Goal: Task Accomplishment & Management: Use online tool/utility

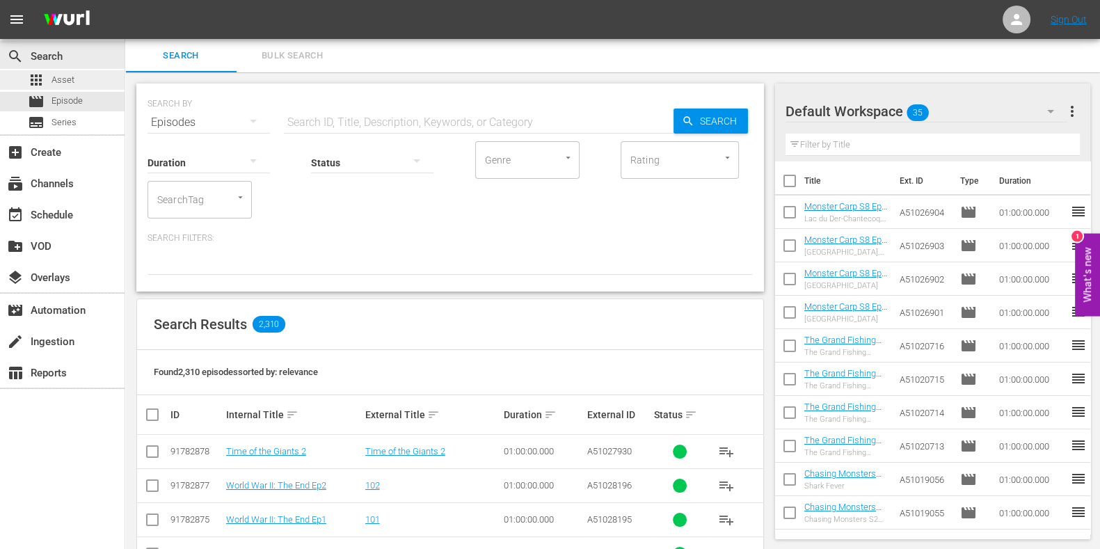
click at [63, 72] on div "apps Asset" at bounding box center [51, 79] width 47 height 19
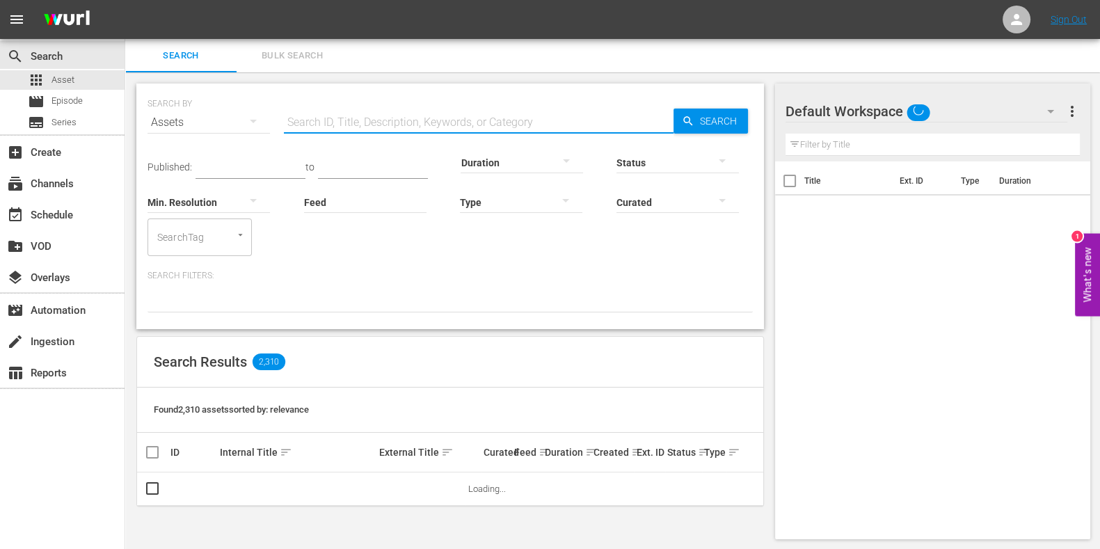
click at [442, 124] on input "text" at bounding box center [479, 122] width 390 height 33
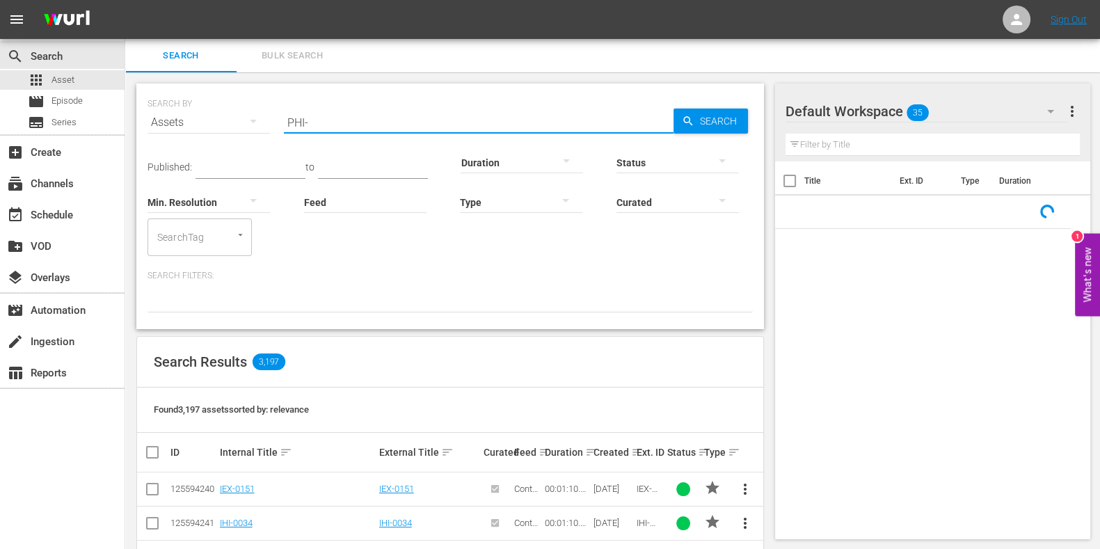
type input "PHI-"
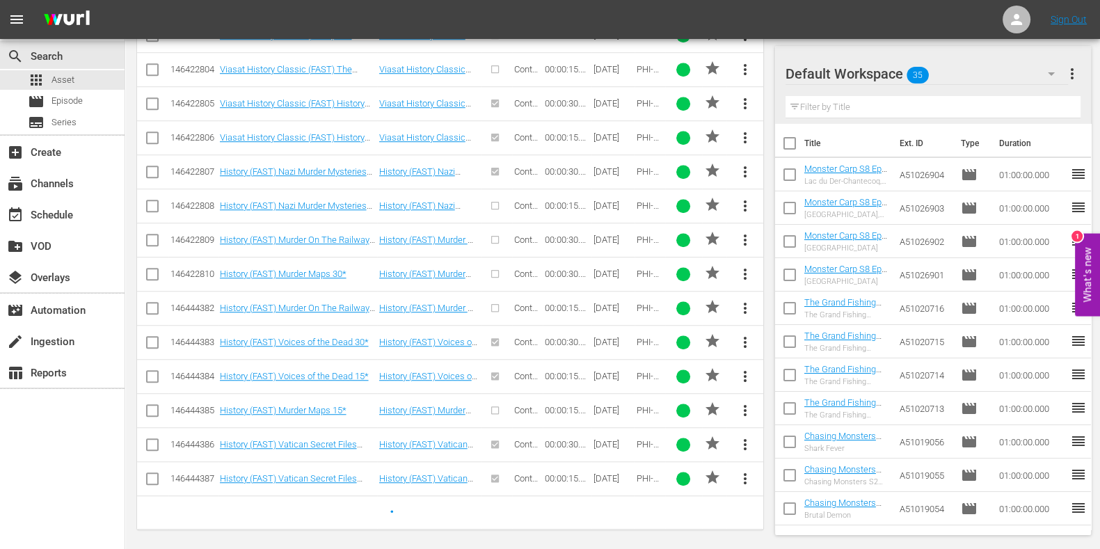
scroll to position [2021, 0]
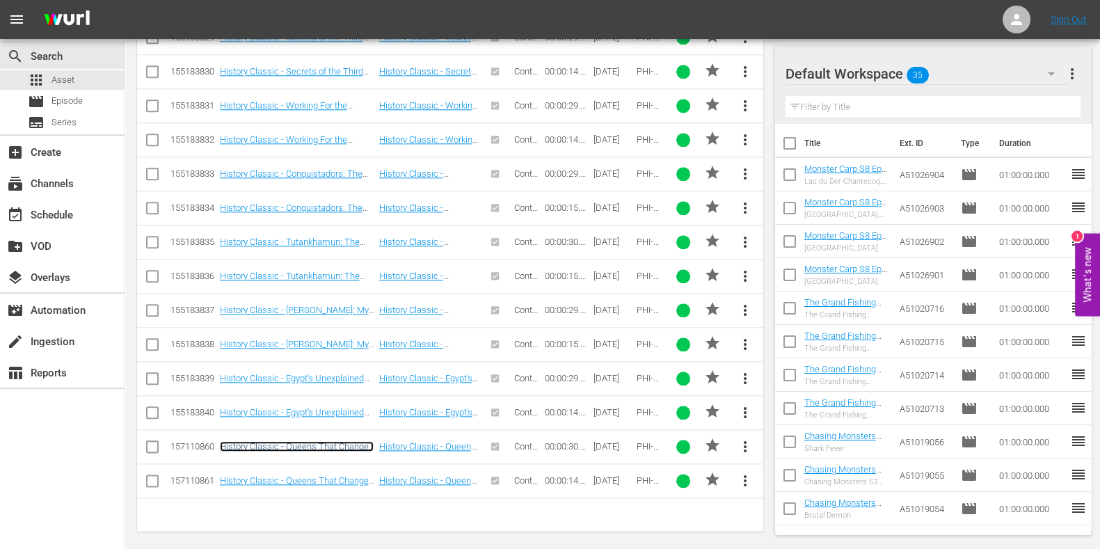
click at [362, 441] on link "History Classic - Queens That Changed The World 30*" at bounding box center [297, 451] width 154 height 21
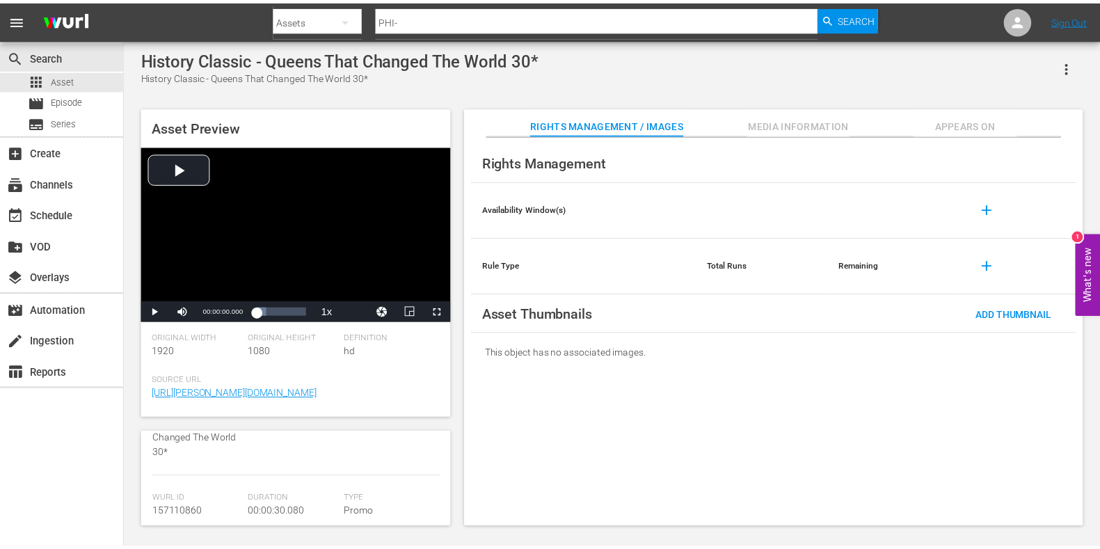
scroll to position [173, 0]
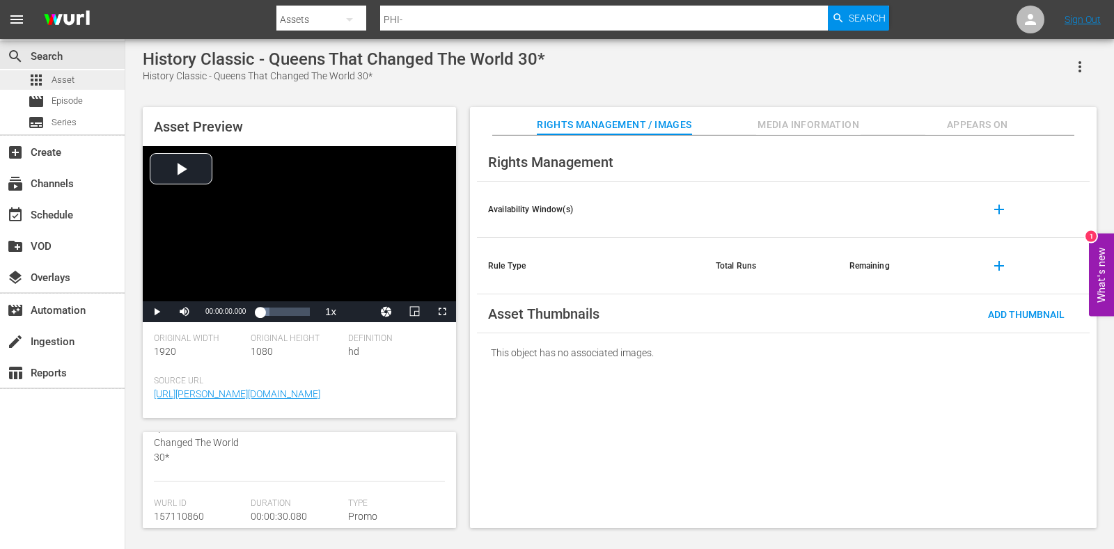
click at [56, 73] on span "Asset" at bounding box center [63, 80] width 23 height 14
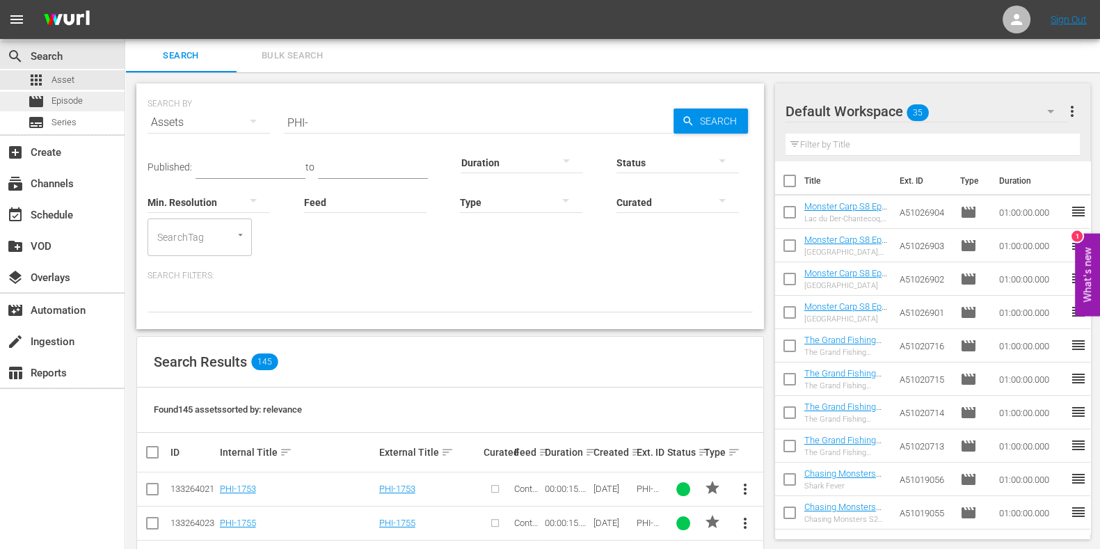
click at [101, 94] on div "movie Episode" at bounding box center [62, 101] width 125 height 19
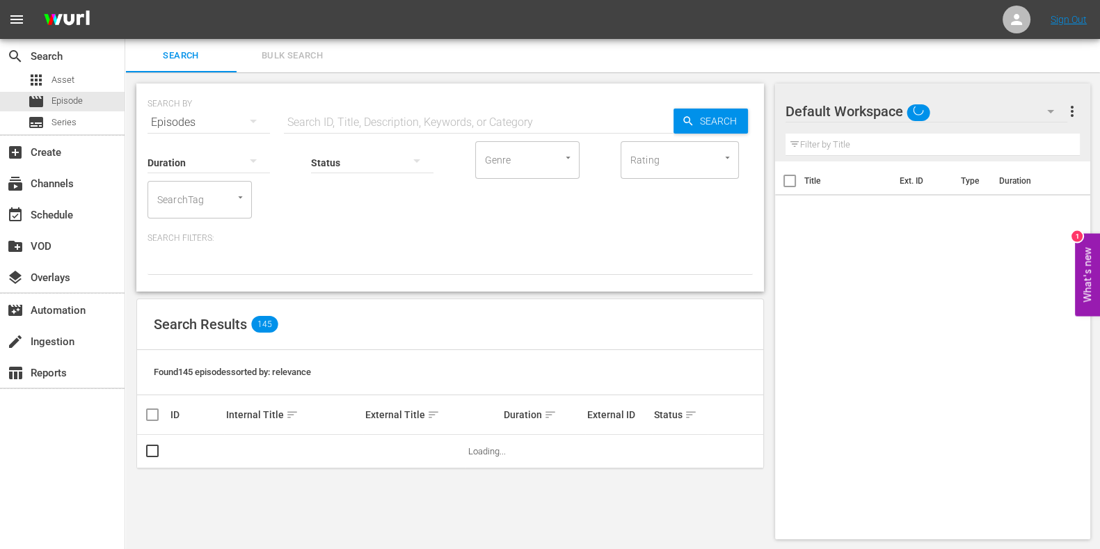
click at [376, 113] on input "text" at bounding box center [479, 122] width 390 height 33
paste input "[PERSON_NAME] Wreck Rescue S1E7"
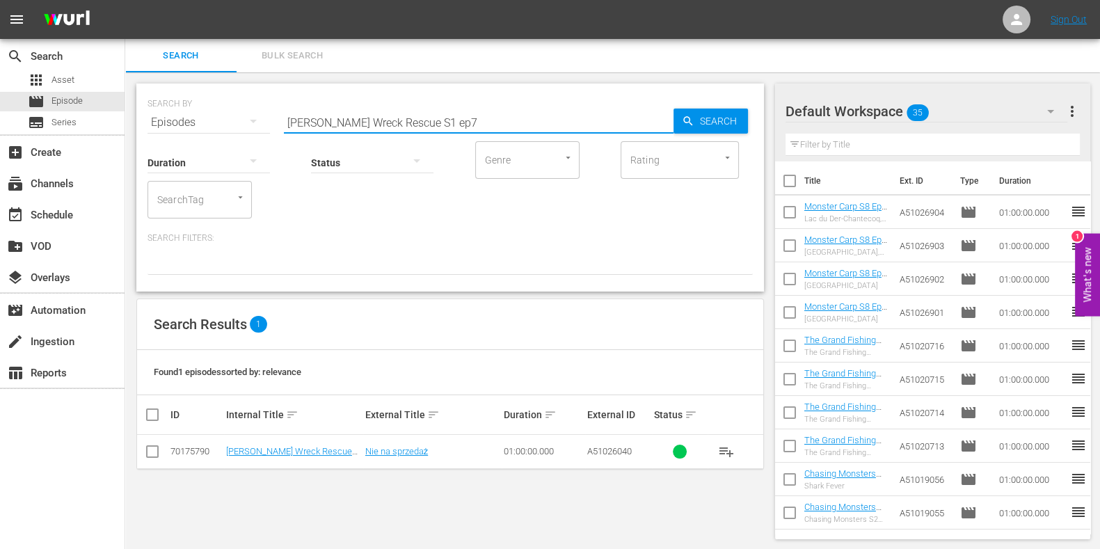
click at [498, 127] on input "[PERSON_NAME] Wreck Rescue S1 ep7" at bounding box center [479, 122] width 390 height 33
type input "Bush Wreck Rescue S1 ep6"
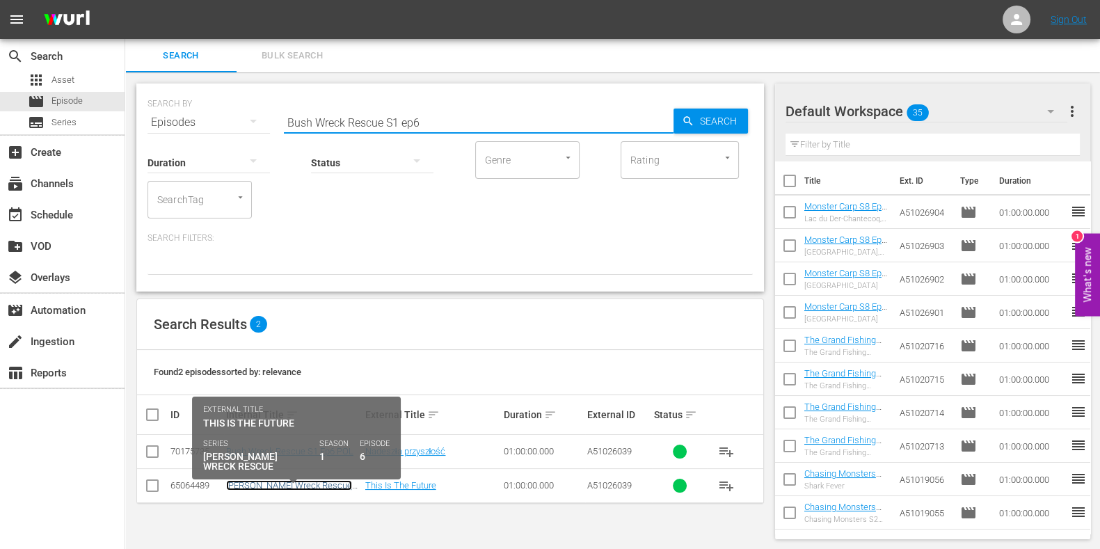
click at [291, 482] on link "Bush Wreck Rescue S1 Ep6" at bounding box center [289, 490] width 126 height 21
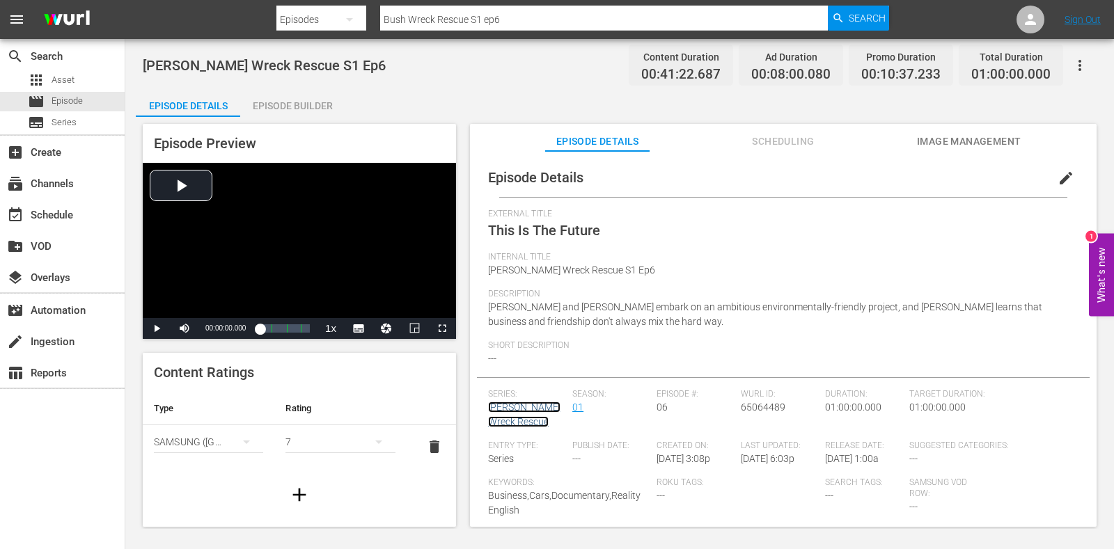
click at [523, 409] on link "[PERSON_NAME] Wreck Rescue" at bounding box center [524, 415] width 72 height 26
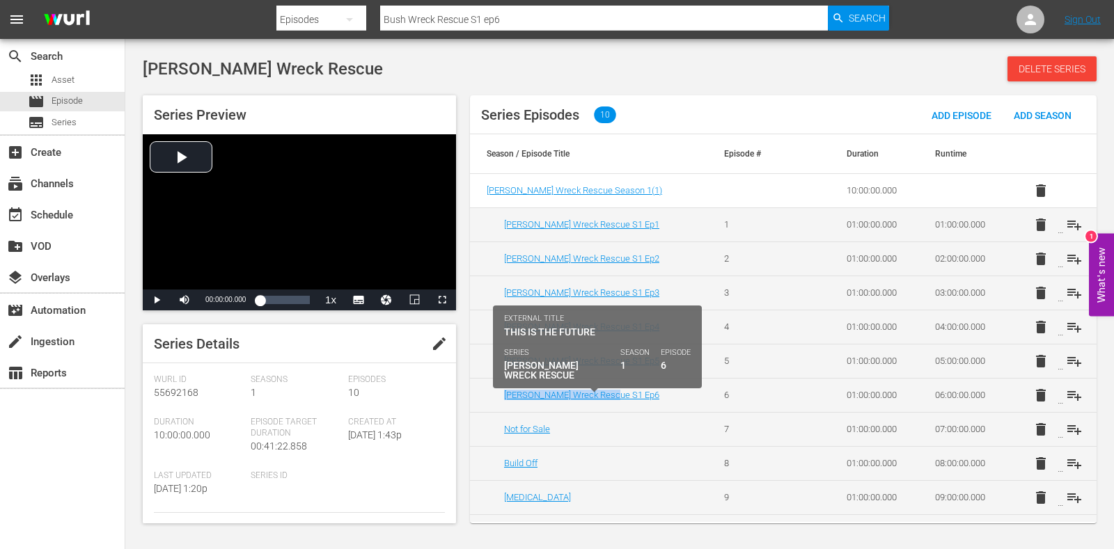
drag, startPoint x: 633, startPoint y: 391, endPoint x: 498, endPoint y: 394, distance: 135.1
click at [498, 394] on td "Bush Wreck Rescue S1 Ep6" at bounding box center [588, 395] width 237 height 34
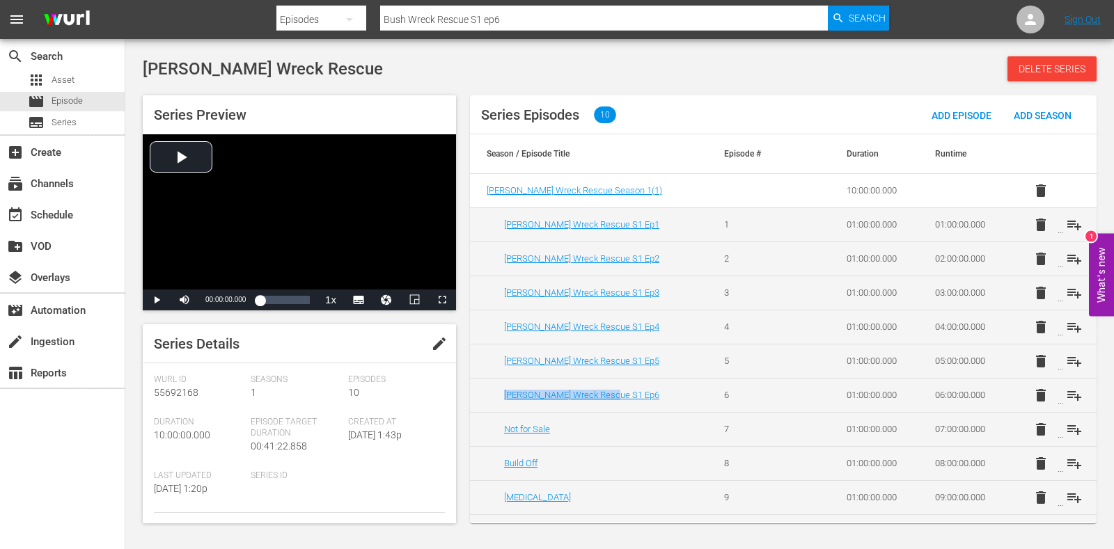
copy link "Bush Wreck Rescue S1 Ep6"
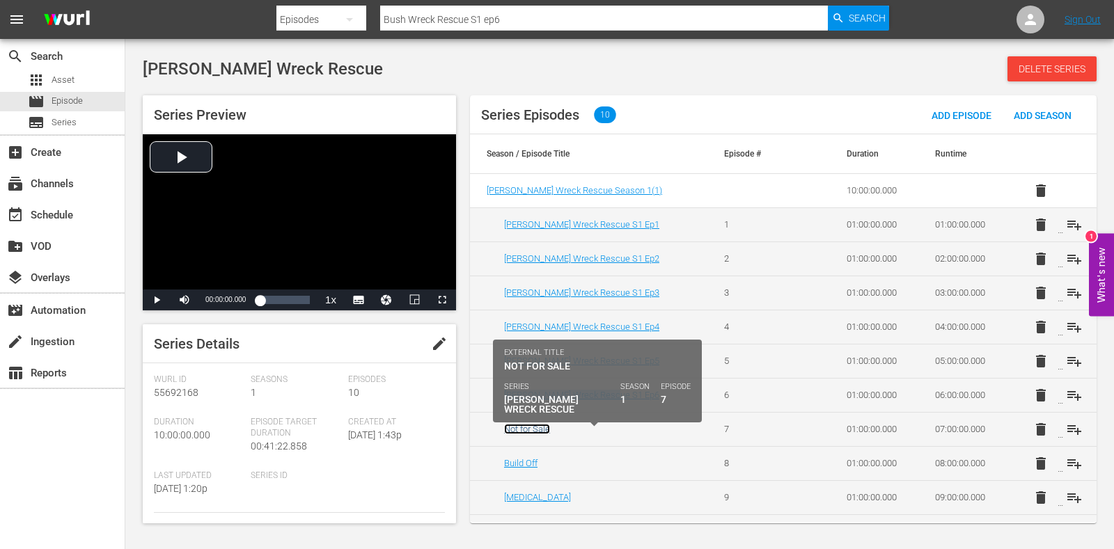
click at [530, 424] on link "Not for Sale" at bounding box center [527, 429] width 46 height 10
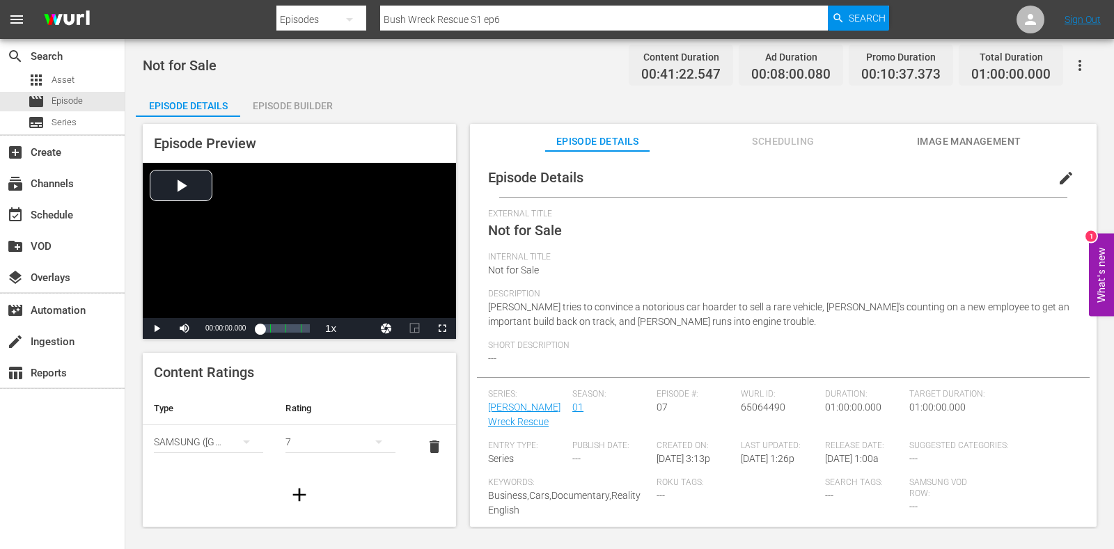
click at [1066, 182] on button "edit" at bounding box center [1065, 177] width 33 height 33
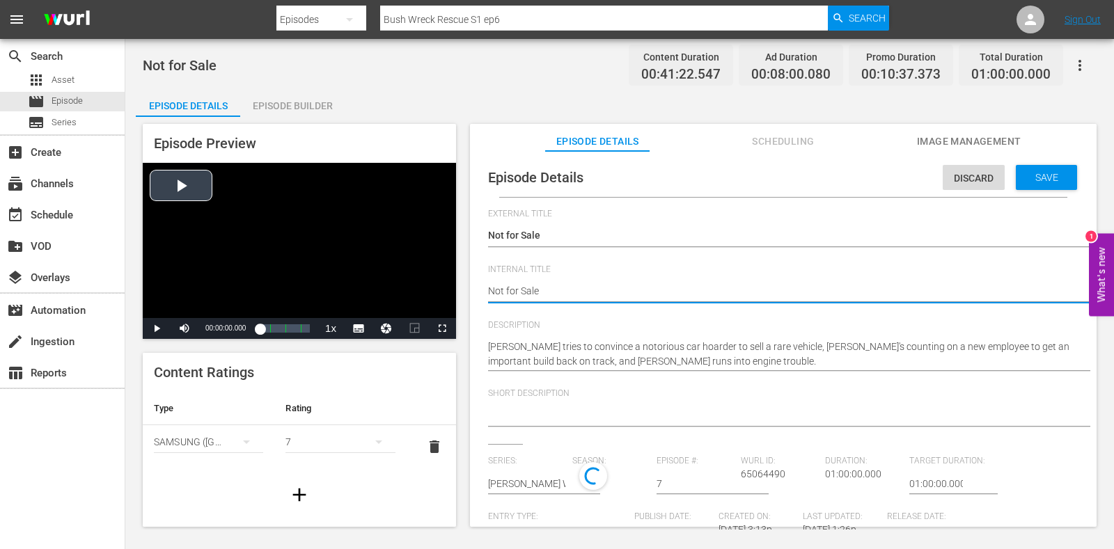
drag, startPoint x: 553, startPoint y: 294, endPoint x: 365, endPoint y: 281, distance: 188.4
paste textarea "Bush Wreck Rescue S1 Ep6"
type textarea "Bush Wreck Rescue S1 Ep6"
type textarea "Bush Wreck Rescue S1 Ep"
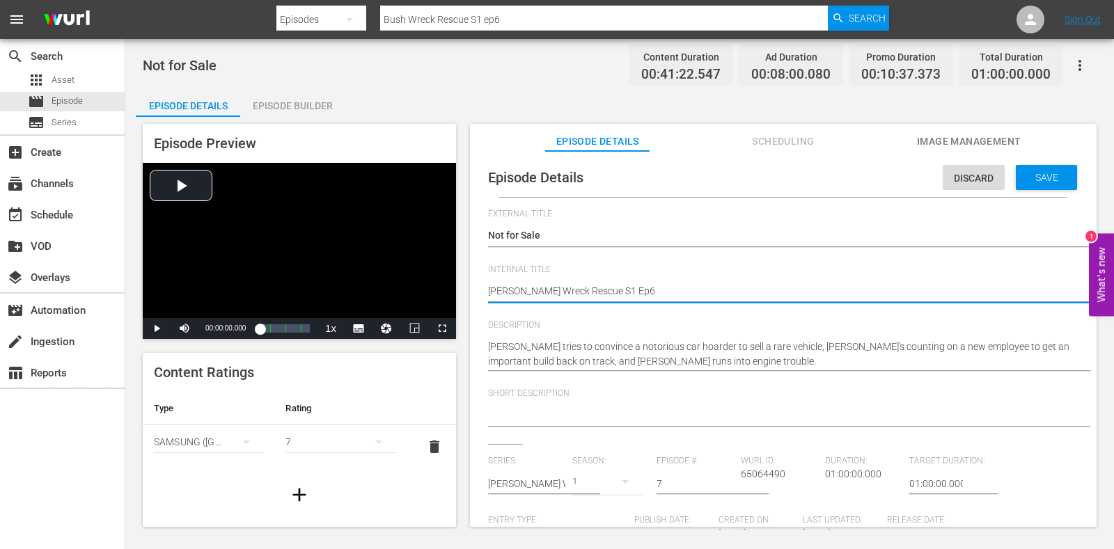
type textarea "Bush Wreck Rescue S1 Ep"
type textarea "Bush Wreck Rescue S1 Ep7"
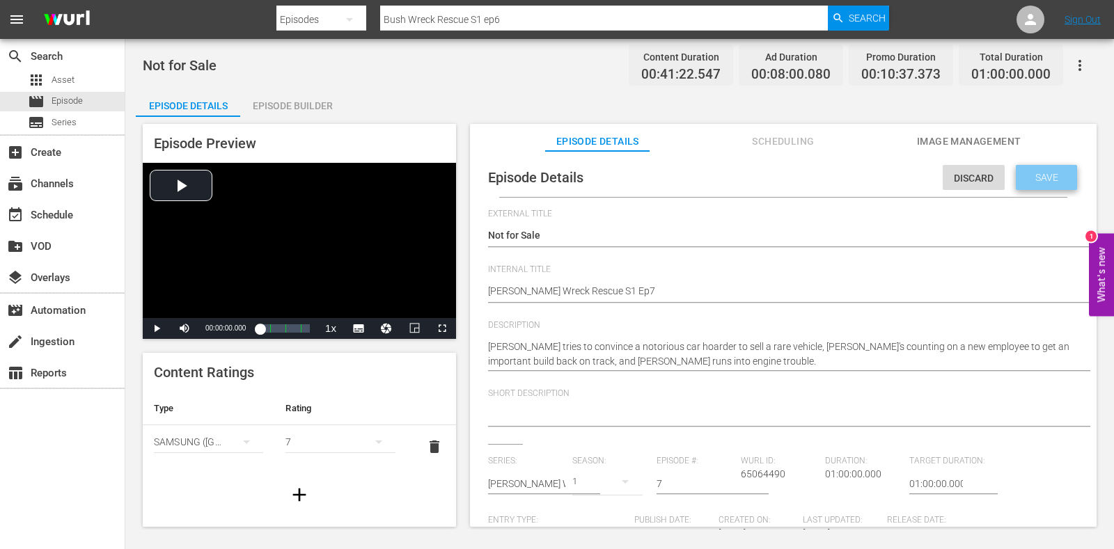
click at [1035, 175] on span "Save" at bounding box center [1046, 177] width 45 height 11
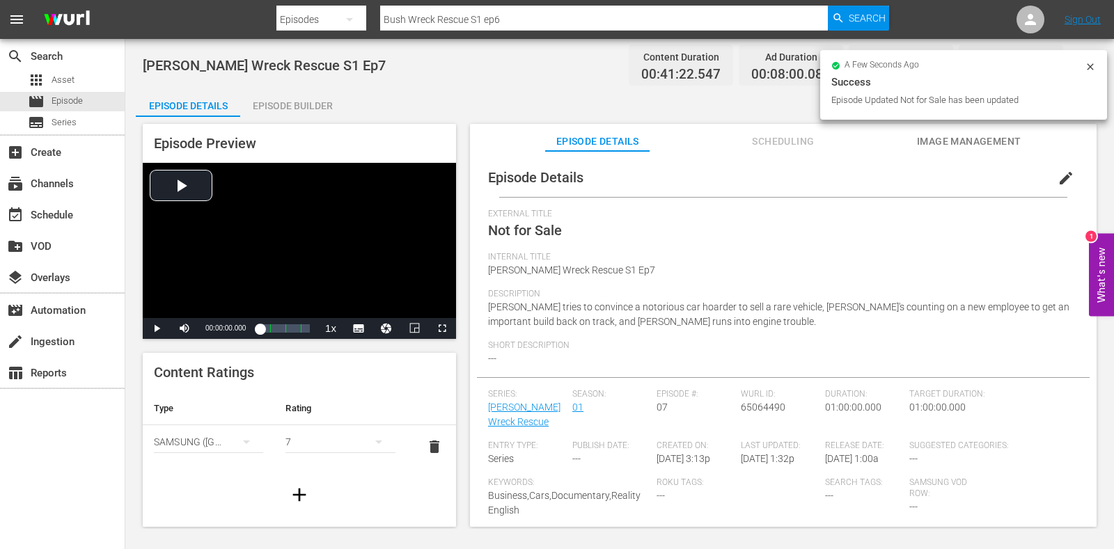
click at [268, 106] on div "Episode Builder" at bounding box center [292, 105] width 104 height 33
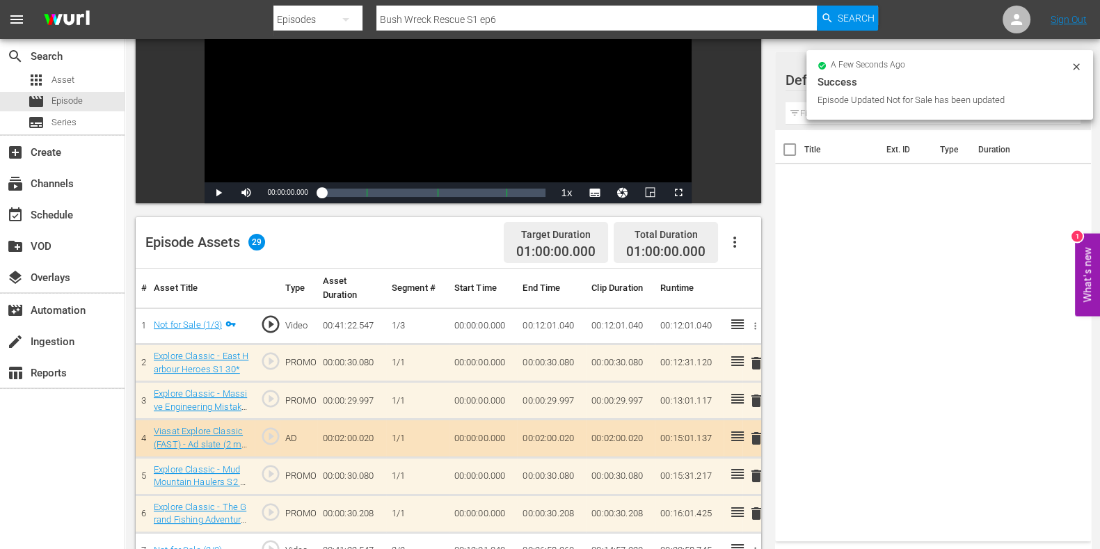
scroll to position [261, 0]
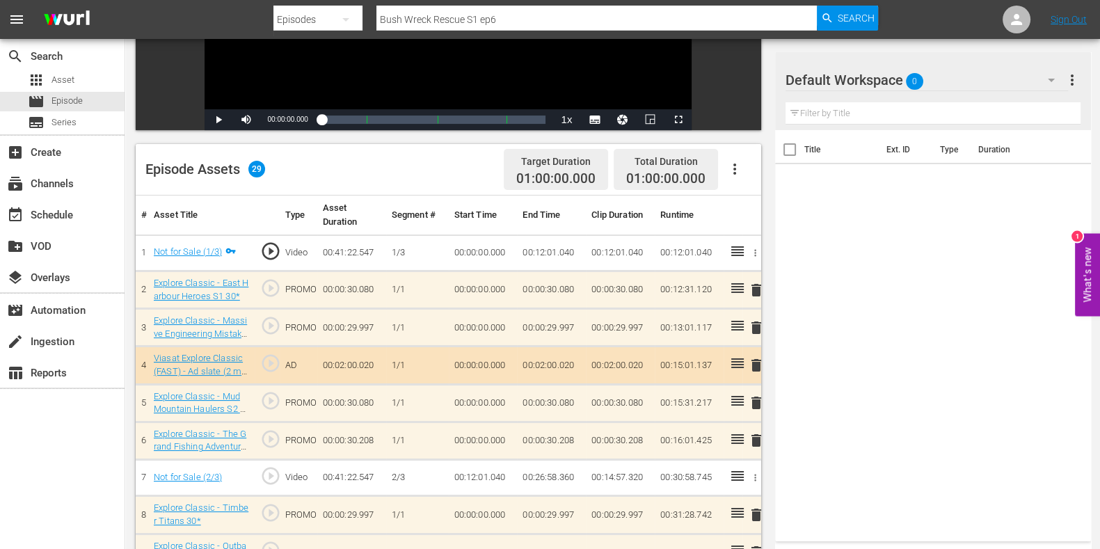
click at [1047, 85] on icon "button" at bounding box center [1051, 80] width 17 height 17
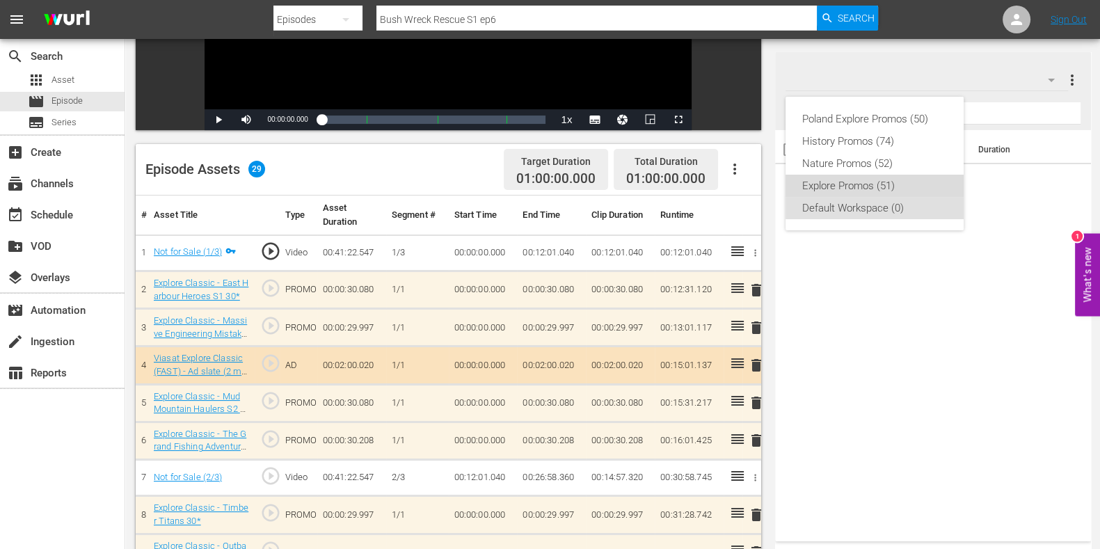
click at [825, 186] on div "Explore Promos (51)" at bounding box center [874, 186] width 145 height 22
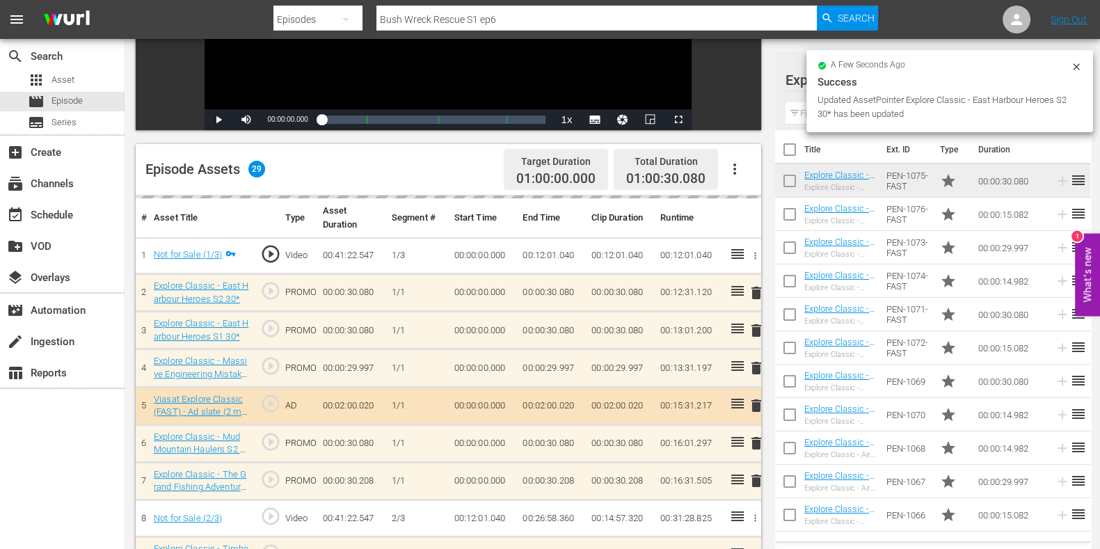
click at [754, 329] on div "delete" at bounding box center [752, 330] width 8 height 20
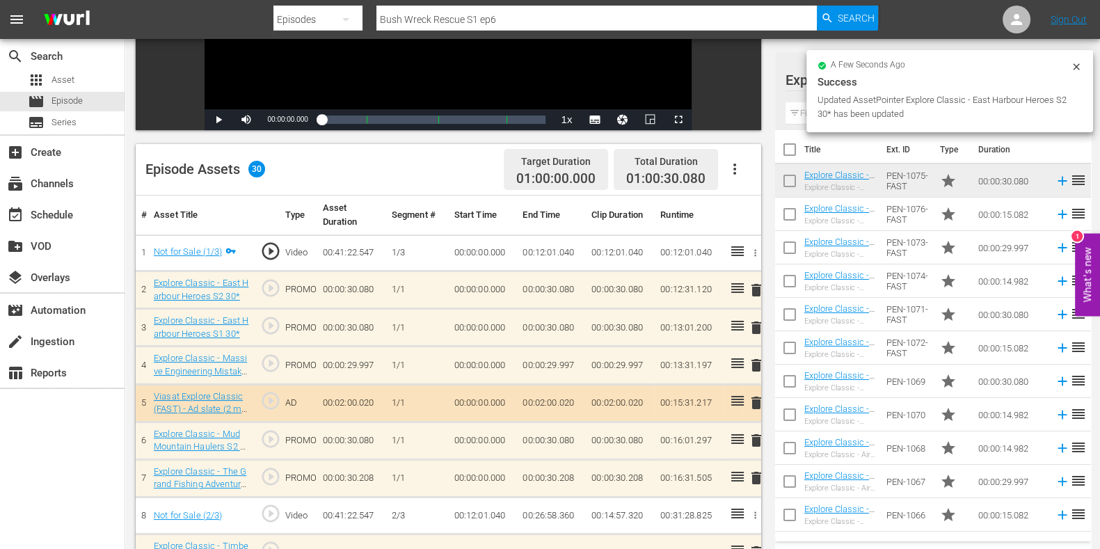
click at [759, 329] on span "delete" at bounding box center [756, 327] width 17 height 17
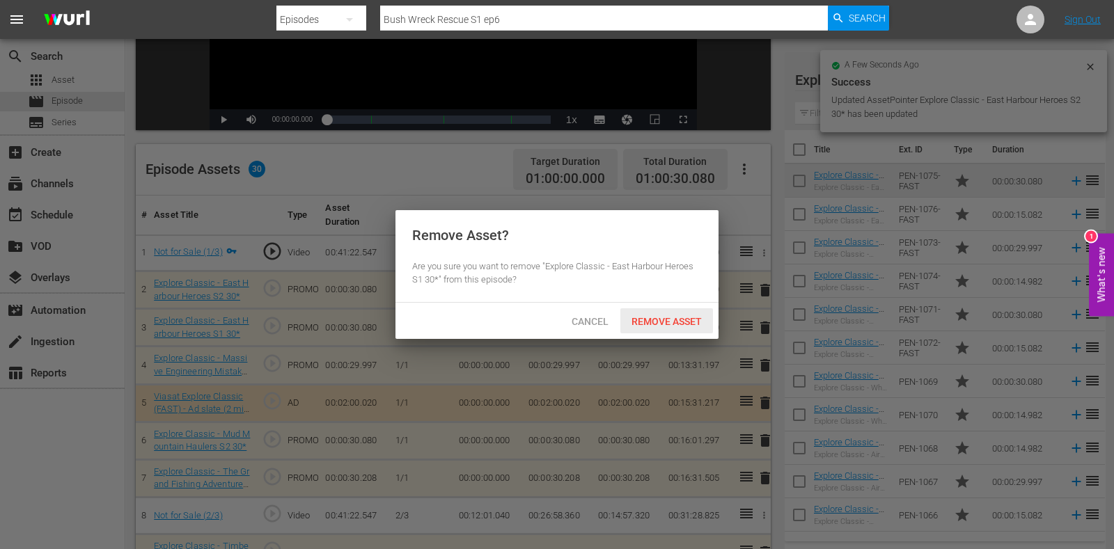
click at [679, 316] on span "Remove Asset" at bounding box center [666, 321] width 93 height 11
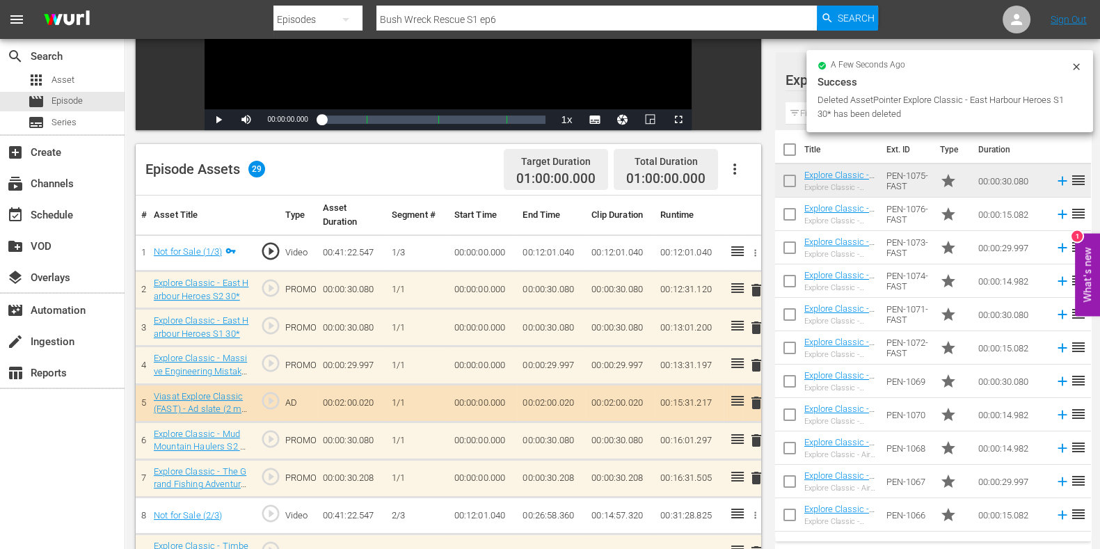
click at [825, 117] on div "Deleted AssetPointer Explore Classic - East Harbour Heroes S1 30* has been dele…" at bounding box center [943, 107] width 250 height 28
click at [797, 116] on input "text" at bounding box center [933, 113] width 295 height 22
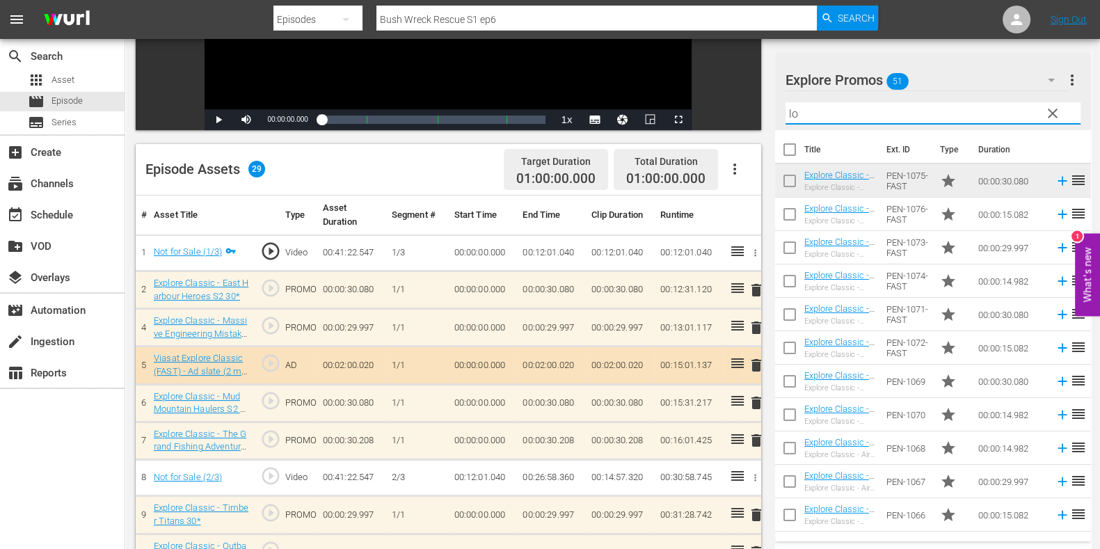
type input "l"
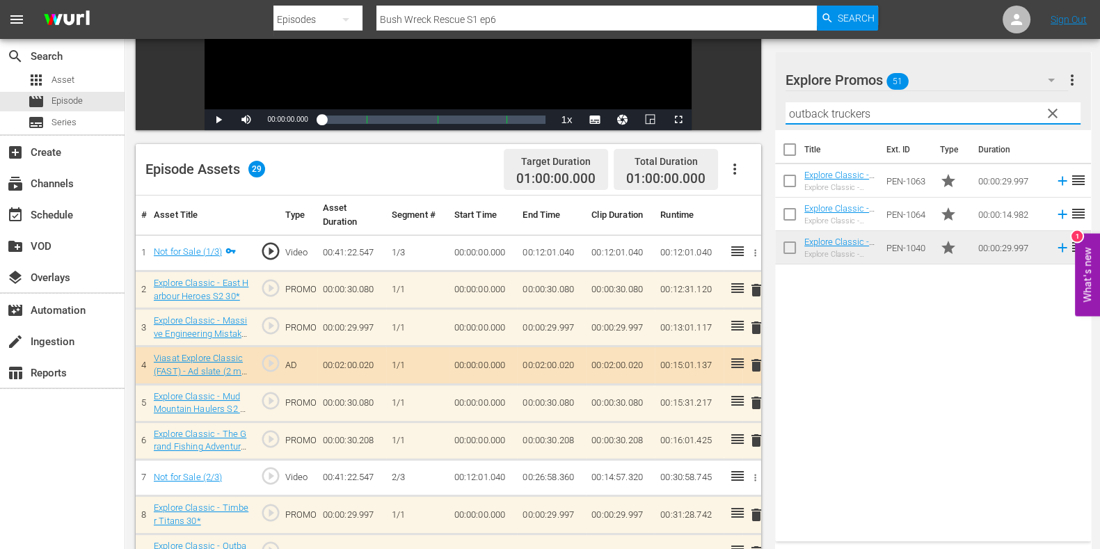
type input "outback truckers"
click at [906, 356] on div "Title Ext. ID Type Duration Explore Classic - Outback Truckers S6 30* Explore C…" at bounding box center [933, 333] width 316 height 406
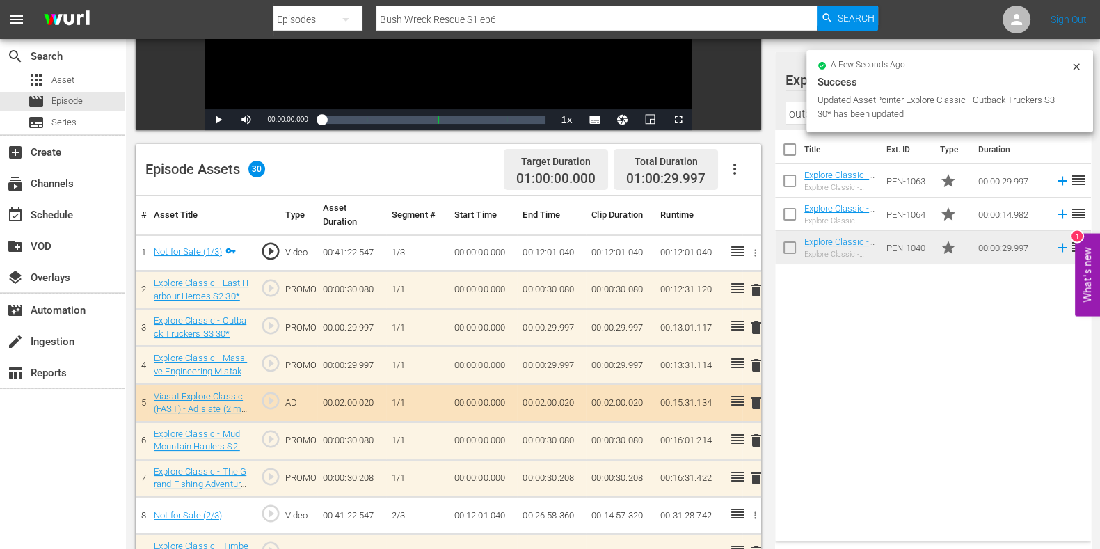
click at [759, 363] on span "delete" at bounding box center [756, 365] width 17 height 17
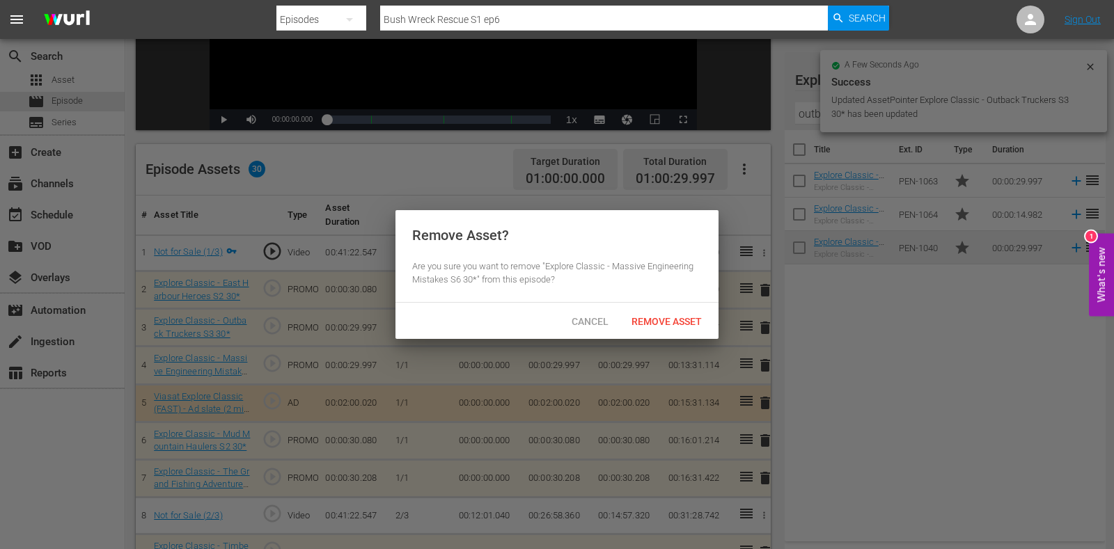
click at [659, 330] on div "Remove Asset" at bounding box center [666, 321] width 93 height 26
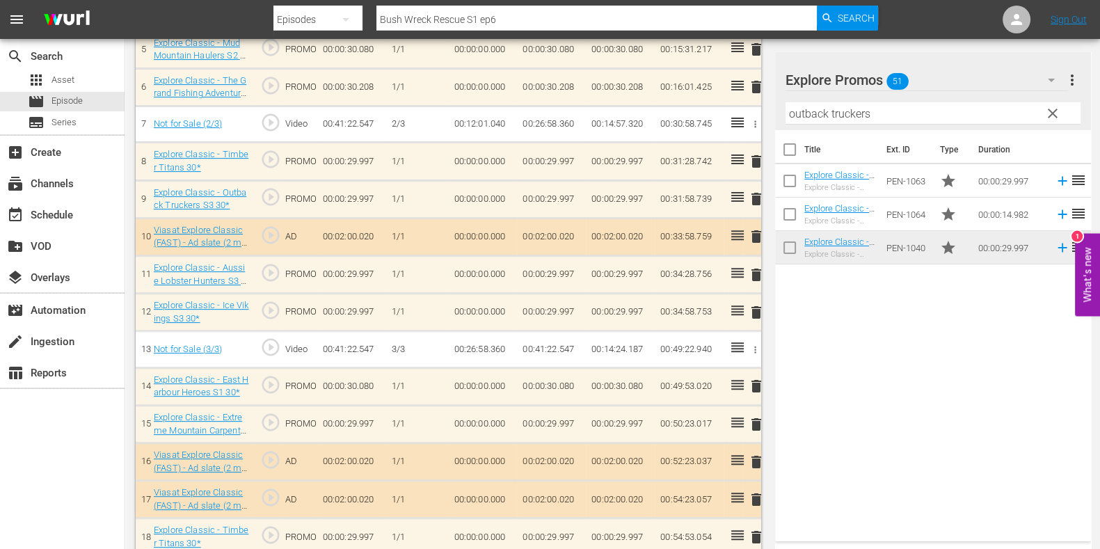
scroll to position [870, 0]
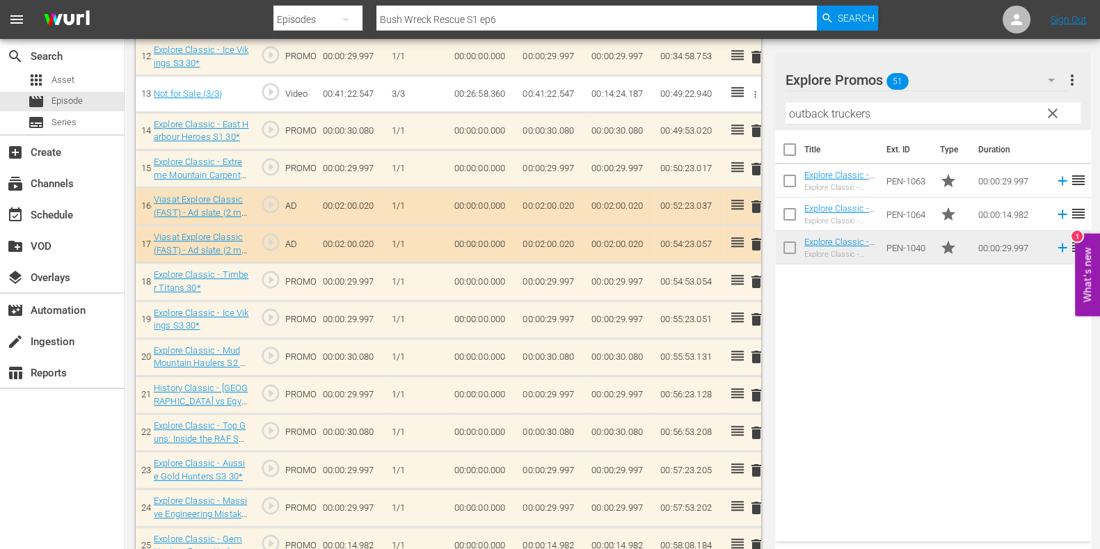
click at [756, 127] on span "delete" at bounding box center [756, 130] width 17 height 17
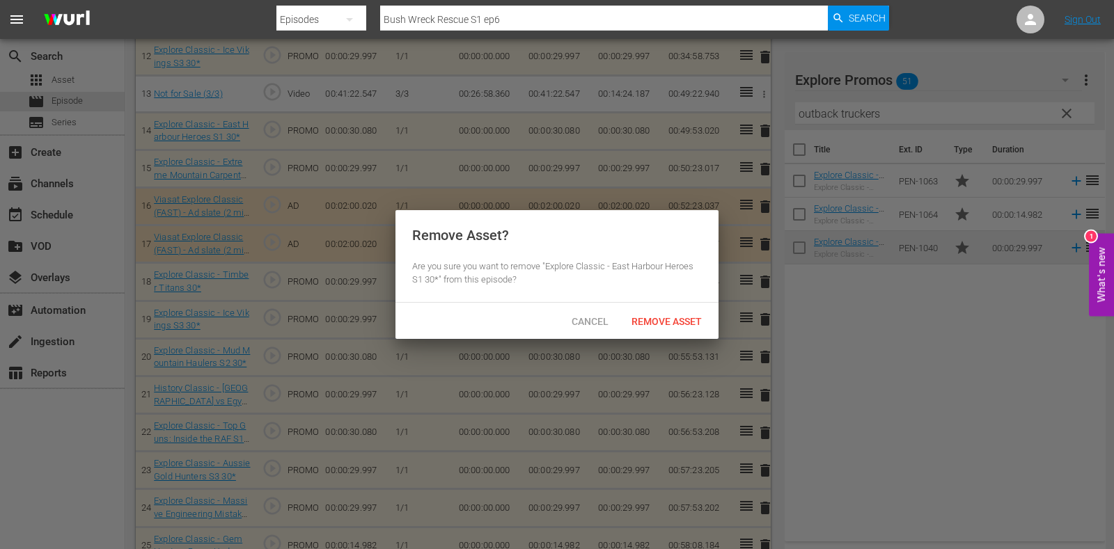
click at [683, 308] on div "Cancel Remove Asset" at bounding box center [556, 321] width 323 height 36
click at [687, 320] on span "Remove Asset" at bounding box center [666, 321] width 93 height 11
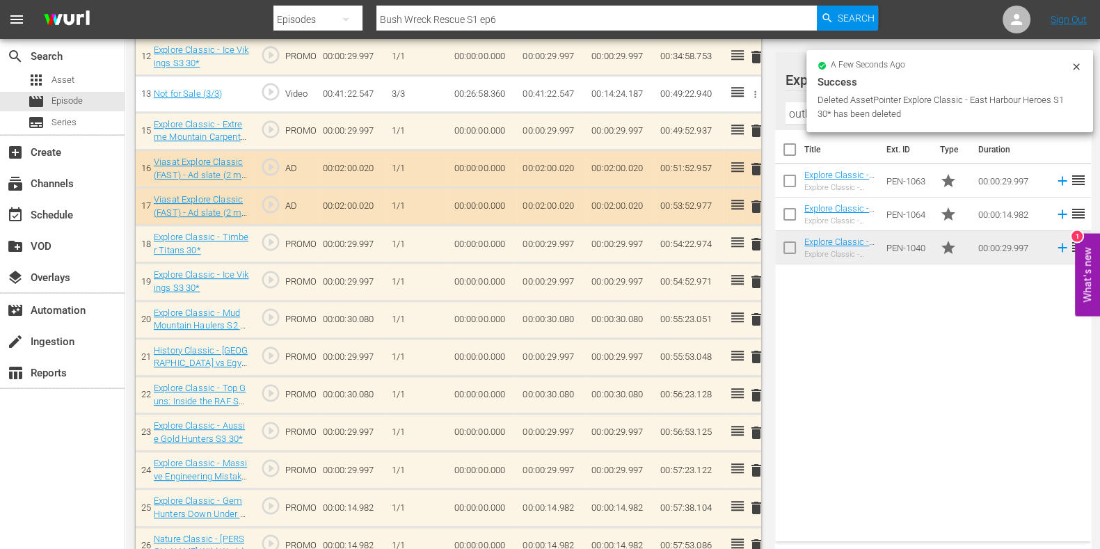
click at [1074, 65] on icon at bounding box center [1076, 66] width 11 height 11
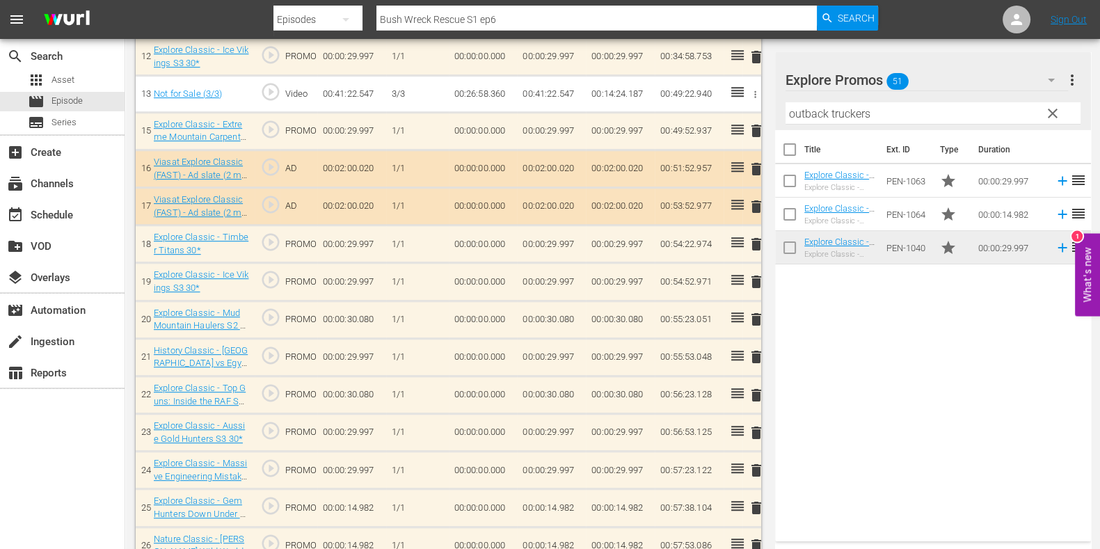
click at [1053, 103] on button "clear" at bounding box center [1052, 113] width 22 height 22
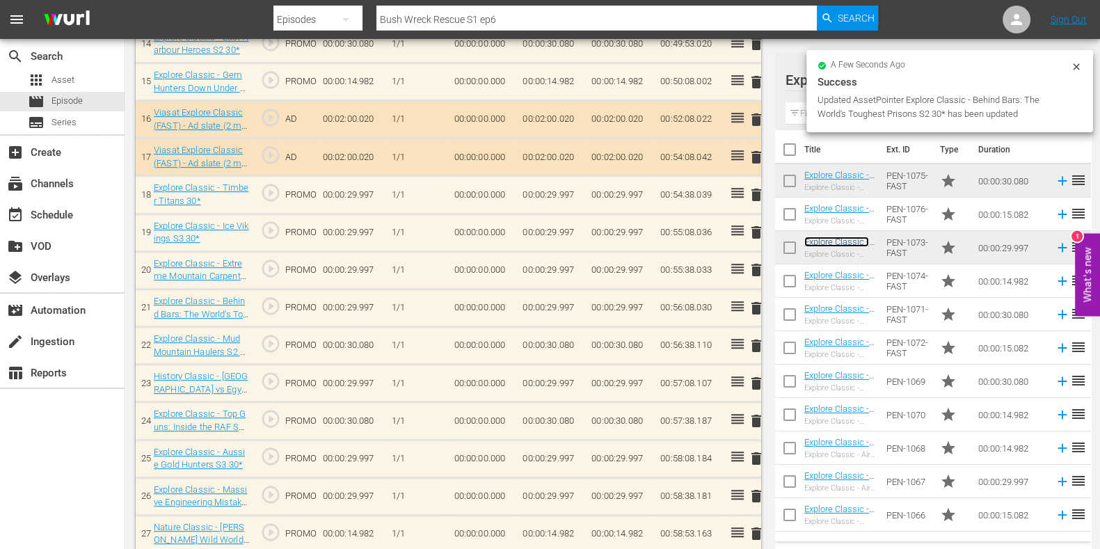
scroll to position [954, 0]
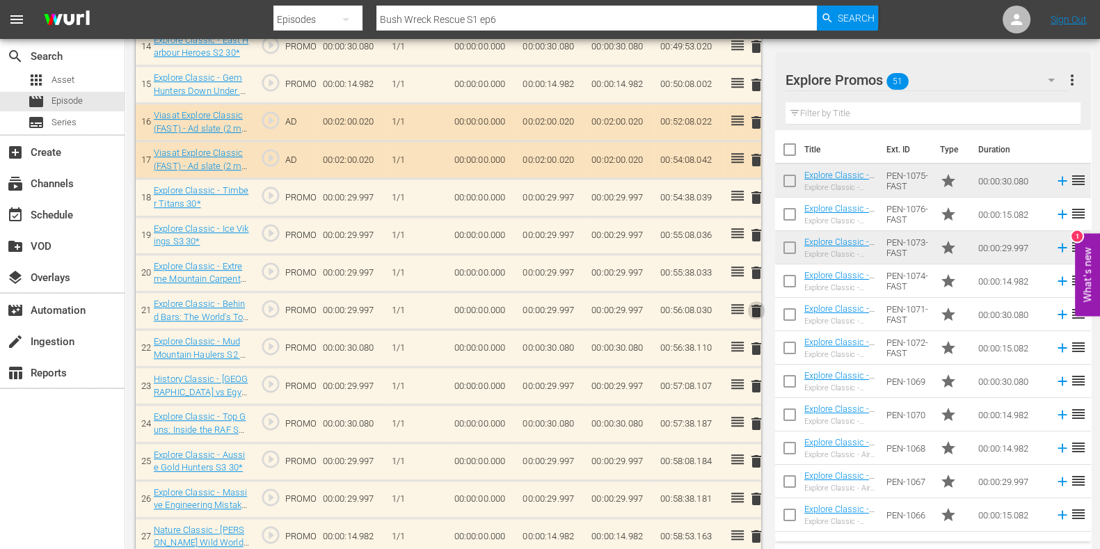
click at [759, 310] on span "delete" at bounding box center [756, 311] width 17 height 17
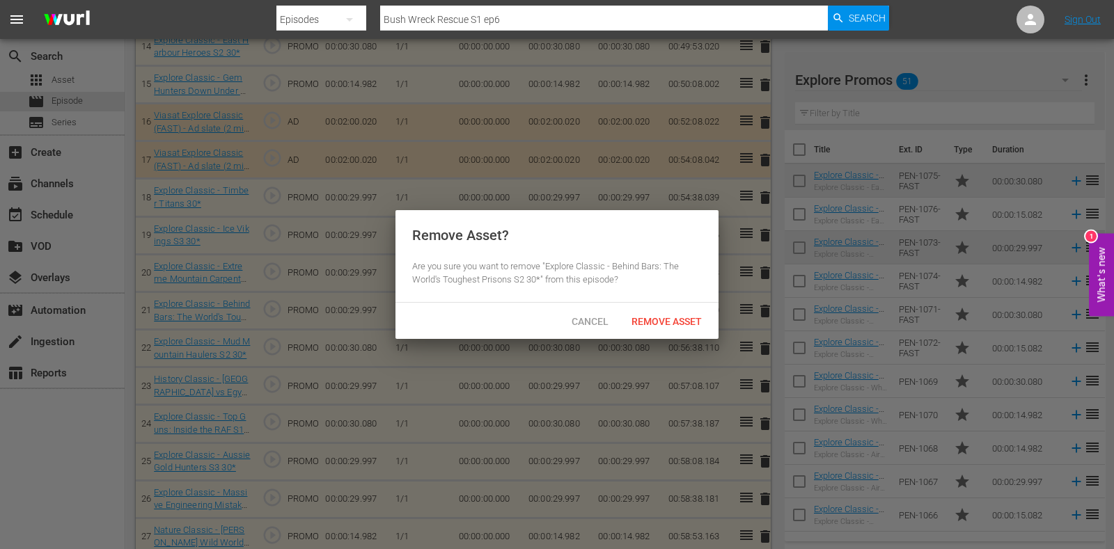
click at [594, 329] on div "Cancel" at bounding box center [589, 321] width 61 height 26
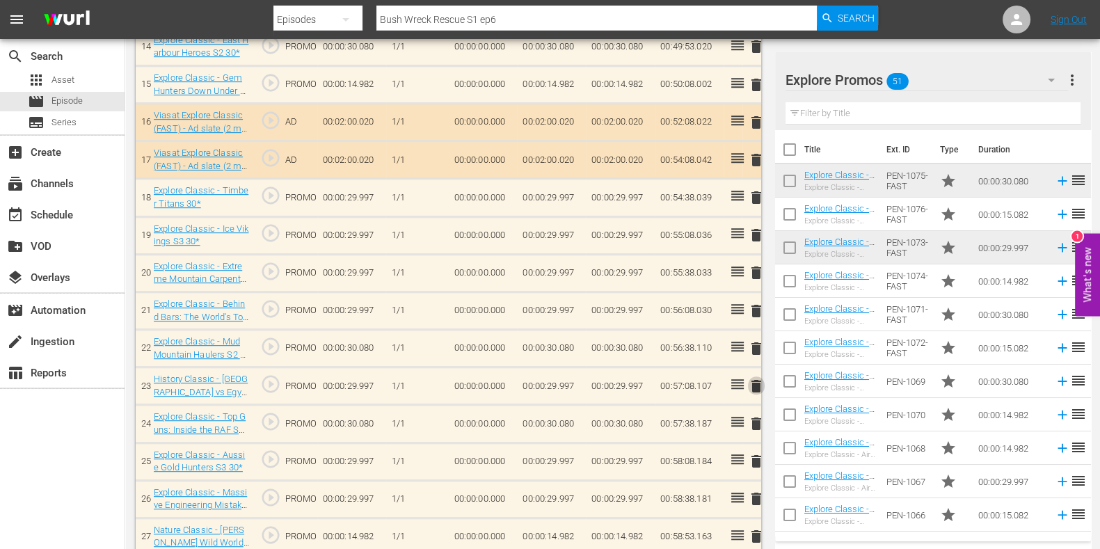
click at [764, 381] on span "delete" at bounding box center [756, 386] width 17 height 17
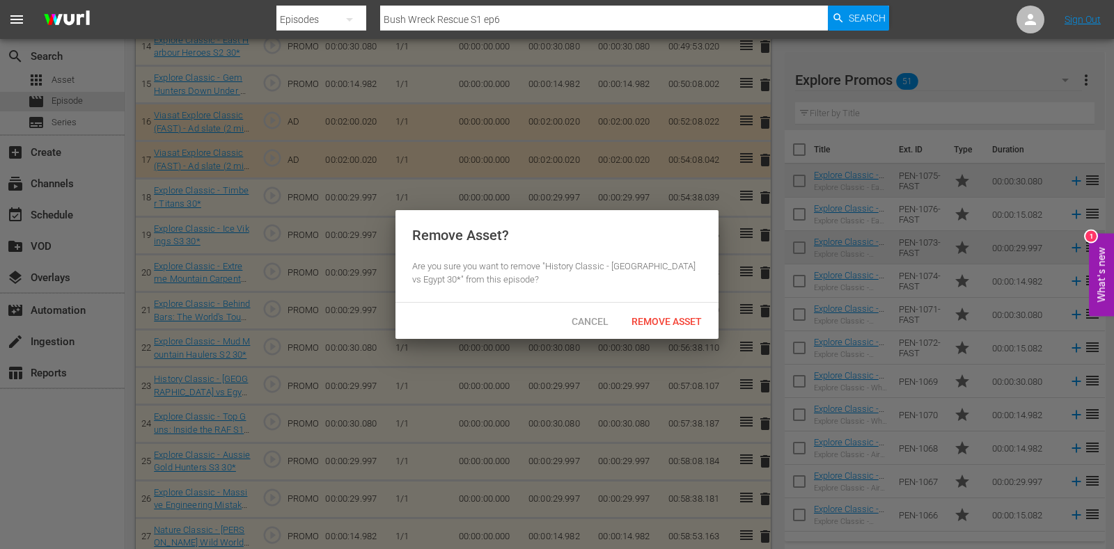
click at [685, 322] on span "Remove Asset" at bounding box center [666, 321] width 93 height 11
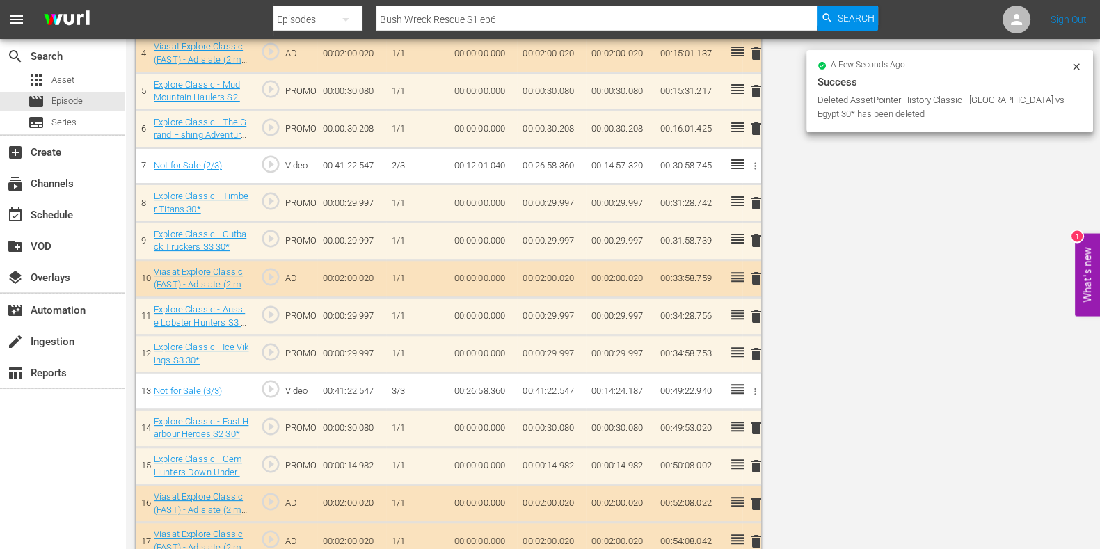
scroll to position [0, 0]
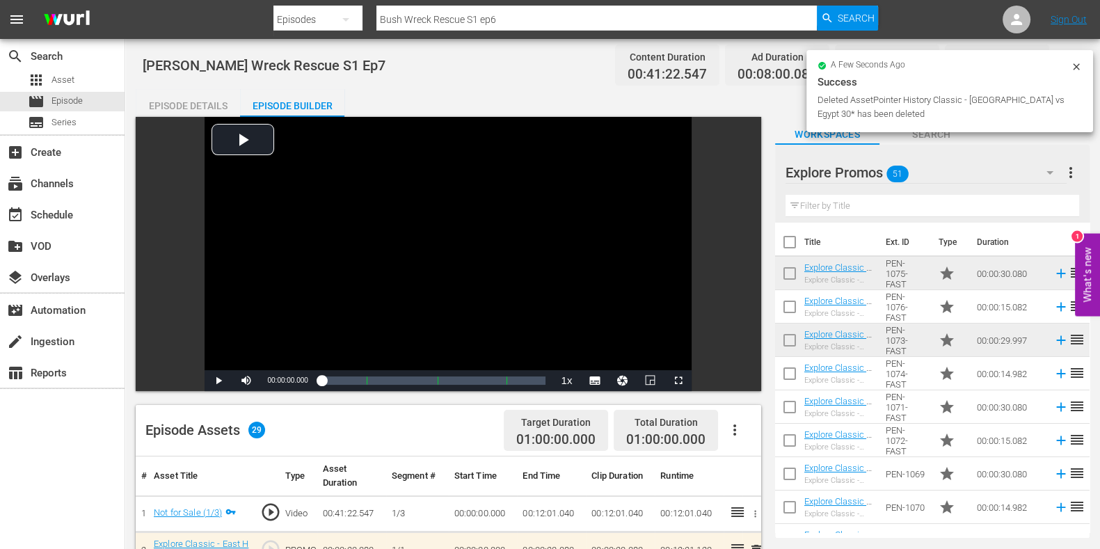
click at [521, 19] on input "Bush Wreck Rescue S1 ep6" at bounding box center [597, 19] width 441 height 33
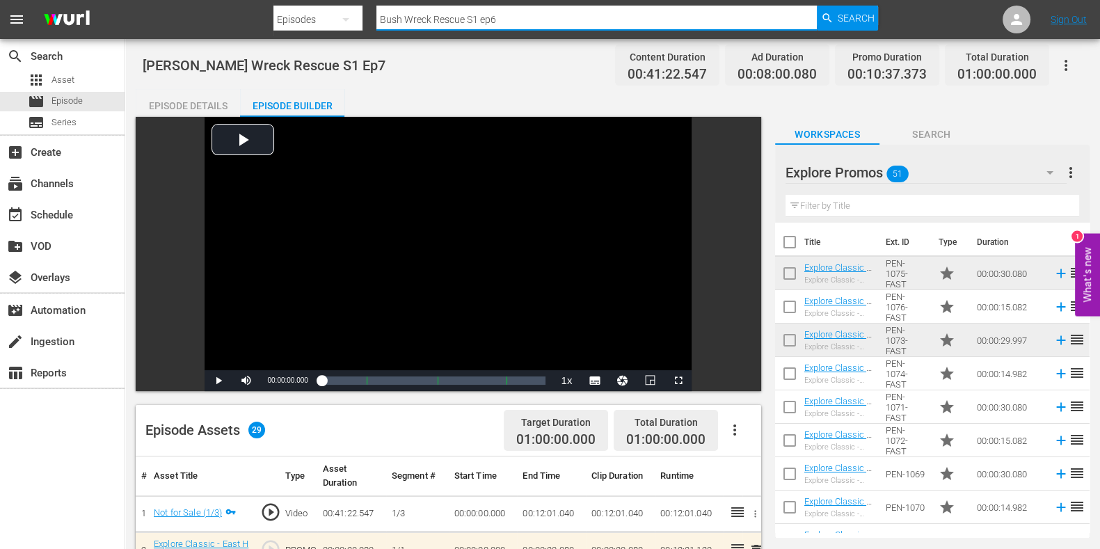
click at [209, 92] on div "Episode Details" at bounding box center [188, 105] width 104 height 33
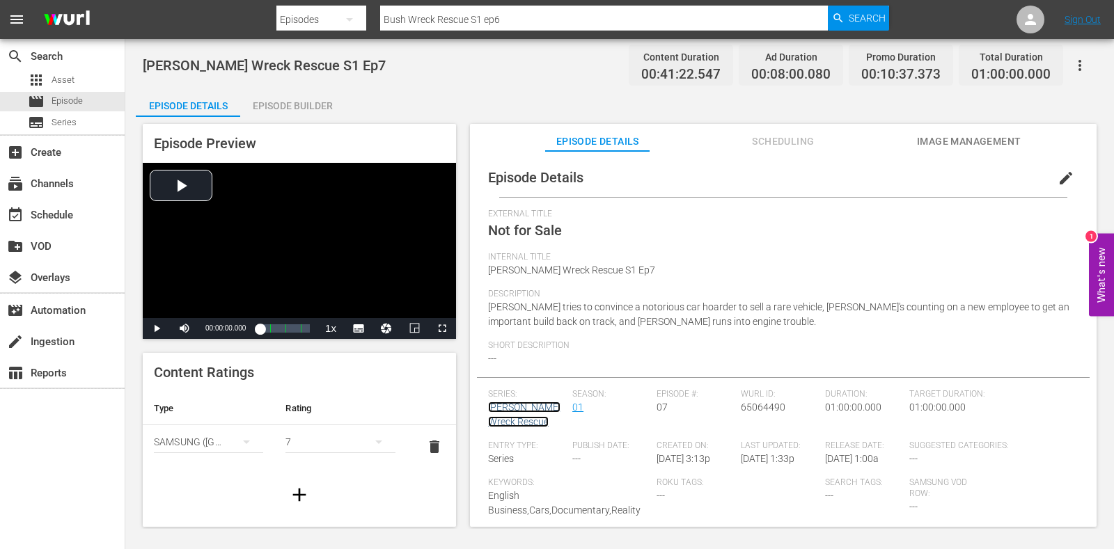
click at [515, 418] on link "[PERSON_NAME] Wreck Rescue" at bounding box center [524, 415] width 72 height 26
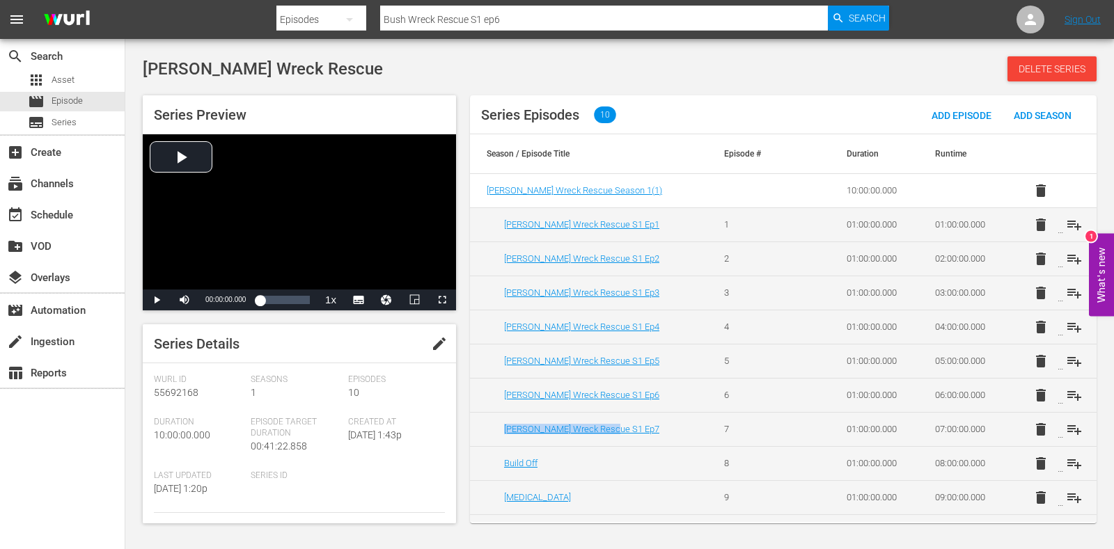
drag, startPoint x: 596, startPoint y: 425, endPoint x: 496, endPoint y: 438, distance: 101.0
click at [496, 438] on td "Bush Wreck Rescue S1 Ep7" at bounding box center [588, 429] width 237 height 34
copy link "Bush Wreck Rescue S1 Ep7"
click at [534, 466] on link "Build Off" at bounding box center [520, 463] width 33 height 10
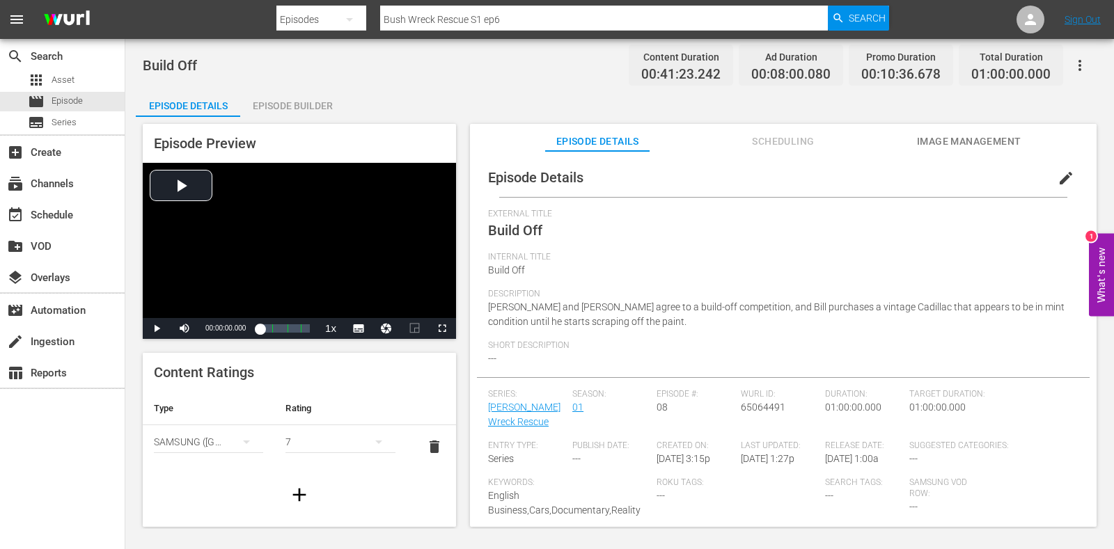
click at [1059, 175] on span "edit" at bounding box center [1065, 178] width 17 height 17
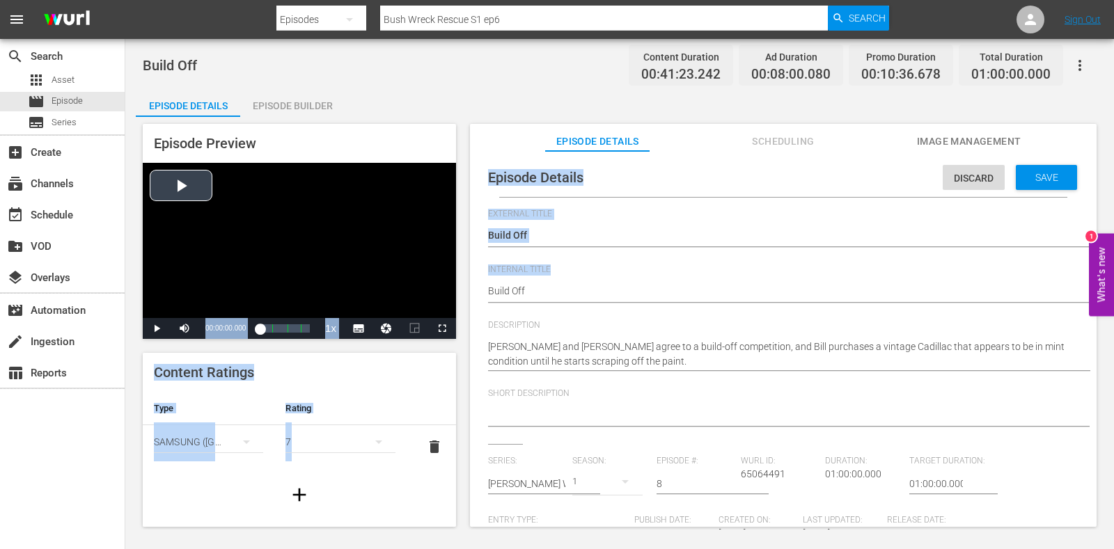
drag, startPoint x: 541, startPoint y: 280, endPoint x: 418, endPoint y: 300, distance: 124.7
click at [418, 300] on div "Episode Preview Video Player is loading. Play Video Play Mute Current Time 00:0…" at bounding box center [619, 327] width 967 height 421
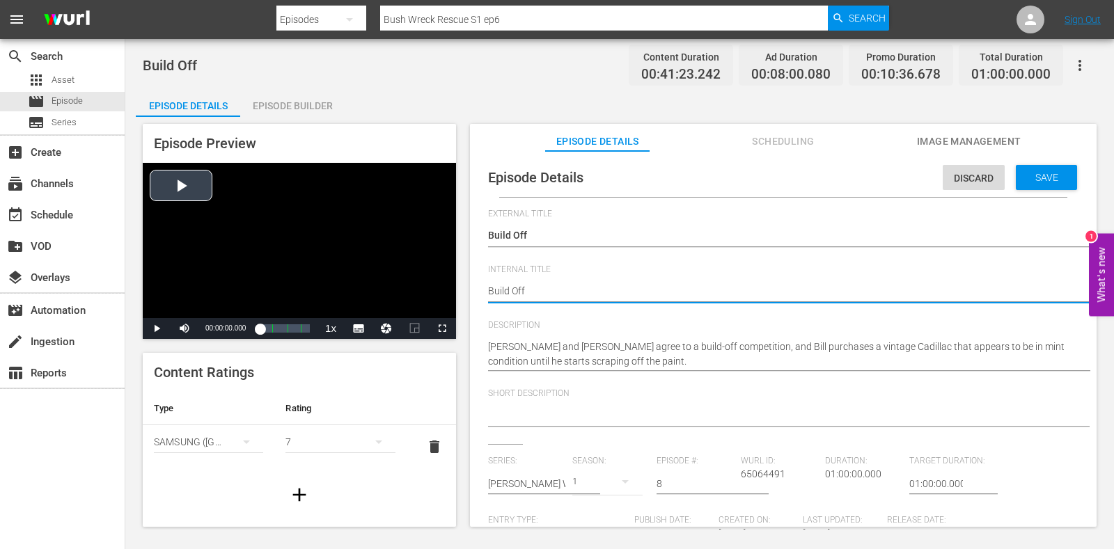
drag, startPoint x: 575, startPoint y: 288, endPoint x: 409, endPoint y: 294, distance: 165.7
click at [409, 294] on div "Episode Preview Video Player is loading. Play Video Play Mute Current Time 00:0…" at bounding box center [619, 327] width 967 height 421
paste textarea "sh Wreck Rescue S1 Ep7"
type textarea "Bush Wreck Rescue S1 Ep7"
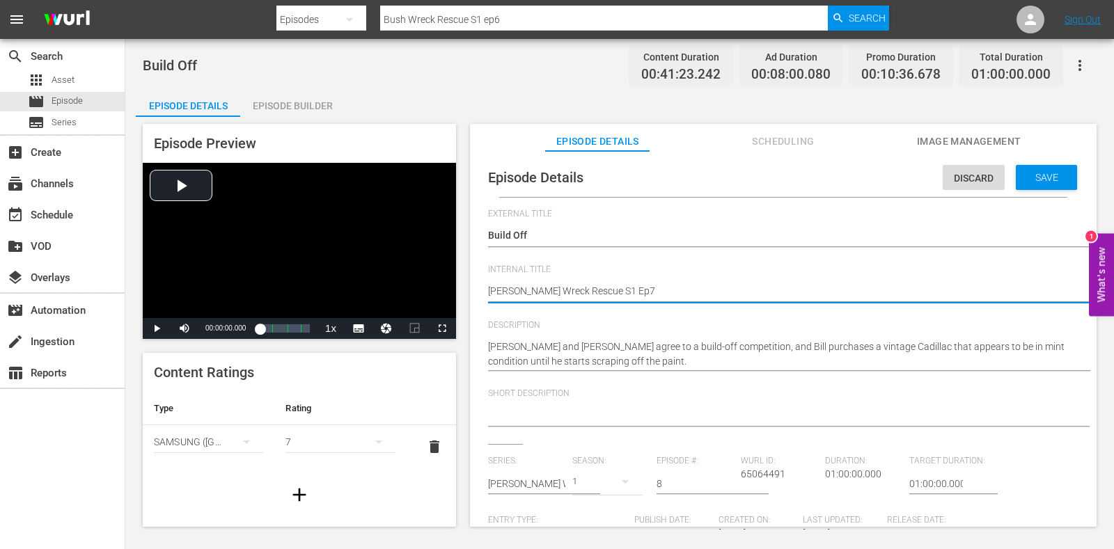
type textarea "Bush Wreck Rescue S1 Ep"
type textarea "[PERSON_NAME] Wreck Rescue S1 Ep8"
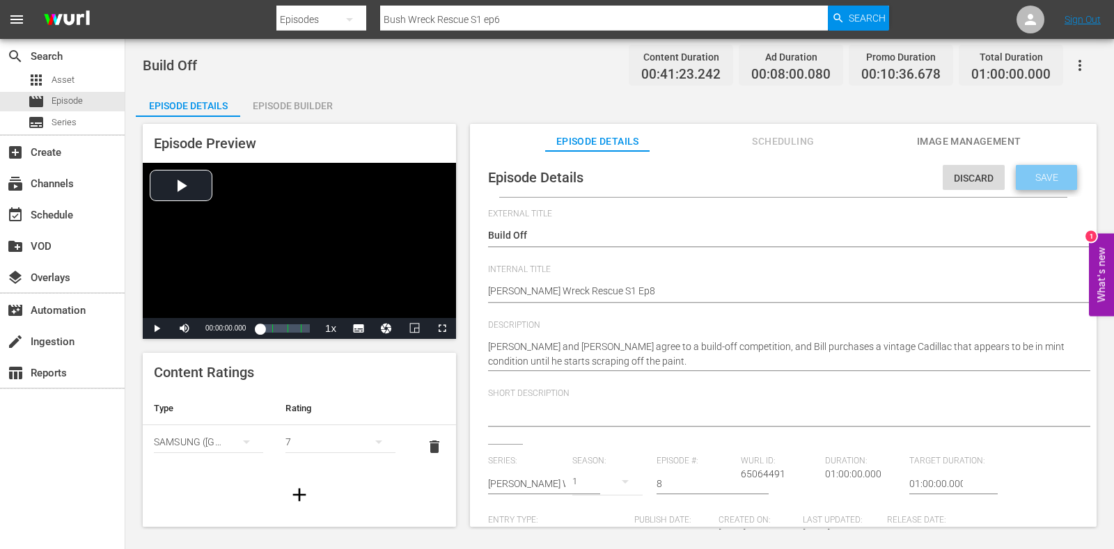
click at [1027, 173] on span "Save" at bounding box center [1046, 177] width 45 height 11
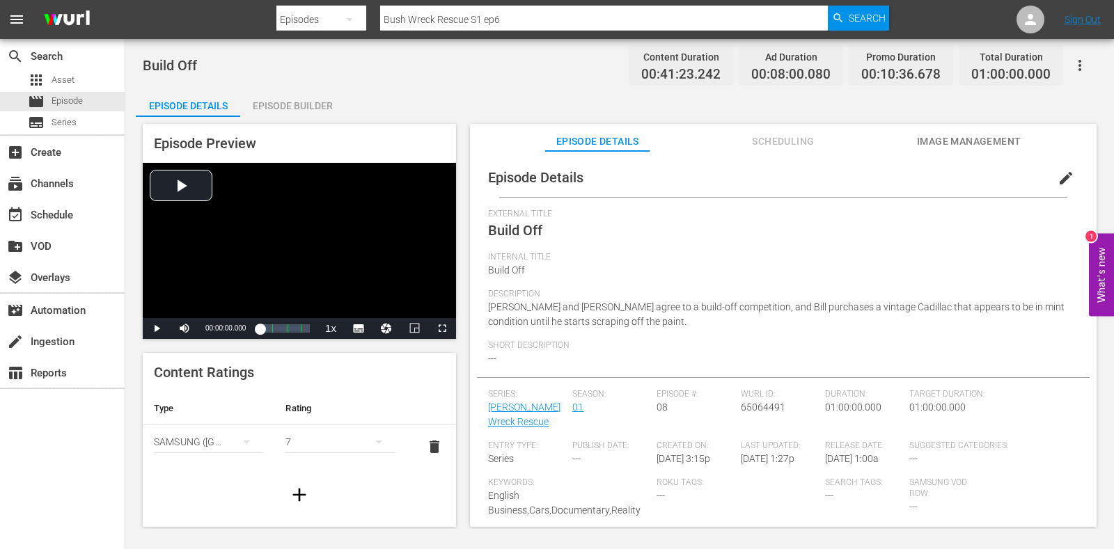
click at [309, 111] on div "Episode Builder" at bounding box center [292, 105] width 104 height 33
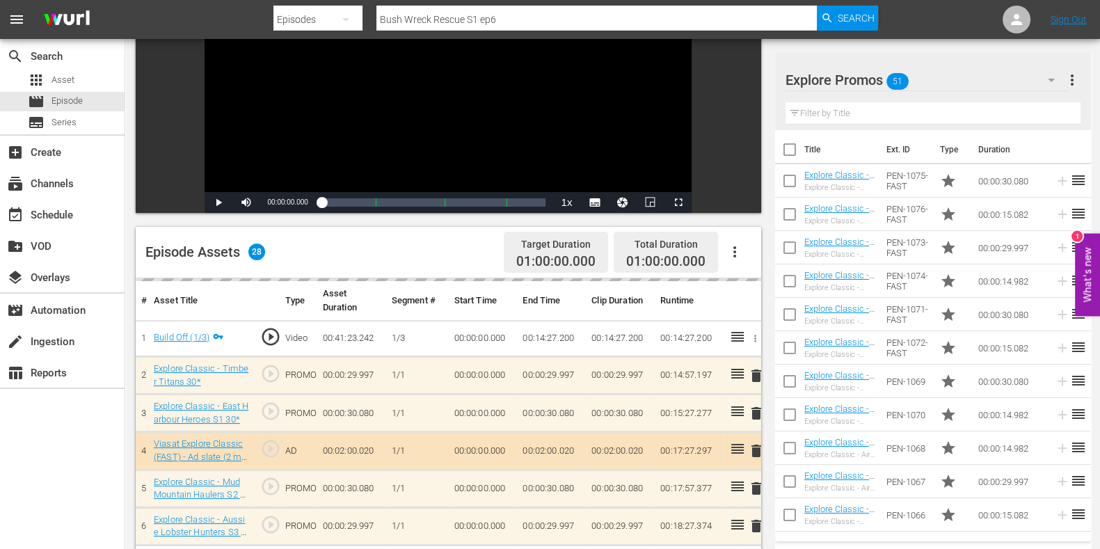
scroll to position [261, 0]
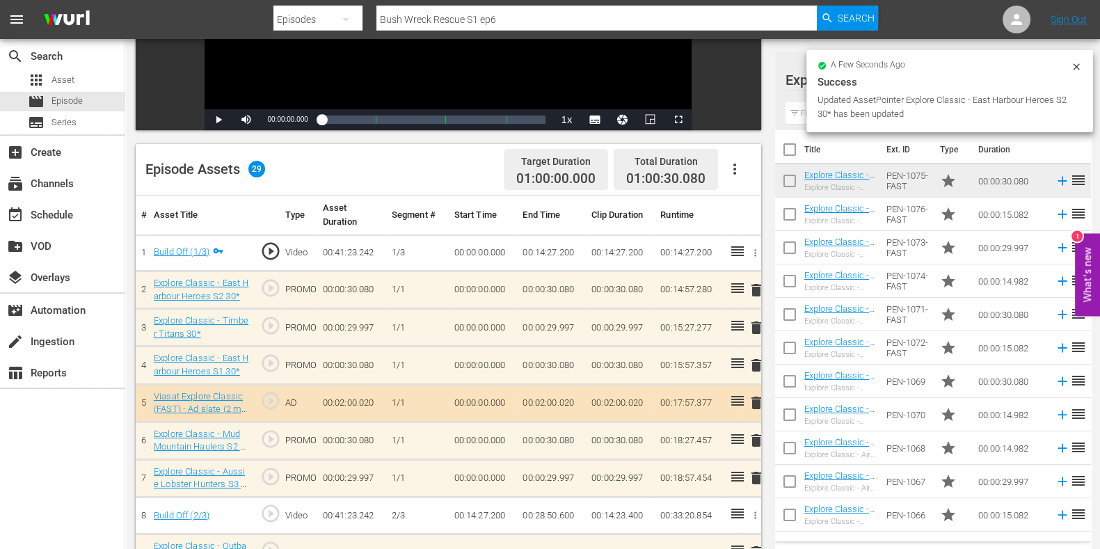
click at [756, 369] on span "delete" at bounding box center [756, 365] width 17 height 17
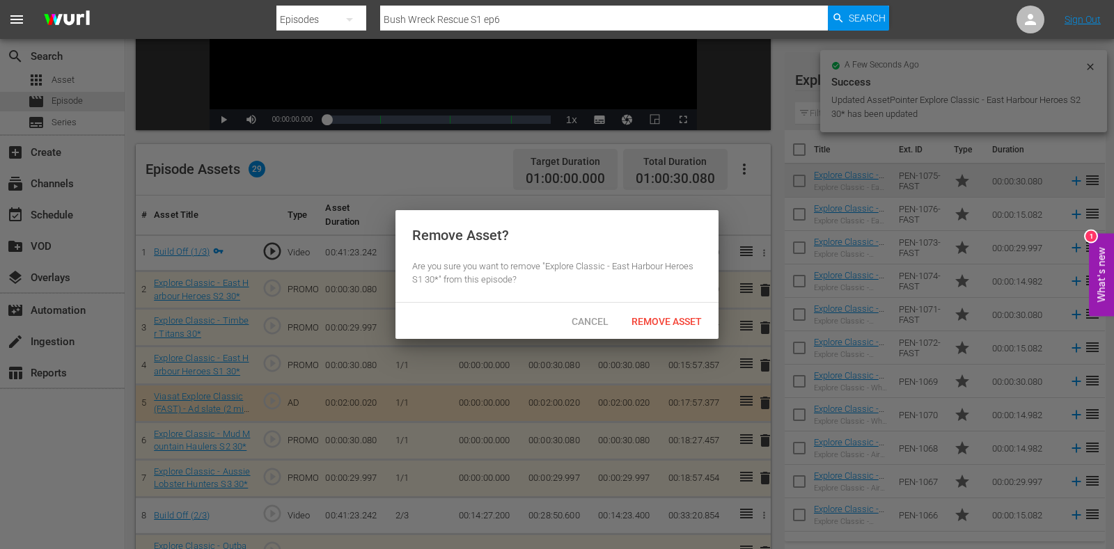
click at [662, 340] on div at bounding box center [557, 274] width 1114 height 549
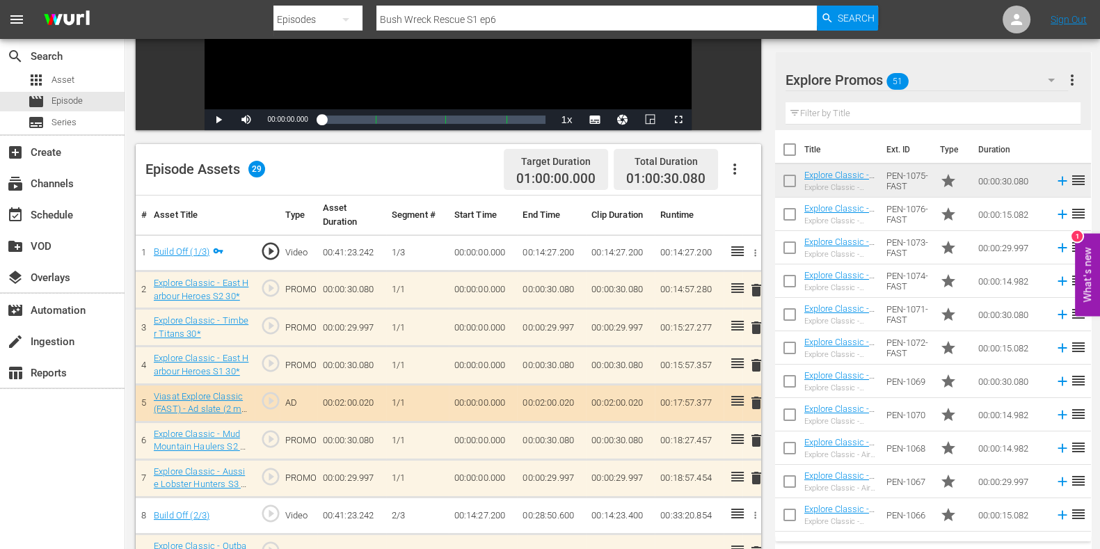
click at [759, 364] on span "delete" at bounding box center [756, 365] width 17 height 17
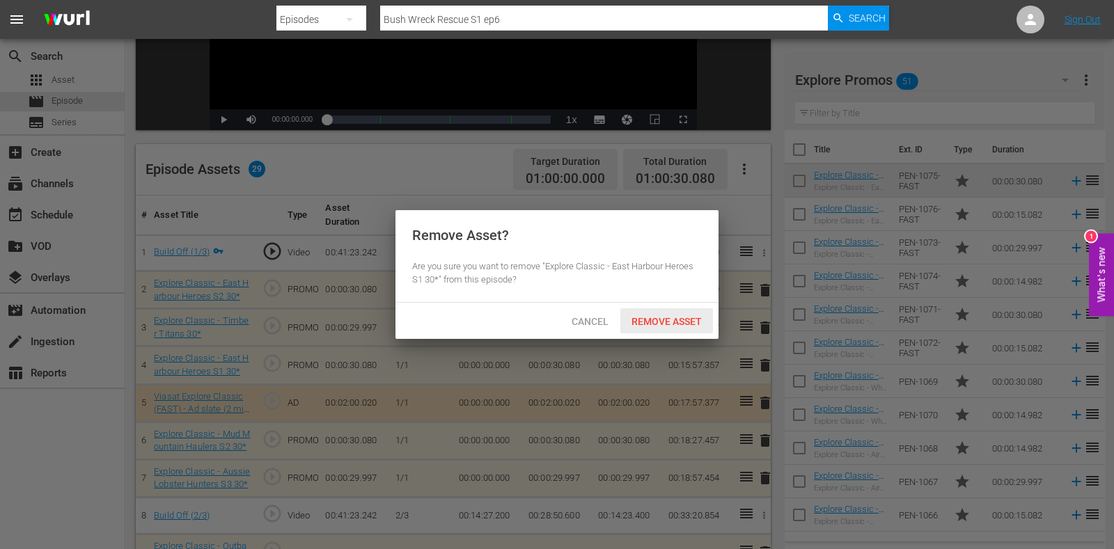
click at [699, 316] on span "Remove Asset" at bounding box center [666, 321] width 93 height 11
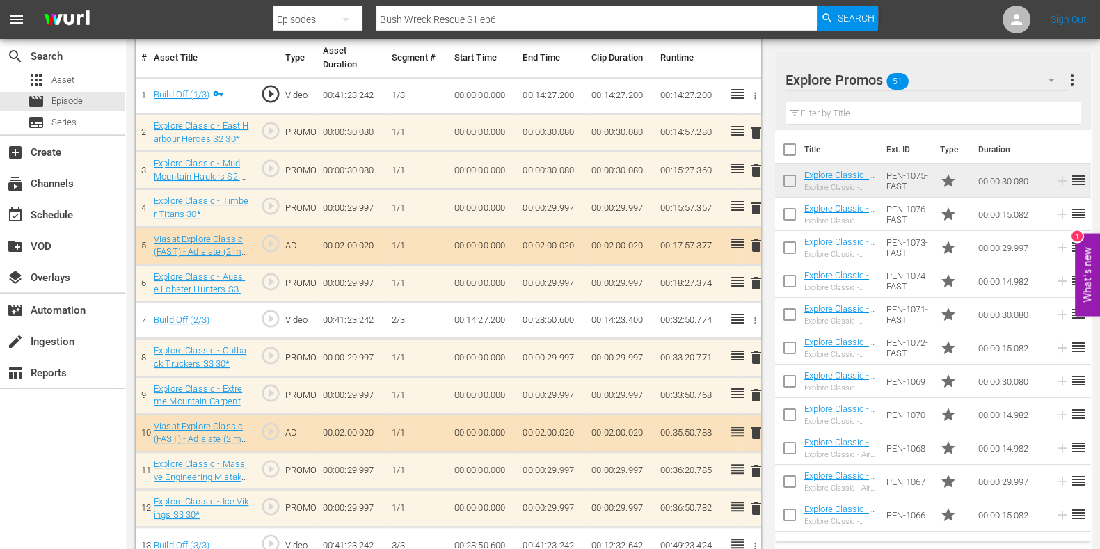
scroll to position [435, 0]
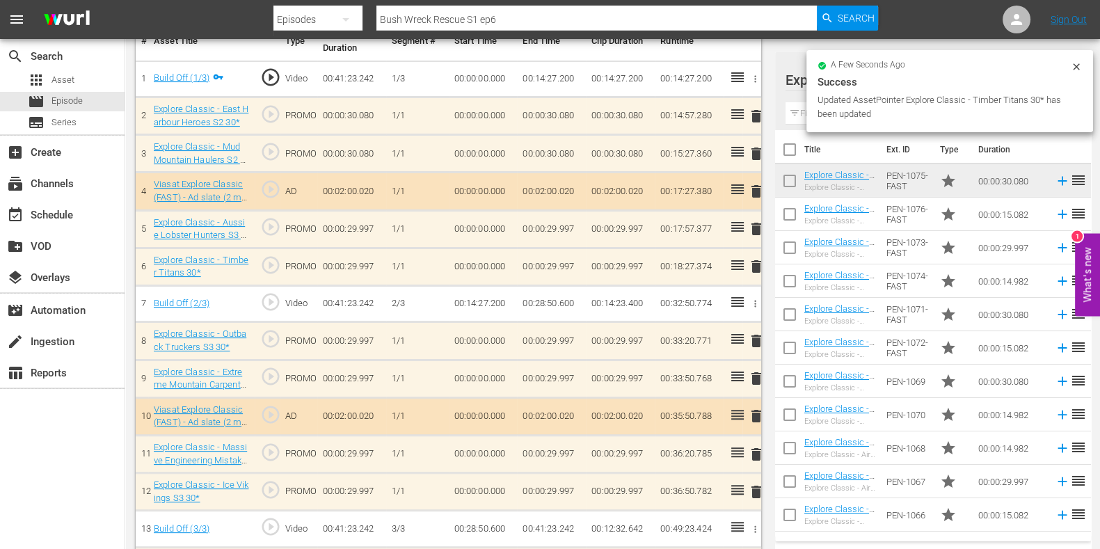
click at [759, 378] on span "delete" at bounding box center [756, 378] width 17 height 17
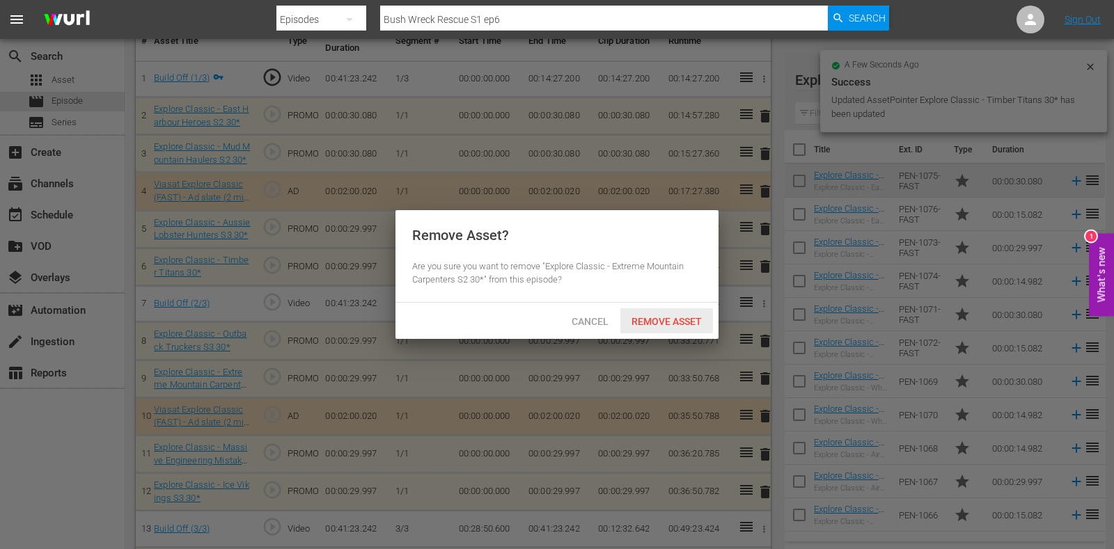
click at [672, 329] on div "Remove Asset" at bounding box center [666, 321] width 93 height 26
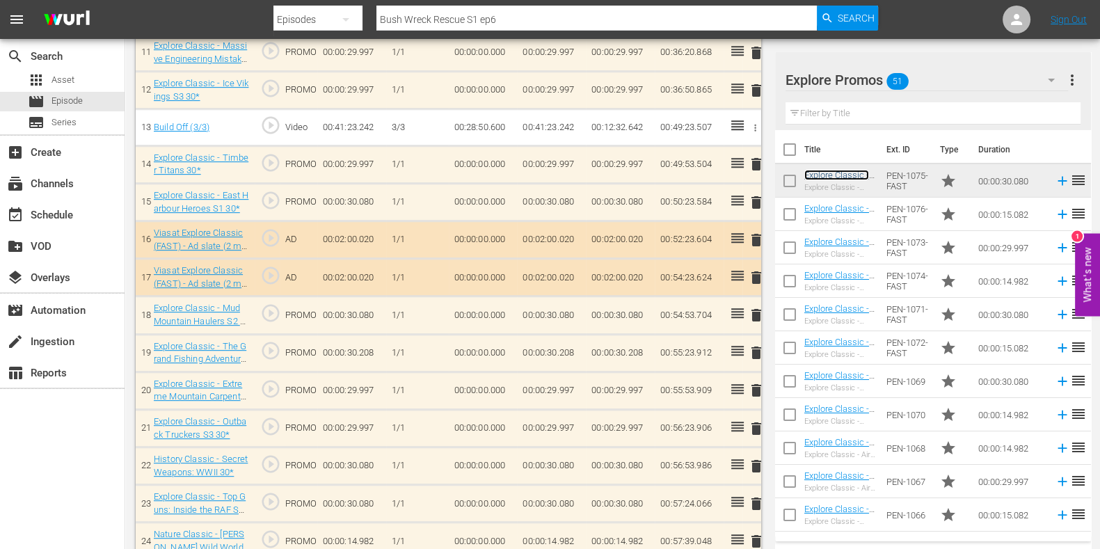
scroll to position [831, 0]
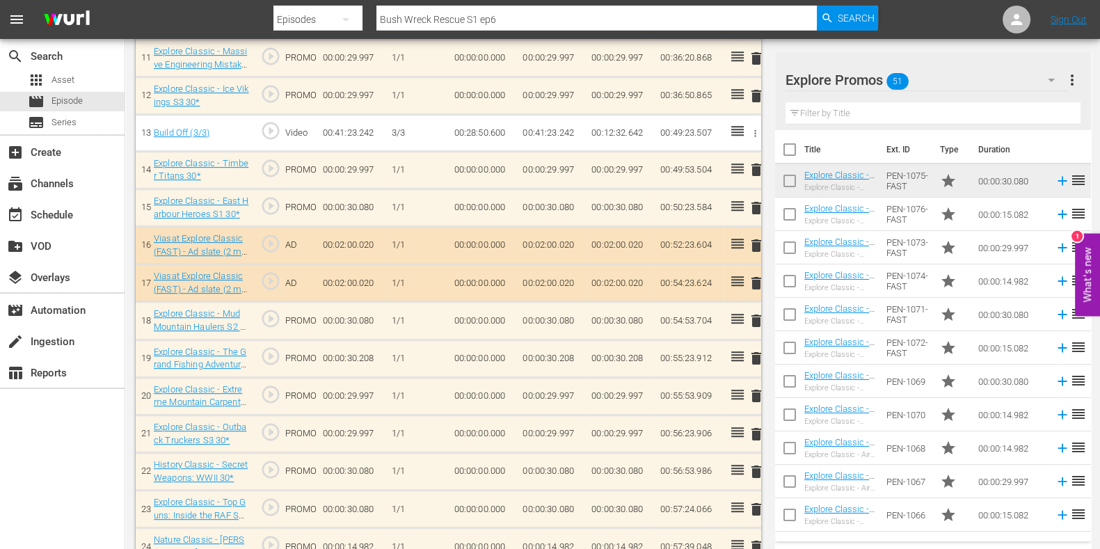
click at [750, 207] on span "delete" at bounding box center [756, 208] width 17 height 17
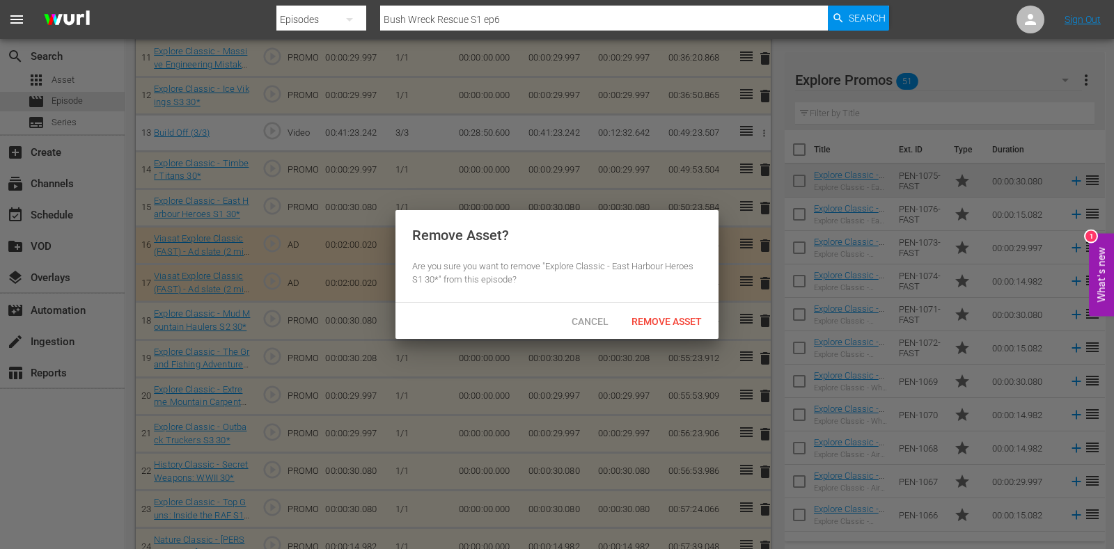
click at [658, 366] on div at bounding box center [557, 274] width 1114 height 549
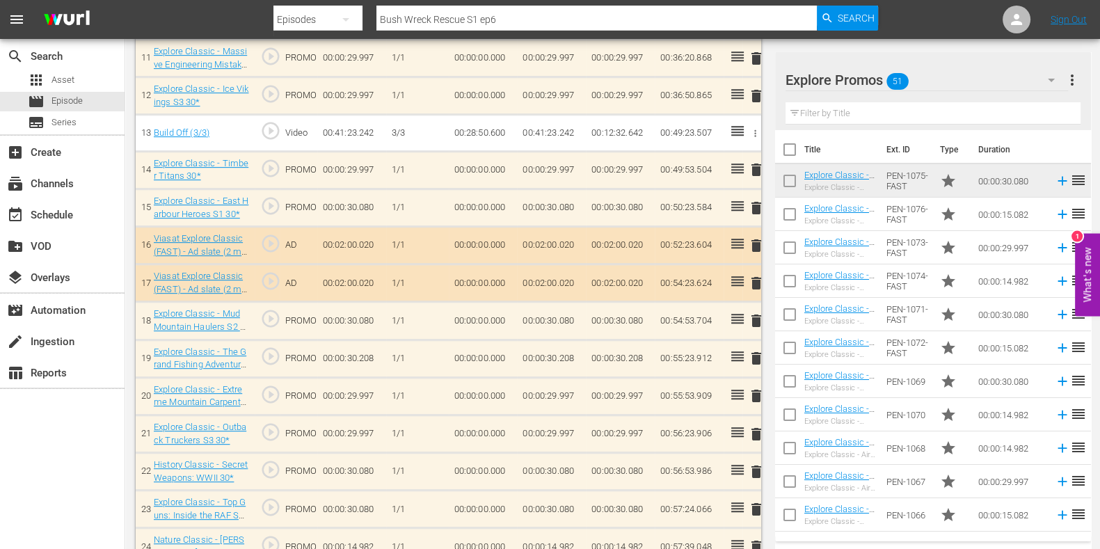
click at [756, 200] on span "delete" at bounding box center [756, 208] width 17 height 17
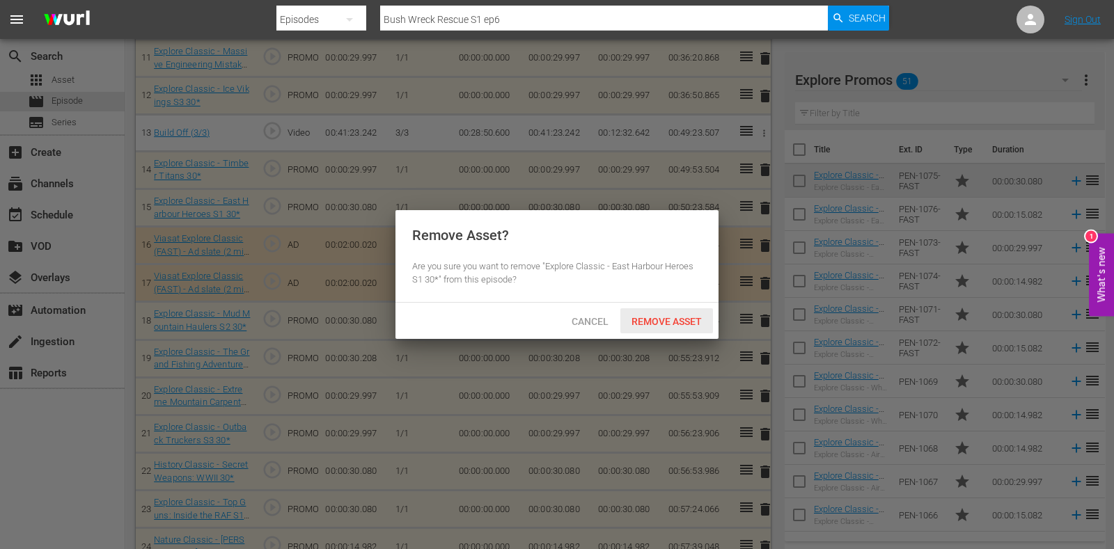
click at [654, 329] on div "Remove Asset" at bounding box center [666, 321] width 93 height 26
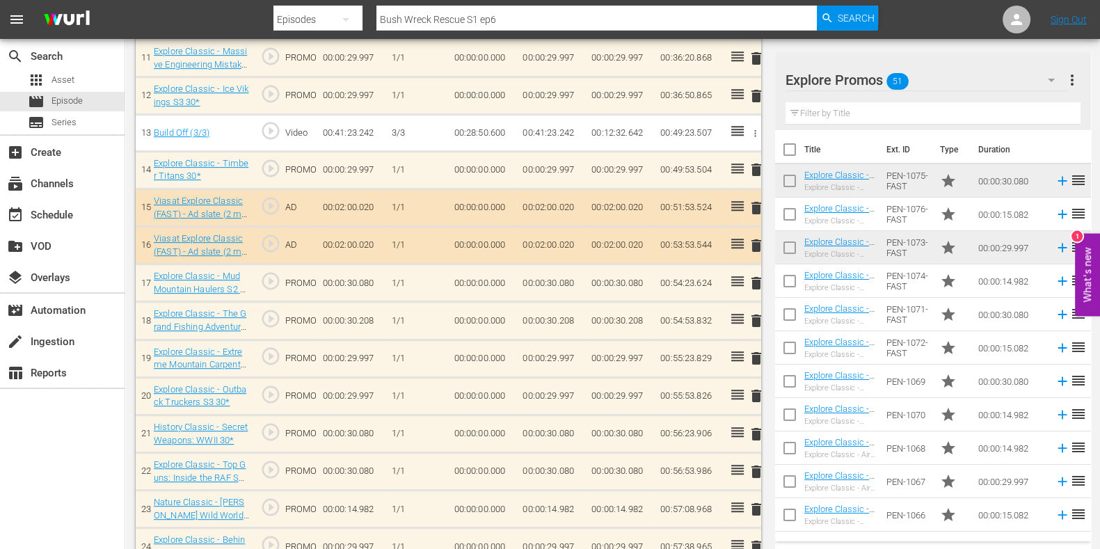
click at [757, 464] on span "delete" at bounding box center [756, 472] width 17 height 17
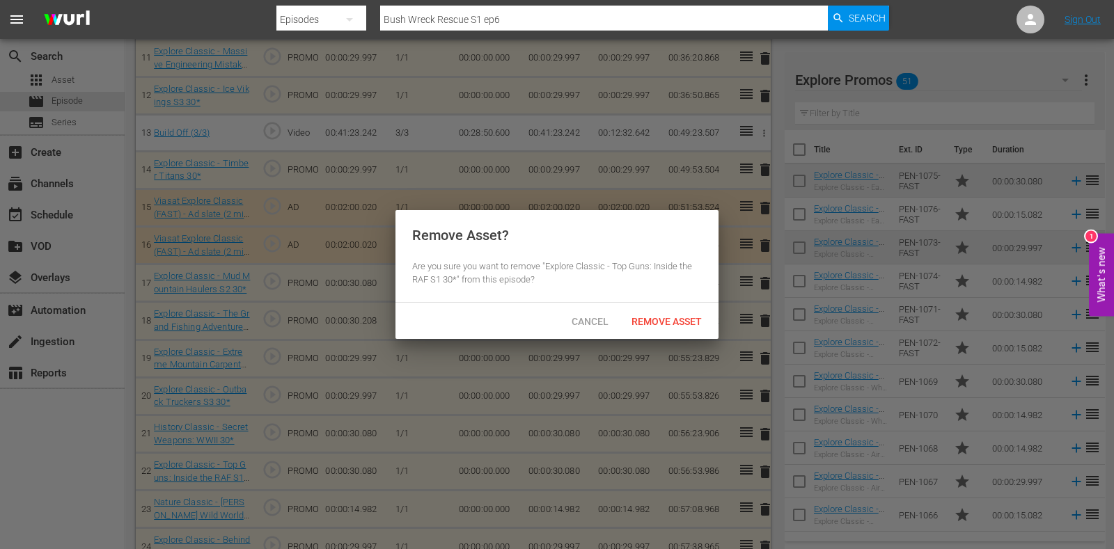
click at [672, 318] on span "Remove Asset" at bounding box center [666, 321] width 93 height 11
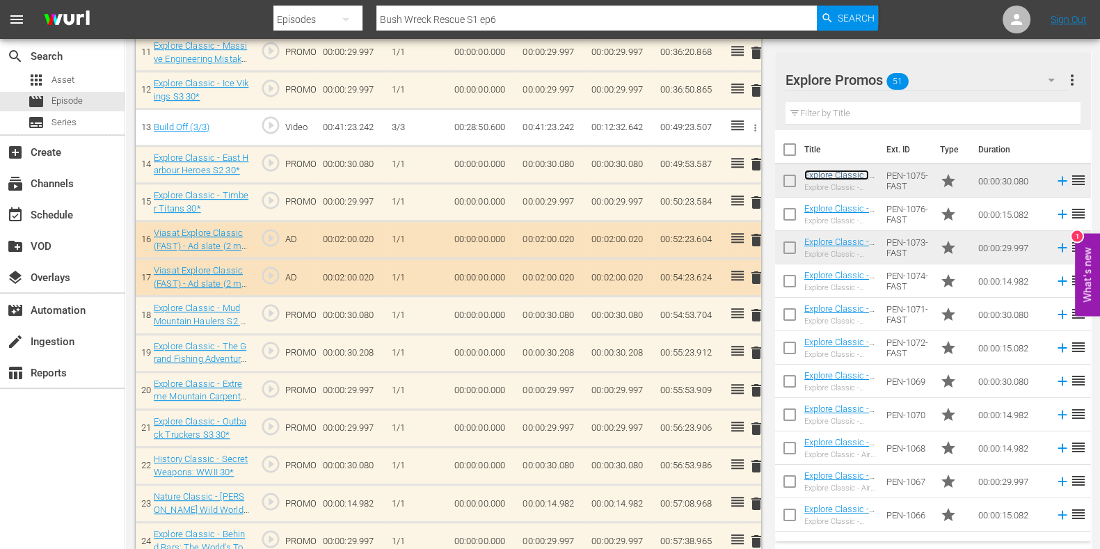
scroll to position [830, 0]
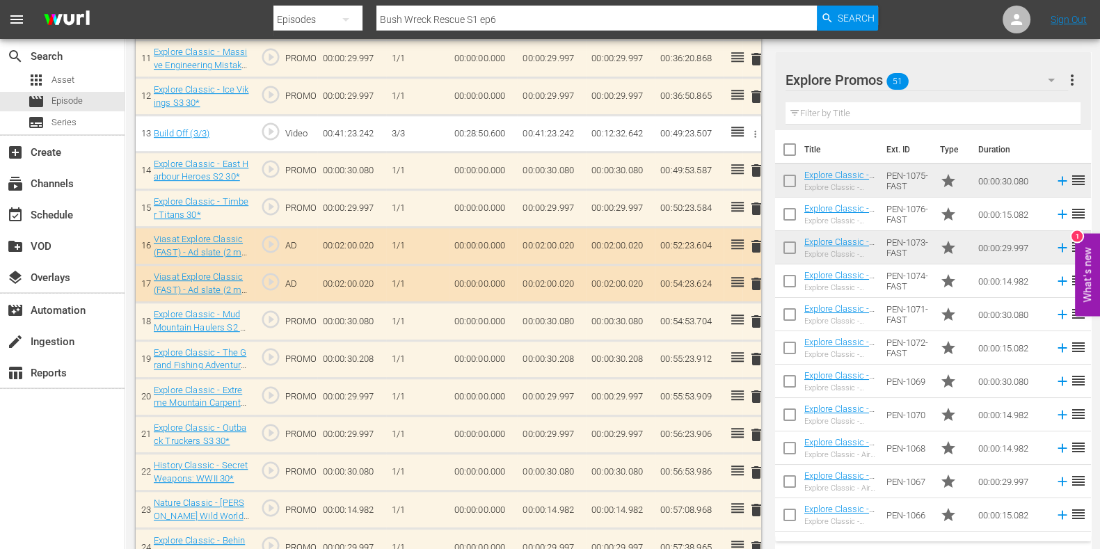
click at [832, 117] on input "text" at bounding box center [933, 113] width 295 height 22
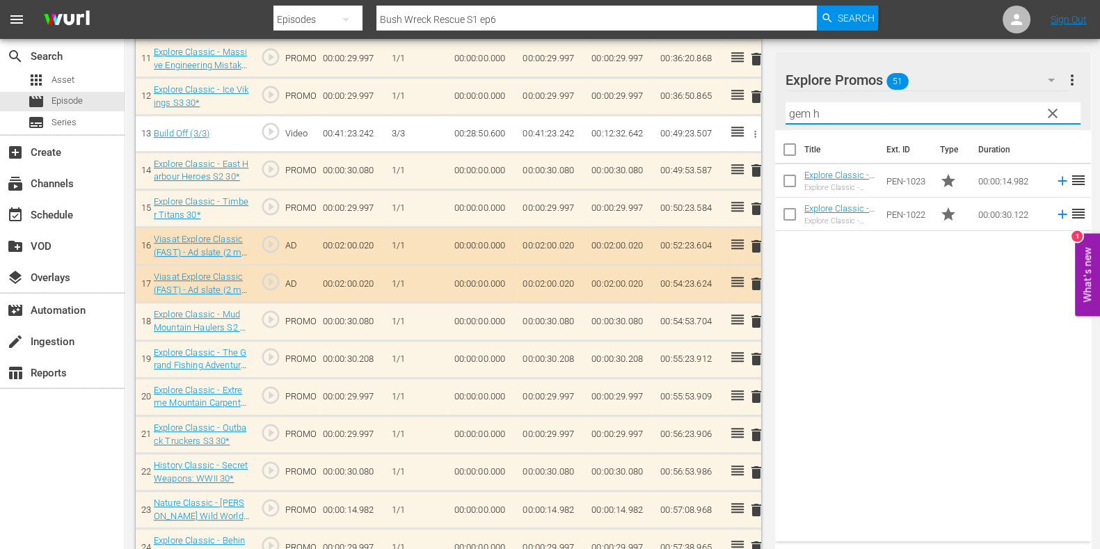
type input "gem h"
click at [874, 345] on div "Title Ext. ID Type Duration Explore Classic - Gem Hunters Down Under S2 15* Exp…" at bounding box center [933, 333] width 316 height 406
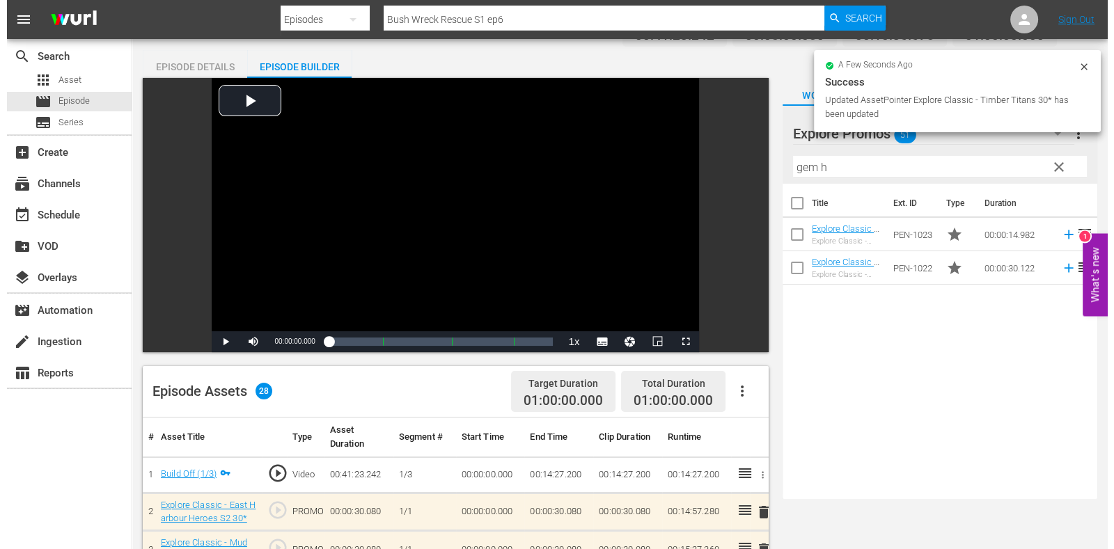
scroll to position [0, 0]
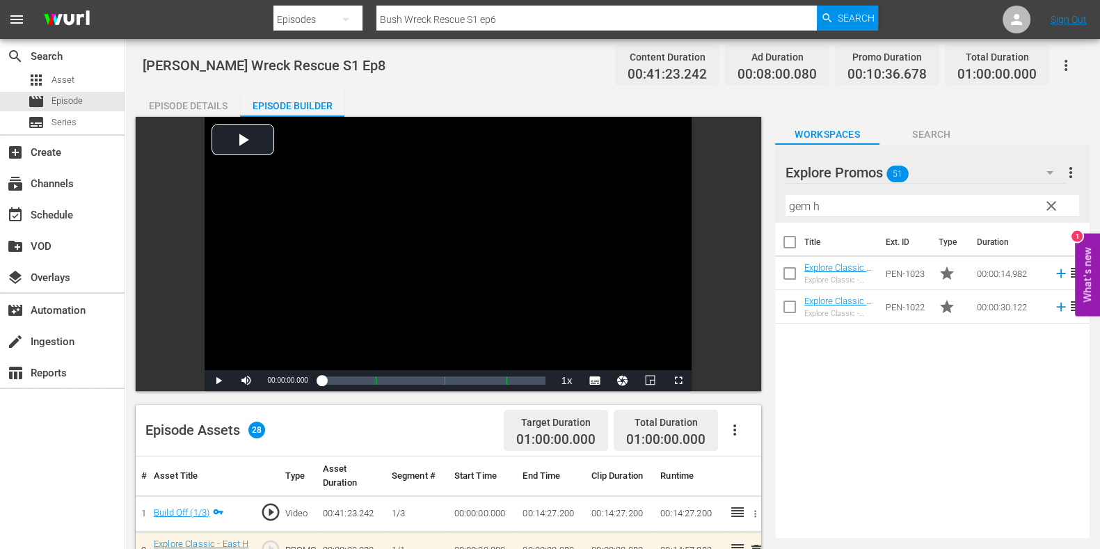
click at [527, 15] on input "Bush Wreck Rescue S1 ep6" at bounding box center [597, 19] width 441 height 33
click at [209, 103] on div "Episode Details" at bounding box center [188, 105] width 104 height 33
type input "Bush Wreck Rescue S1 ep6"
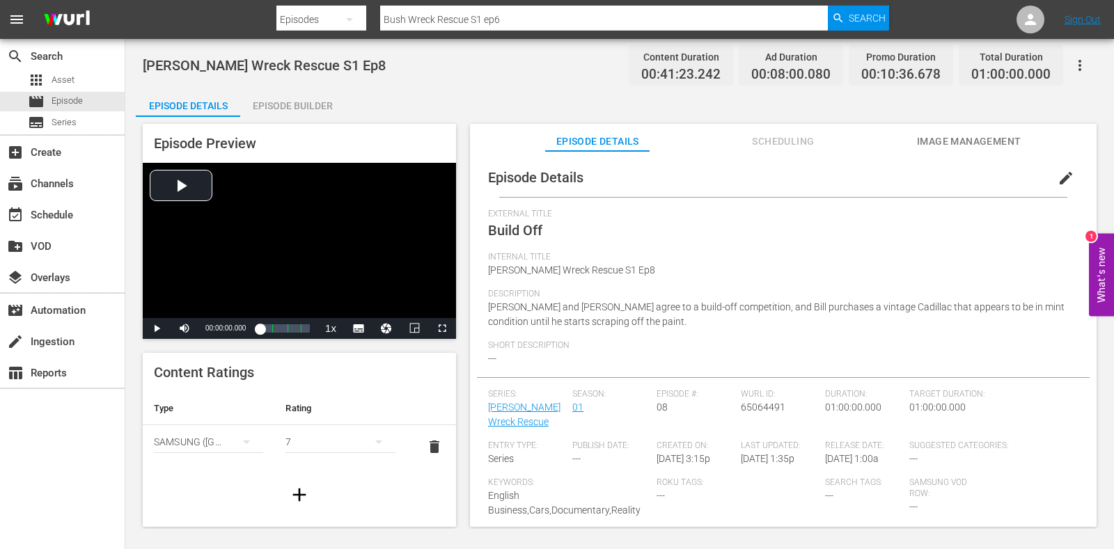
click at [511, 414] on div "Series: Bush Wreck Rescue" at bounding box center [530, 415] width 84 height 52
click at [516, 406] on link "[PERSON_NAME] Wreck Rescue" at bounding box center [524, 415] width 72 height 26
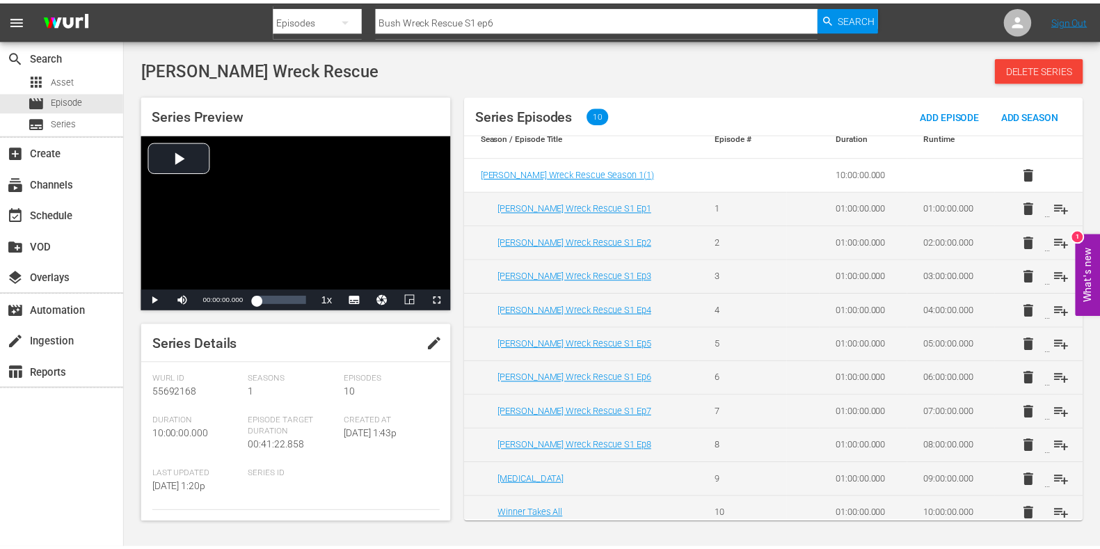
scroll to position [24, 0]
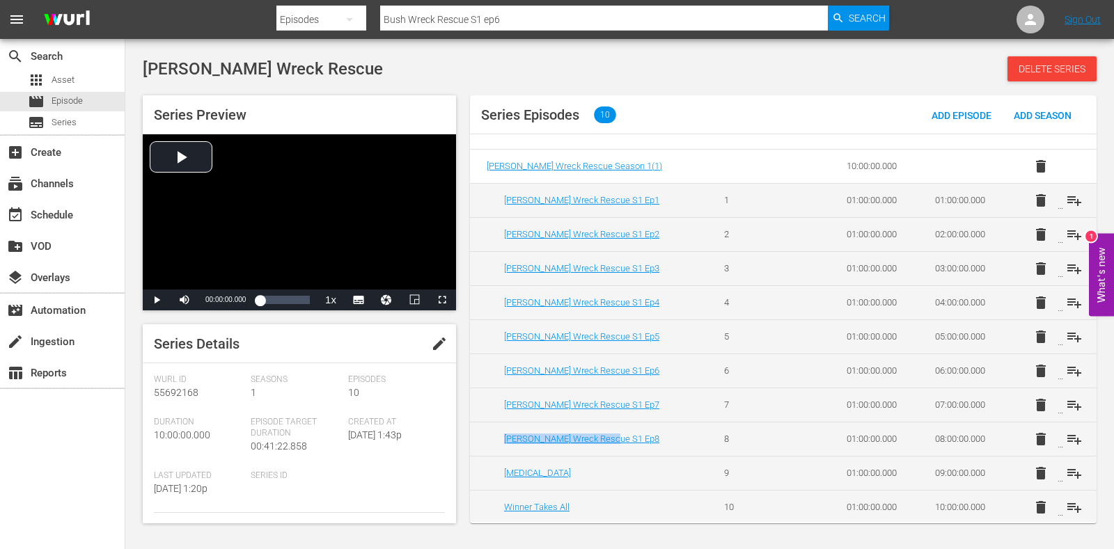
drag, startPoint x: 565, startPoint y: 436, endPoint x: 496, endPoint y: 443, distance: 69.9
click at [496, 443] on td "[PERSON_NAME] Wreck Rescue S1 Ep8" at bounding box center [588, 439] width 237 height 34
copy link "[PERSON_NAME] Wreck Rescue S1 Ep8"
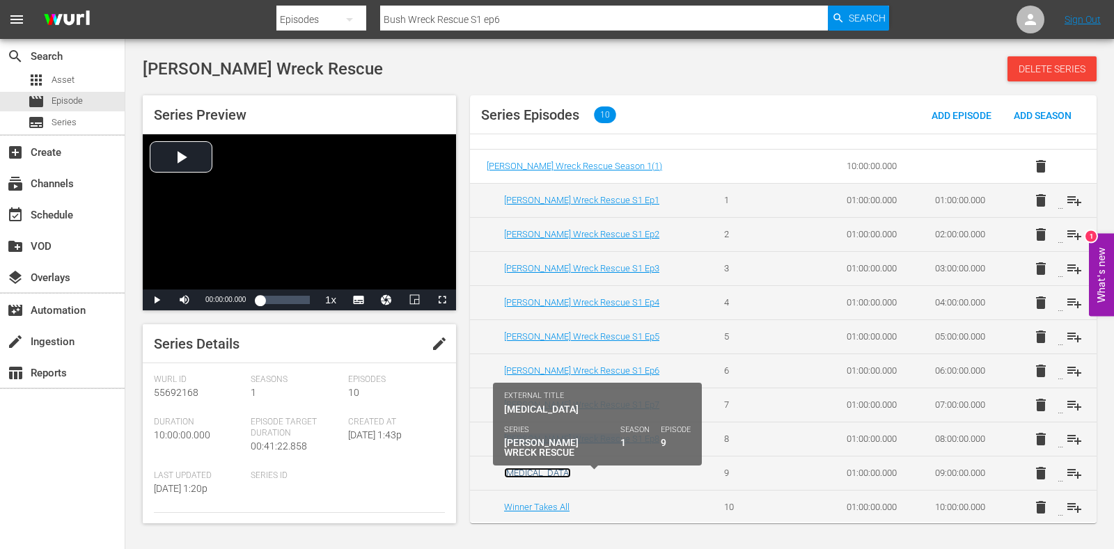
click at [526, 472] on link "[MEDICAL_DATA]" at bounding box center [537, 473] width 67 height 10
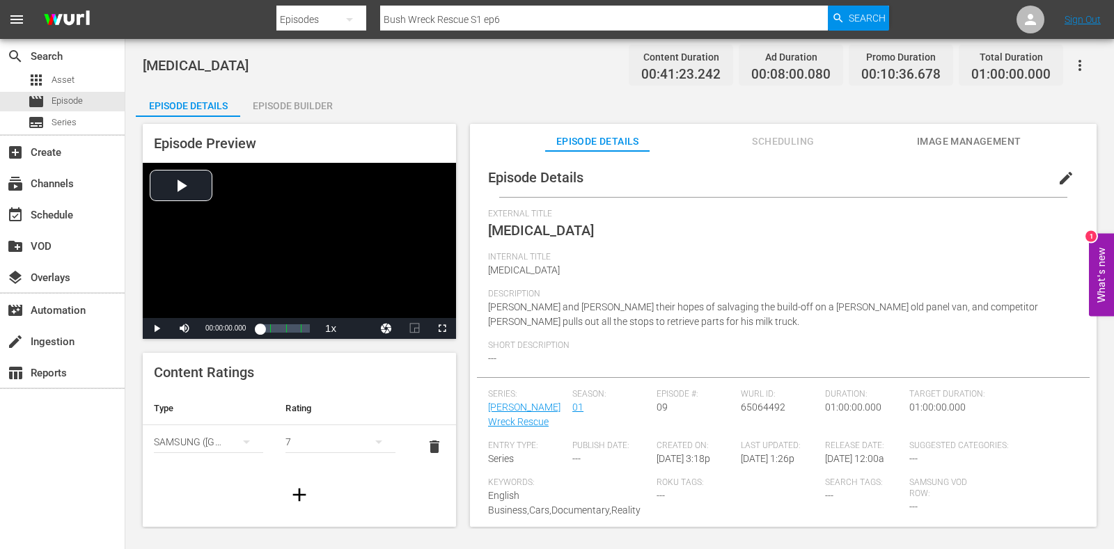
click at [1063, 171] on span "edit" at bounding box center [1065, 178] width 17 height 17
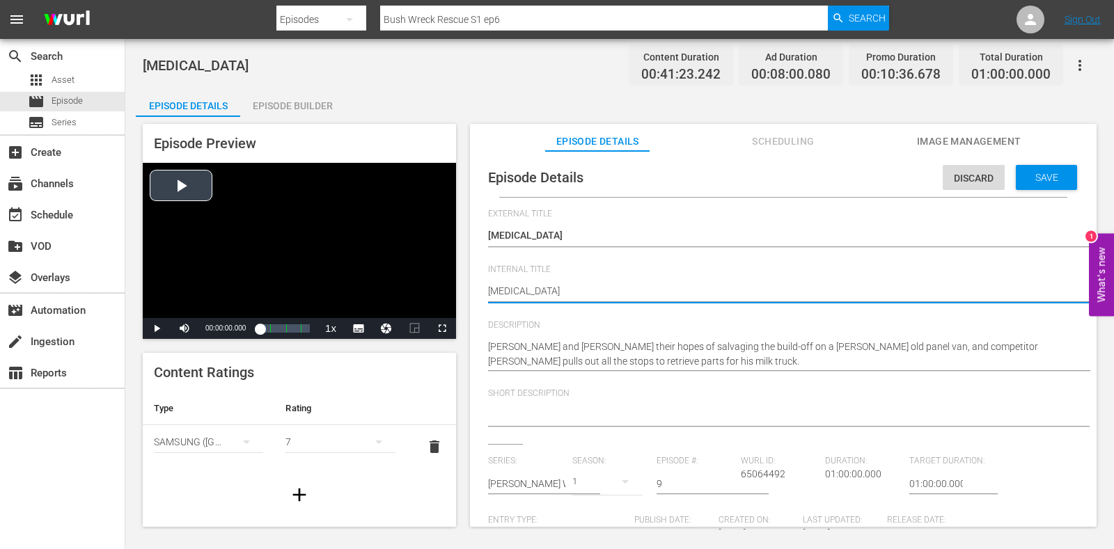
drag, startPoint x: 606, startPoint y: 294, endPoint x: 443, endPoint y: 299, distance: 162.2
paste textarea "[PERSON_NAME] Wreck Rescue S1 Ep8"
type textarea "[PERSON_NAME] Wreck Rescue S1 Ep8"
type textarea "Bush Wreck Rescue S1 Ep"
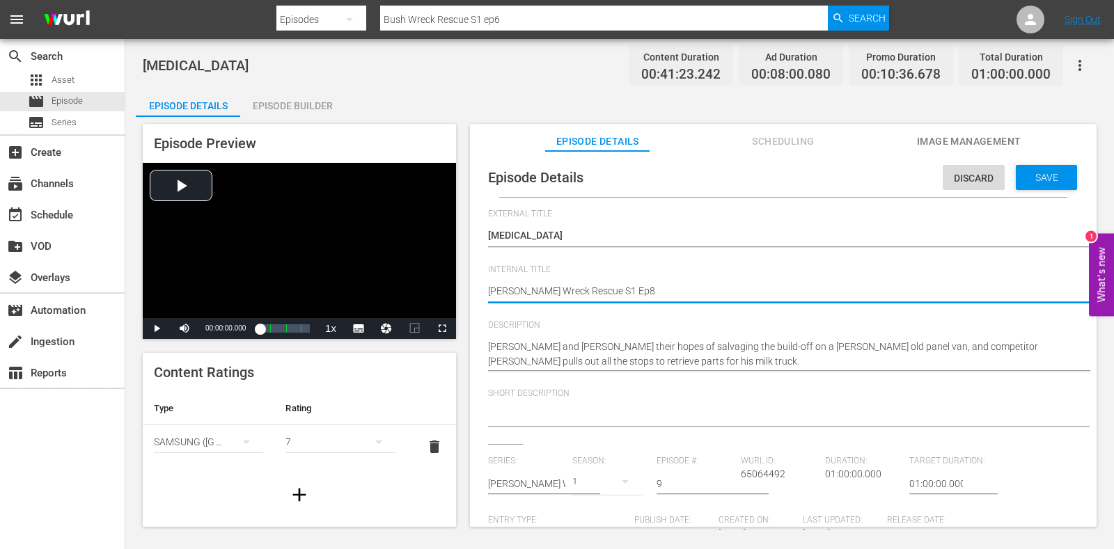
type textarea "Bush Wreck Rescue S1 Ep"
type textarea "[PERSON_NAME] Wreck Rescue S1 Ep9"
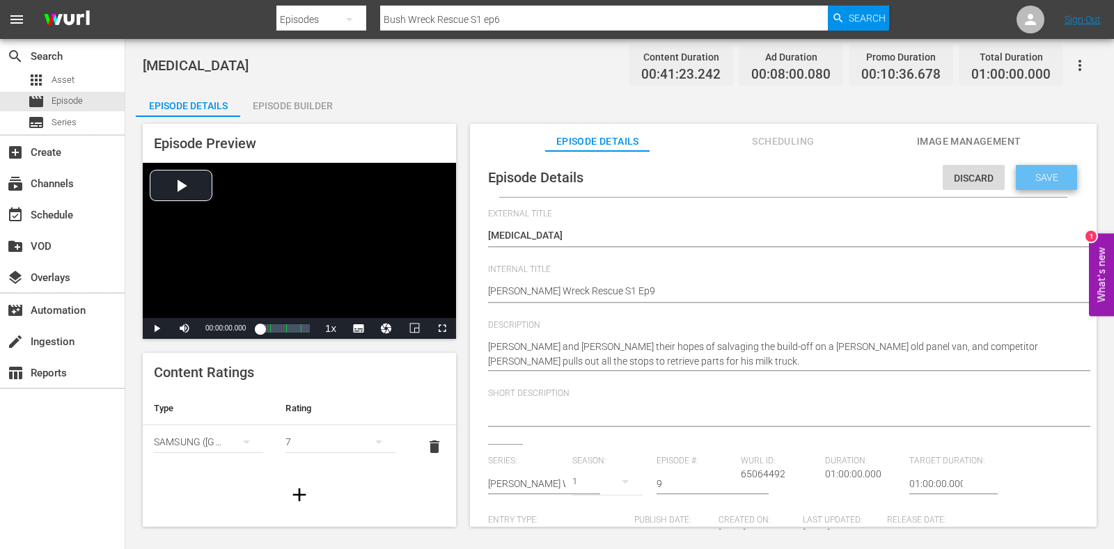
click at [1027, 168] on div "Save" at bounding box center [1045, 177] width 61 height 25
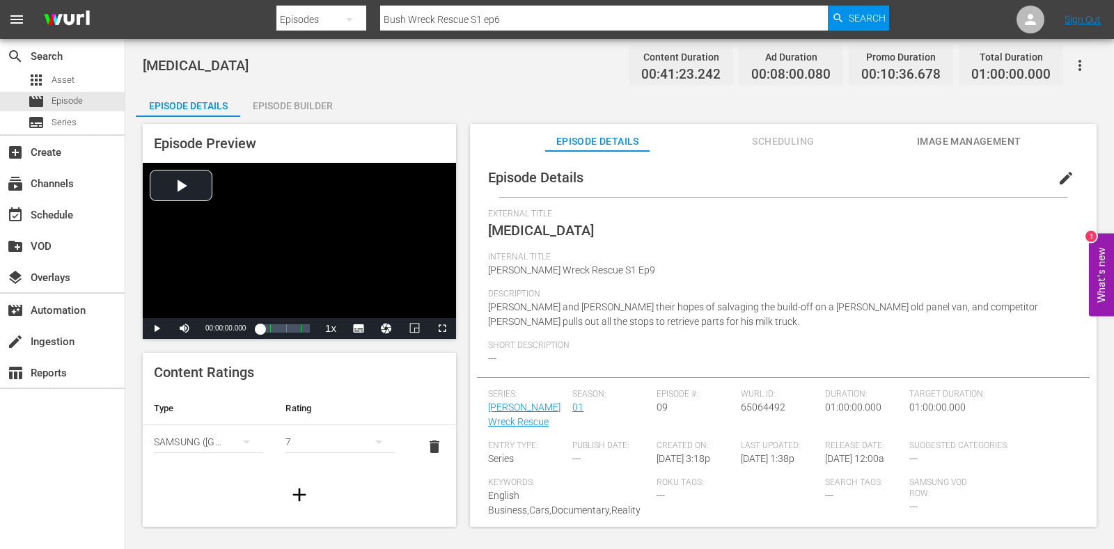
click at [314, 109] on div "Episode Builder" at bounding box center [292, 105] width 104 height 33
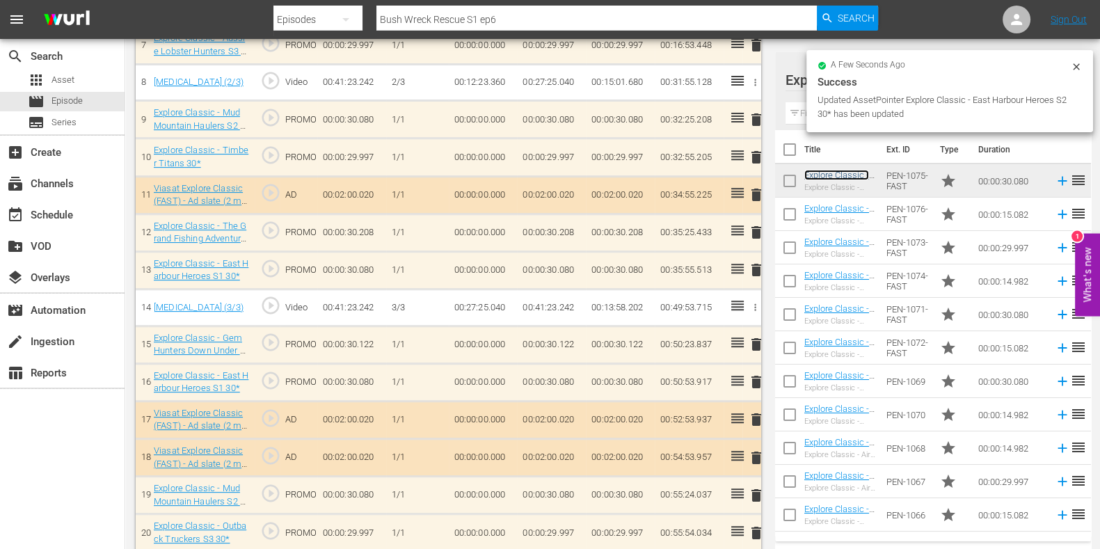
scroll to position [693, 0]
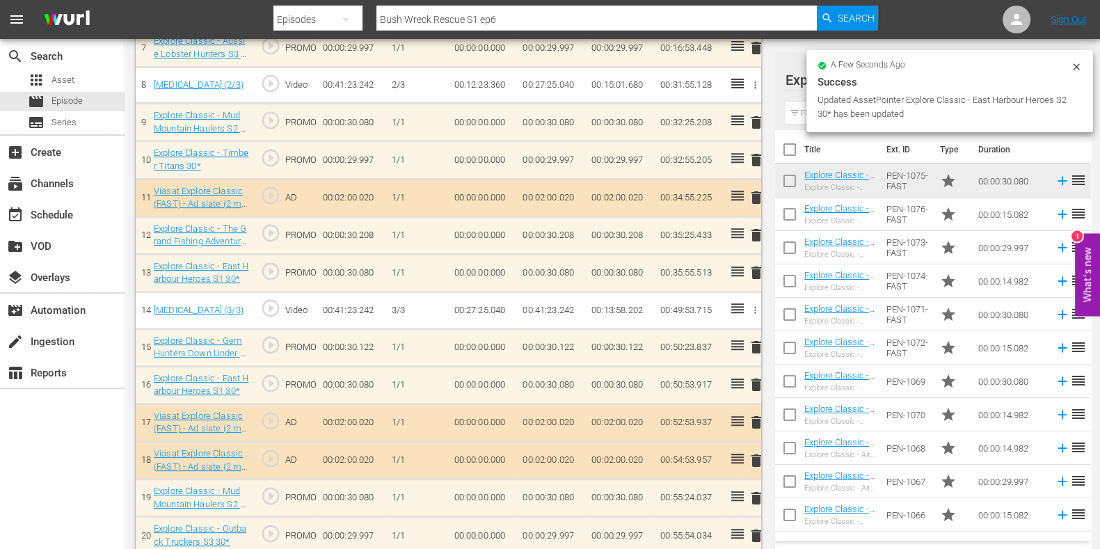
click at [761, 377] on span "delete" at bounding box center [756, 385] width 17 height 17
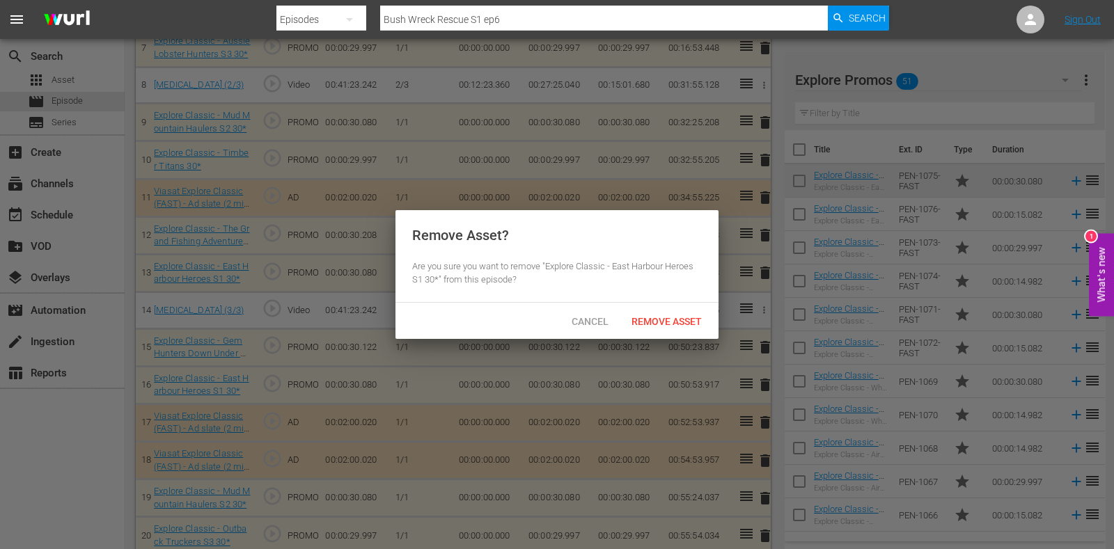
click at [686, 318] on span "Remove Asset" at bounding box center [666, 321] width 93 height 11
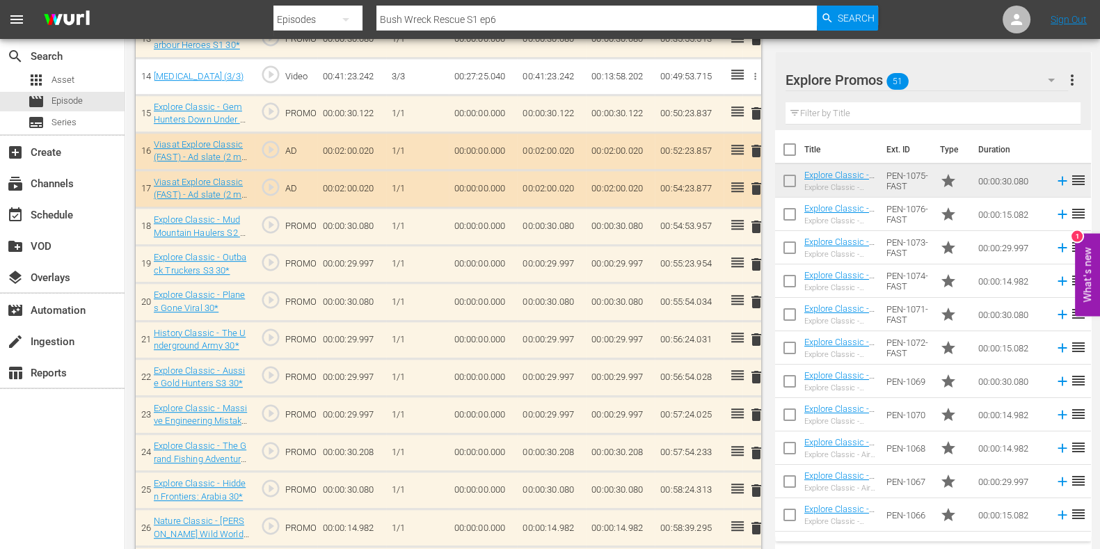
scroll to position [954, 0]
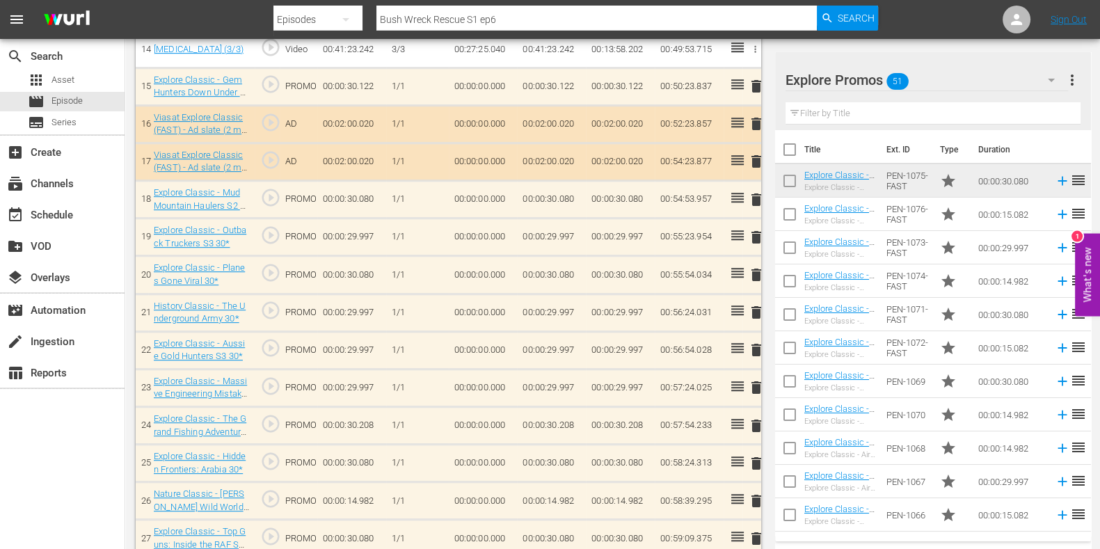
click at [762, 457] on span "delete" at bounding box center [756, 463] width 17 height 17
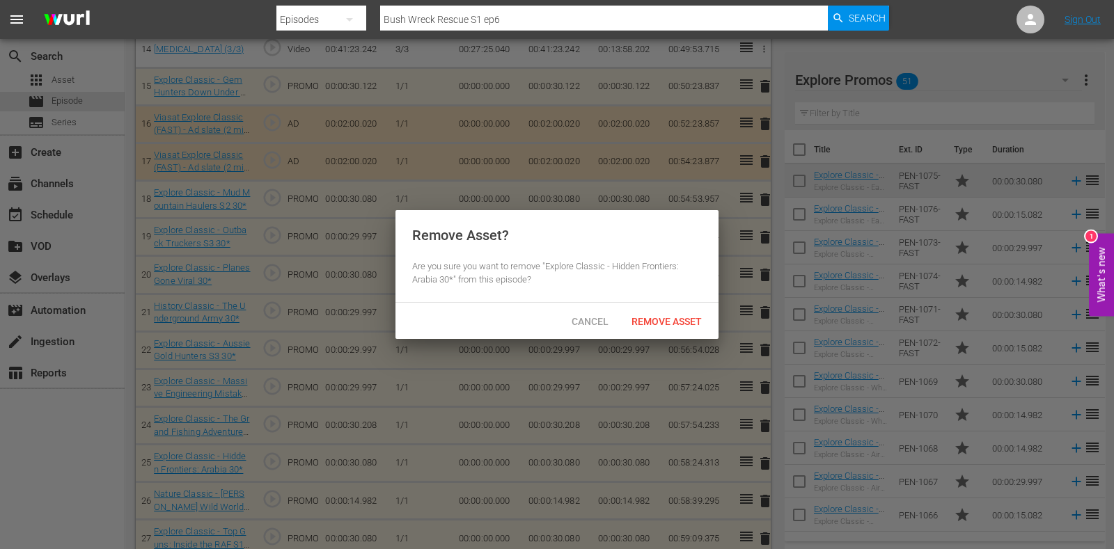
click at [657, 308] on div "Cancel Remove Asset" at bounding box center [556, 321] width 323 height 36
click at [647, 329] on div "Remove Asset" at bounding box center [666, 321] width 93 height 26
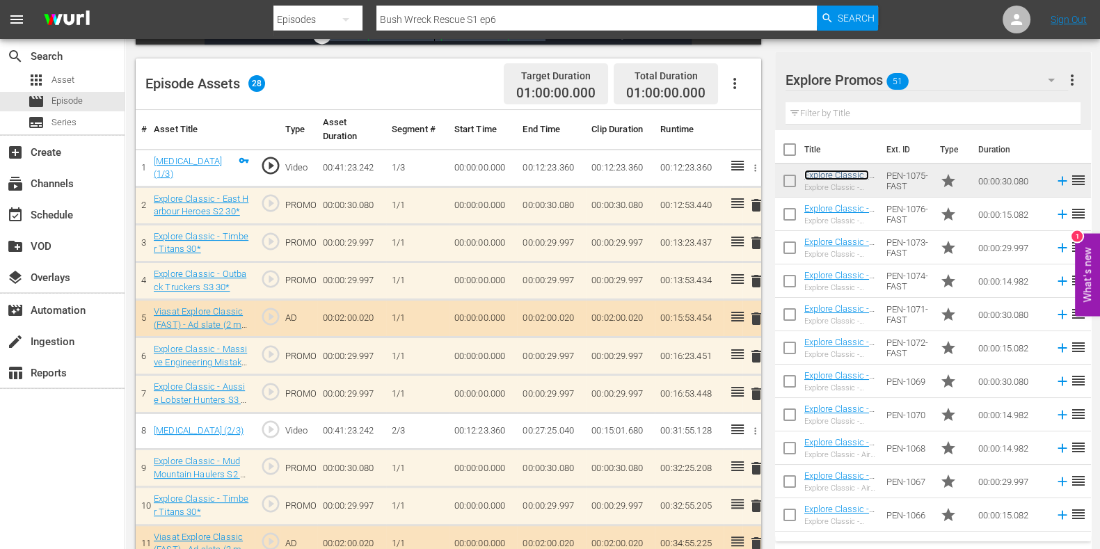
scroll to position [396, 0]
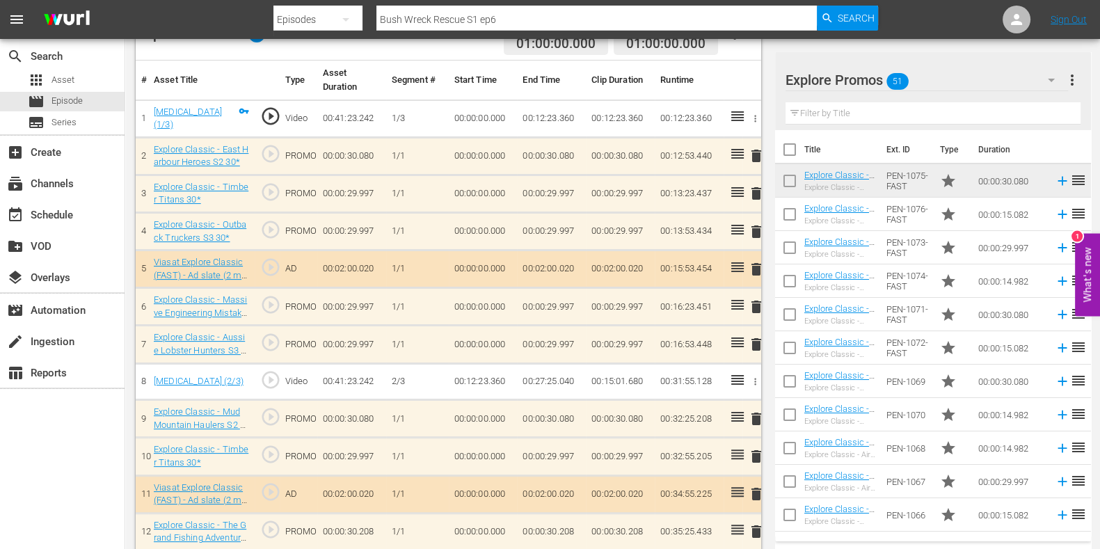
click at [757, 302] on span "delete" at bounding box center [756, 307] width 17 height 17
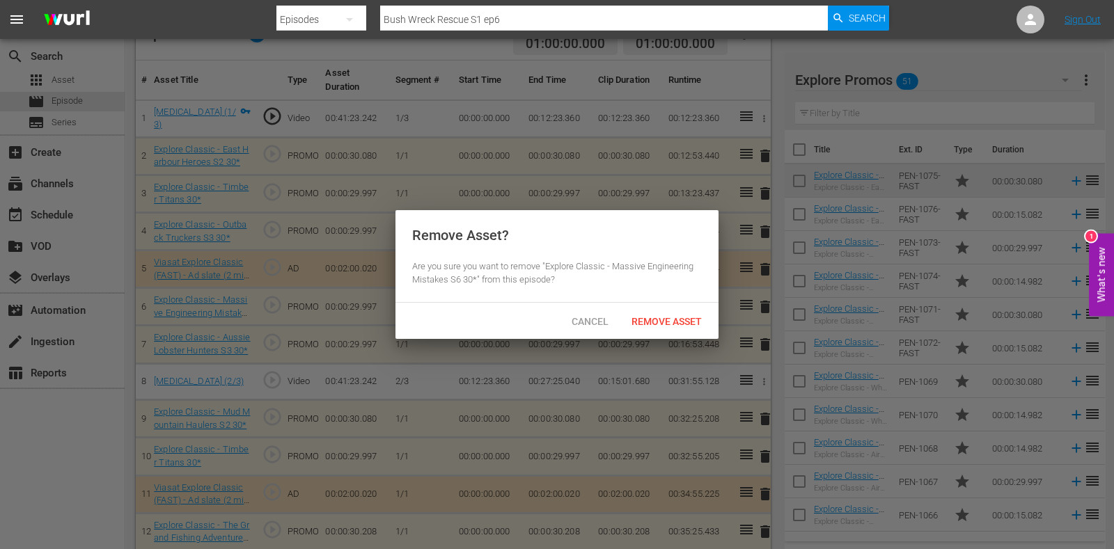
click at [686, 316] on span "Remove Asset" at bounding box center [666, 321] width 93 height 11
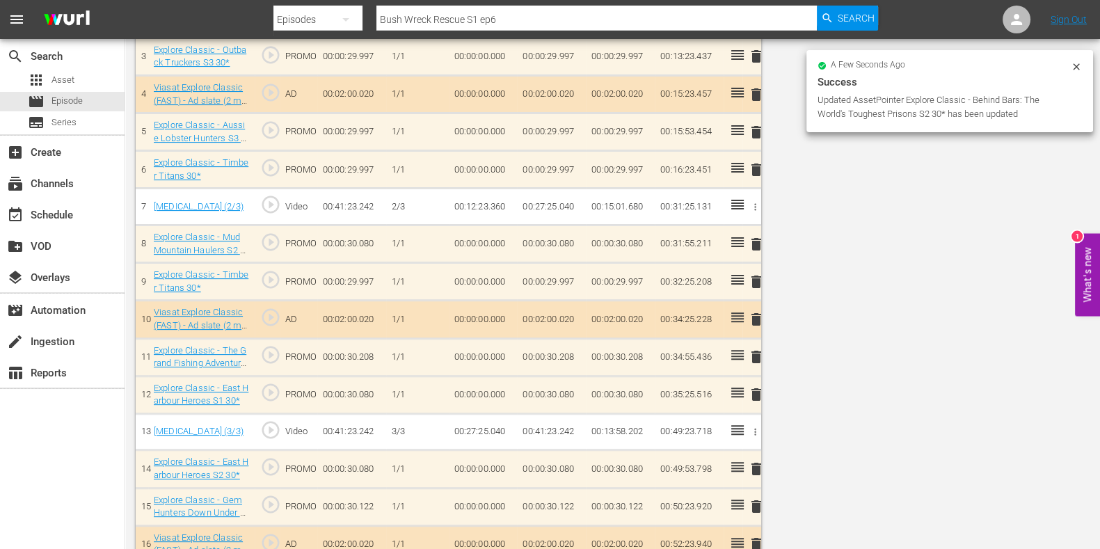
scroll to position [0, 0]
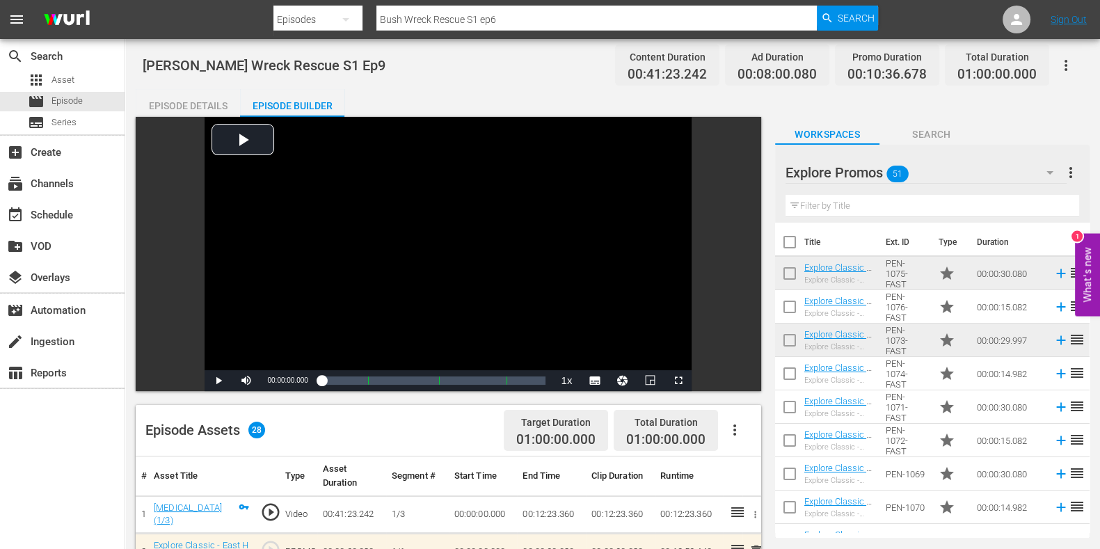
click at [207, 99] on div "Episode Details" at bounding box center [188, 105] width 104 height 33
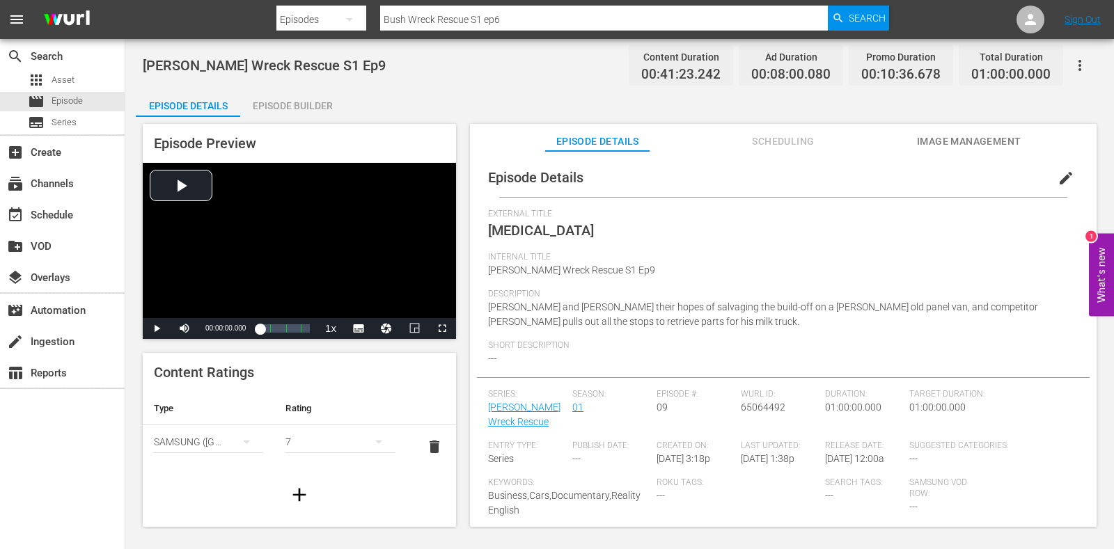
click at [318, 102] on div "Episode Builder" at bounding box center [292, 105] width 104 height 33
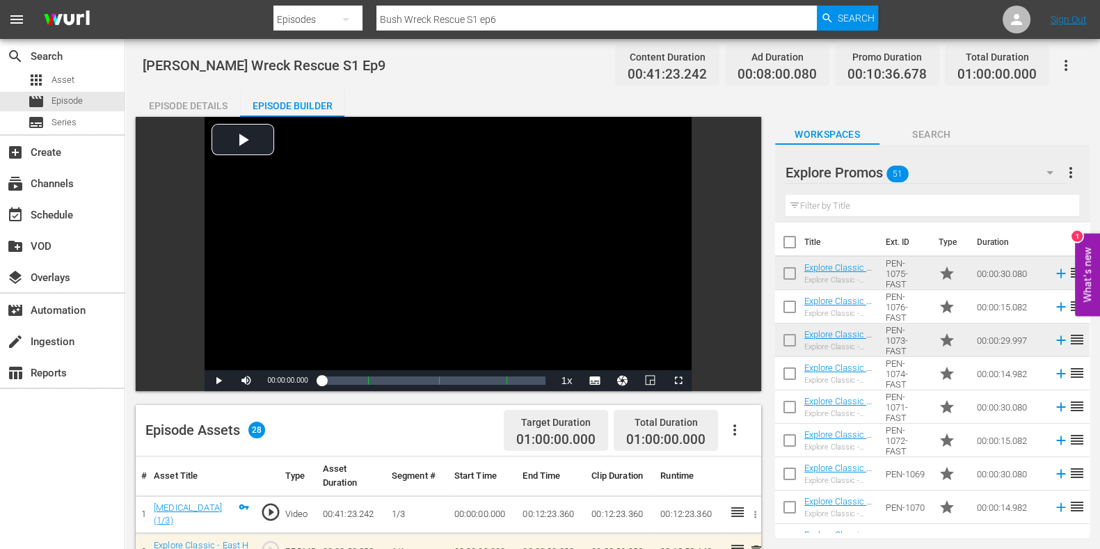
click at [217, 102] on div "Episode Details" at bounding box center [188, 105] width 104 height 33
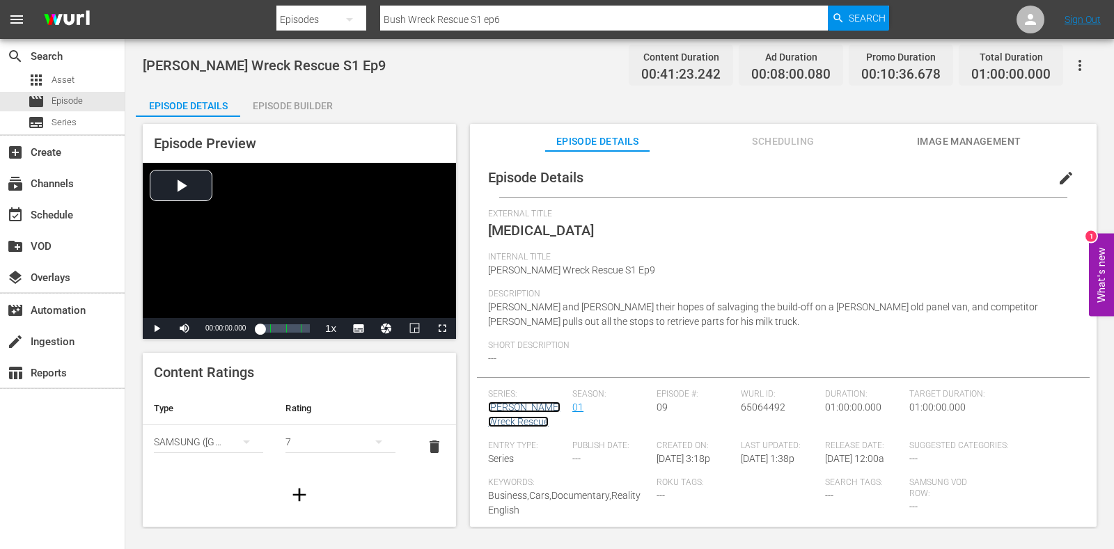
click at [505, 427] on link "[PERSON_NAME] Wreck Rescue" at bounding box center [524, 415] width 72 height 26
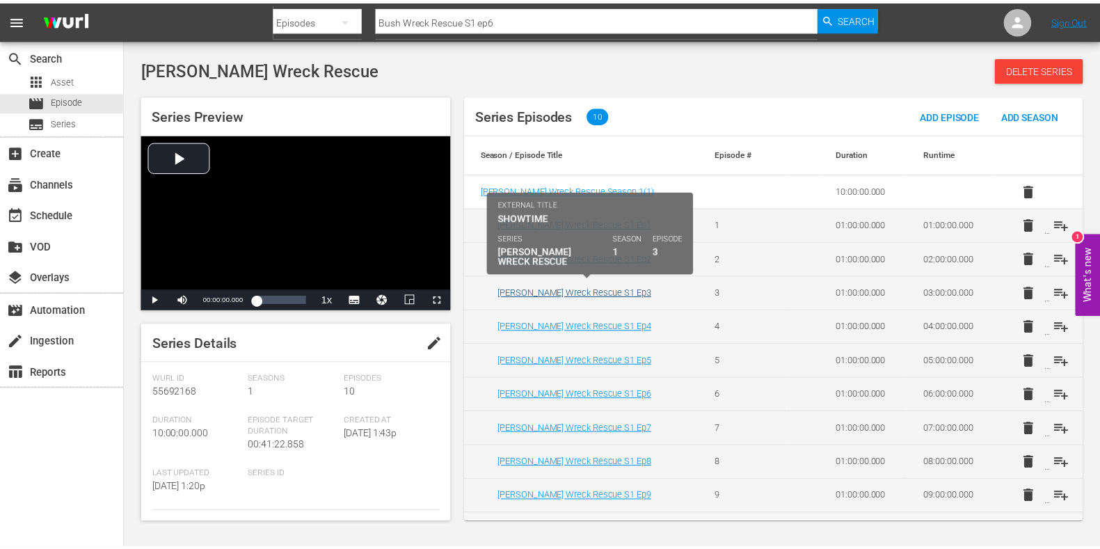
scroll to position [24, 0]
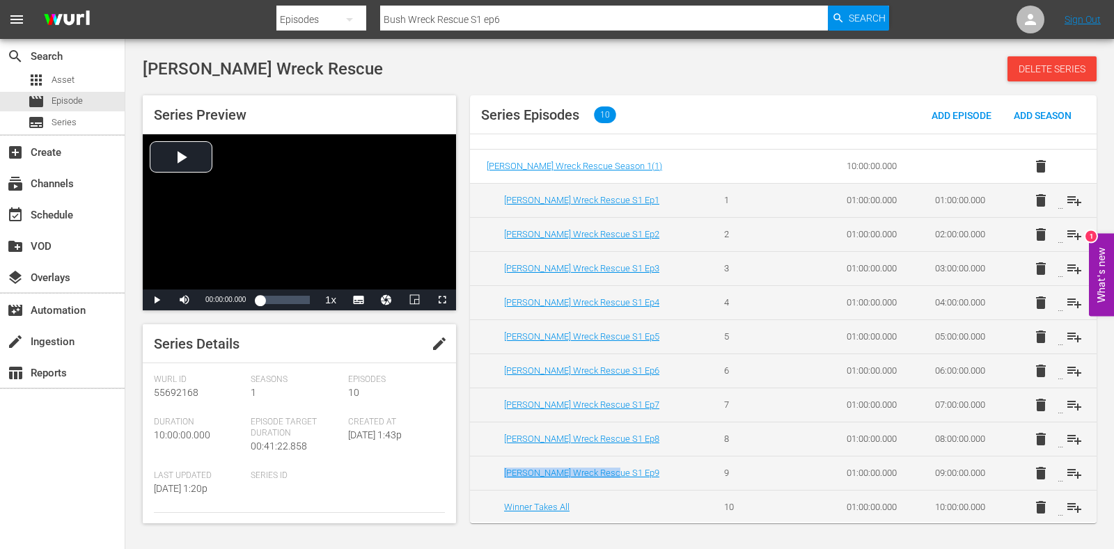
drag, startPoint x: 620, startPoint y: 470, endPoint x: 500, endPoint y: 473, distance: 119.8
click at [500, 473] on td "[PERSON_NAME] Wreck Rescue S1 Ep9" at bounding box center [588, 473] width 237 height 34
copy link "[PERSON_NAME] Wreck Rescue S1 Ep9"
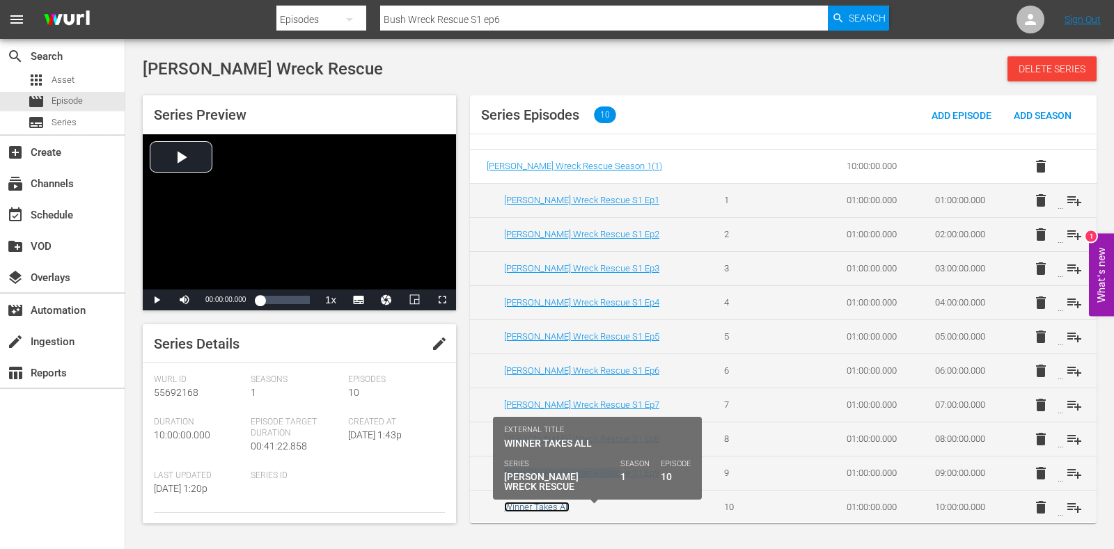
click at [542, 507] on link "Winner Takes All" at bounding box center [536, 507] width 65 height 10
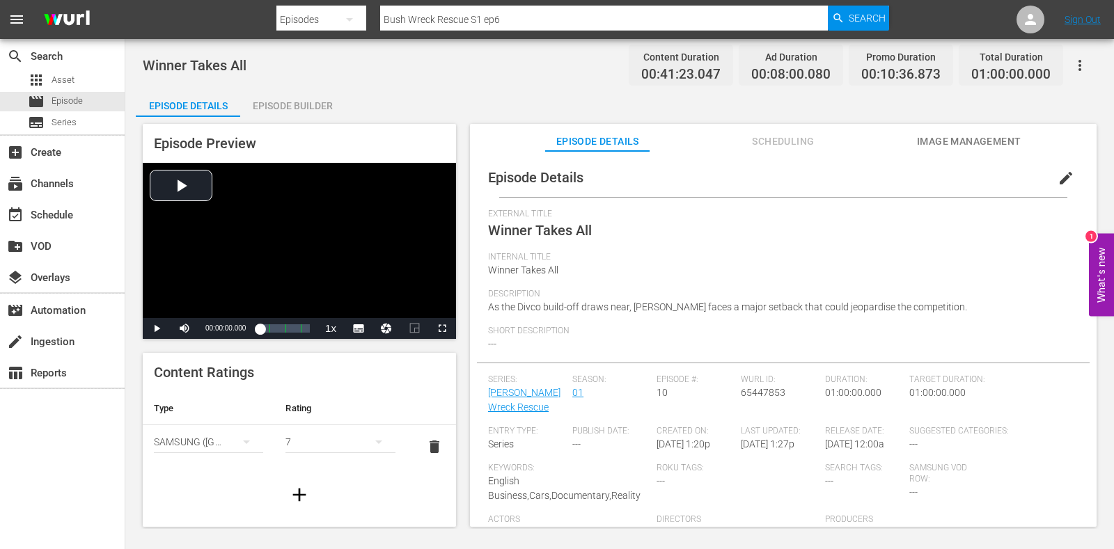
click at [1057, 175] on span "edit" at bounding box center [1065, 178] width 17 height 17
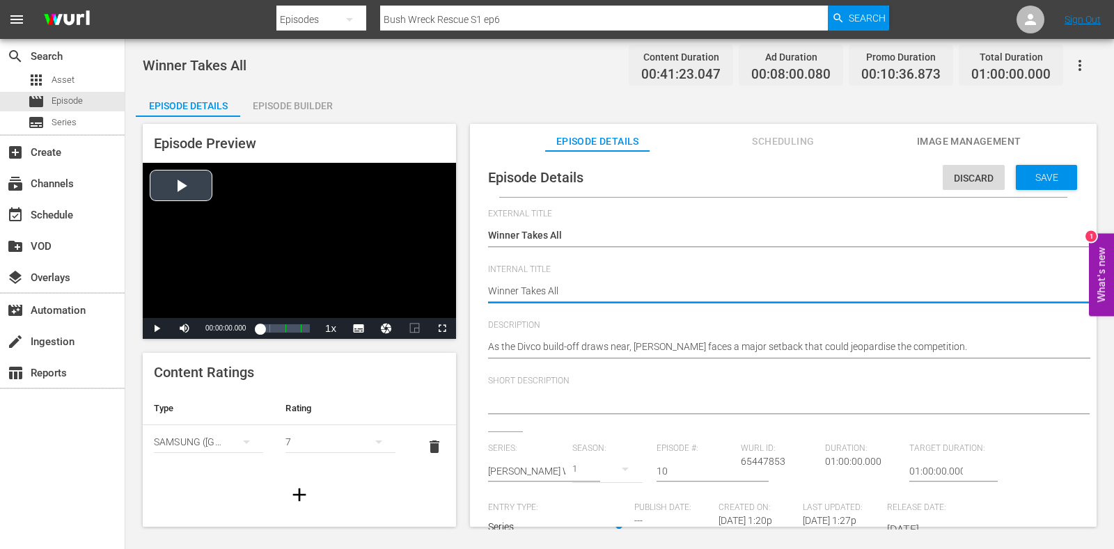
drag, startPoint x: 581, startPoint y: 299, endPoint x: 396, endPoint y: 303, distance: 185.2
paste textarea "[PERSON_NAME] Wreck Rescue S1 Ep9"
type textarea "[PERSON_NAME] Wreck Rescue S1 Ep9"
type textarea "Bush Wreck Rescue S1 Ep"
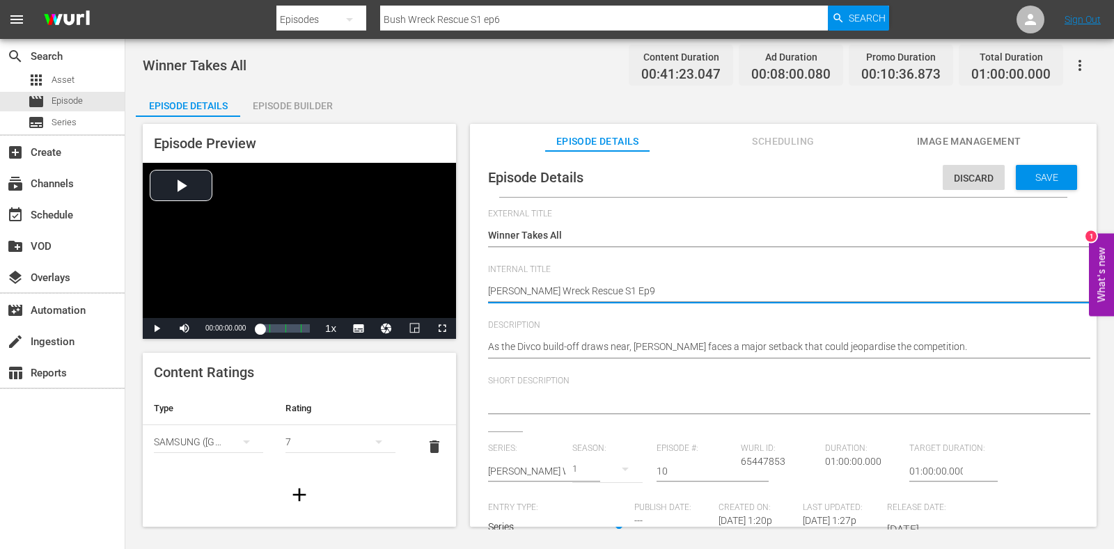
type textarea "Bush Wreck Rescue S1 Ep"
type textarea "Bush Wreck Rescue S1 Ep1"
type textarea "[PERSON_NAME] Wreck Rescue S1 Ep10"
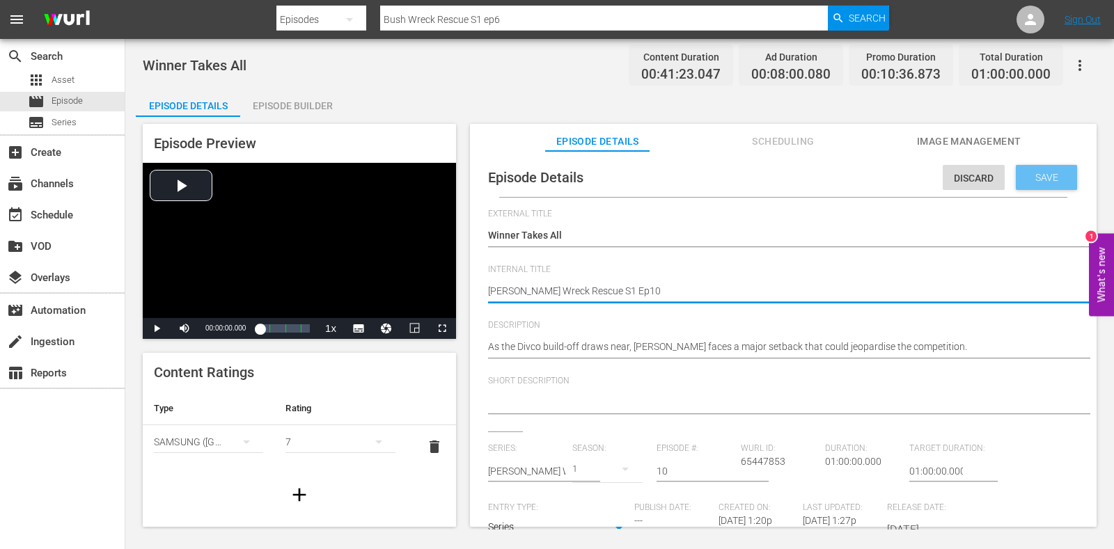
click at [1028, 180] on span "Save" at bounding box center [1046, 177] width 45 height 11
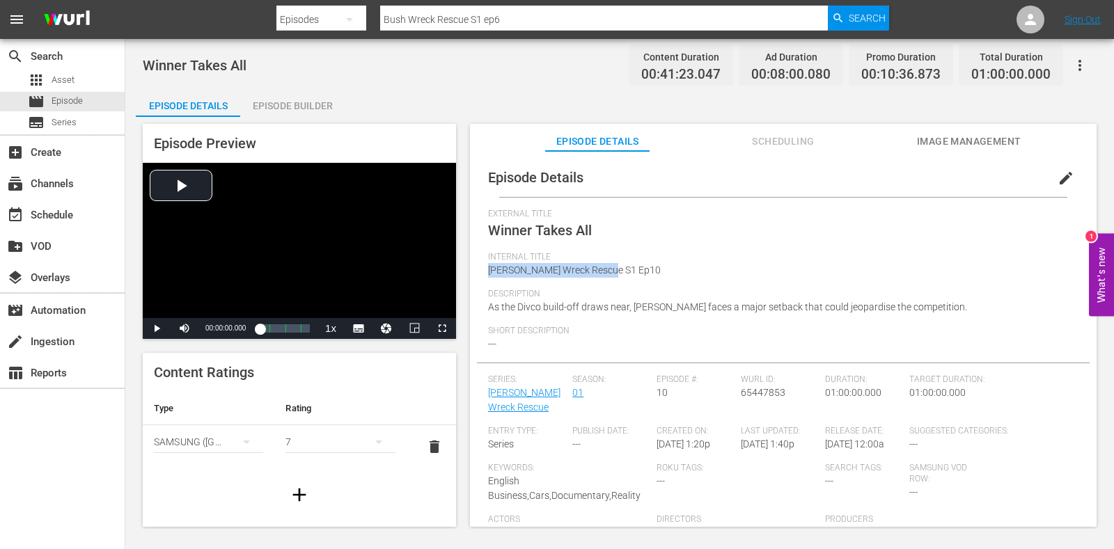
drag, startPoint x: 556, startPoint y: 273, endPoint x: 487, endPoint y: 277, distance: 69.0
click at [487, 277] on div "Episode Details edit External Title Winner Takes All Internal Title Bush Wreck …" at bounding box center [783, 389] width 612 height 463
copy span "[PERSON_NAME] Wreck Rescue S1 Ep10"
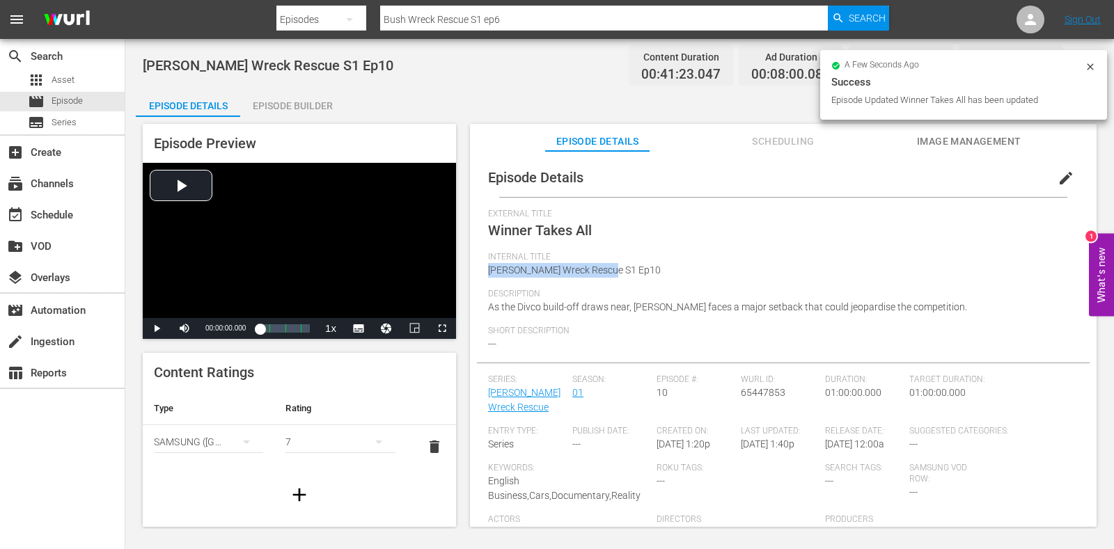
click at [329, 116] on div "Episode Builder" at bounding box center [292, 105] width 104 height 33
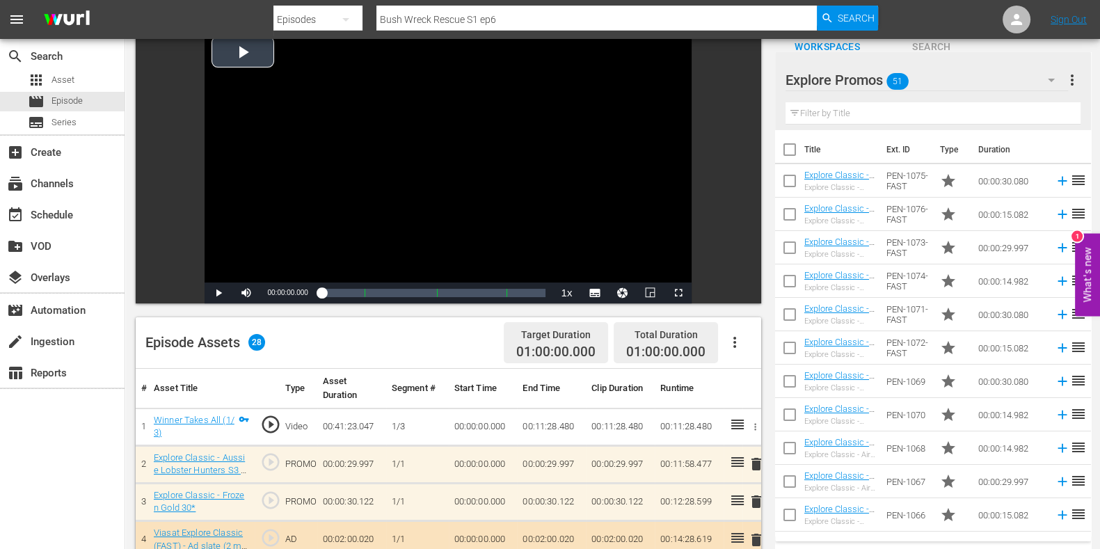
scroll to position [261, 0]
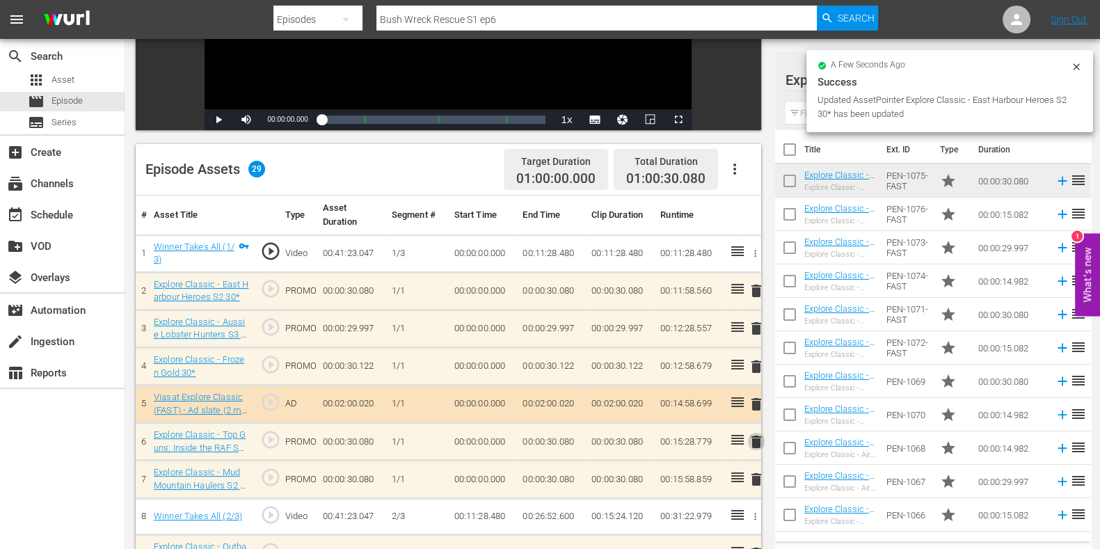
click at [755, 439] on span "delete" at bounding box center [756, 442] width 17 height 17
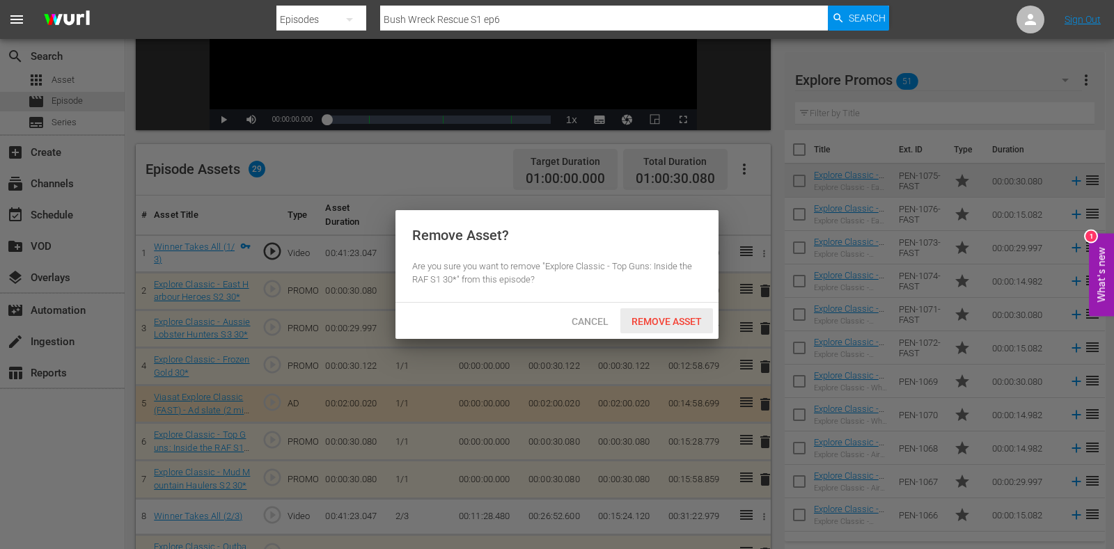
click at [670, 325] on span "Remove Asset" at bounding box center [666, 321] width 93 height 11
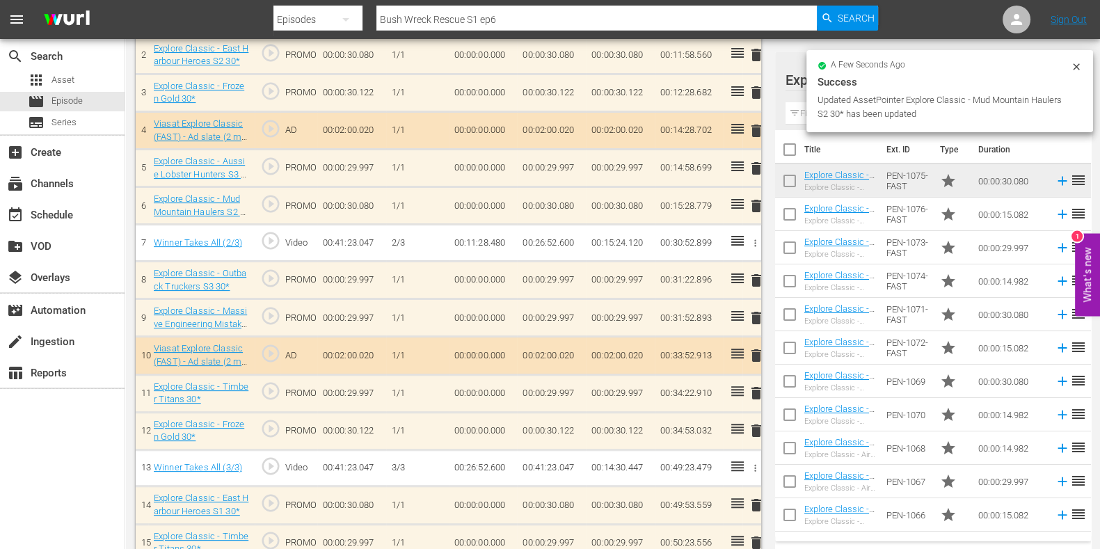
scroll to position [522, 0]
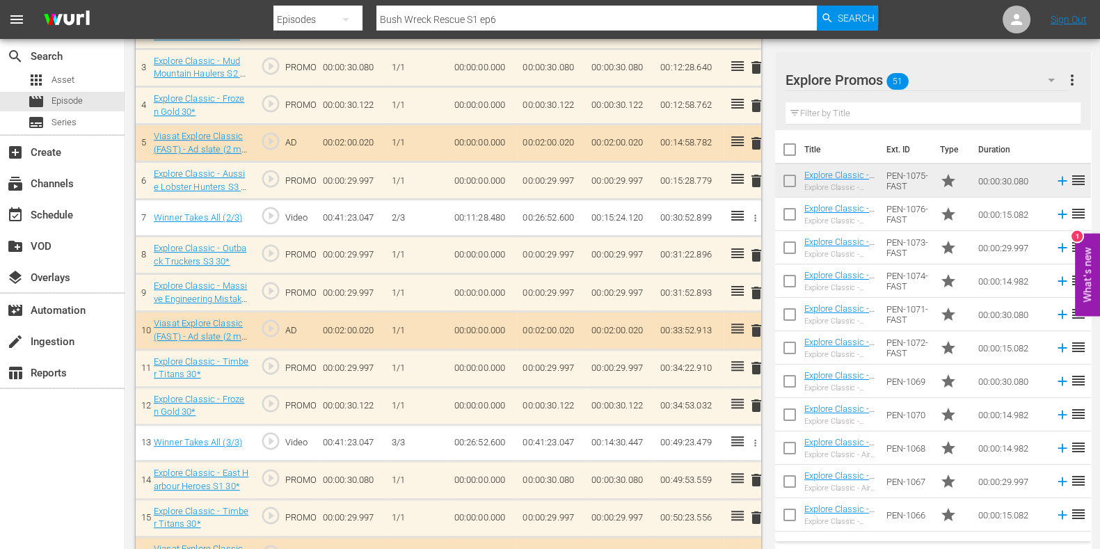
click at [763, 294] on span "delete" at bounding box center [756, 293] width 17 height 17
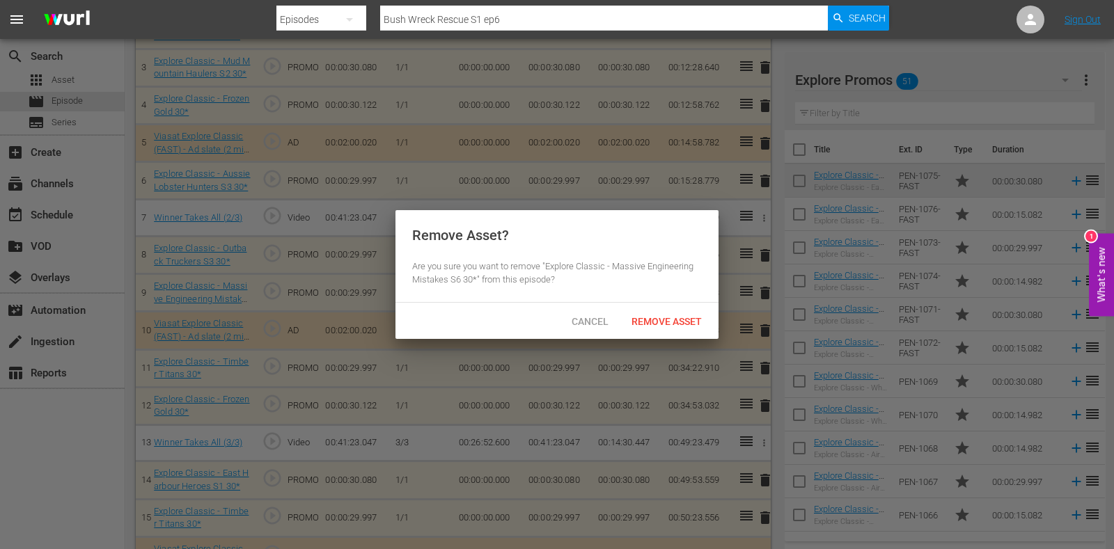
click at [706, 310] on div "Remove Asset" at bounding box center [666, 321] width 93 height 26
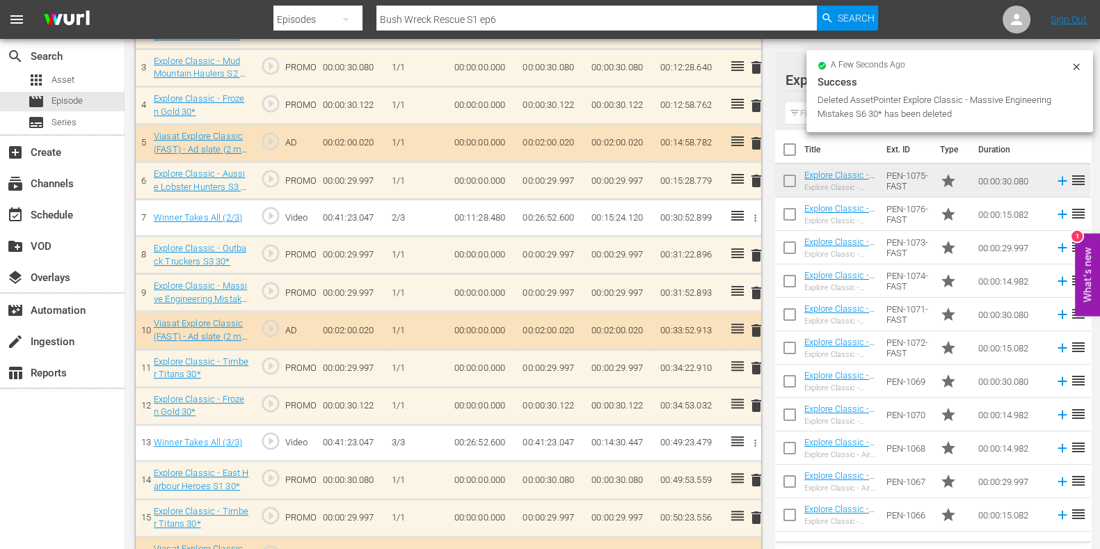
click at [800, 120] on input "text" at bounding box center [933, 113] width 295 height 22
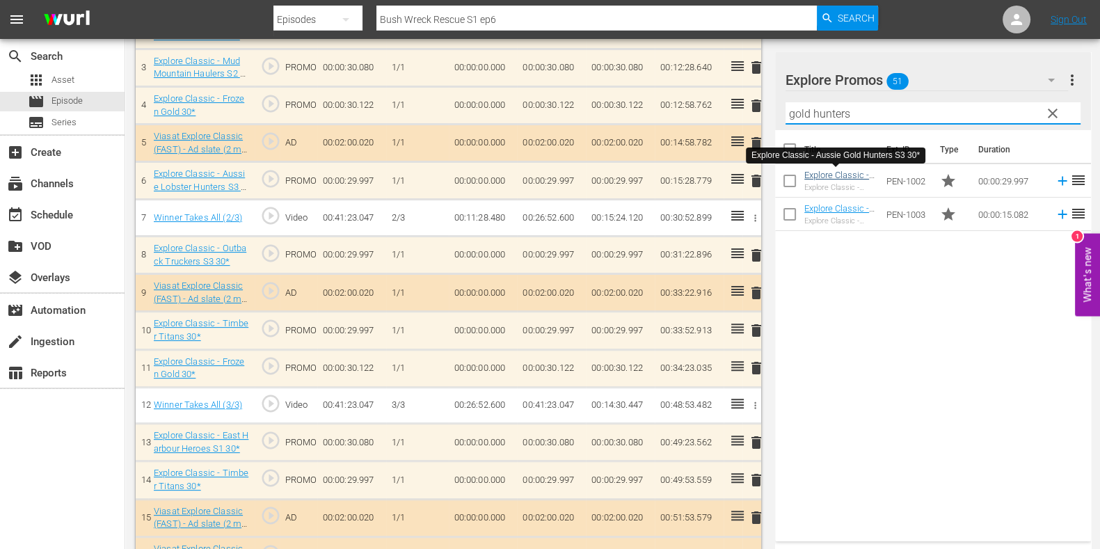
type input "gold hunters"
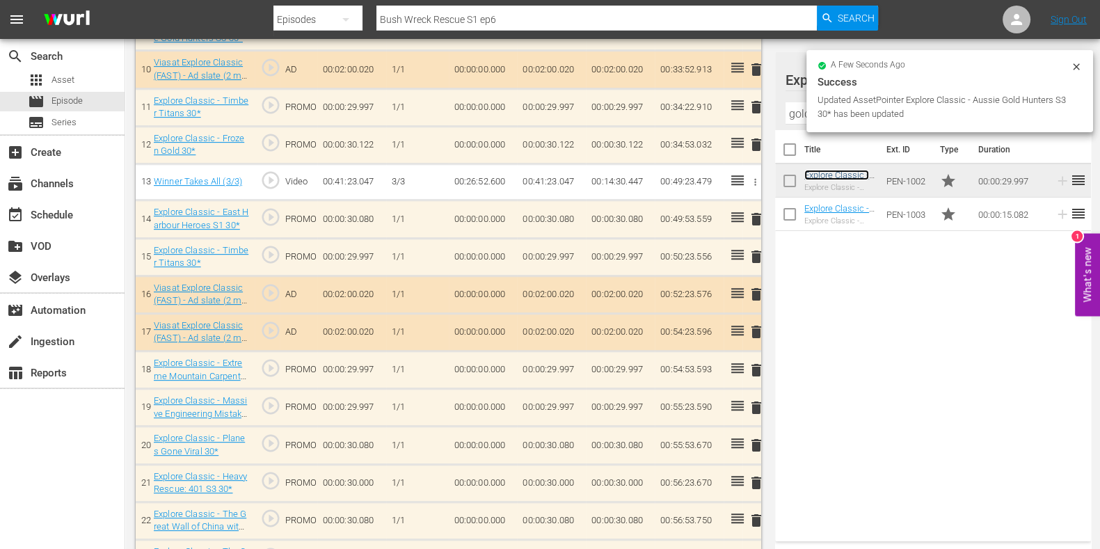
scroll to position [783, 0]
click at [761, 219] on span "delete" at bounding box center [756, 219] width 17 height 17
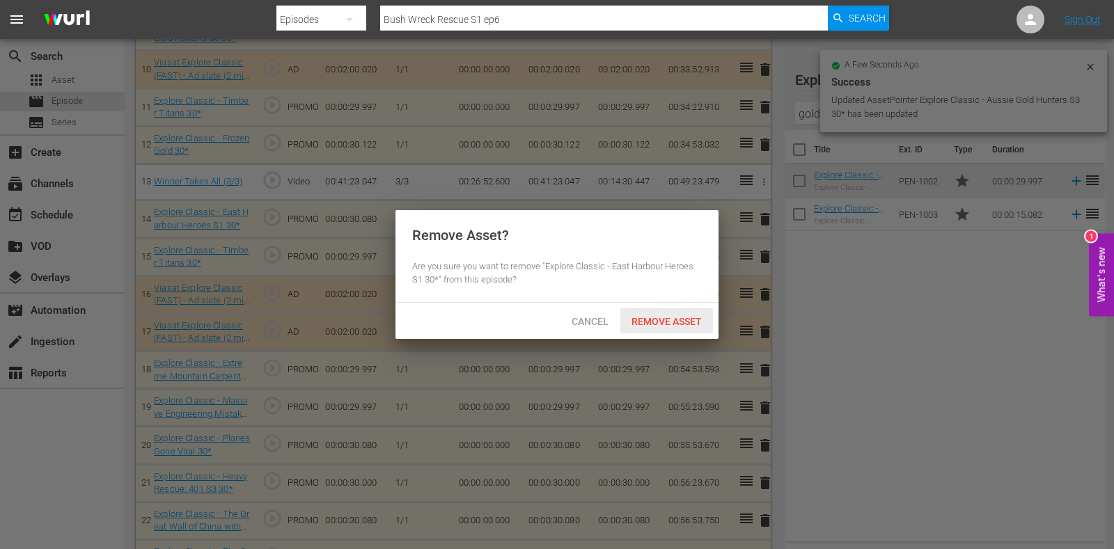
click at [658, 318] on span "Remove Asset" at bounding box center [666, 321] width 93 height 11
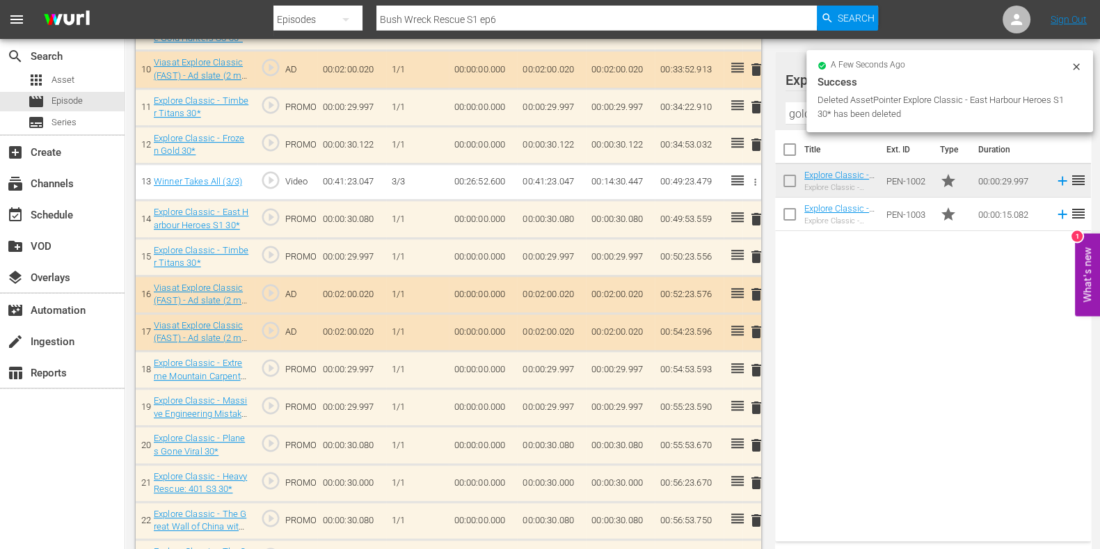
click at [1079, 66] on icon at bounding box center [1076, 66] width 11 height 11
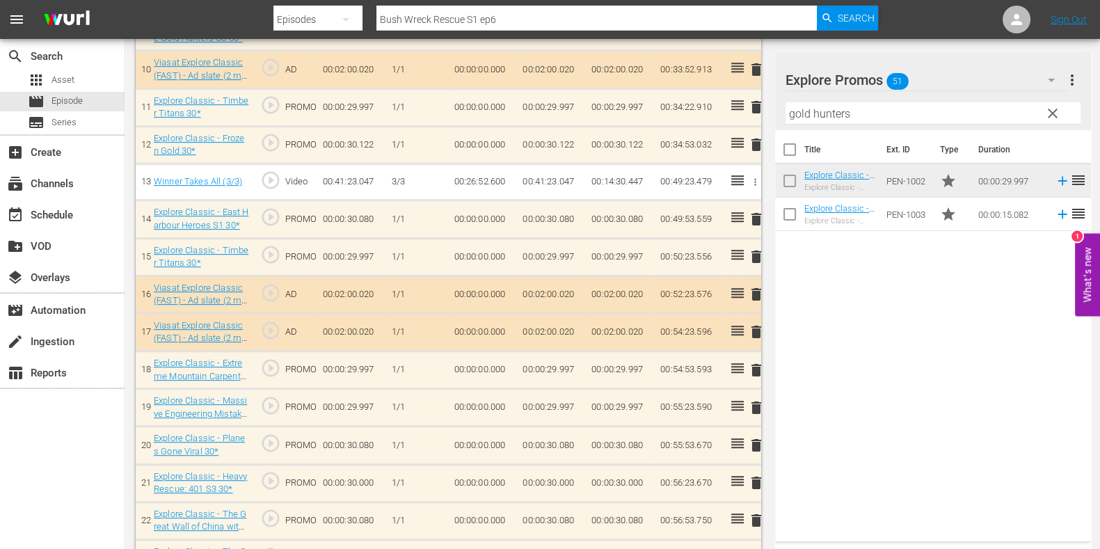
click at [1054, 109] on span "clear" at bounding box center [1053, 113] width 17 height 17
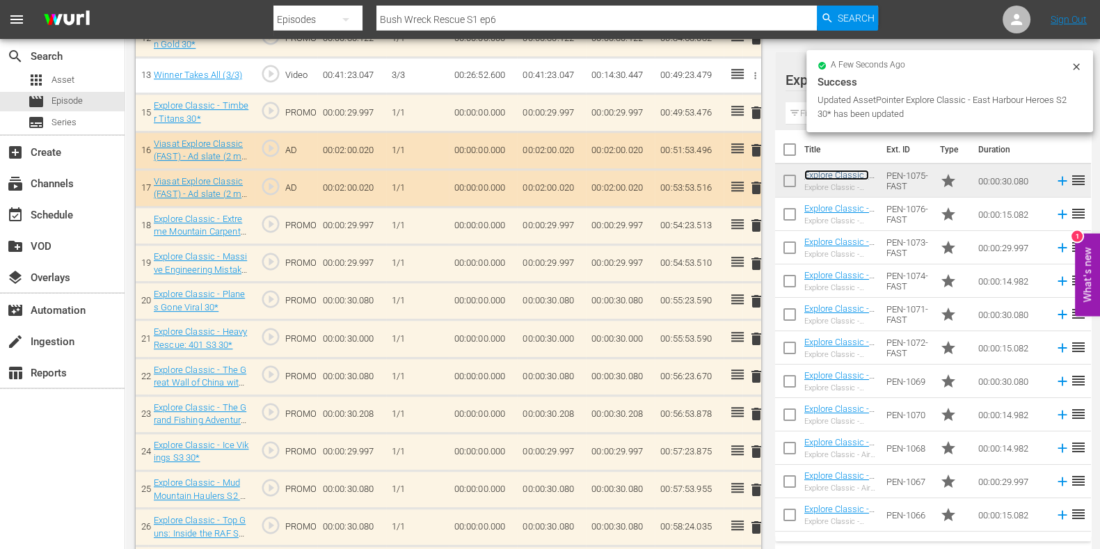
scroll to position [881, 0]
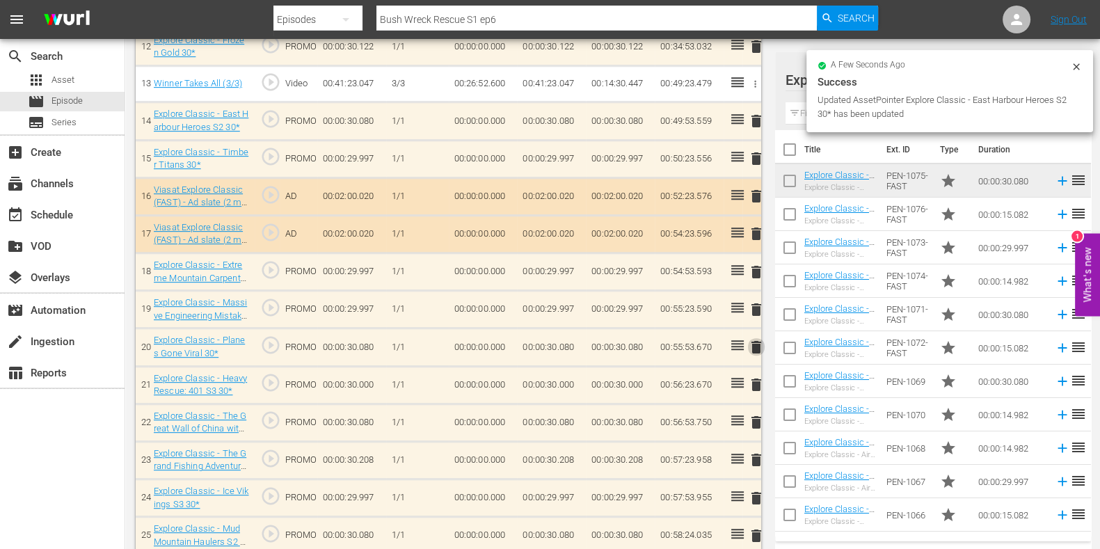
click at [754, 340] on span "delete" at bounding box center [756, 347] width 17 height 17
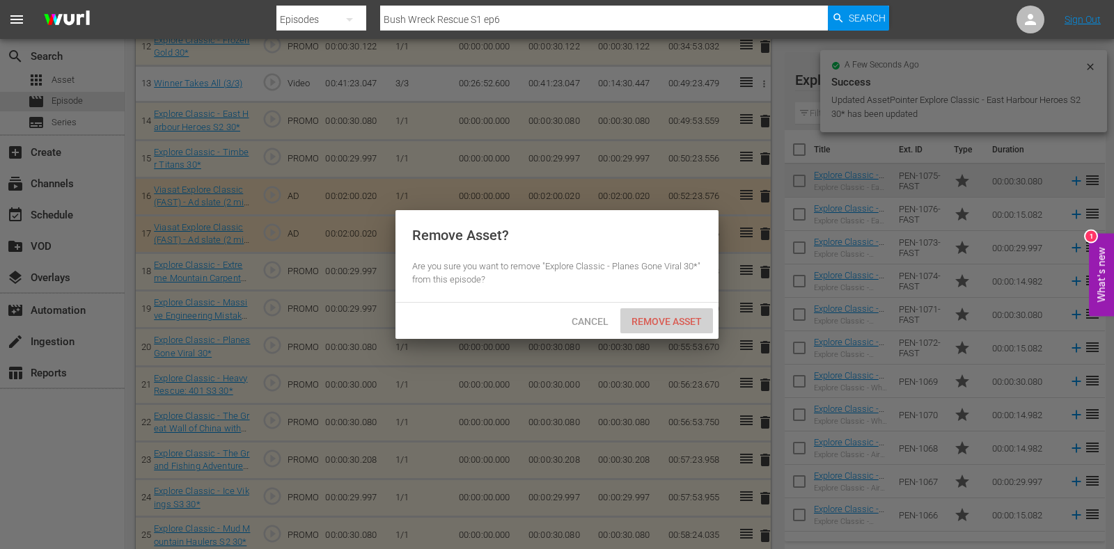
click at [667, 319] on span "Remove Asset" at bounding box center [666, 321] width 93 height 11
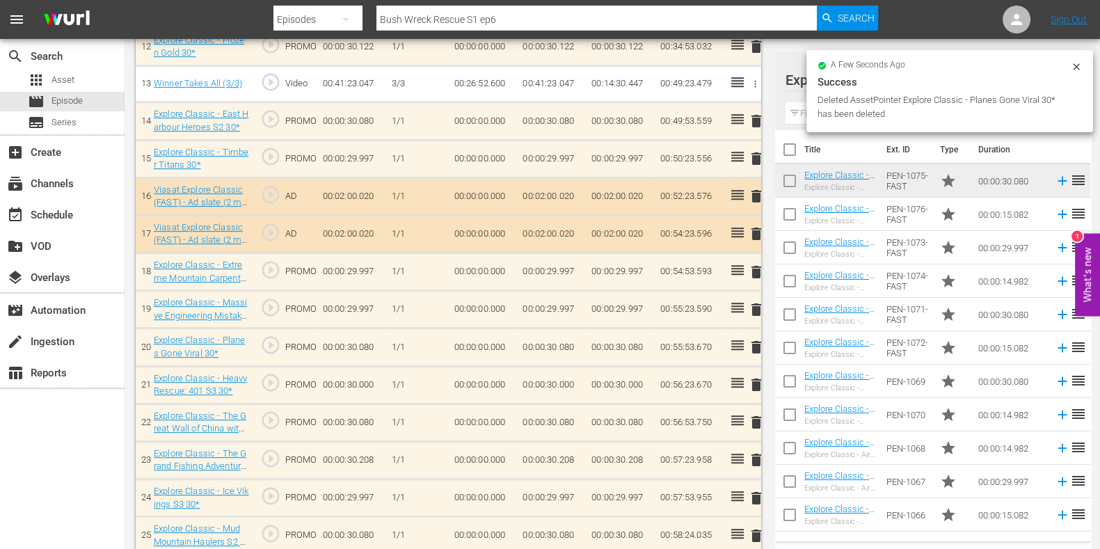
click at [807, 113] on div "a few seconds ago Success Deleted AssetPointer Explore Classic - Planes Gone Vi…" at bounding box center [950, 91] width 287 height 82
click at [801, 115] on input "text" at bounding box center [933, 113] width 295 height 22
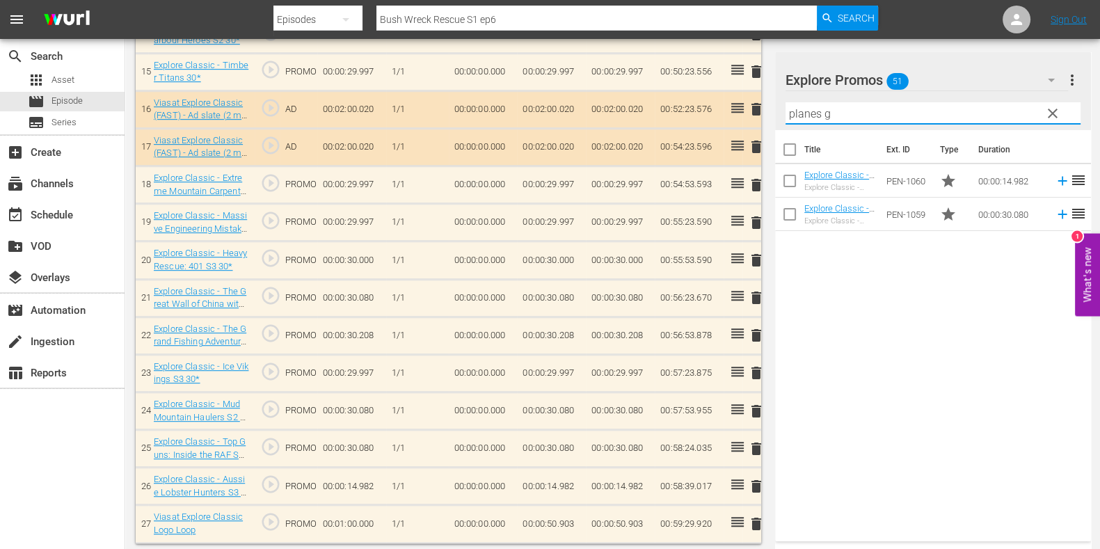
type input "planes g"
drag, startPoint x: 850, startPoint y: 435, endPoint x: 764, endPoint y: 419, distance: 87.8
click at [850, 435] on div "Title Ext. ID Type Duration Explore Classic - Planes Gone Viral 15* Explore Cla…" at bounding box center [933, 333] width 316 height 406
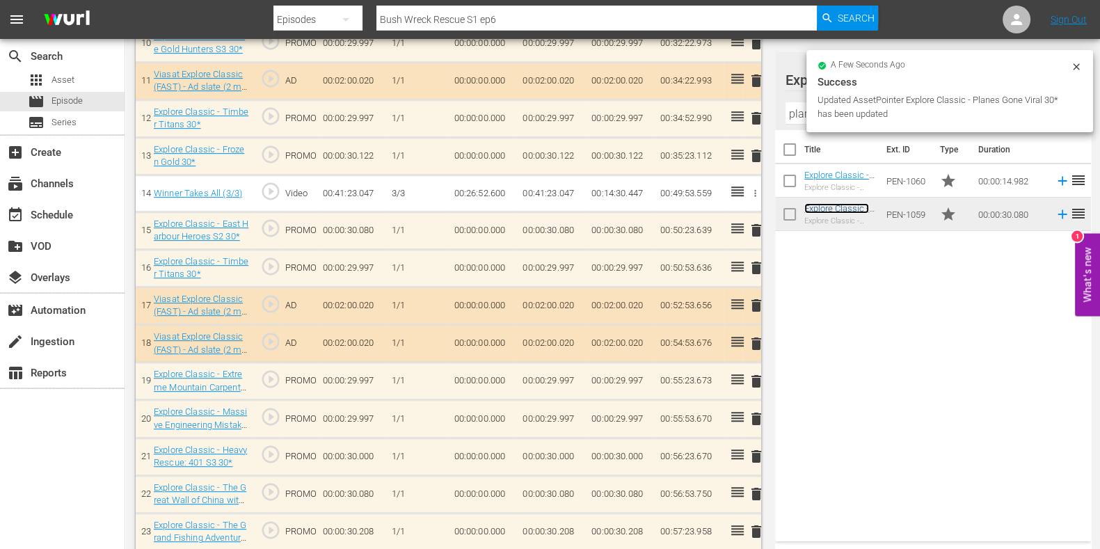
scroll to position [1006, 0]
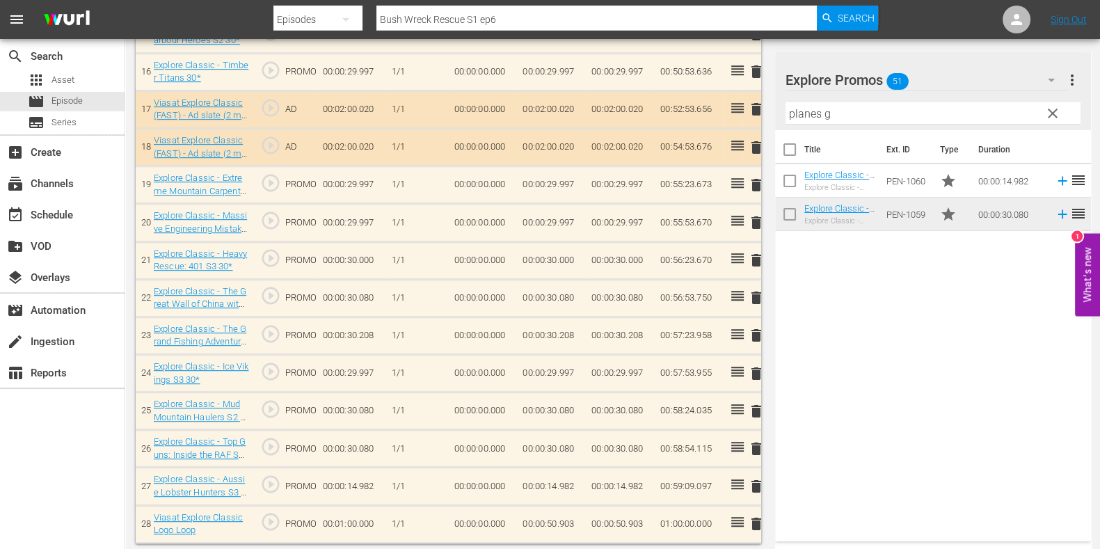
click at [752, 255] on span "delete" at bounding box center [756, 260] width 17 height 17
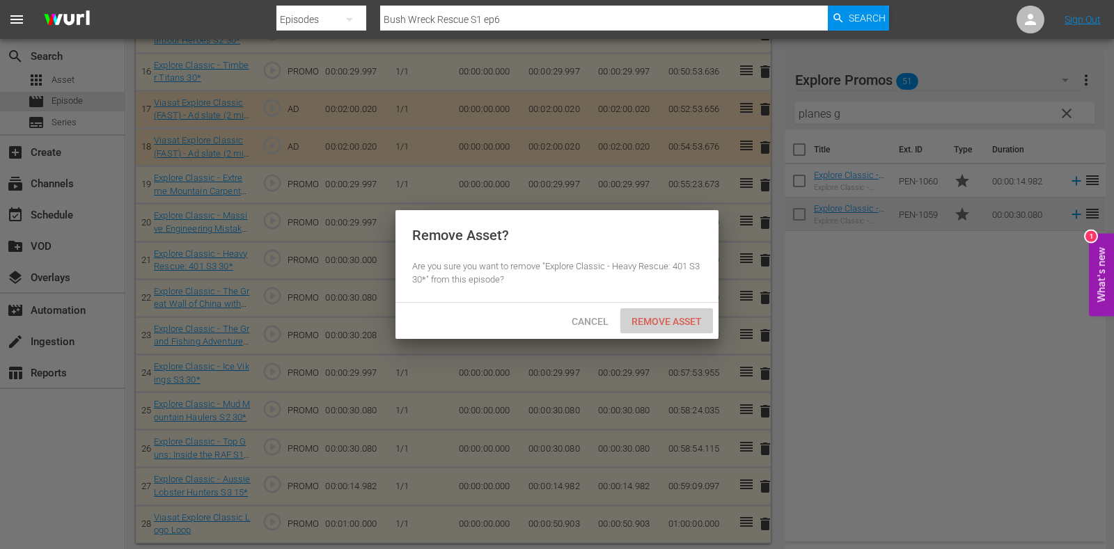
click at [675, 319] on span "Remove Asset" at bounding box center [666, 321] width 93 height 11
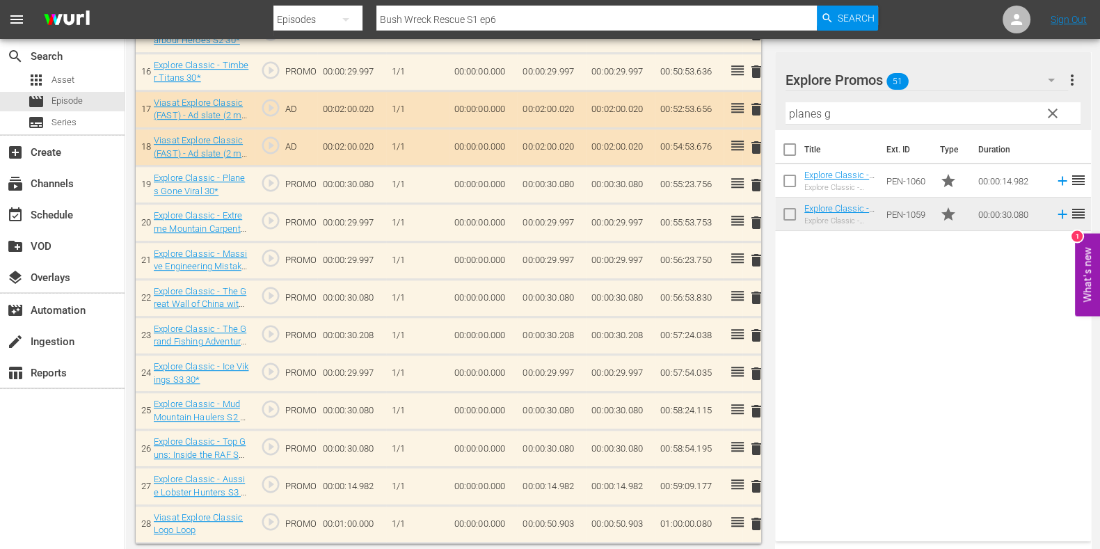
click at [567, 520] on td "00:00:50.903" at bounding box center [551, 524] width 69 height 38
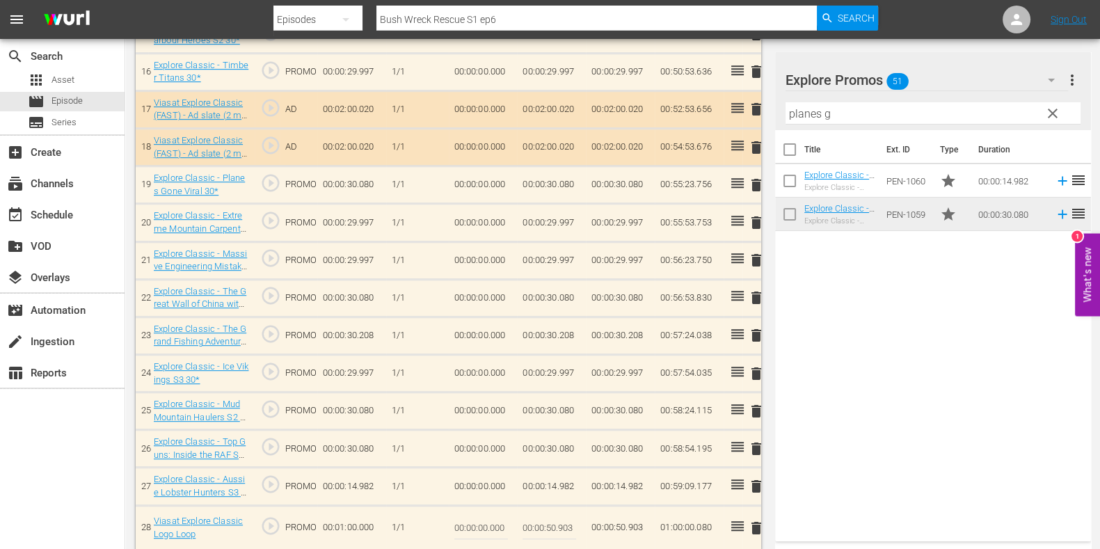
click at [564, 523] on input "00:00:50.903" at bounding box center [550, 528] width 54 height 33
type input "00:00:50.823"
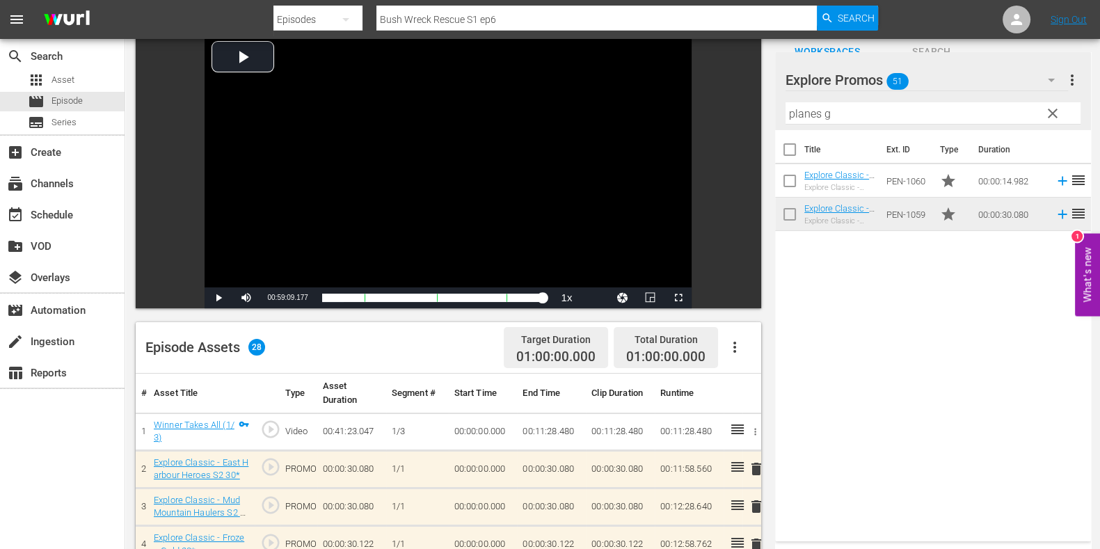
scroll to position [0, 0]
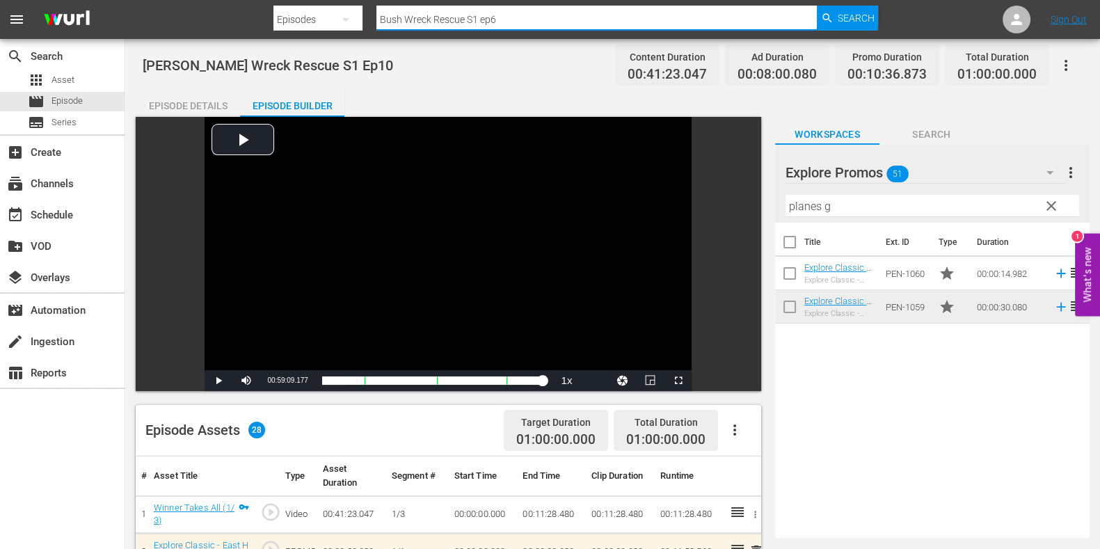
drag, startPoint x: 489, startPoint y: 20, endPoint x: 310, endPoint y: 29, distance: 179.8
click at [237, 26] on nav "menu Search By Episodes Search ID, Title, Description, Keywords, or Category Bu…" at bounding box center [550, 19] width 1100 height 39
paste input "Gem Hunters Down Under S2E3"
type input "Gem Hunters Down Under S2 ep3"
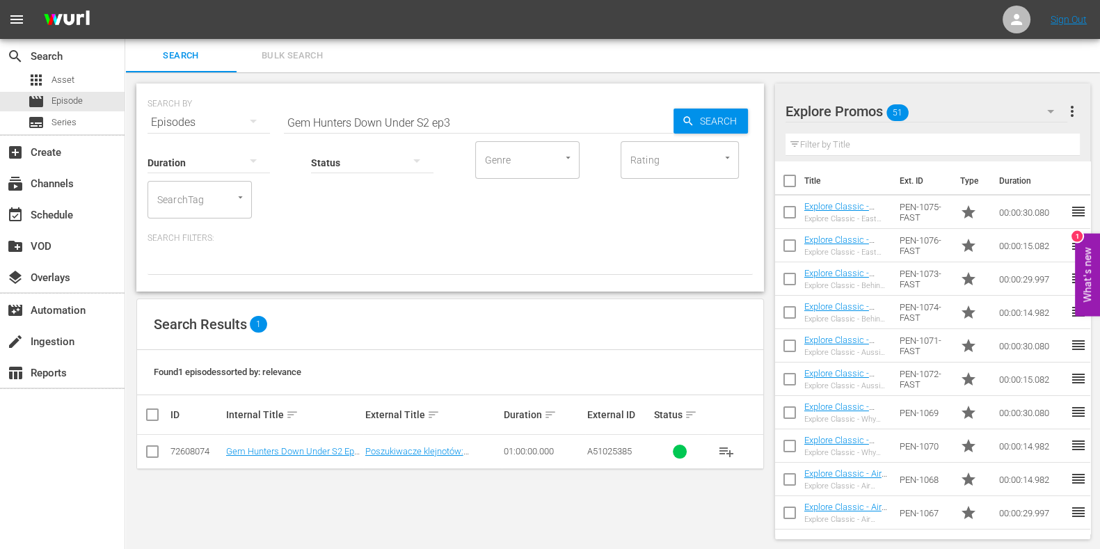
click at [477, 127] on input "Gem Hunters Down Under S2 ep3" at bounding box center [479, 122] width 390 height 33
type input "Gem Hunters Down Under S2 e3"
drag, startPoint x: 546, startPoint y: 116, endPoint x: 239, endPoint y: 115, distance: 306.9
click at [239, 115] on div "SEARCH BY Search By Episodes Search ID, Title, Description, Keywords, or Catego…" at bounding box center [451, 114] width 606 height 50
click at [315, 461] on td "Gem Hunters Down Under S2 E3" at bounding box center [293, 452] width 139 height 34
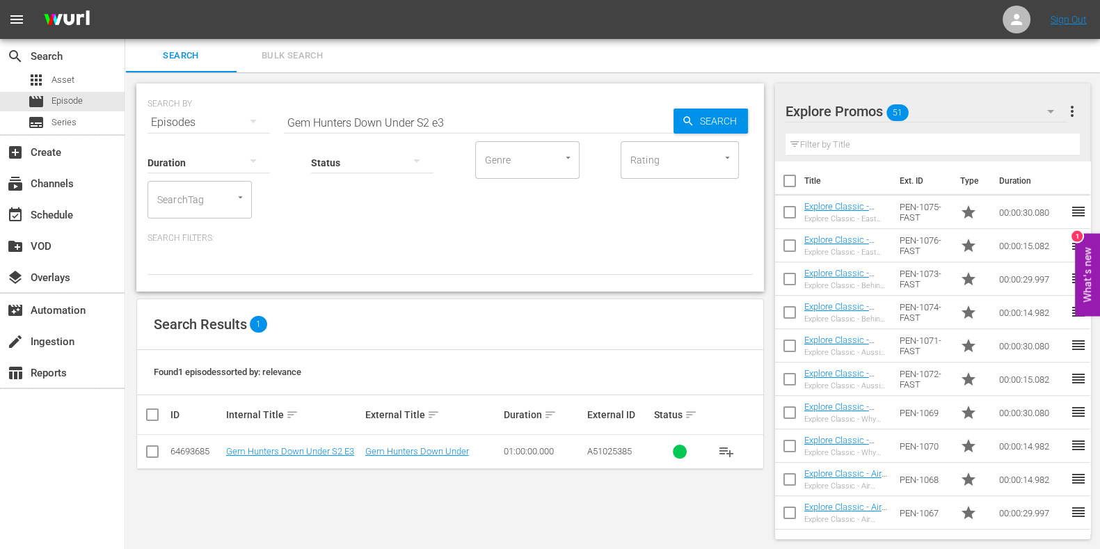
click at [313, 458] on td "Gem Hunters Down Under S2 E3" at bounding box center [293, 452] width 139 height 34
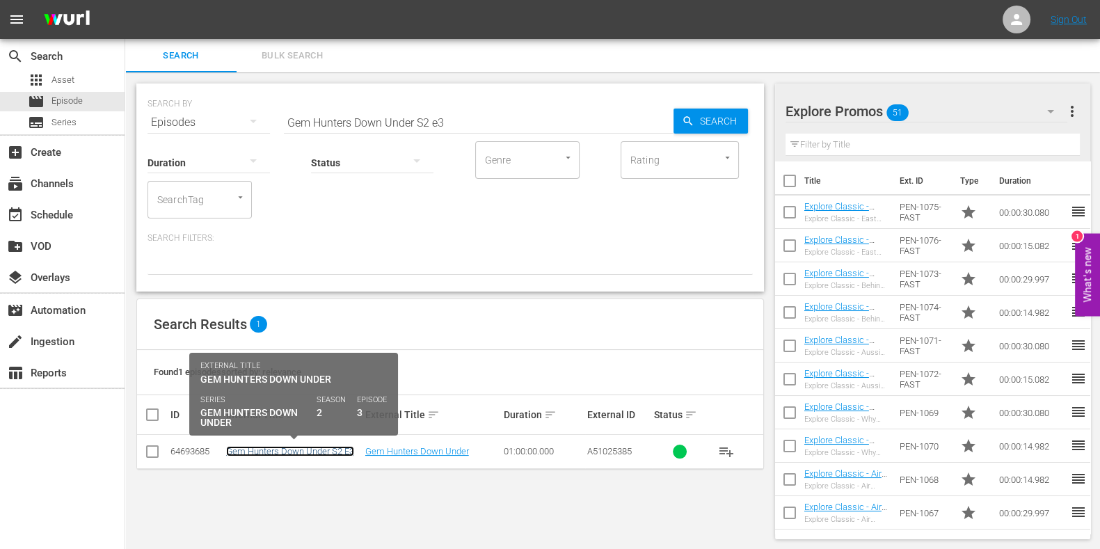
click at [311, 454] on link "Gem Hunters Down Under S2 E3" at bounding box center [290, 451] width 128 height 10
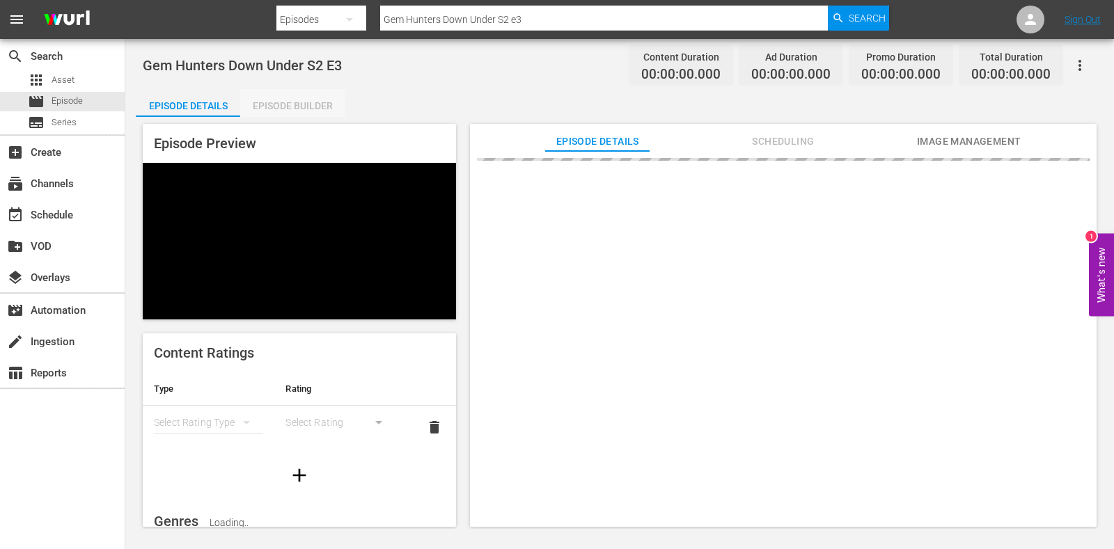
click at [278, 106] on div "Episode Builder" at bounding box center [292, 105] width 104 height 33
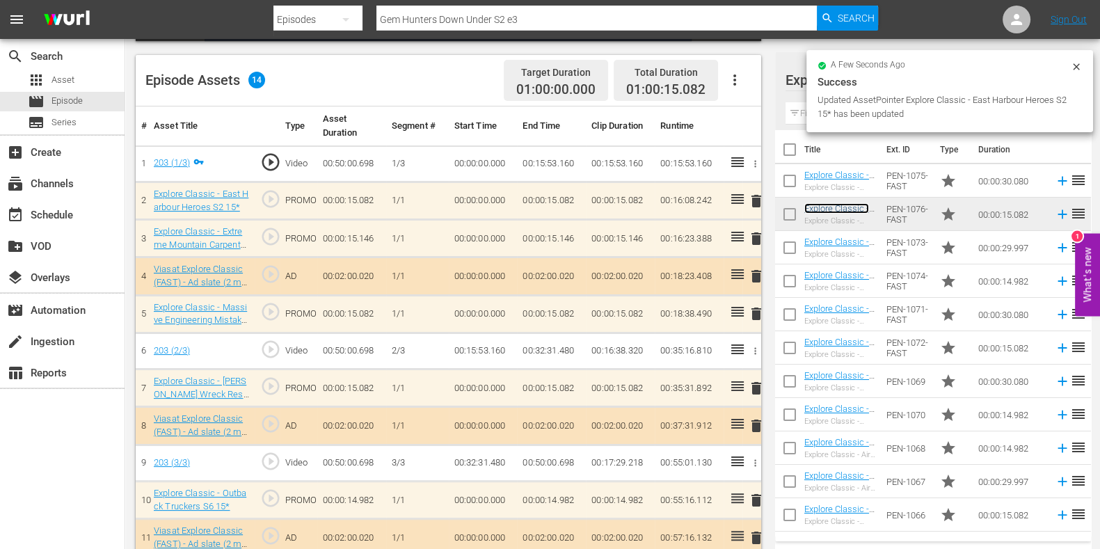
scroll to position [435, 0]
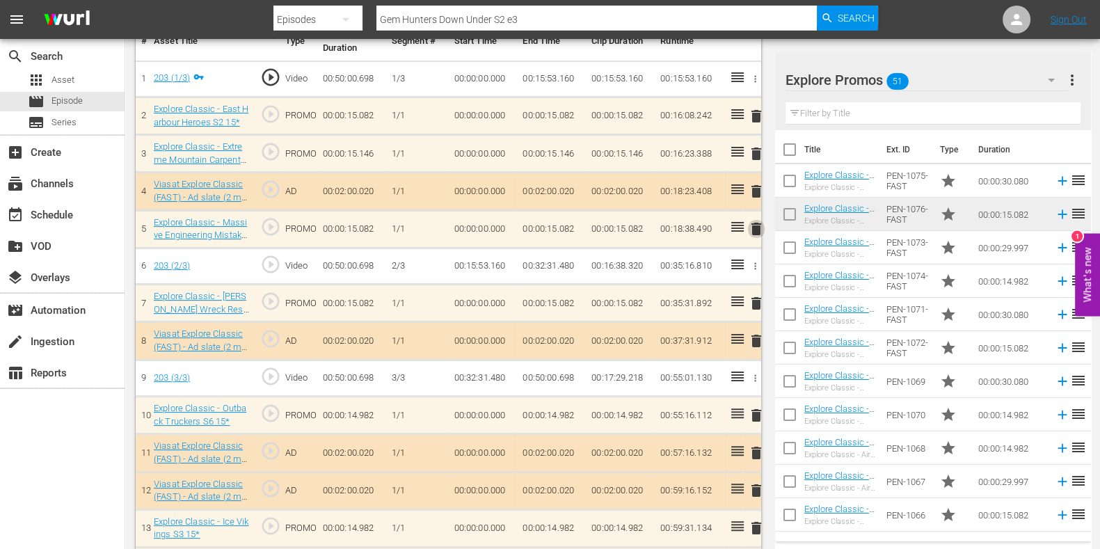
click at [752, 231] on span "delete" at bounding box center [756, 229] width 17 height 17
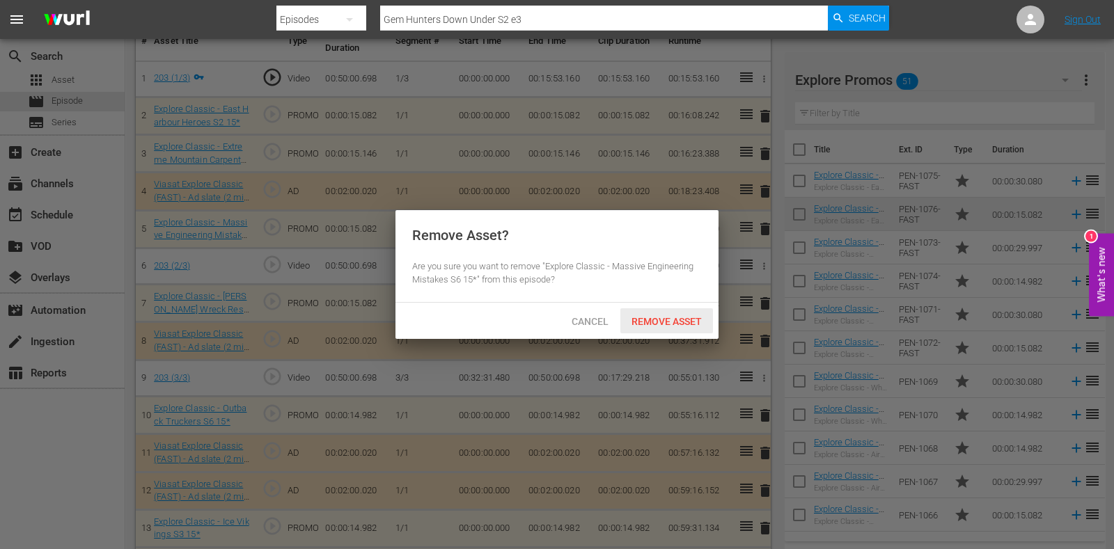
click at [662, 325] on span "Remove Asset" at bounding box center [666, 321] width 93 height 11
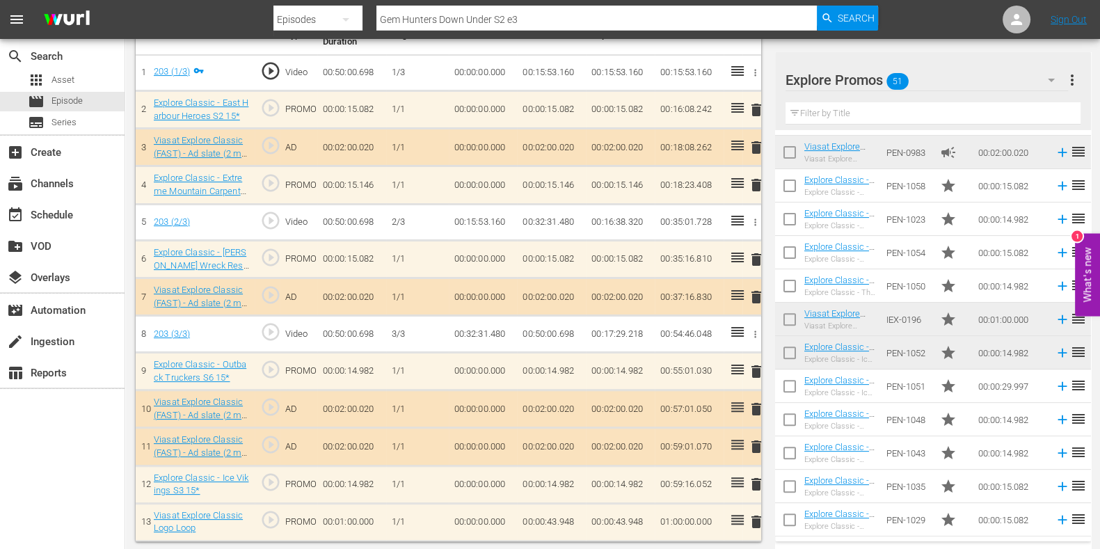
scroll to position [0, 0]
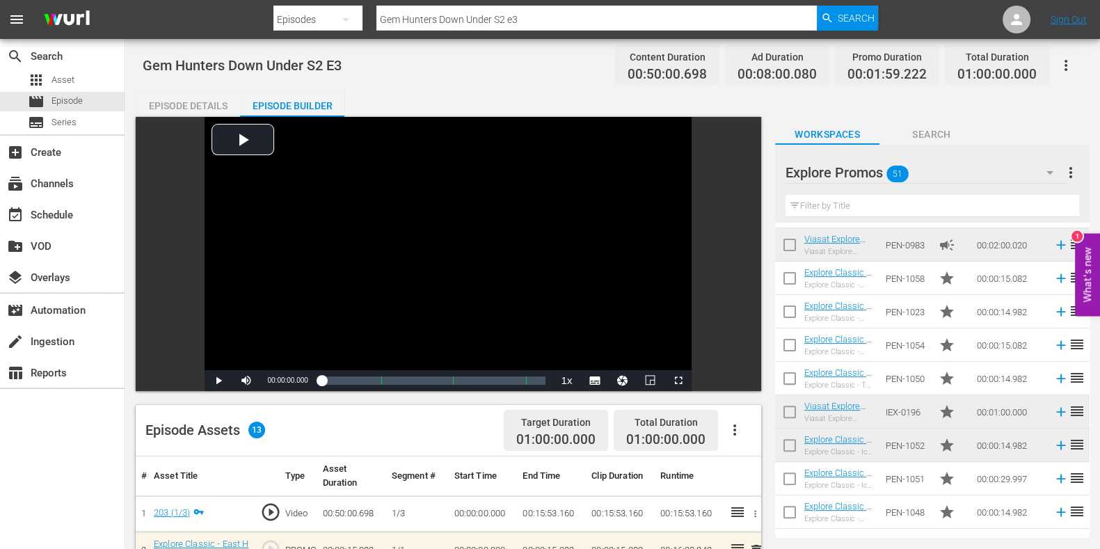
click at [580, 18] on input "Gem Hunters Down Under S2 e3" at bounding box center [597, 19] width 441 height 33
type input "Gem Hunters Down Under S2 e"
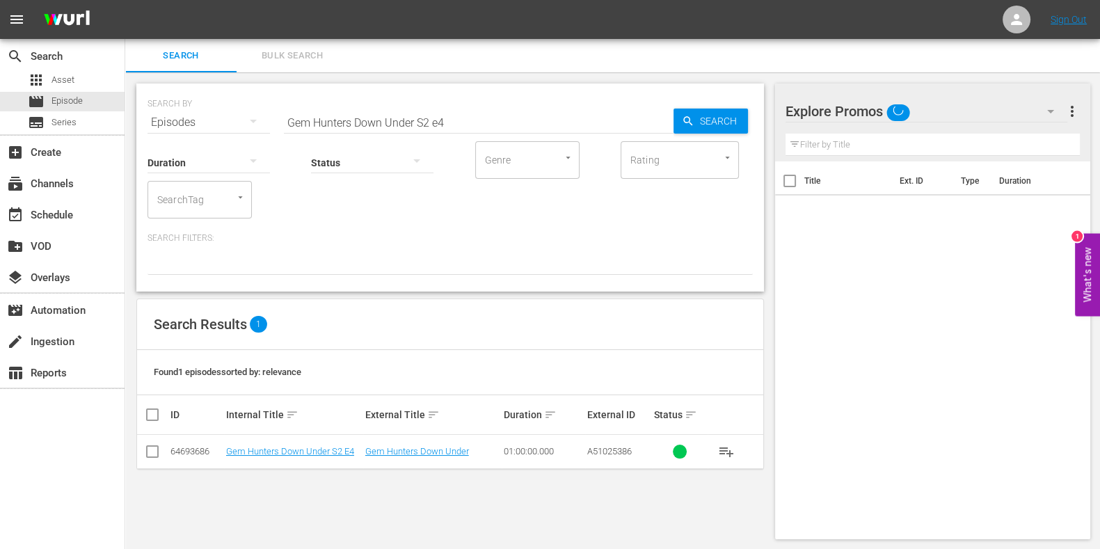
click at [317, 457] on td "Gem Hunters Down Under S2 E4" at bounding box center [293, 452] width 139 height 34
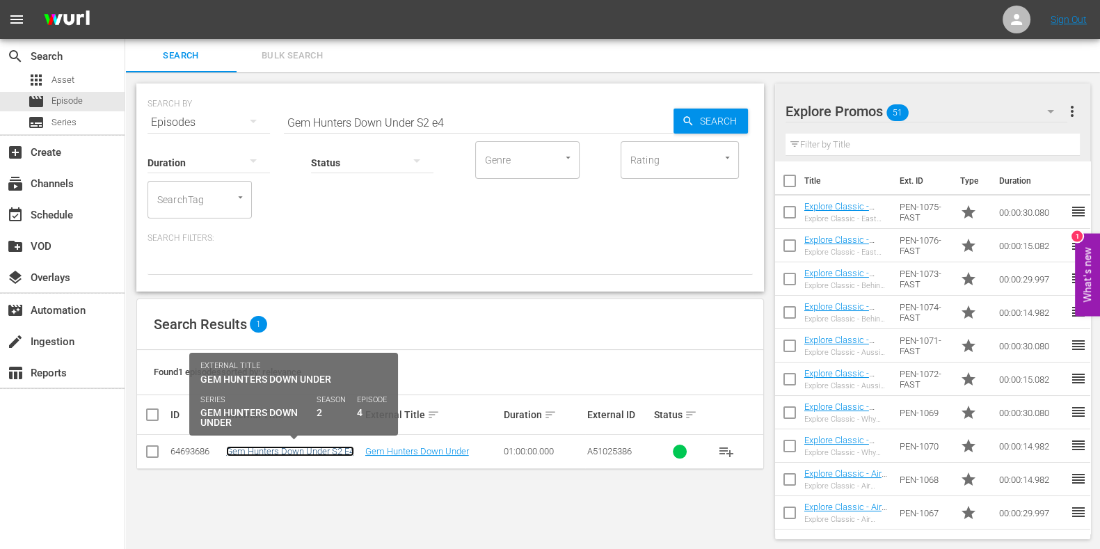
click at [317, 454] on link "Gem Hunters Down Under S2 E4" at bounding box center [290, 451] width 128 height 10
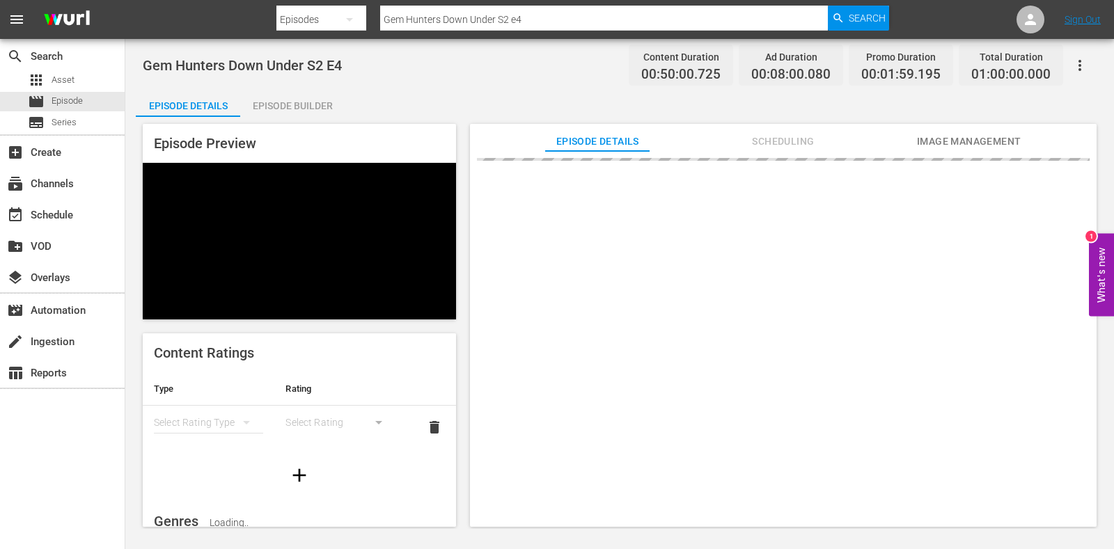
click at [312, 106] on div "Episode Builder" at bounding box center [292, 105] width 104 height 33
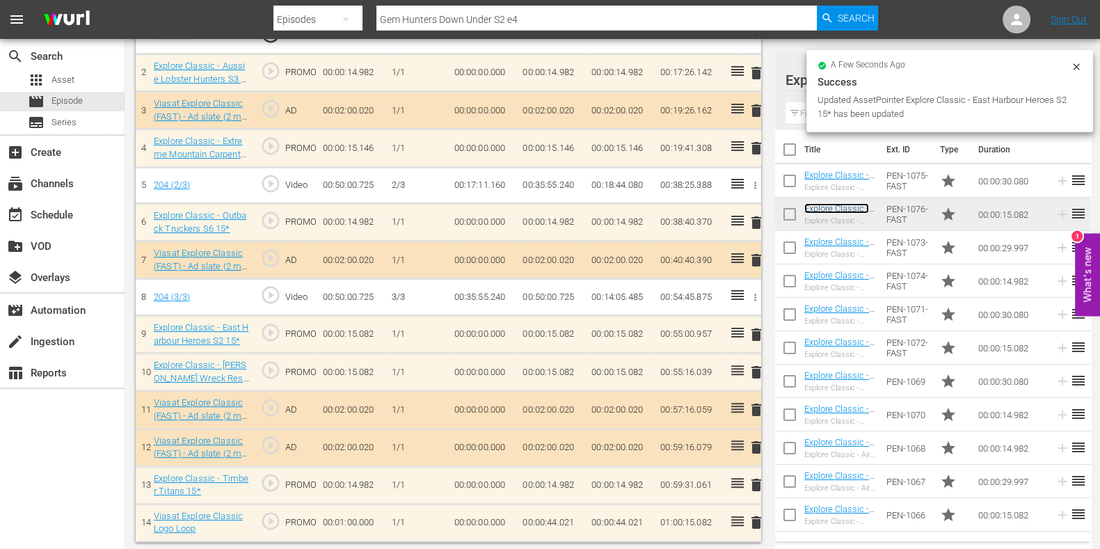
scroll to position [478, 0]
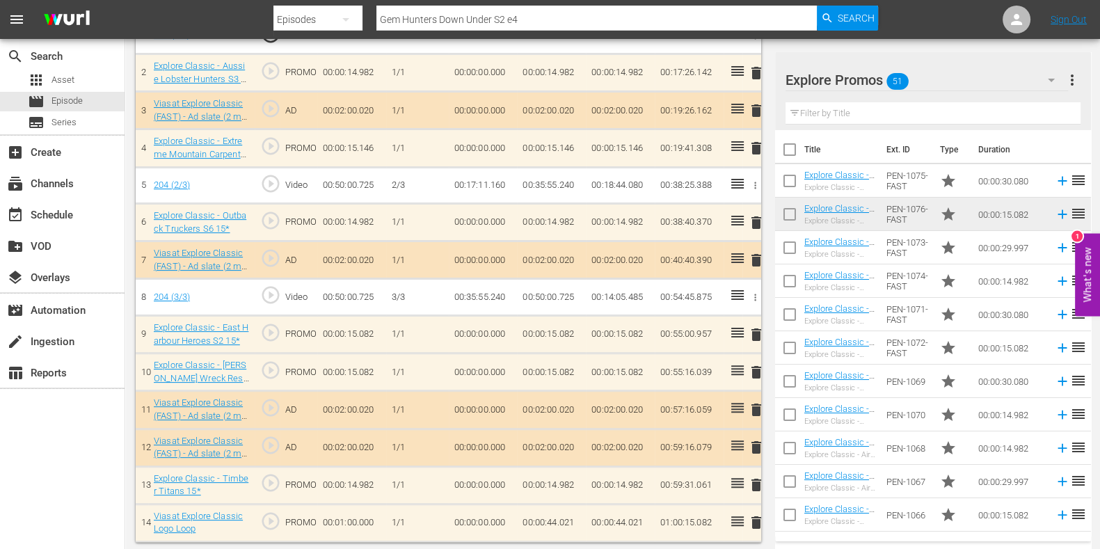
click at [755, 365] on span "delete" at bounding box center [756, 372] width 17 height 17
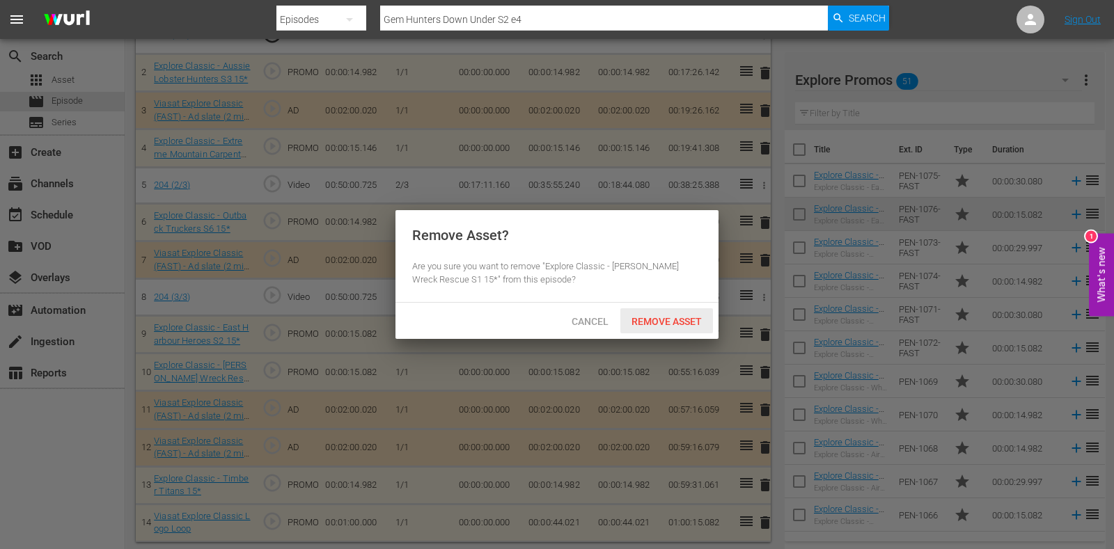
click at [679, 319] on span "Remove Asset" at bounding box center [666, 321] width 93 height 11
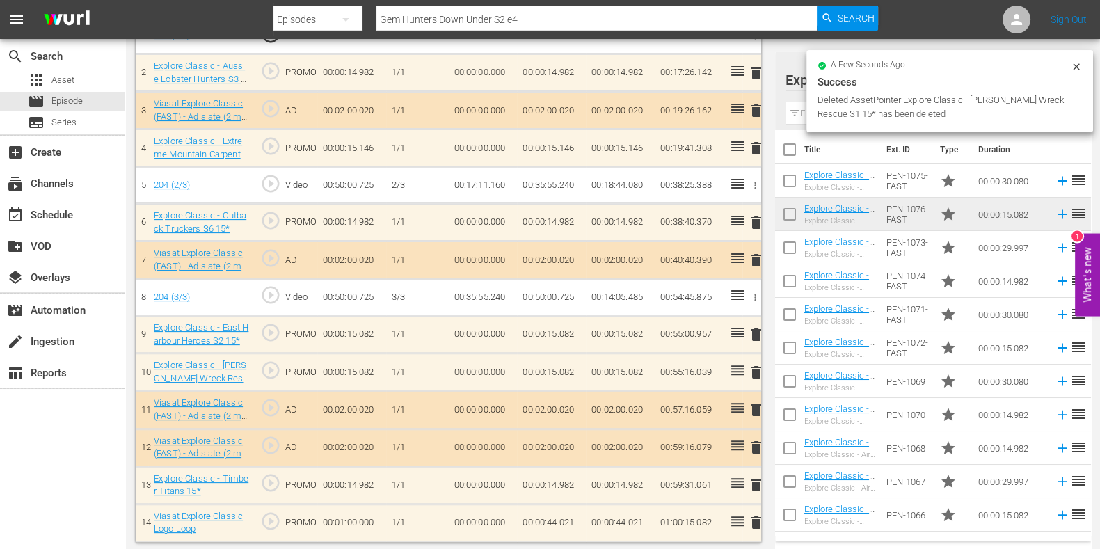
scroll to position [391, 0]
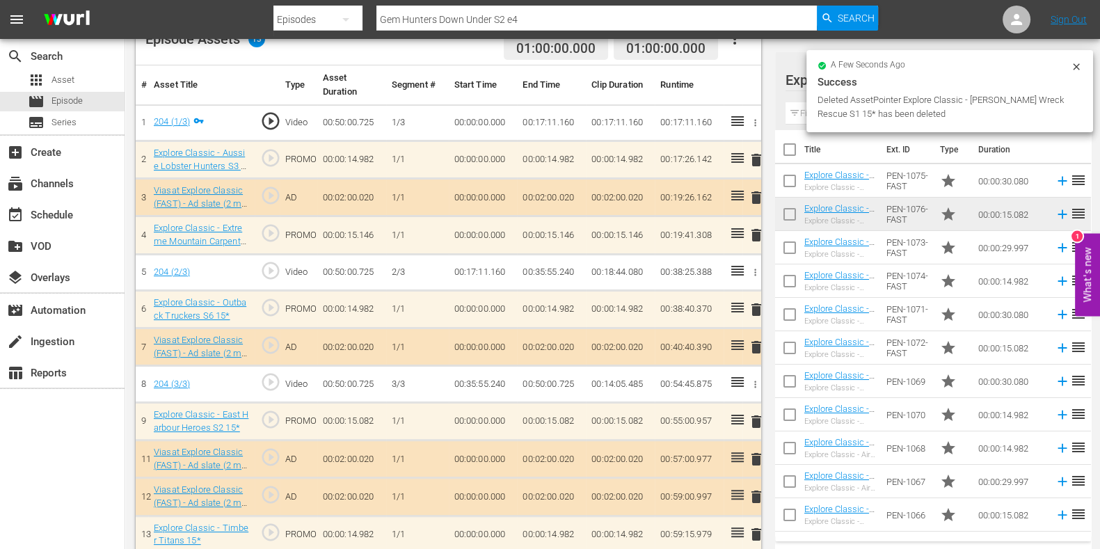
click at [756, 237] on span "delete" at bounding box center [756, 235] width 17 height 17
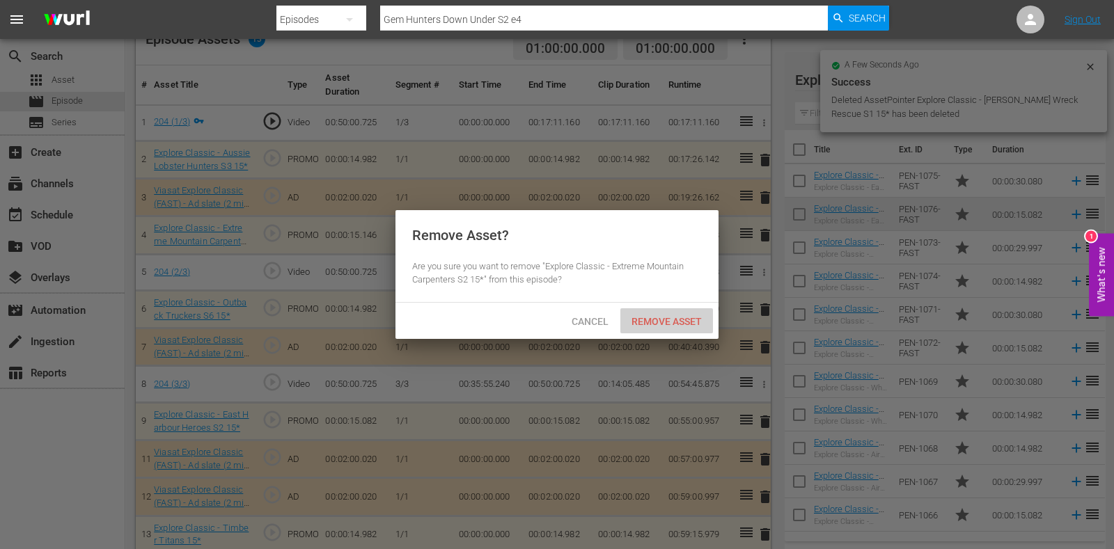
click at [657, 322] on span "Remove Asset" at bounding box center [666, 321] width 93 height 11
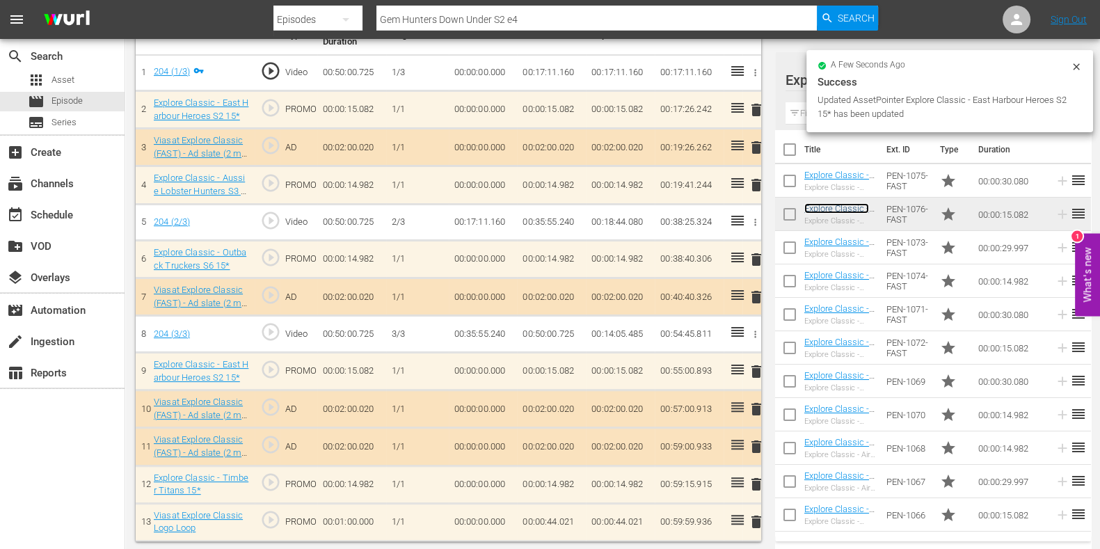
scroll to position [441, 0]
click at [564, 511] on td "00:00:44.021" at bounding box center [551, 522] width 69 height 38
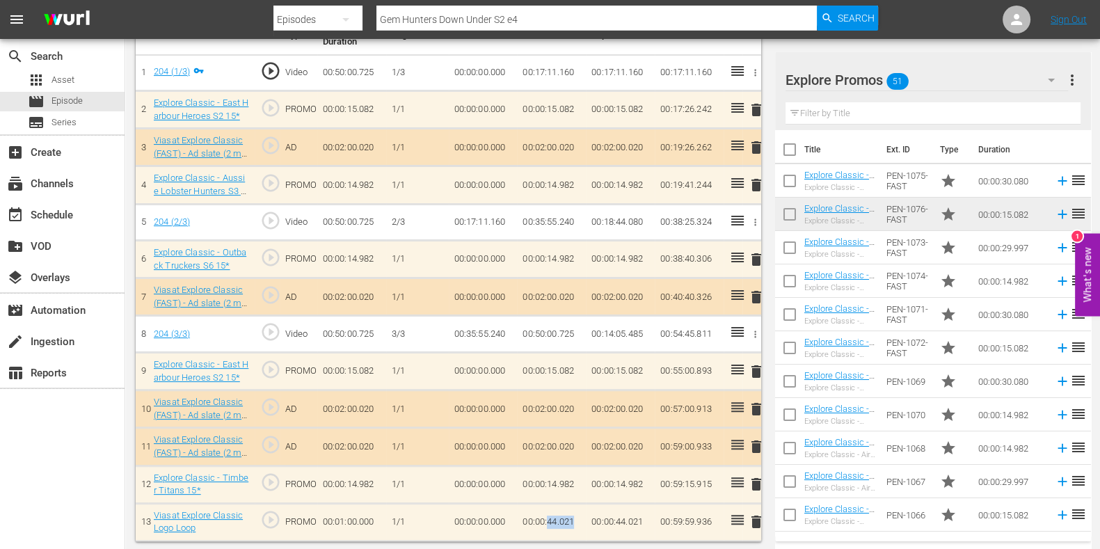
click at [564, 511] on td "00:00:44.021" at bounding box center [551, 522] width 69 height 38
click at [564, 516] on input "00:00:44.021" at bounding box center [550, 525] width 54 height 33
type input "00:00:44.085"
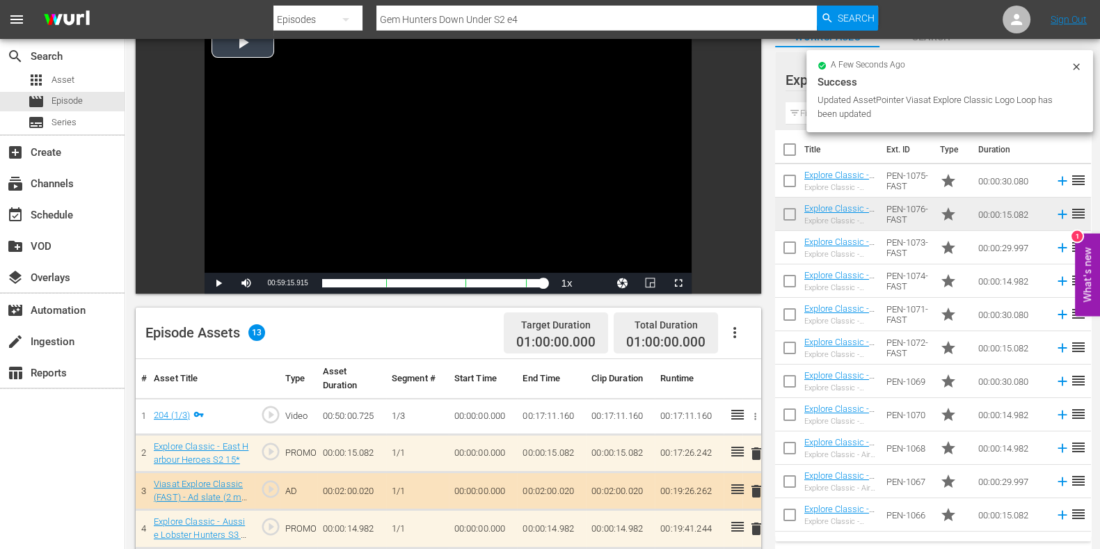
scroll to position [0, 0]
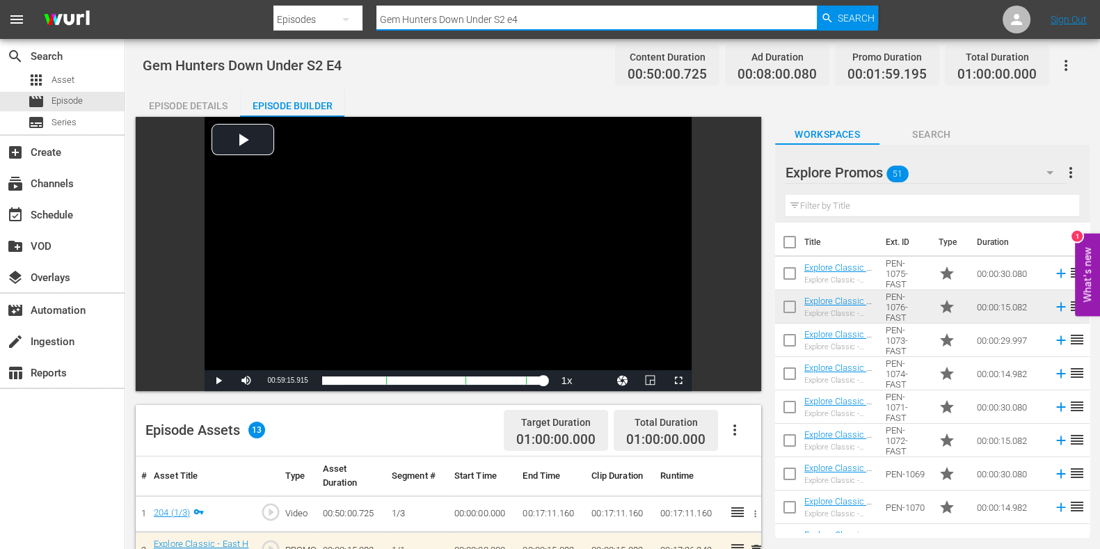
click at [540, 28] on input "Gem Hunters Down Under S2 e4" at bounding box center [597, 19] width 441 height 33
type input "Gem Hunters Down Under S2 e5"
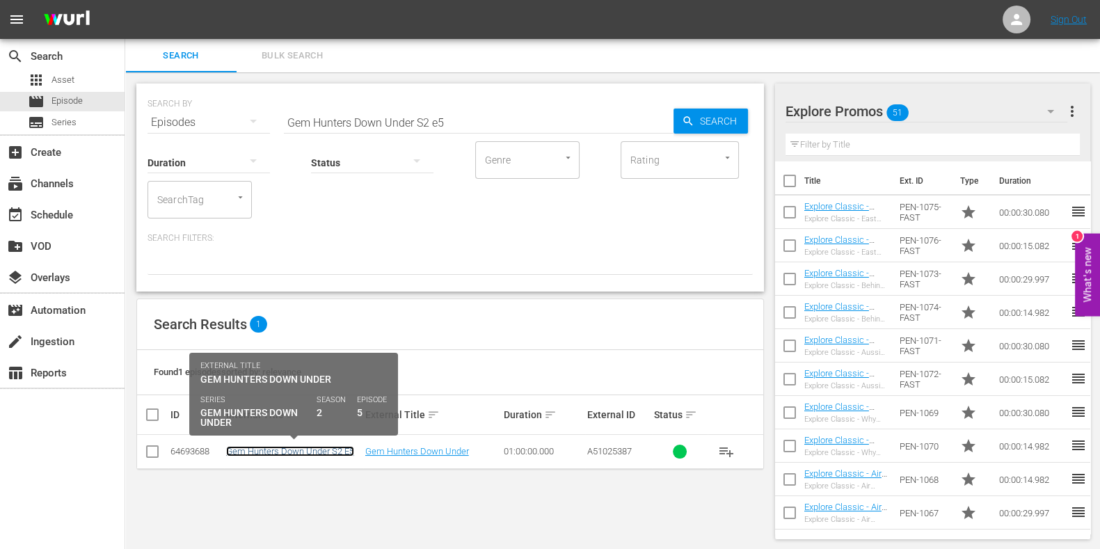
click at [345, 454] on link "Gem Hunters Down Under S2 E5" at bounding box center [290, 451] width 128 height 10
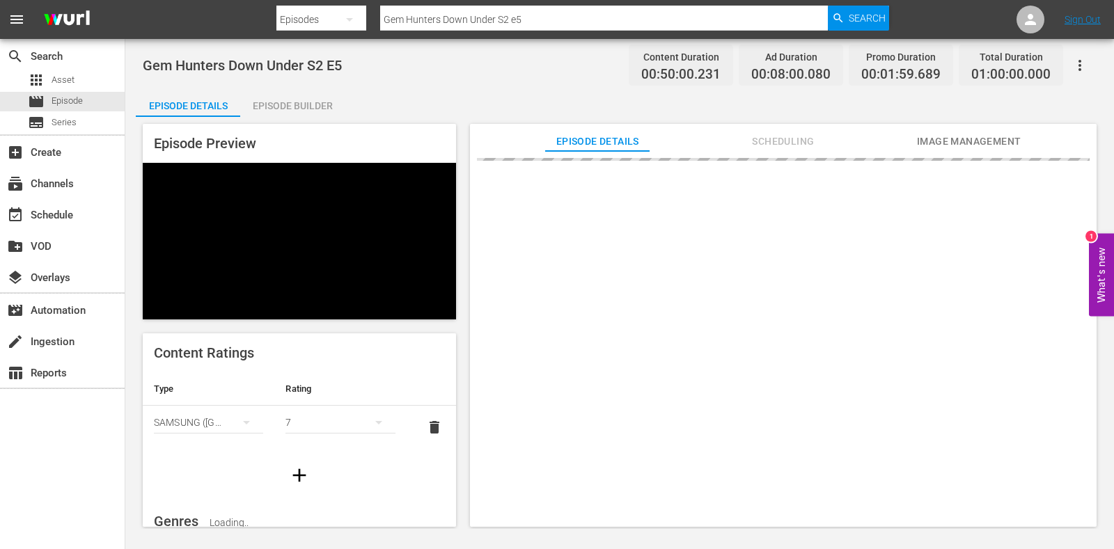
click at [299, 105] on div "Episode Builder" at bounding box center [292, 105] width 104 height 33
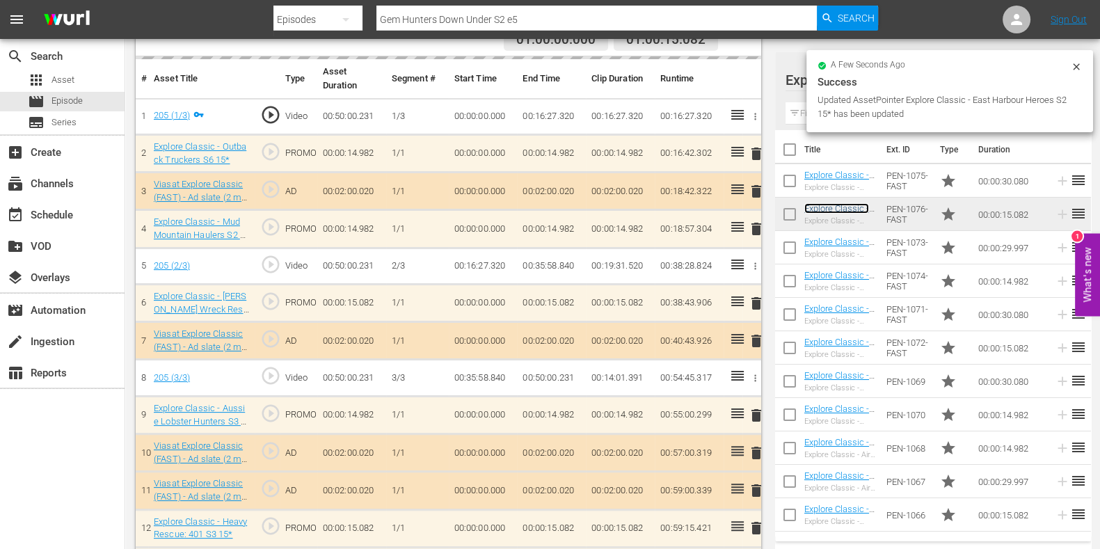
scroll to position [444, 0]
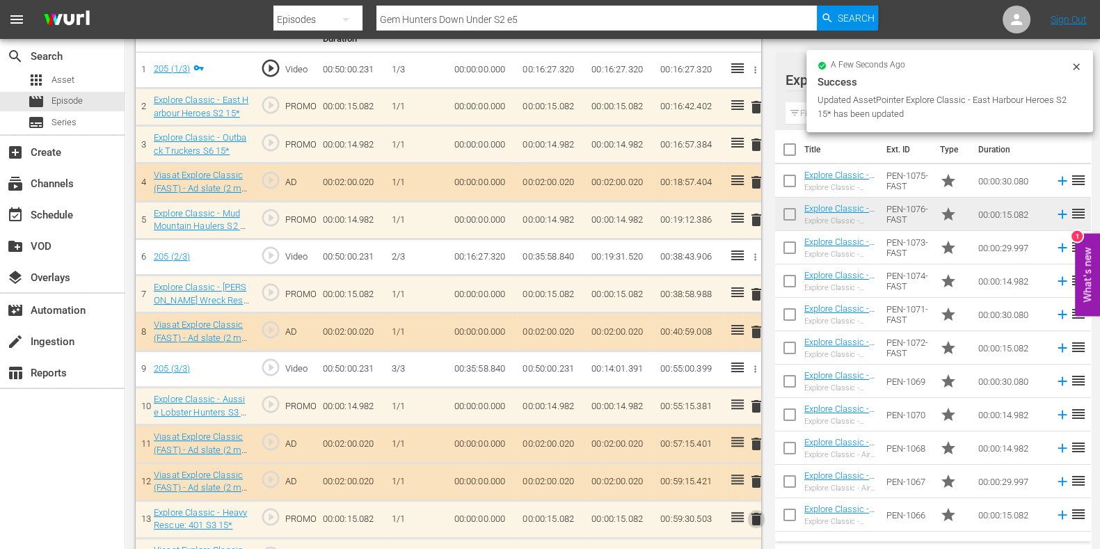
click at [757, 516] on span "delete" at bounding box center [756, 519] width 17 height 17
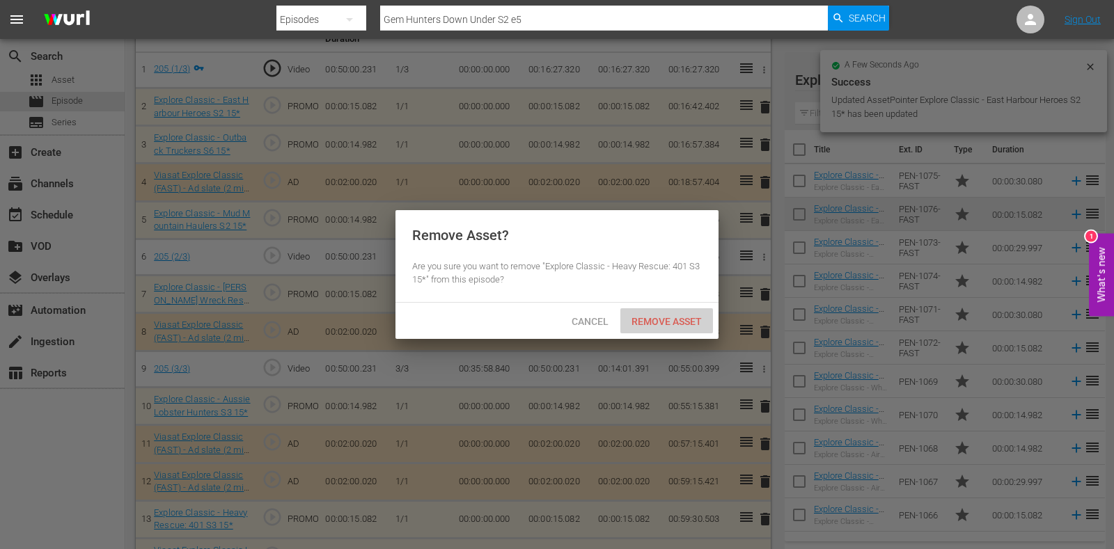
click at [676, 318] on span "Remove Asset" at bounding box center [666, 321] width 93 height 11
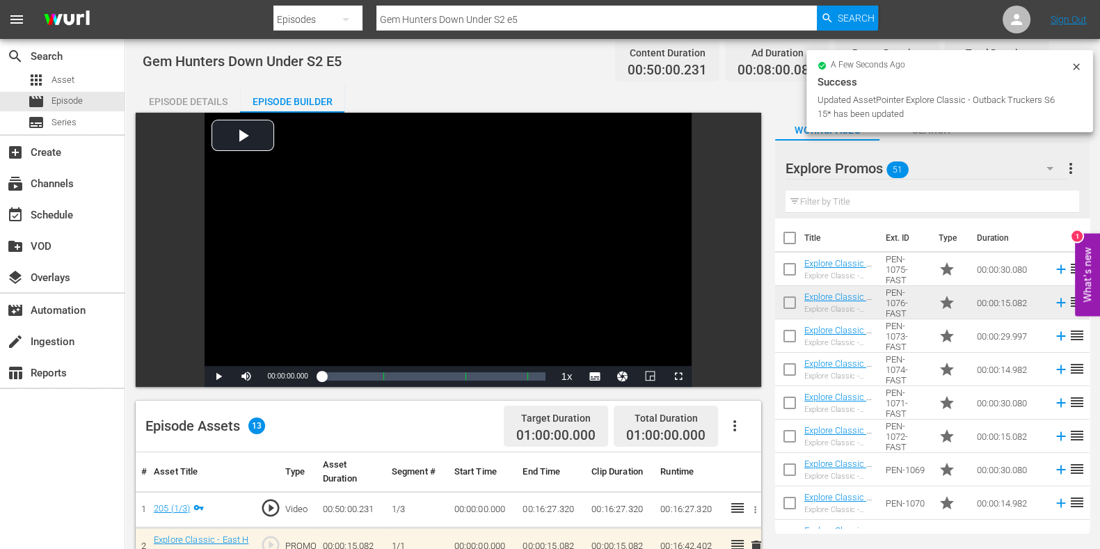
scroll to position [0, 0]
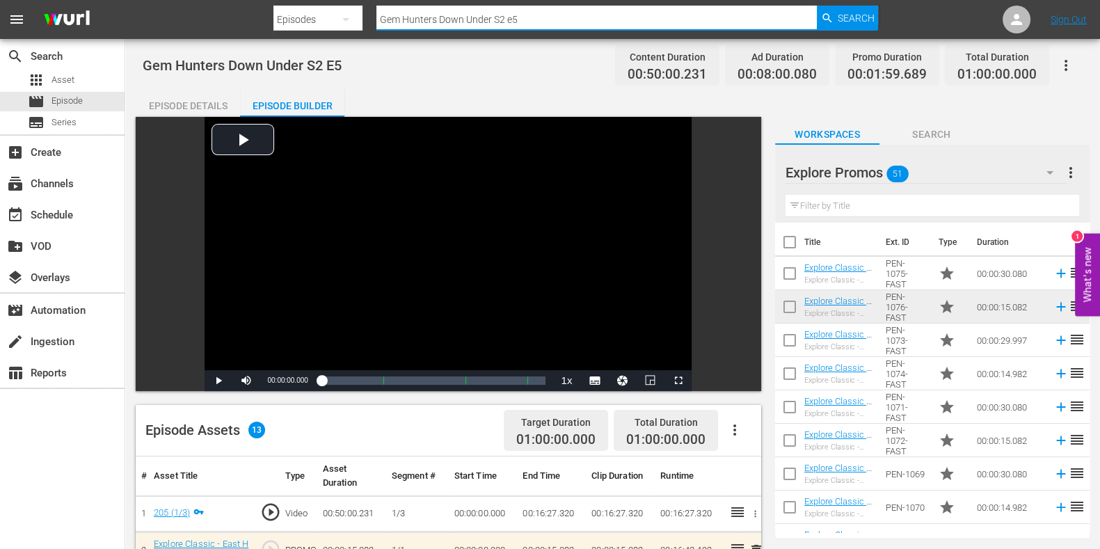
click at [544, 22] on input "Gem Hunters Down Under S2 e5" at bounding box center [597, 19] width 441 height 33
type input "Gem Hunters Down Under S2 e6"
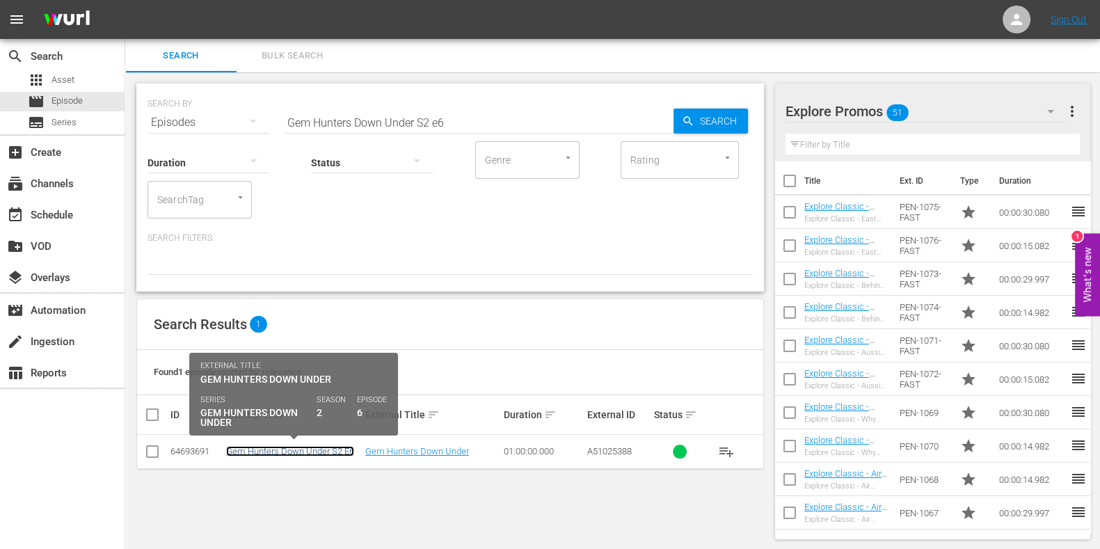
click at [331, 449] on link "Gem Hunters Down Under S2 E6" at bounding box center [290, 451] width 128 height 10
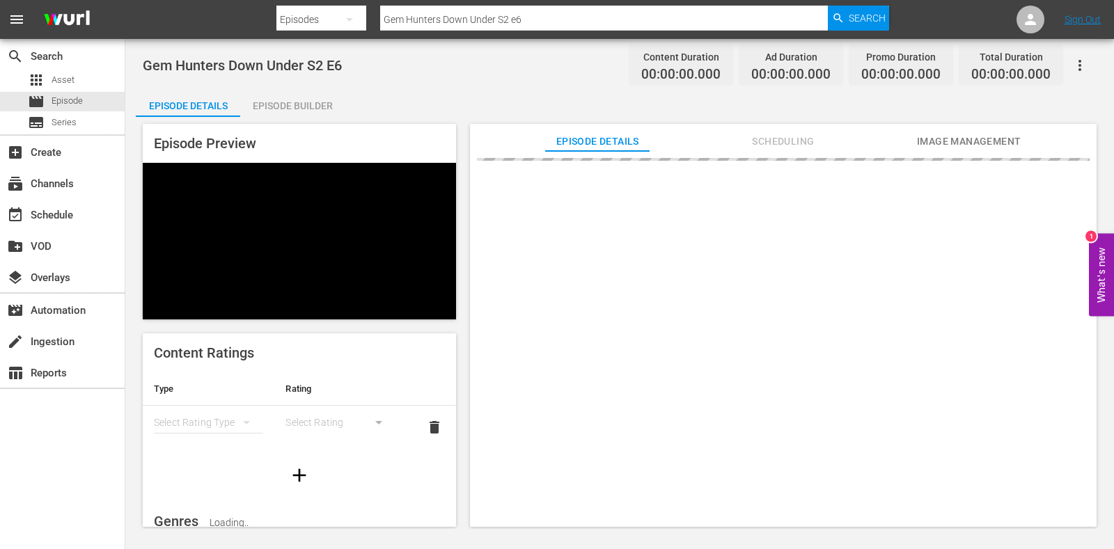
click at [284, 97] on div "Episode Builder" at bounding box center [292, 105] width 104 height 33
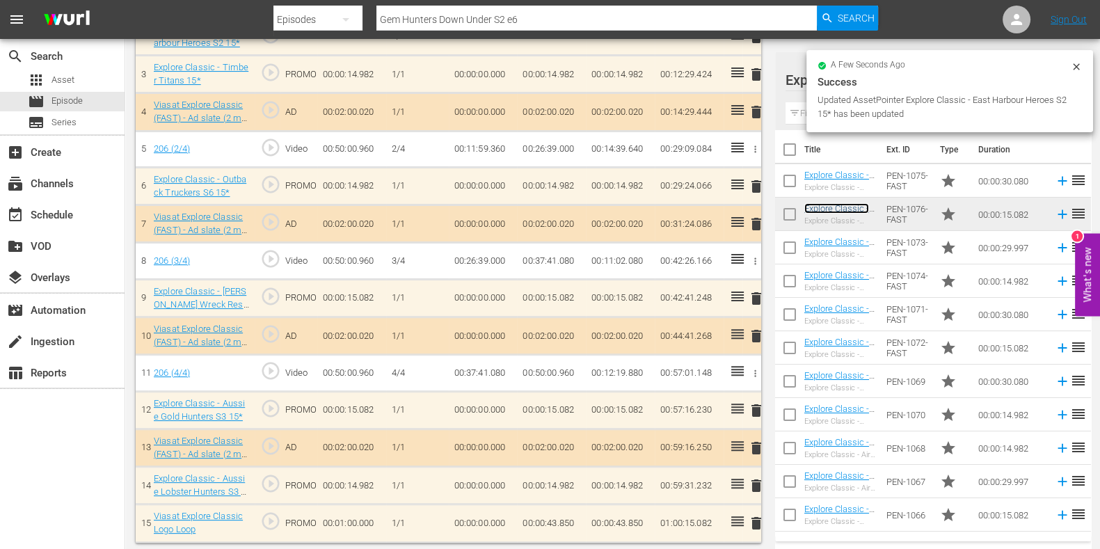
scroll to position [515, 0]
click at [759, 403] on span "delete" at bounding box center [756, 410] width 17 height 17
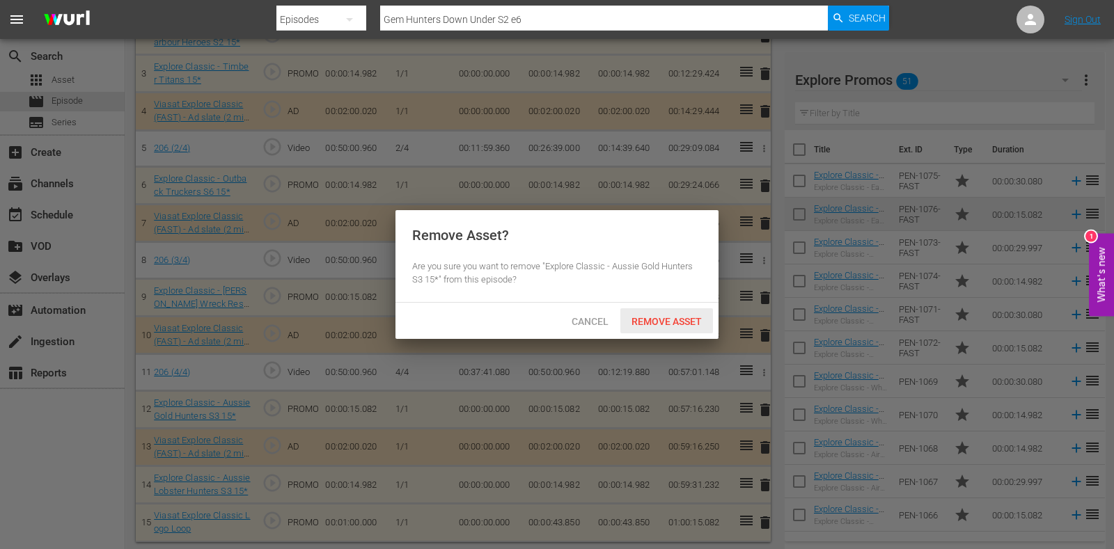
click at [672, 328] on div "Remove Asset" at bounding box center [666, 321] width 93 height 26
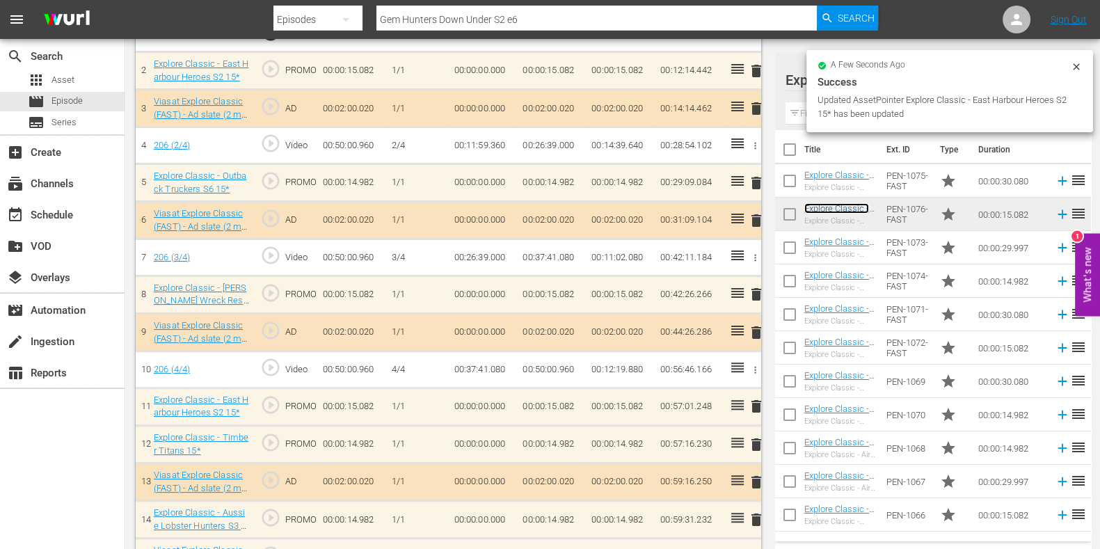
scroll to position [477, 0]
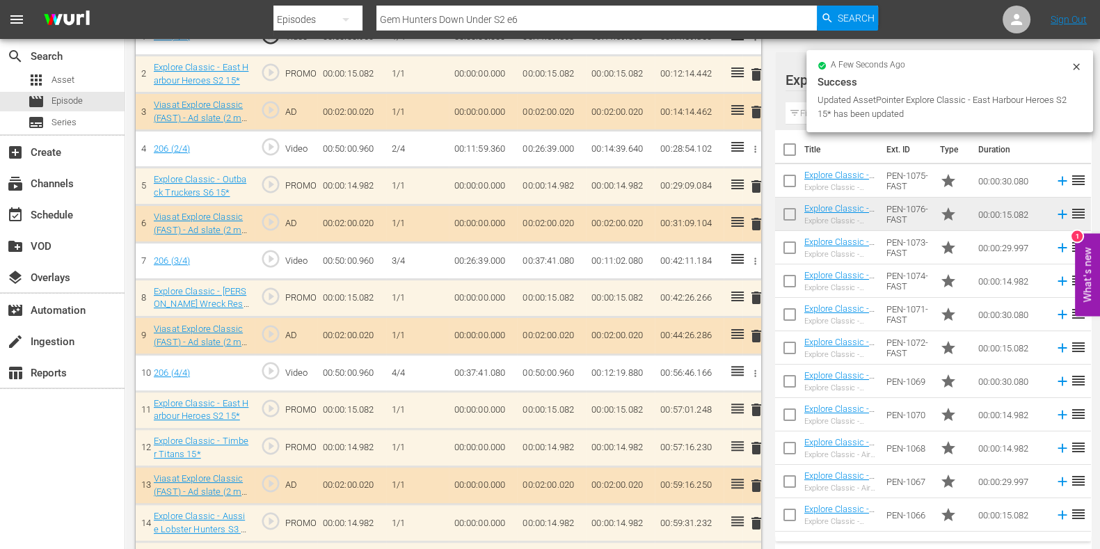
click at [754, 442] on span "delete" at bounding box center [756, 448] width 17 height 17
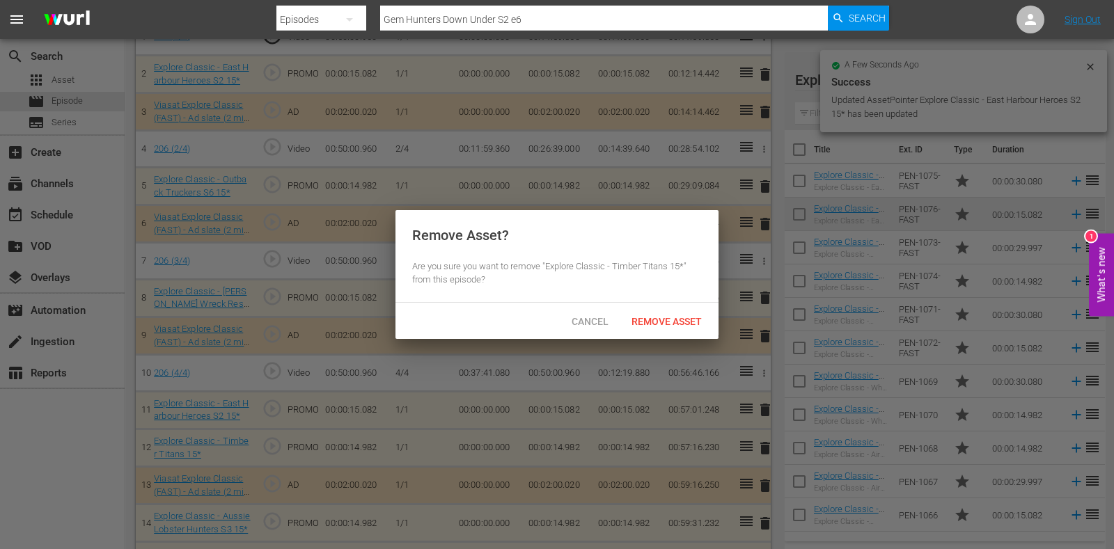
click at [682, 329] on div "Remove Asset" at bounding box center [666, 321] width 93 height 26
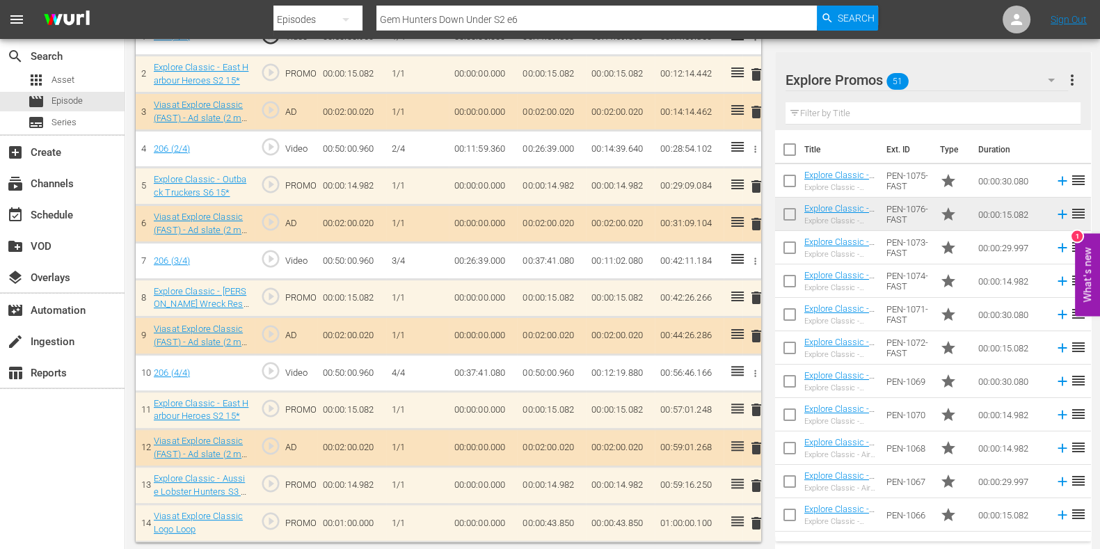
click at [566, 517] on td "00:00:43.850" at bounding box center [551, 524] width 69 height 38
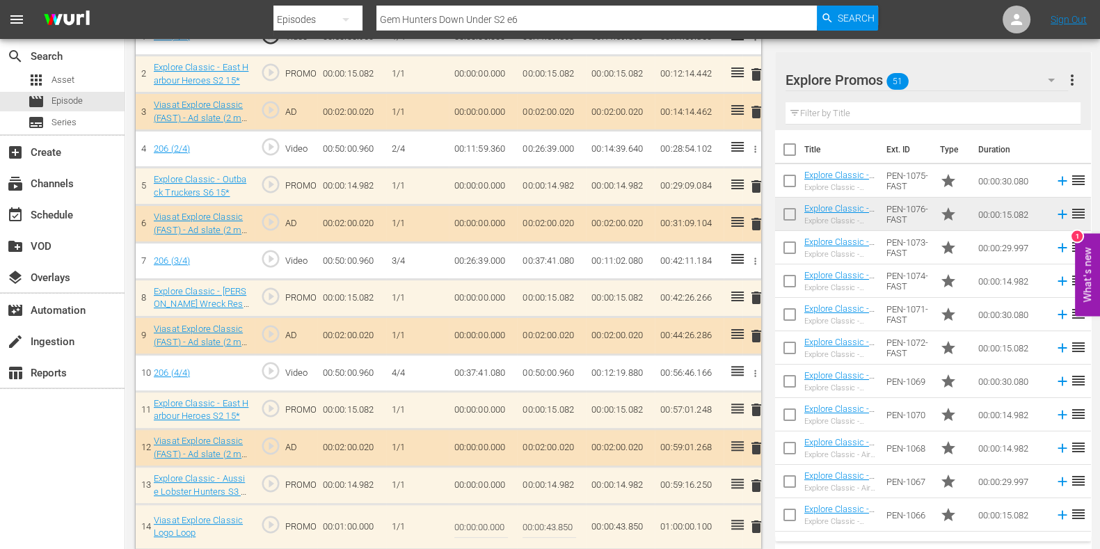
click at [562, 523] on input "00:00:43.850" at bounding box center [550, 526] width 54 height 33
type input "00:00:43.750"
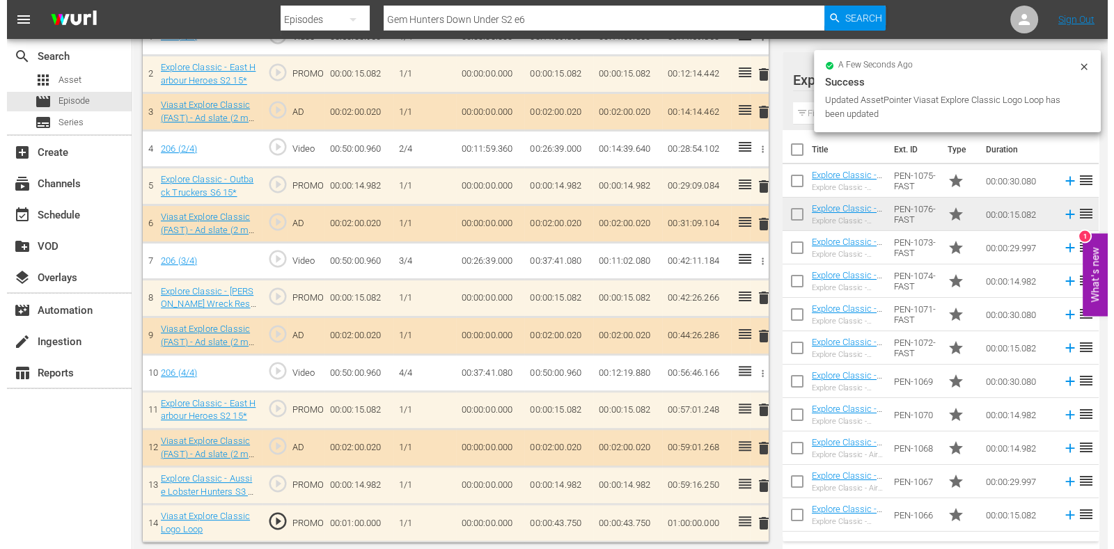
scroll to position [0, 0]
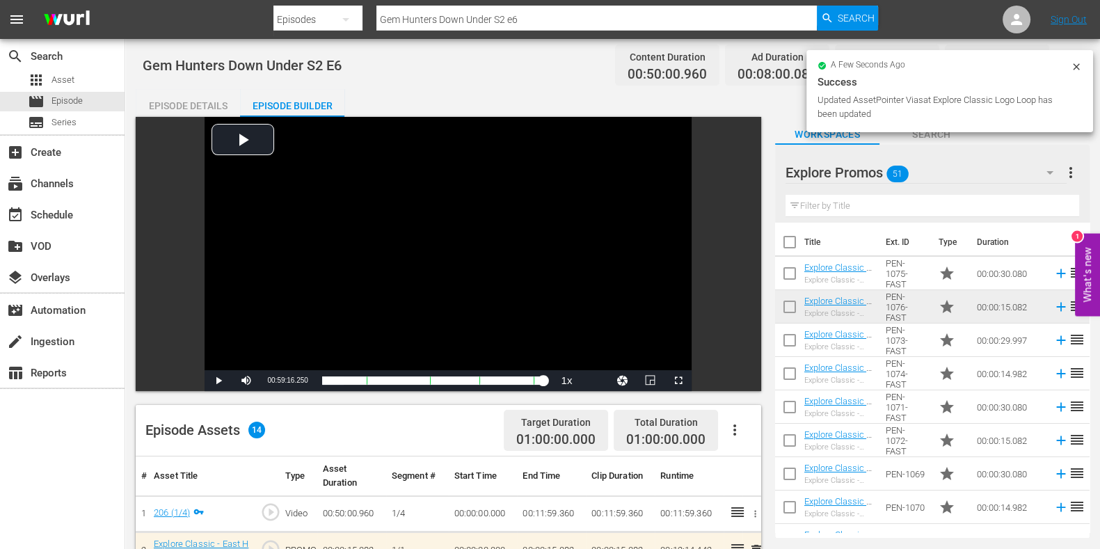
click at [616, 22] on input "Gem Hunters Down Under S2 e6" at bounding box center [597, 19] width 441 height 33
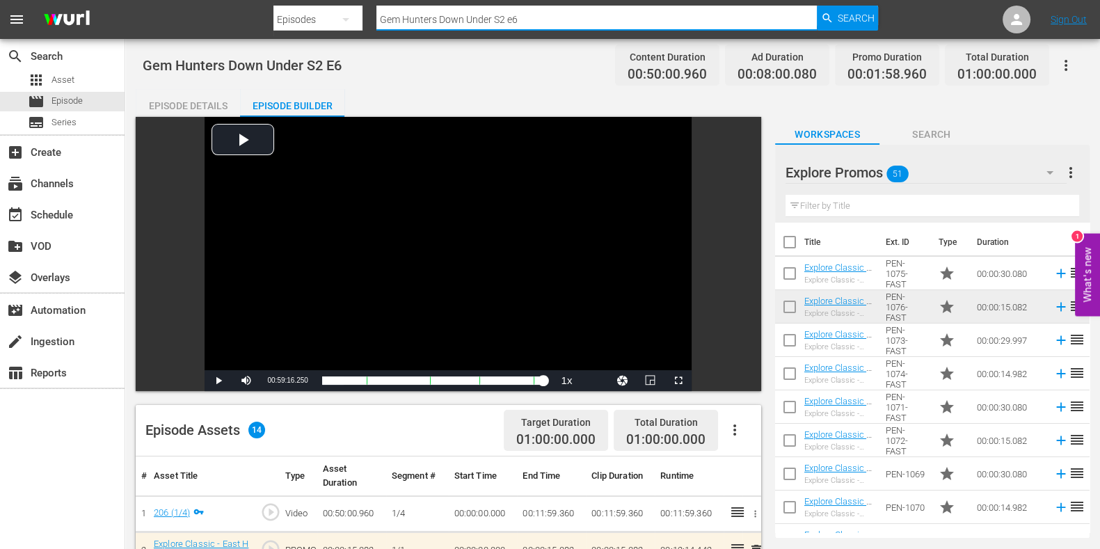
drag, startPoint x: 545, startPoint y: 19, endPoint x: 287, endPoint y: 10, distance: 258.4
click at [287, 10] on div "Search By Episodes Search ID, Title, Description, Keywords, or Category Gem Hun…" at bounding box center [577, 19] width 606 height 33
paste input "3E1"
type input "Gem Hunters Down Under S3 ep"
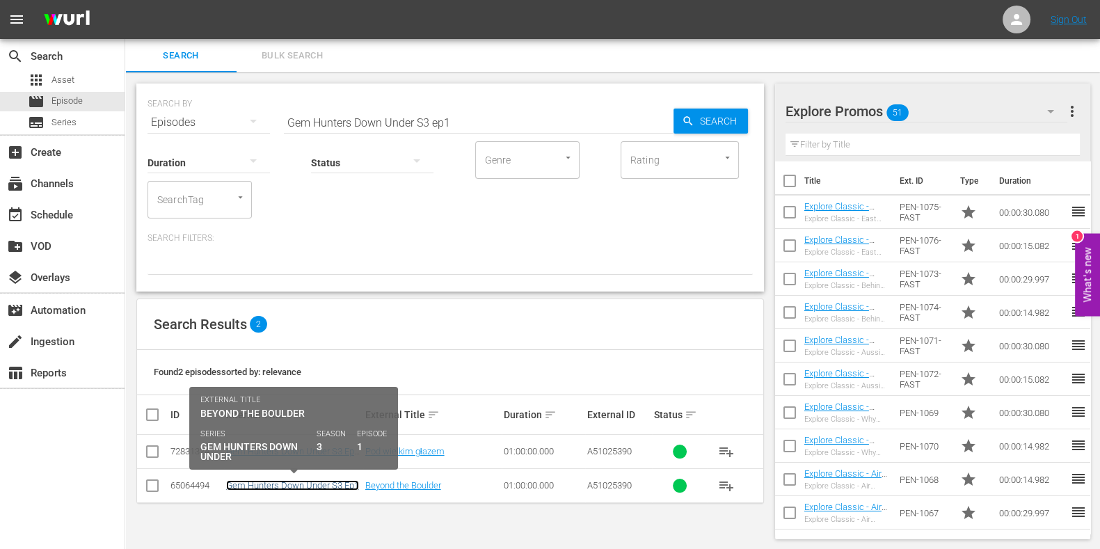
click at [273, 484] on link "Gem Hunters Down Under S3 Ep1" at bounding box center [292, 485] width 133 height 10
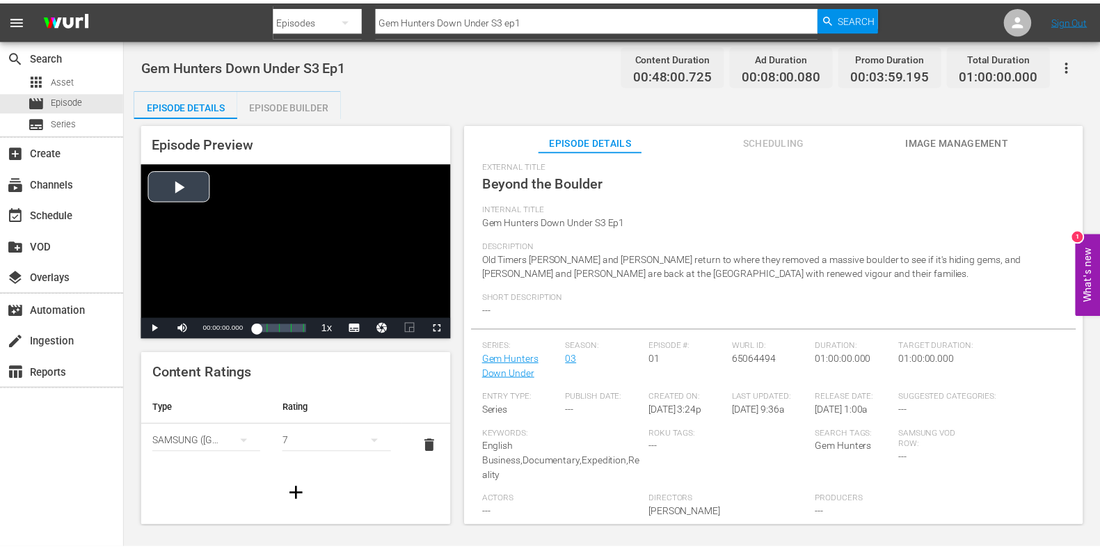
scroll to position [86, 0]
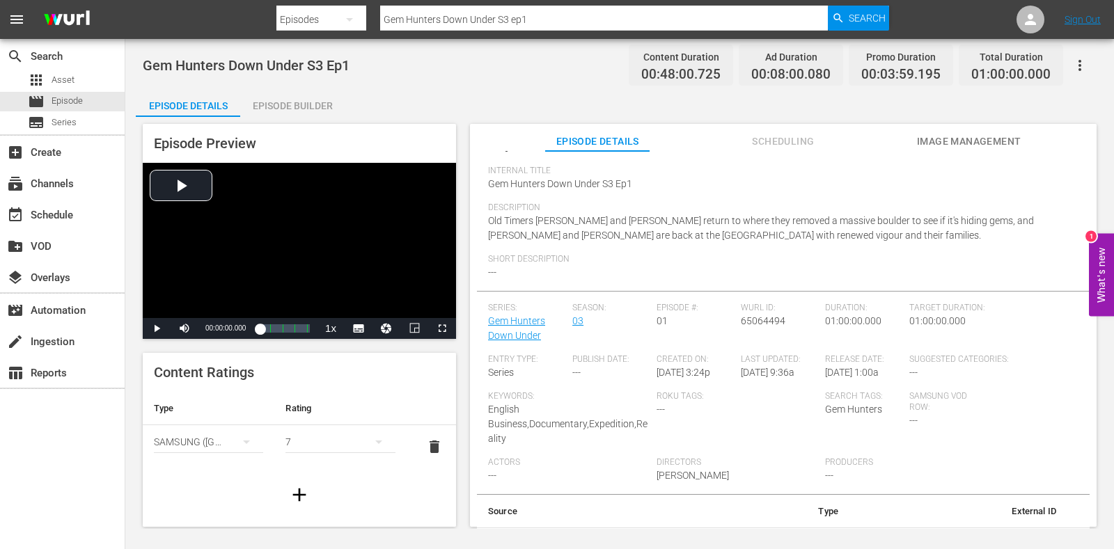
click at [304, 117] on div "Episode Preview Video Player is loading. Play Video Play Mute Current Time 00:0…" at bounding box center [619, 327] width 967 height 421
drag, startPoint x: 307, startPoint y: 108, endPoint x: 333, endPoint y: 132, distance: 35.4
click at [307, 107] on div "Episode Builder" at bounding box center [292, 105] width 104 height 33
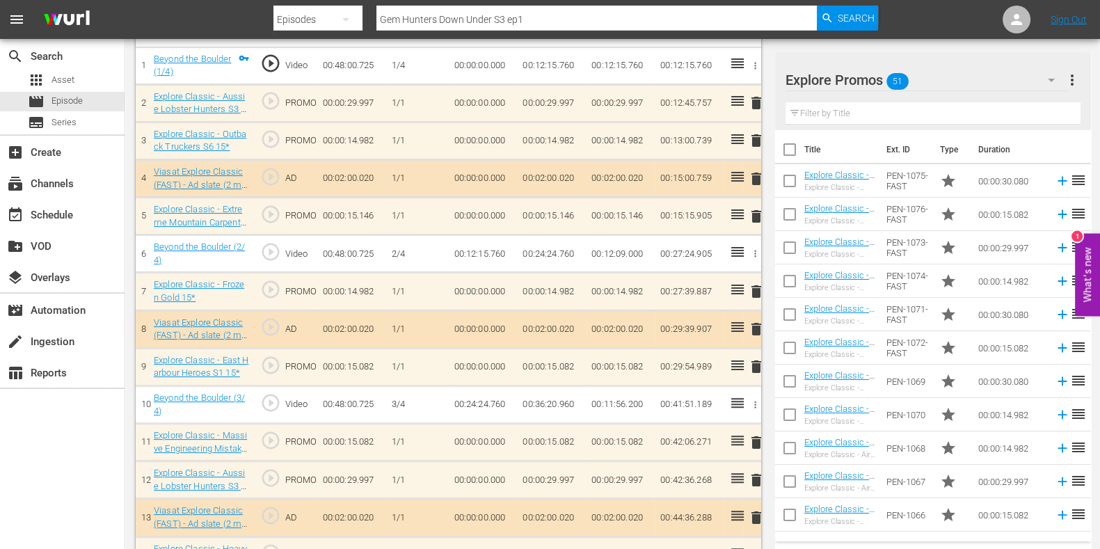
scroll to position [409, 0]
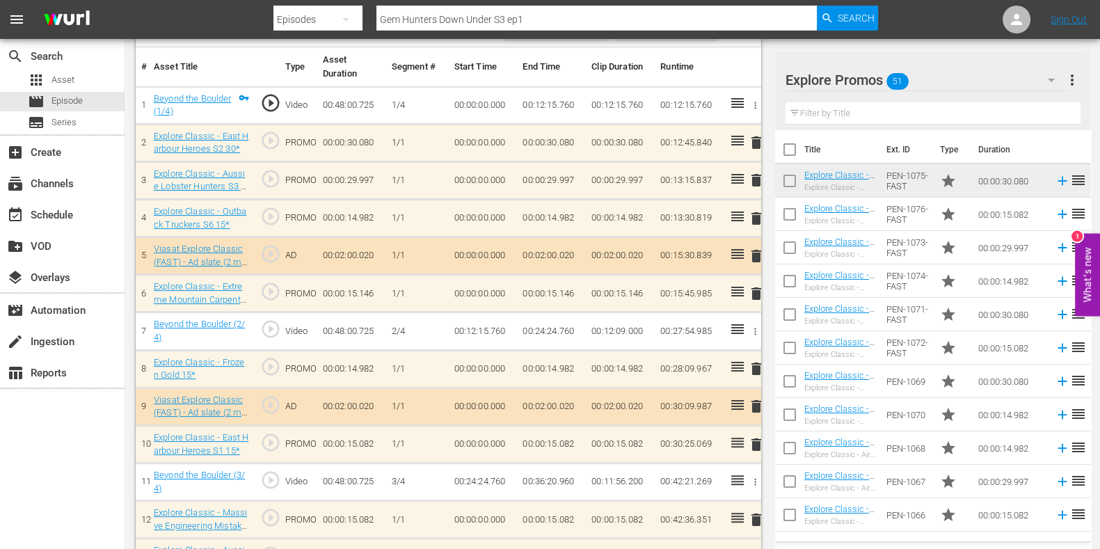
click at [750, 172] on span "delete" at bounding box center [756, 180] width 17 height 17
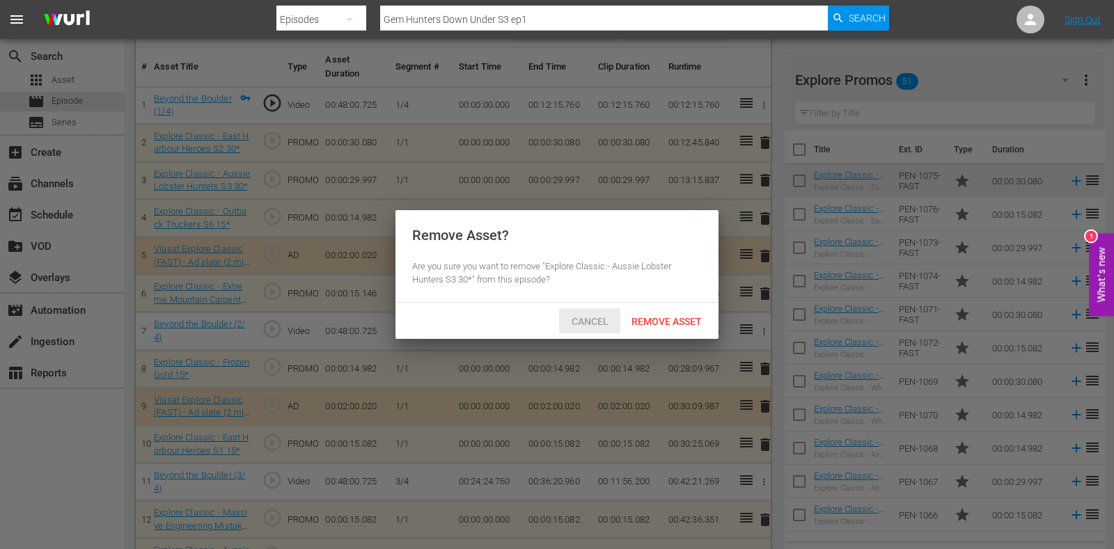
click at [578, 326] on span "Cancel" at bounding box center [589, 321] width 59 height 11
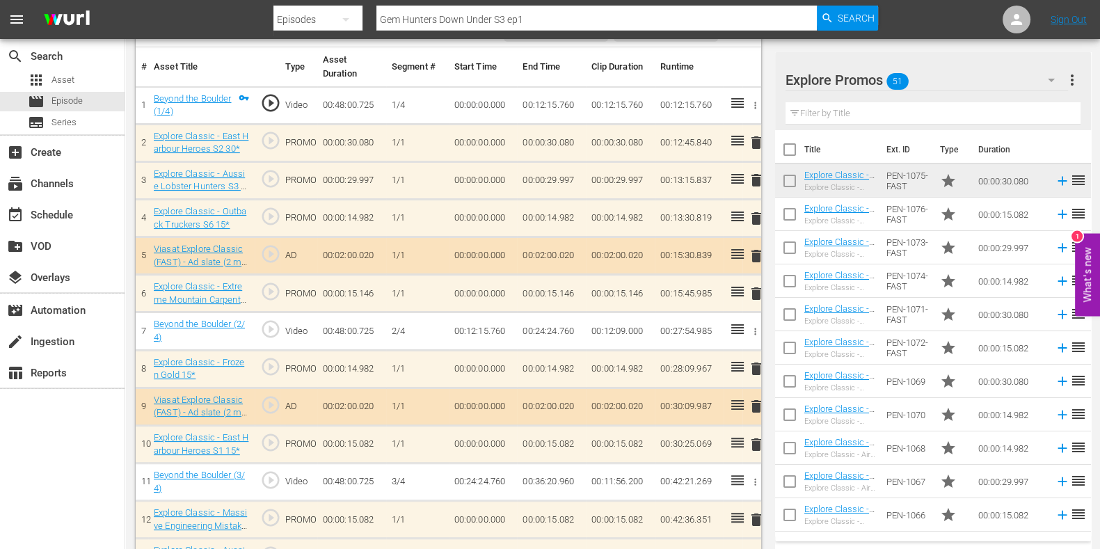
click at [754, 221] on span "delete" at bounding box center [756, 218] width 17 height 17
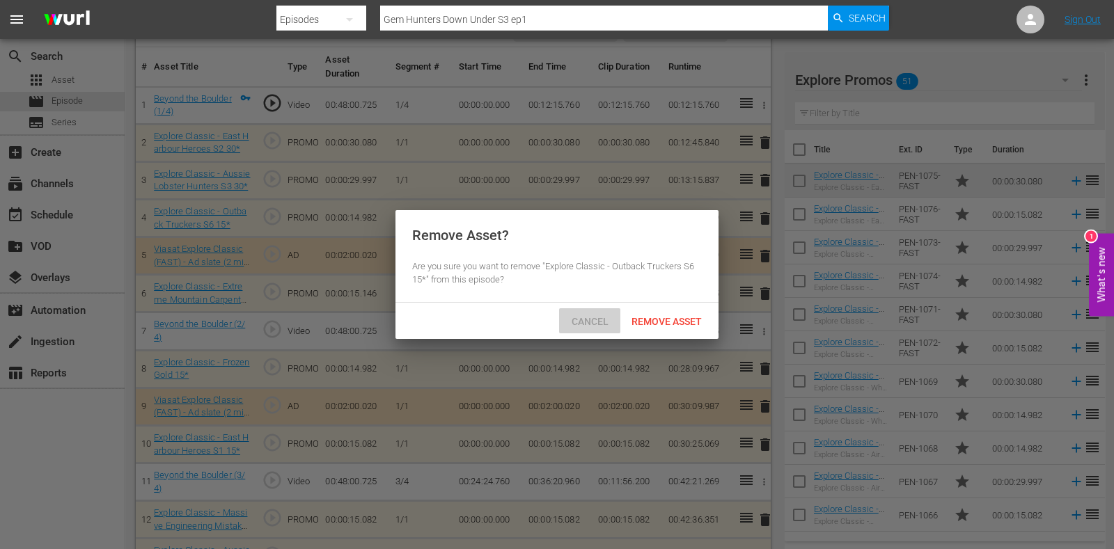
click at [578, 310] on div "Cancel" at bounding box center [589, 321] width 61 height 26
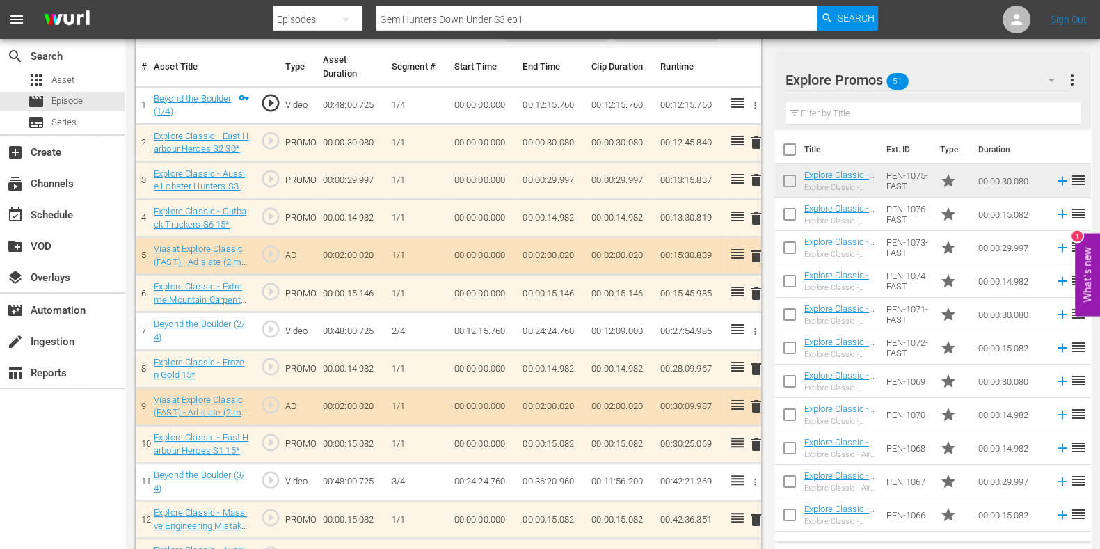
click at [754, 370] on span "delete" at bounding box center [756, 369] width 17 height 17
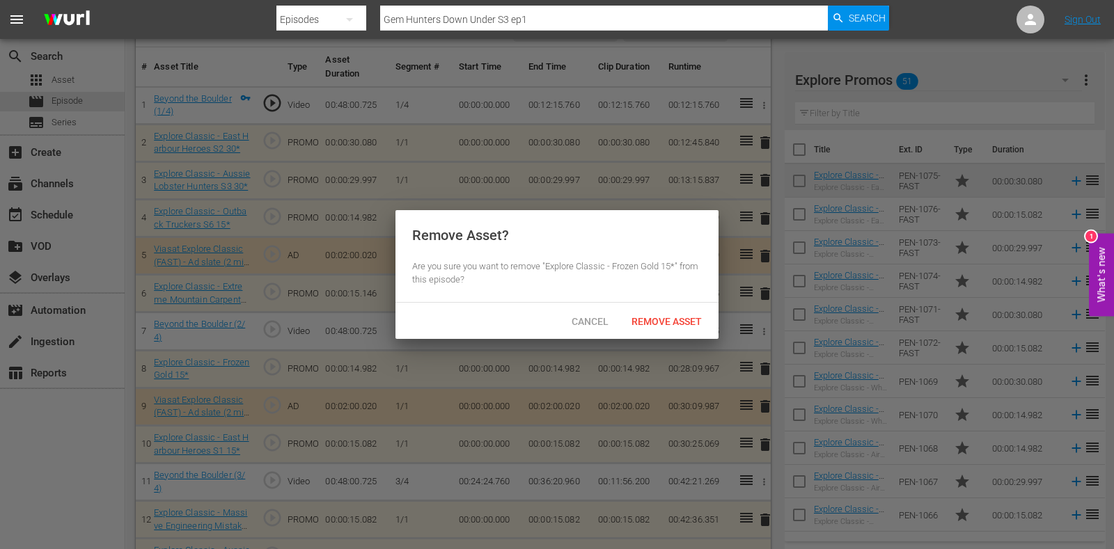
click at [647, 316] on span "Remove Asset" at bounding box center [666, 321] width 93 height 11
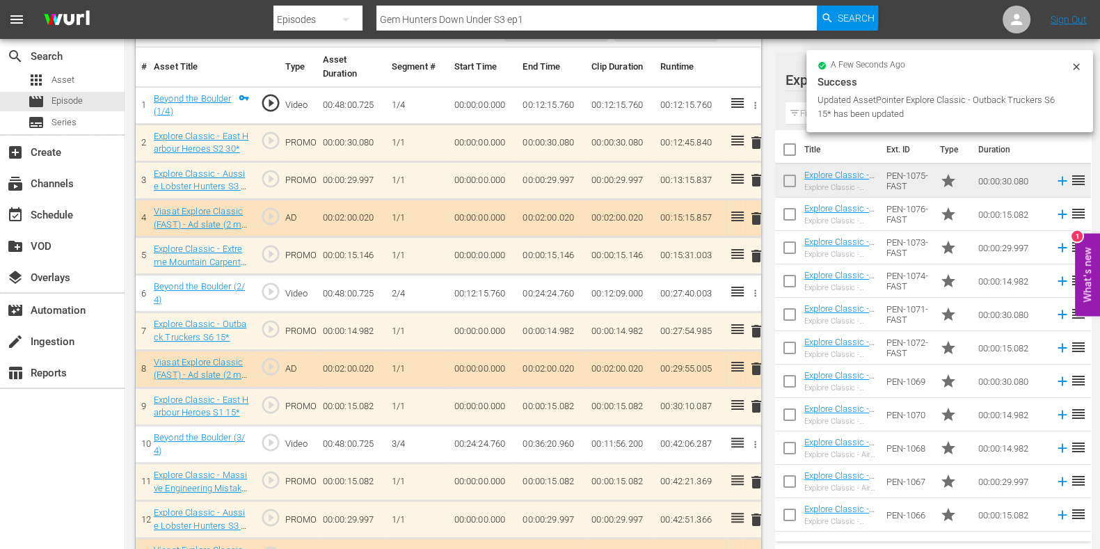
click at [756, 259] on span "delete" at bounding box center [756, 256] width 17 height 17
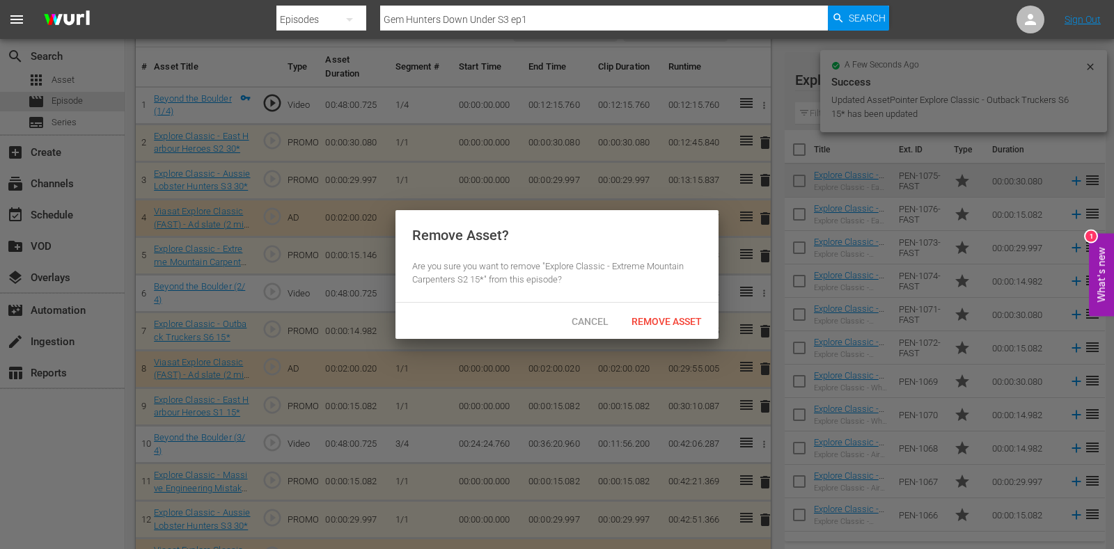
click at [668, 319] on span "Remove Asset" at bounding box center [666, 321] width 93 height 11
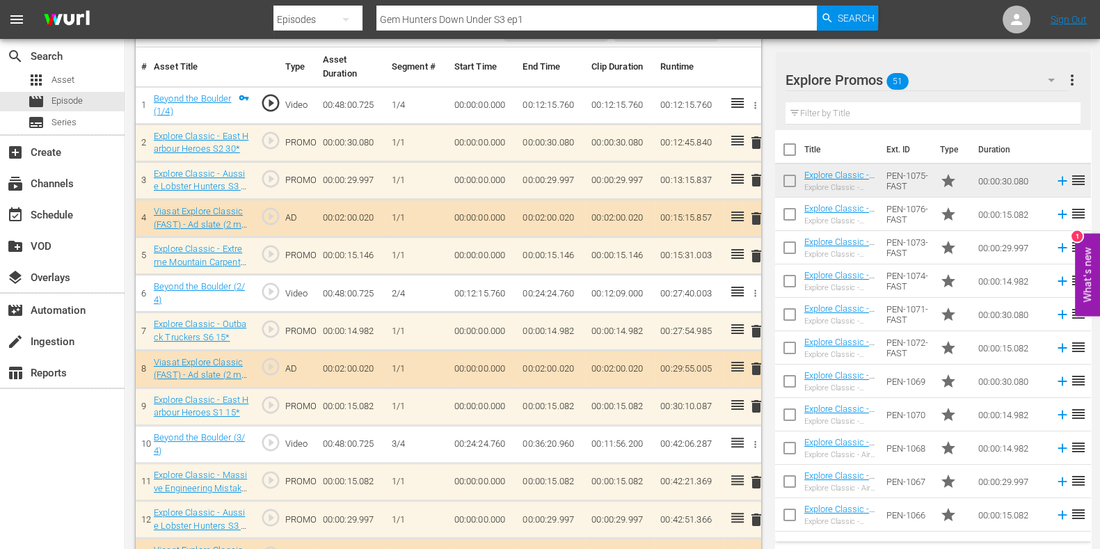
click at [757, 256] on span "delete" at bounding box center [756, 256] width 17 height 17
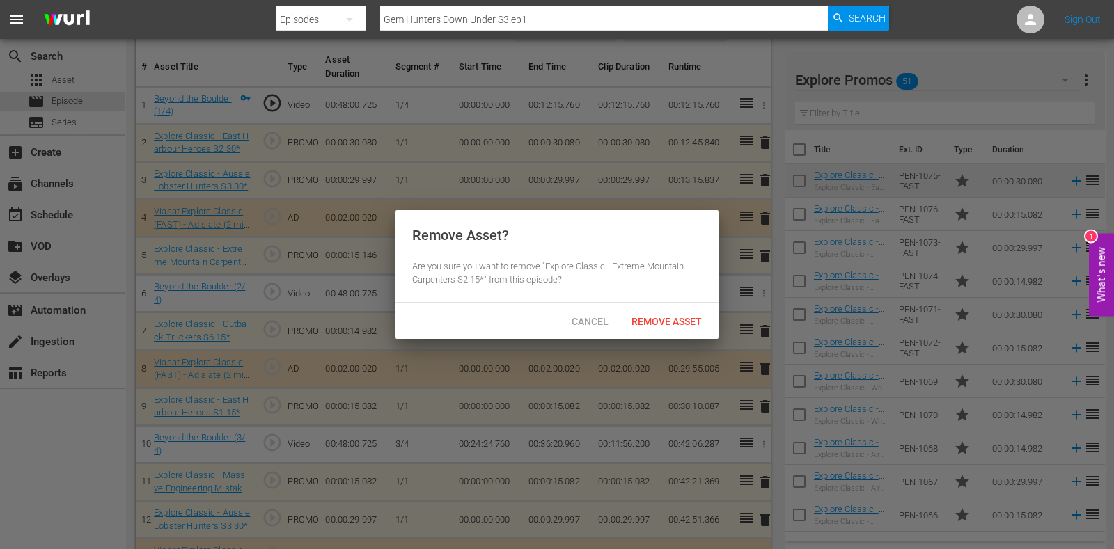
click at [696, 306] on div "Cancel Remove Asset" at bounding box center [556, 321] width 323 height 36
click at [695, 314] on div "Remove Asset" at bounding box center [666, 321] width 93 height 26
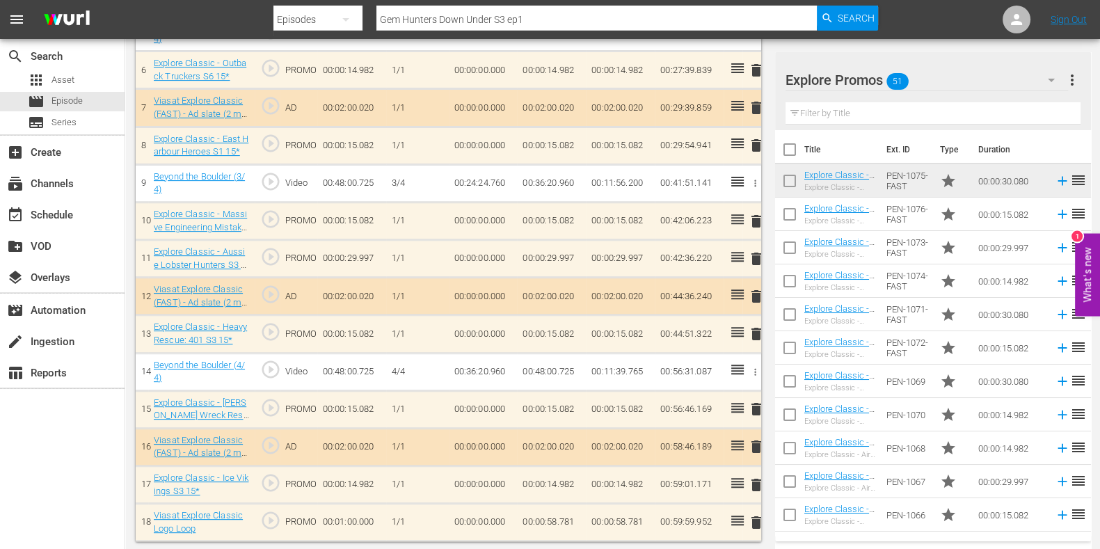
scroll to position [546, 0]
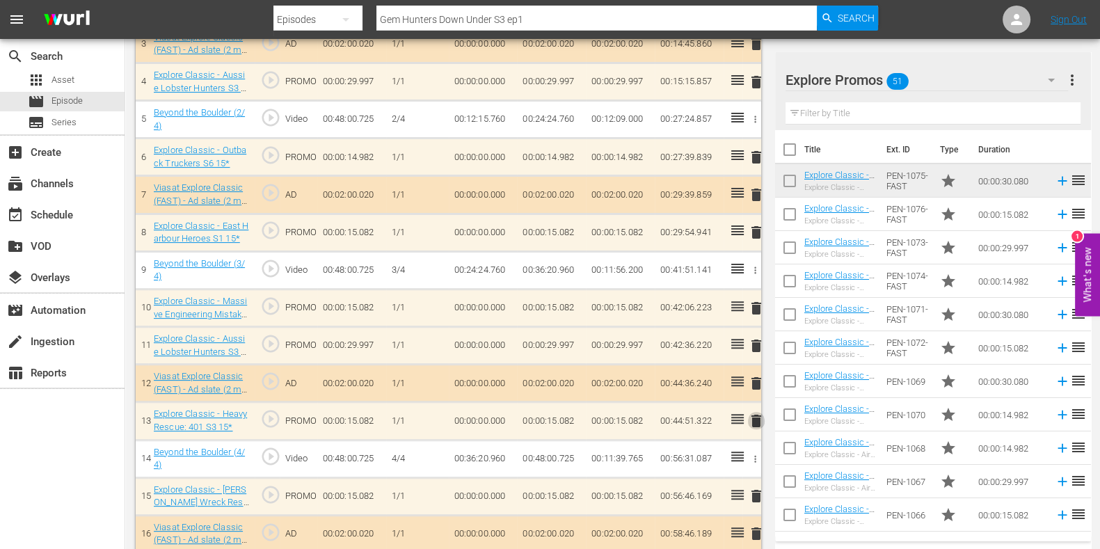
click at [755, 419] on span "delete" at bounding box center [756, 421] width 17 height 17
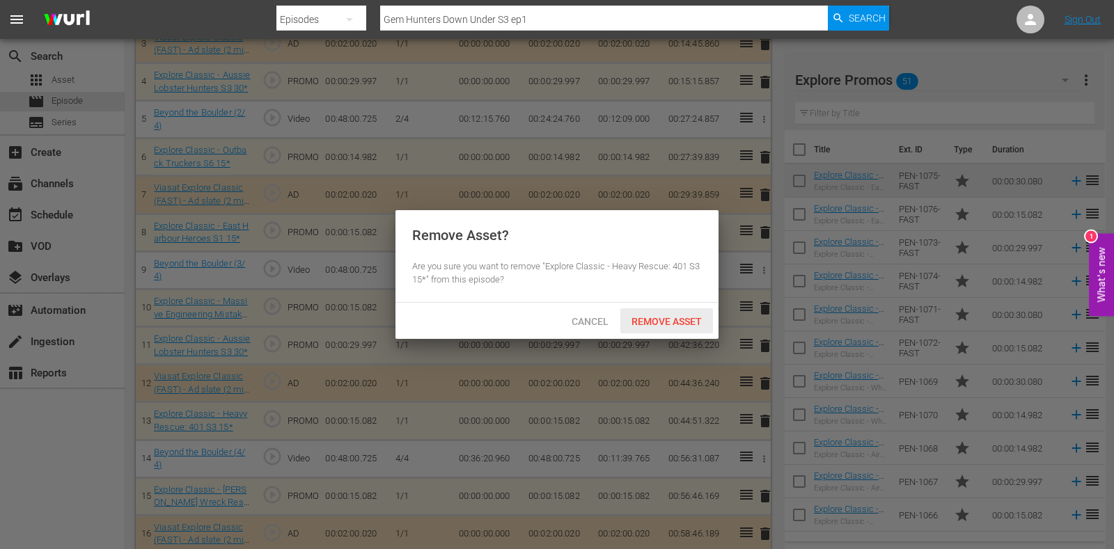
click at [670, 317] on span "Remove Asset" at bounding box center [666, 321] width 93 height 11
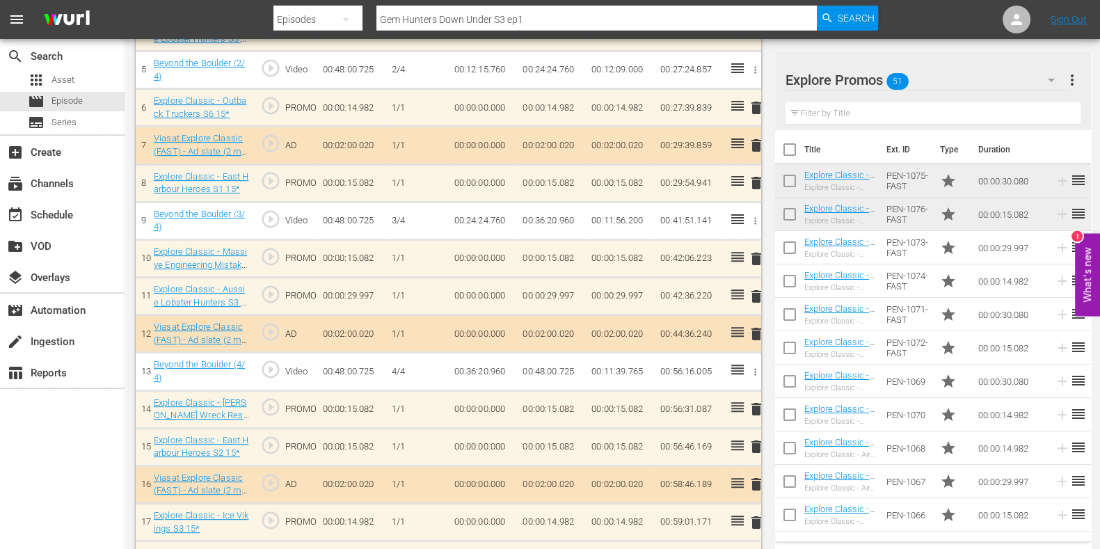
scroll to position [596, 0]
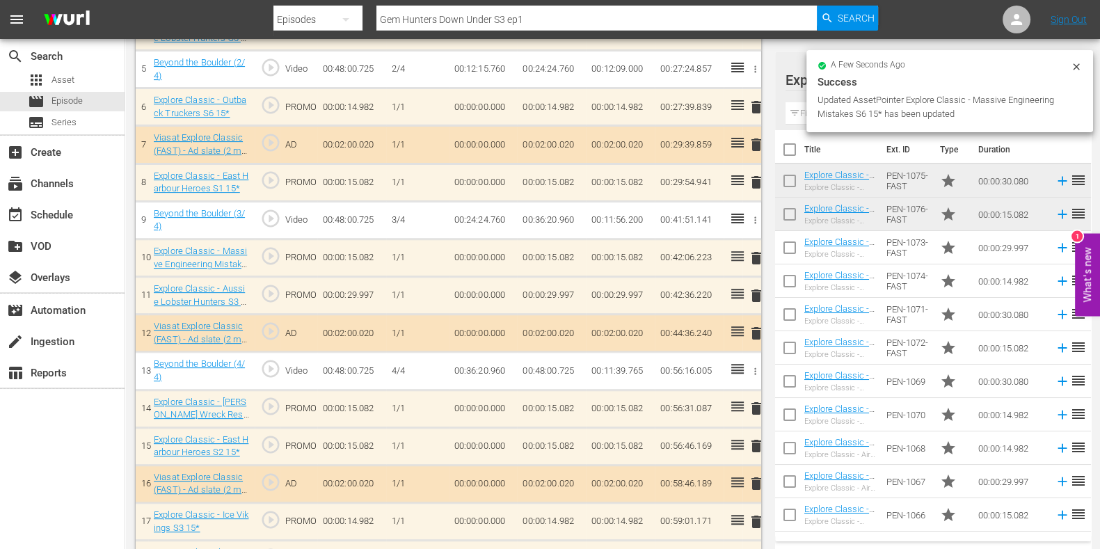
click at [802, 112] on input "text" at bounding box center [933, 113] width 295 height 22
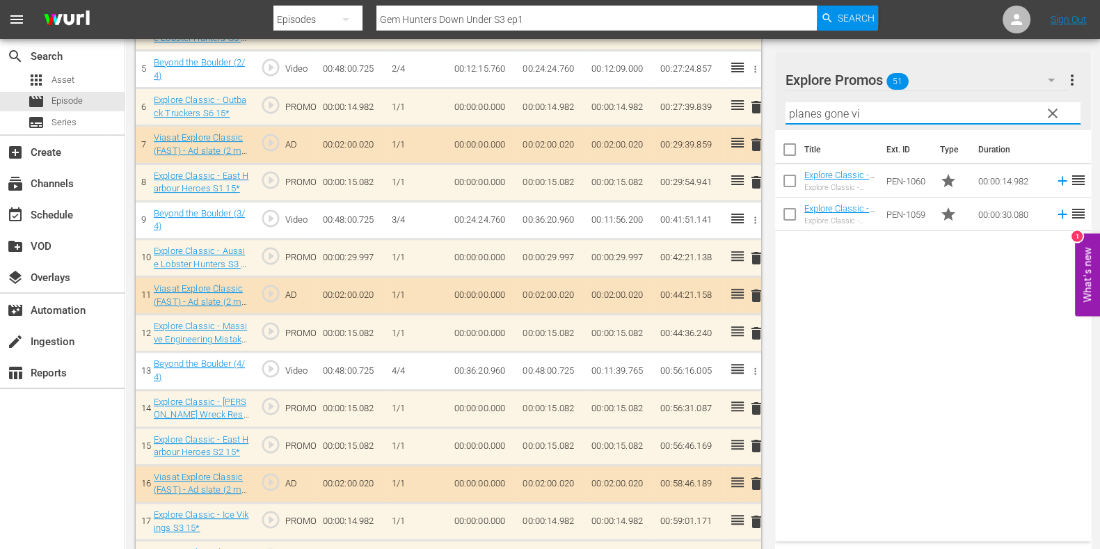
type input "planes gone vi"
click at [896, 363] on div "Title Ext. ID Type Duration Explore Classic - Planes Gone Viral 15* Explore Cla…" at bounding box center [933, 333] width 316 height 406
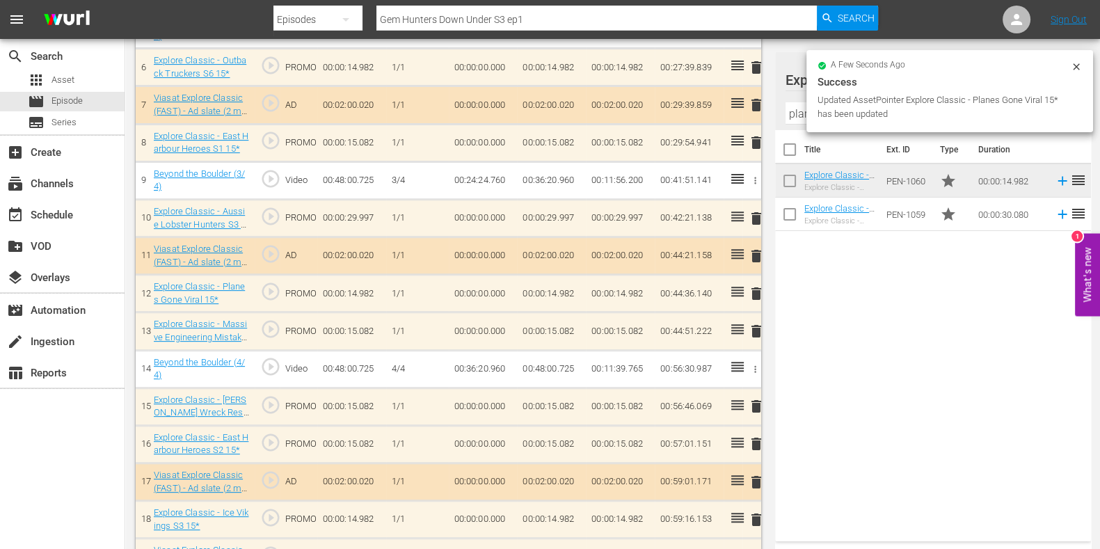
scroll to position [633, 0]
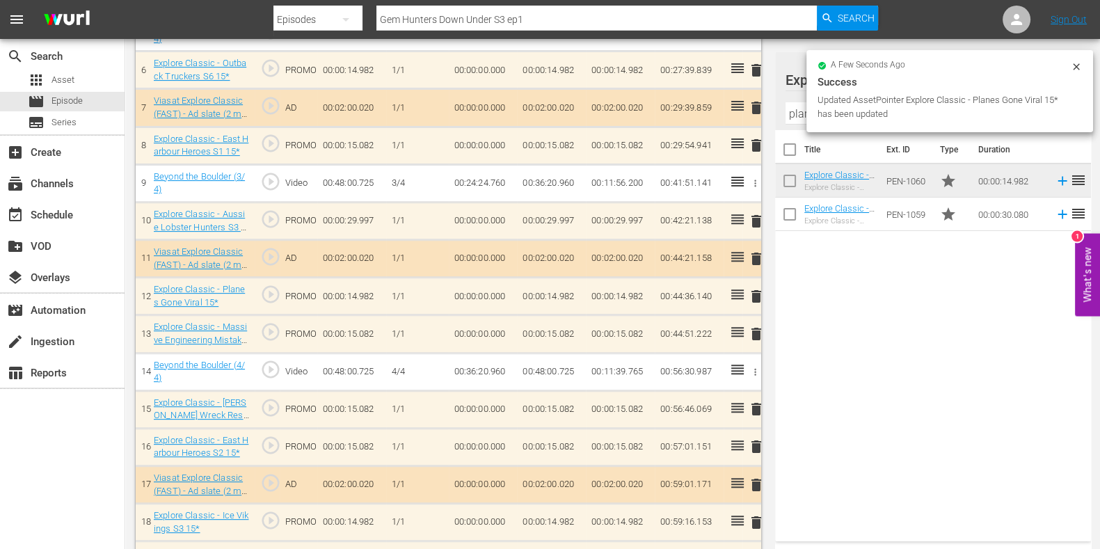
click at [756, 332] on span "delete" at bounding box center [756, 334] width 17 height 17
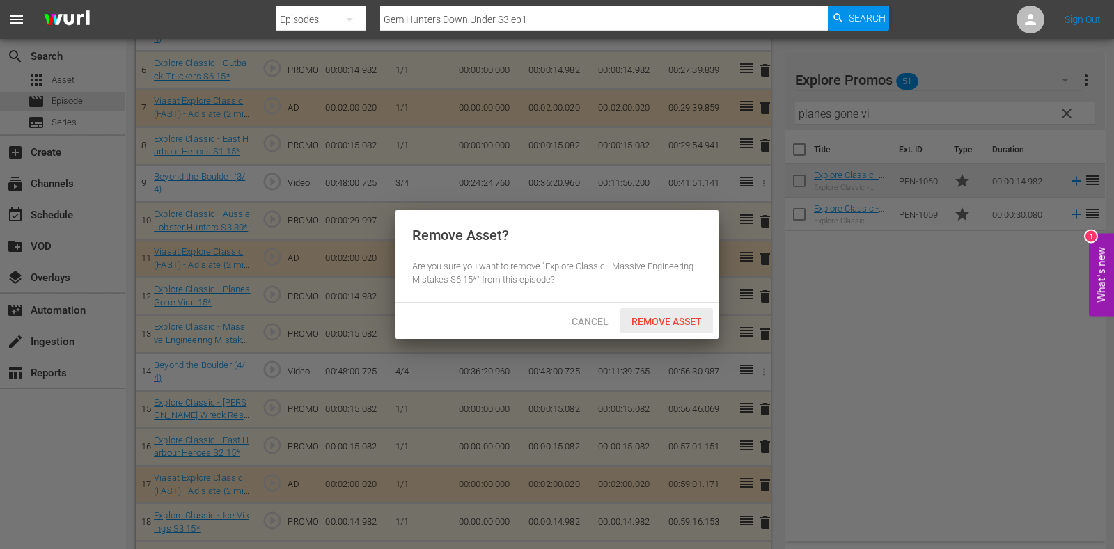
click at [638, 306] on div "Cancel Remove Asset" at bounding box center [556, 321] width 323 height 36
click at [639, 322] on span "Remove Asset" at bounding box center [666, 321] width 93 height 11
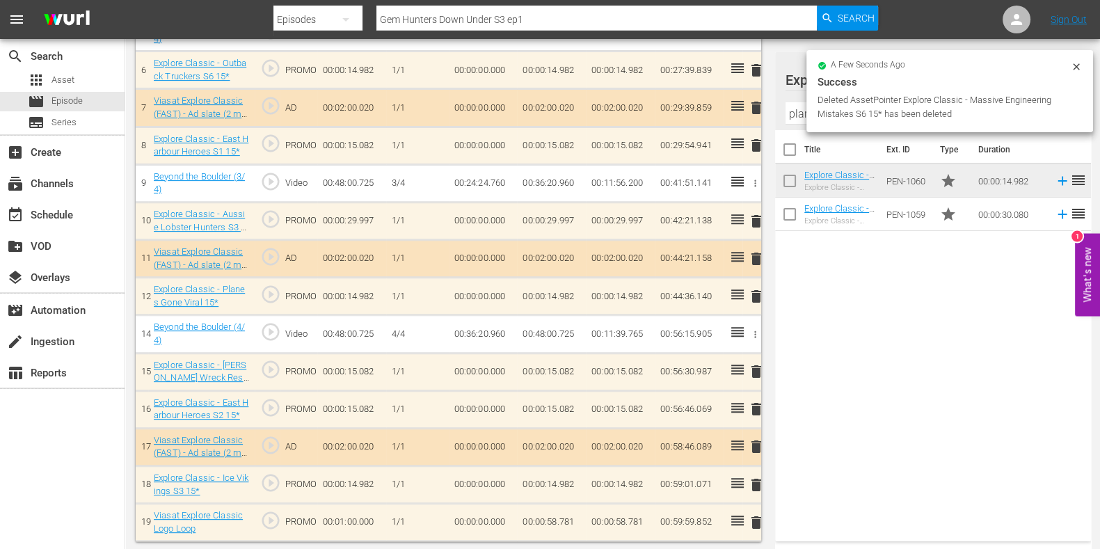
click at [564, 516] on td "00:00:58.781" at bounding box center [551, 523] width 69 height 38
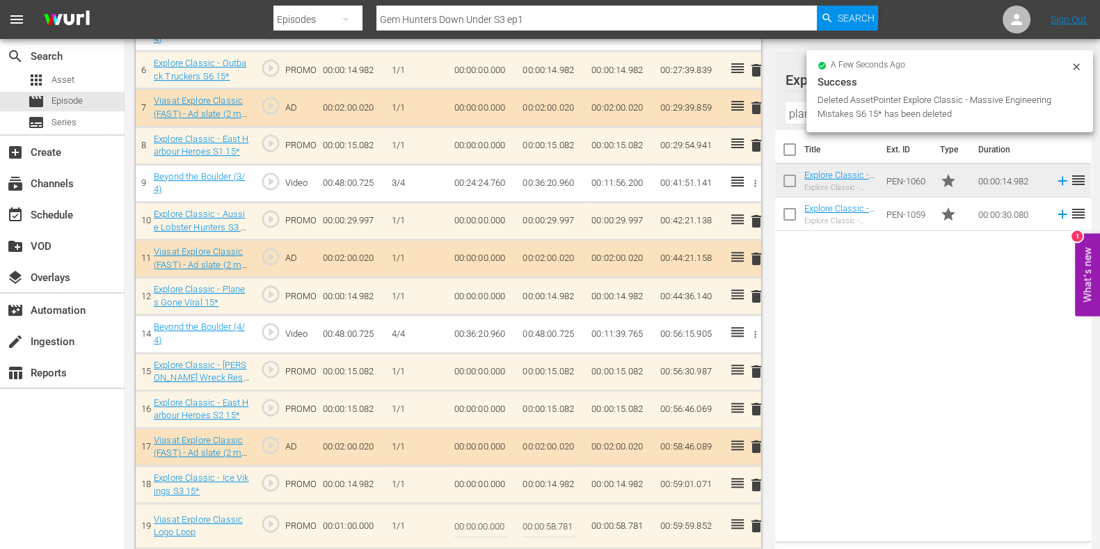
scroll to position [640, 0]
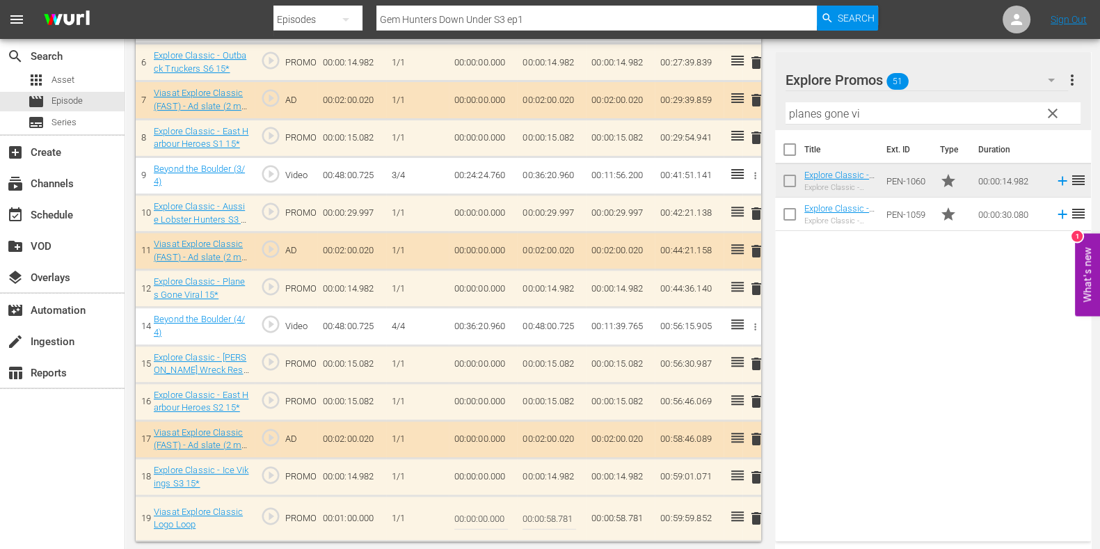
click at [752, 510] on span "delete" at bounding box center [756, 518] width 17 height 17
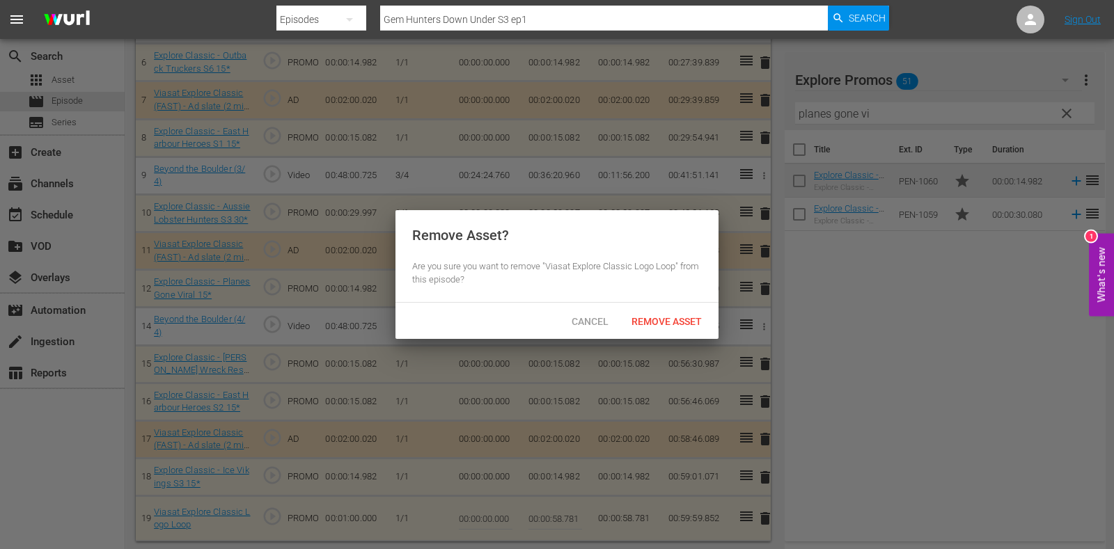
click at [660, 325] on span "Remove Asset" at bounding box center [666, 321] width 93 height 11
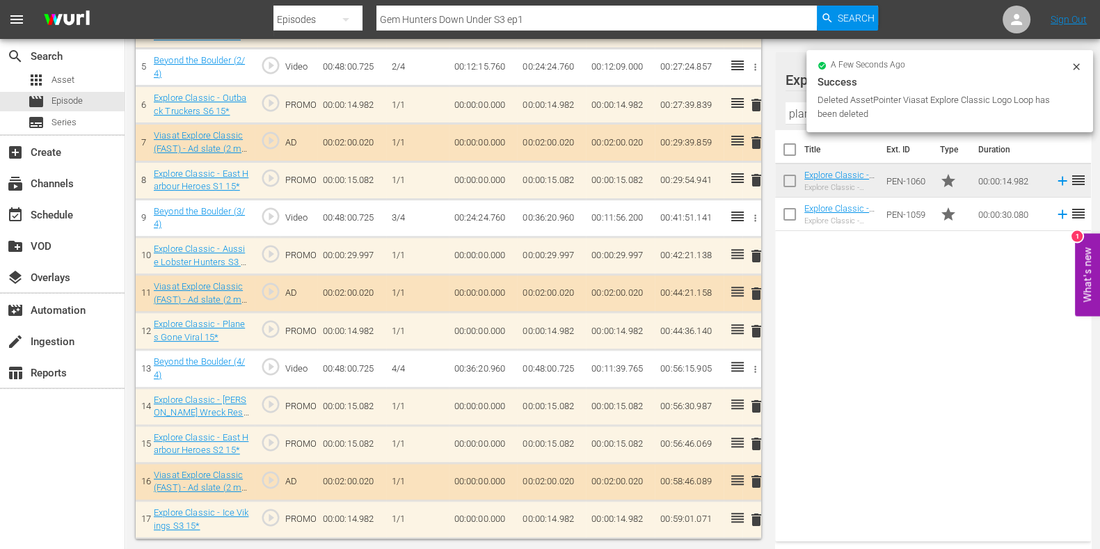
scroll to position [595, 0]
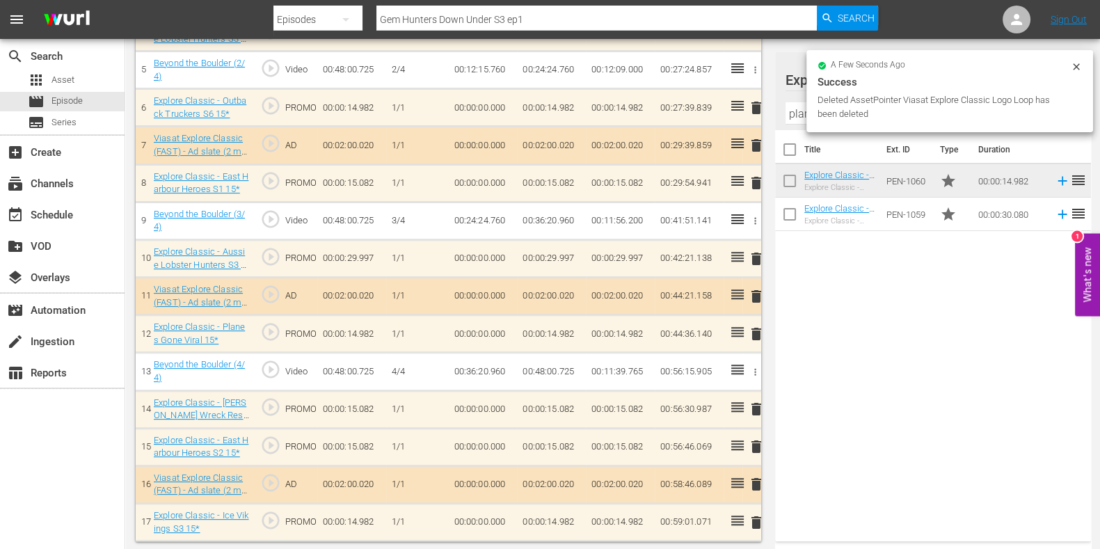
click at [758, 519] on span "delete" at bounding box center [756, 522] width 17 height 17
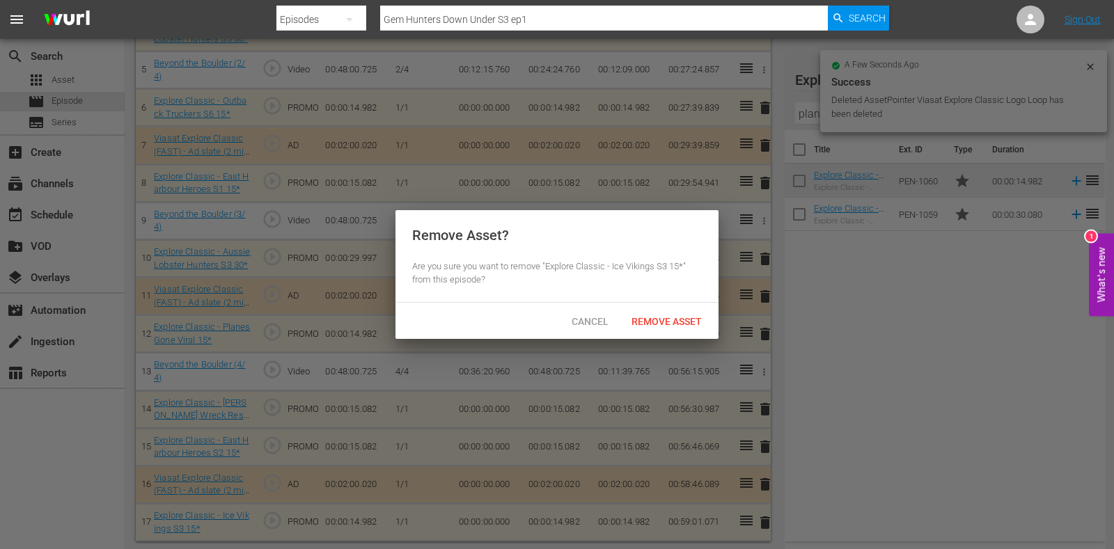
click at [660, 321] on span "Remove Asset" at bounding box center [666, 321] width 93 height 11
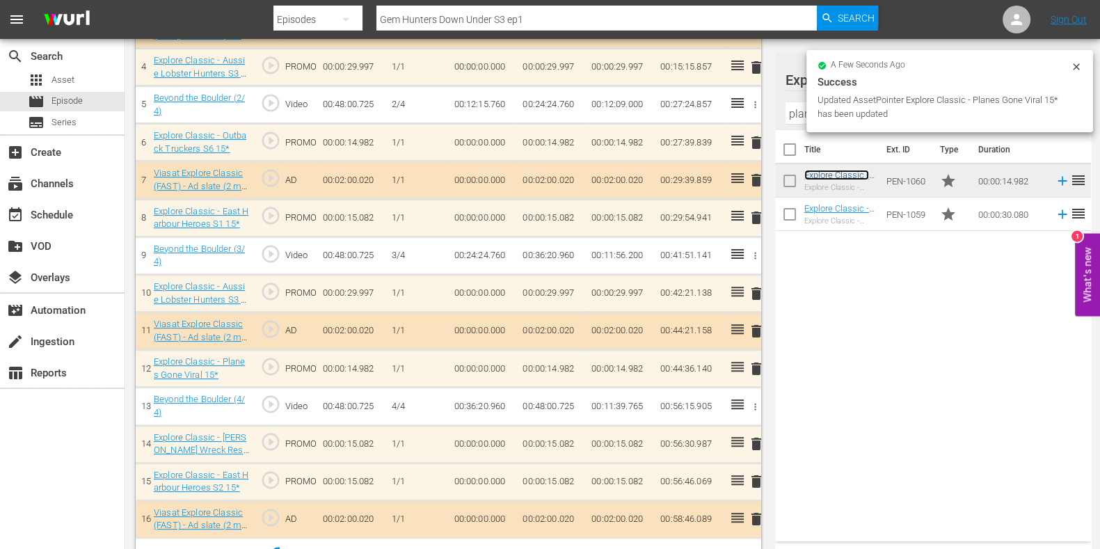
scroll to position [558, 0]
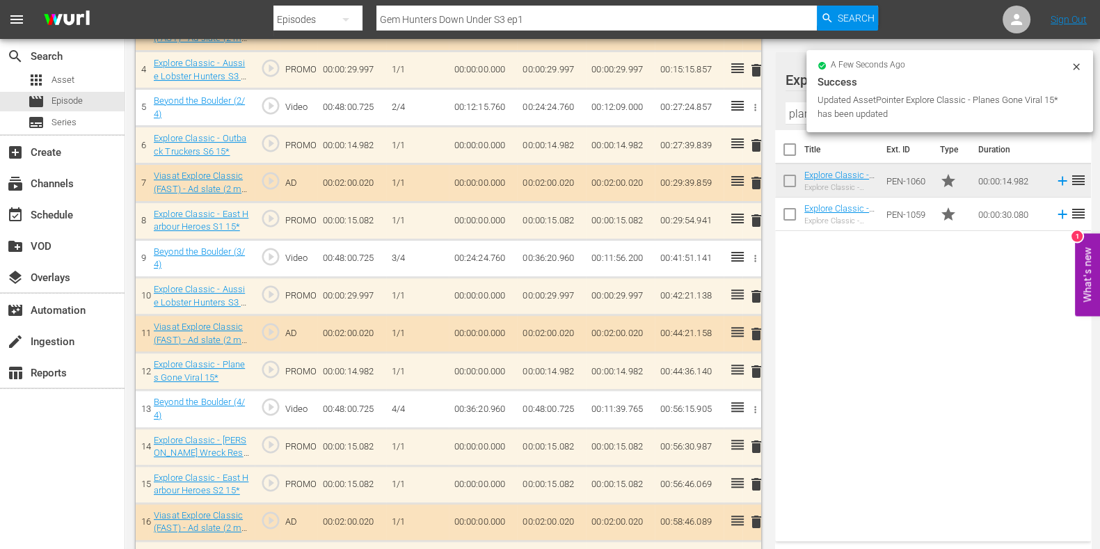
click at [755, 217] on span "delete" at bounding box center [756, 220] width 17 height 17
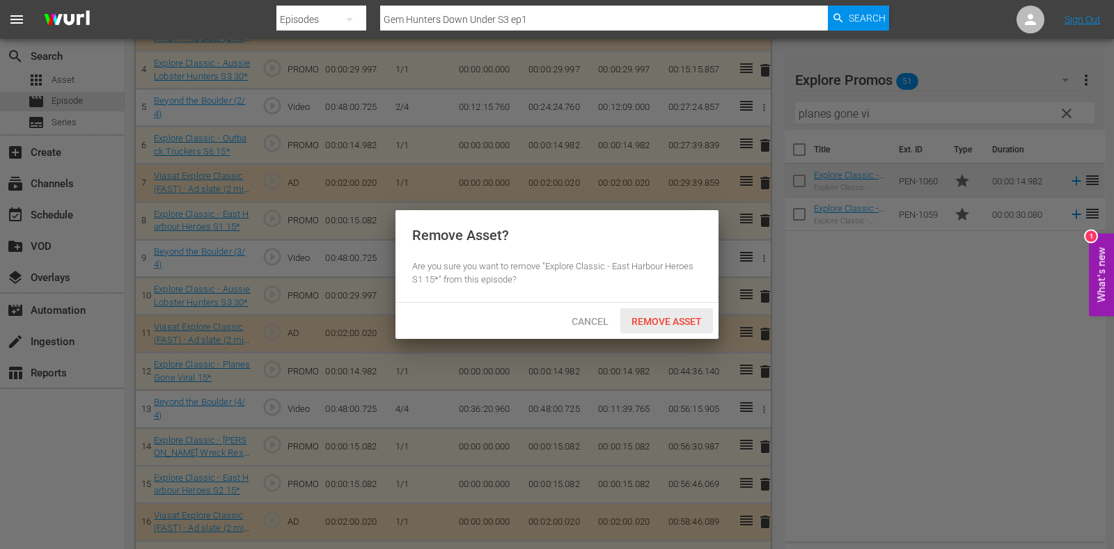
click at [687, 308] on div "Remove Asset" at bounding box center [666, 321] width 93 height 26
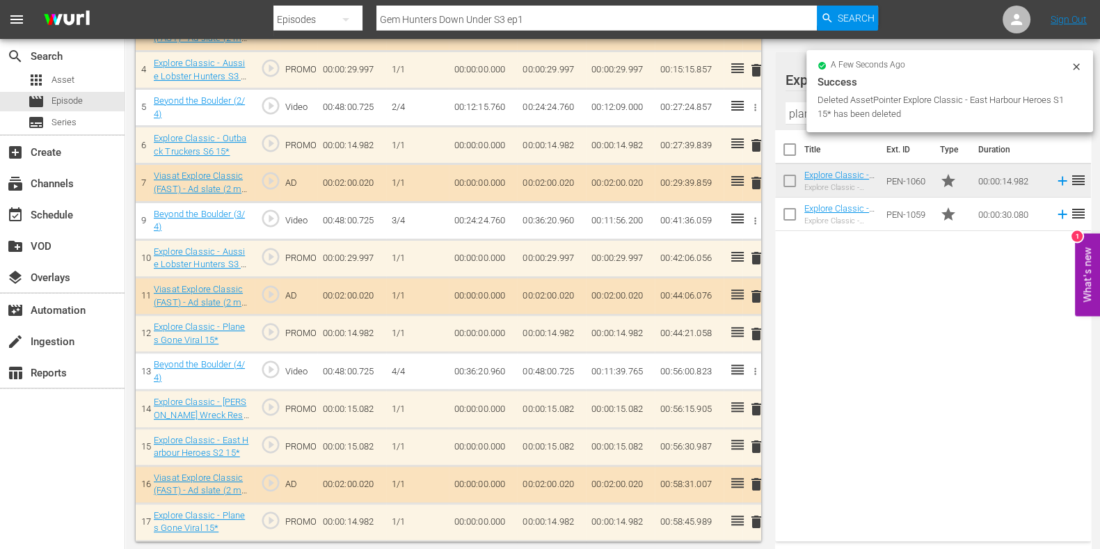
click at [786, 113] on input "planes gone vi" at bounding box center [933, 113] width 295 height 22
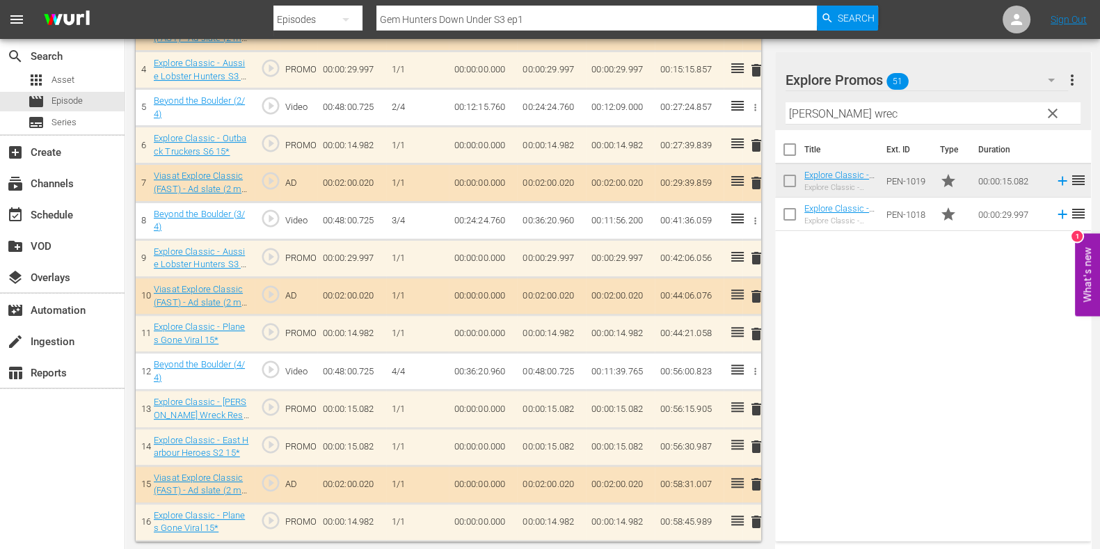
click at [853, 291] on div "Title Ext. ID Type Duration Explore Classic - Bush Wreck Rescue S1 15* Explore …" at bounding box center [933, 333] width 316 height 406
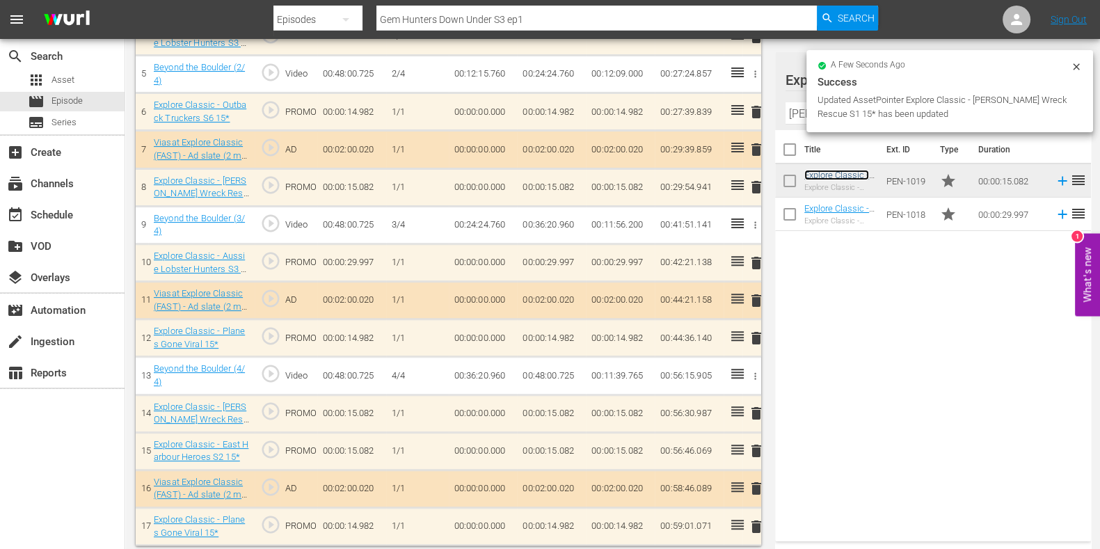
scroll to position [595, 0]
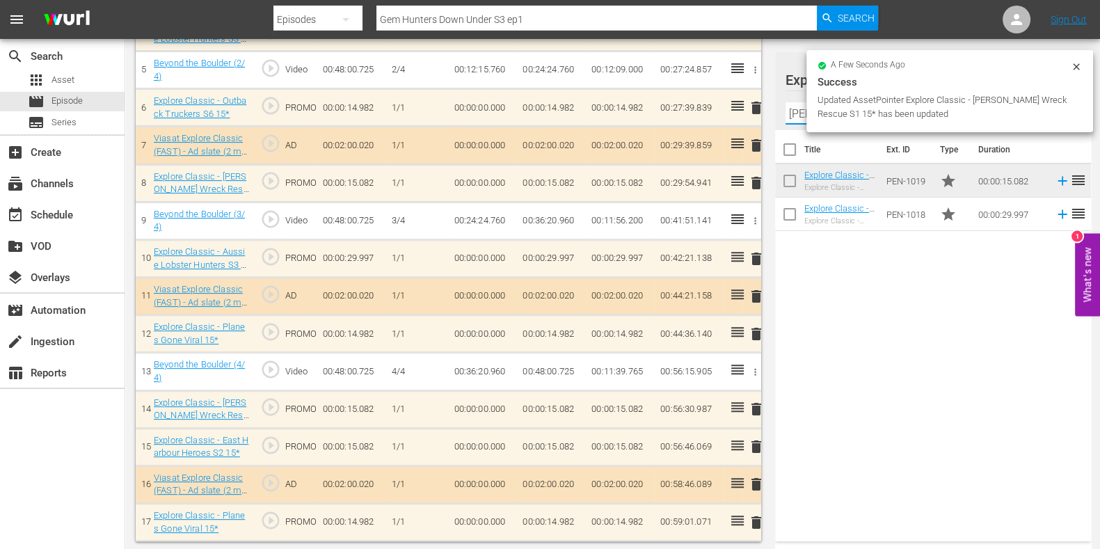
click at [799, 111] on input "bush wrec" at bounding box center [933, 113] width 295 height 22
click at [798, 111] on input "bush wrec" at bounding box center [933, 113] width 295 height 22
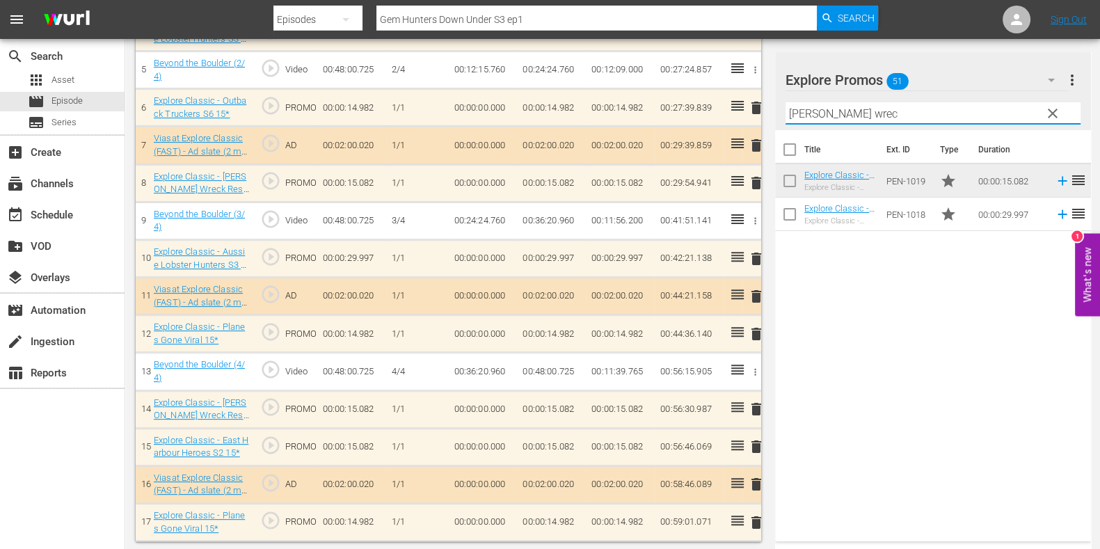
click at [798, 111] on input "bush wrec" at bounding box center [933, 113] width 295 height 22
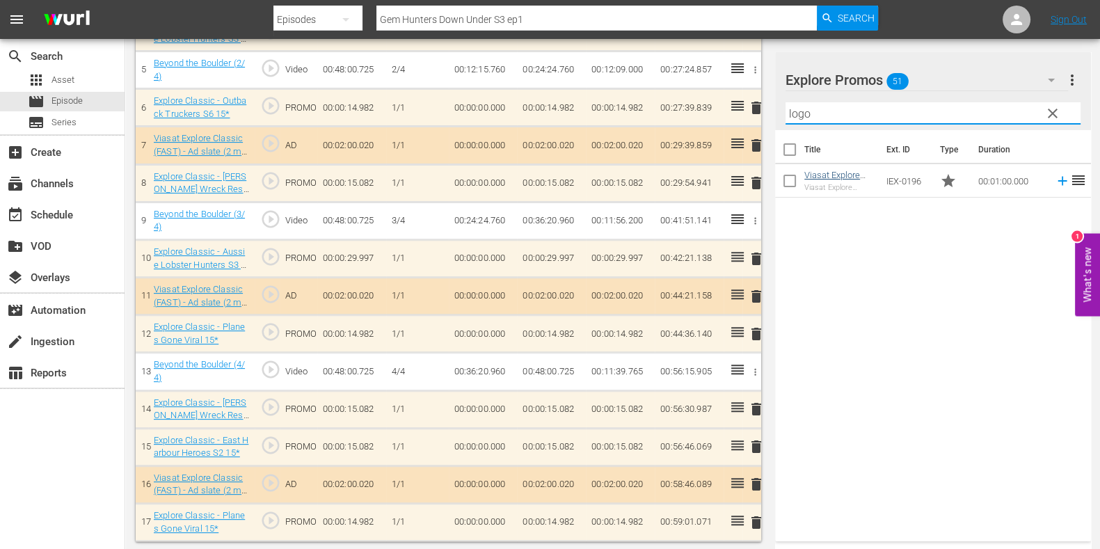
type input "logo"
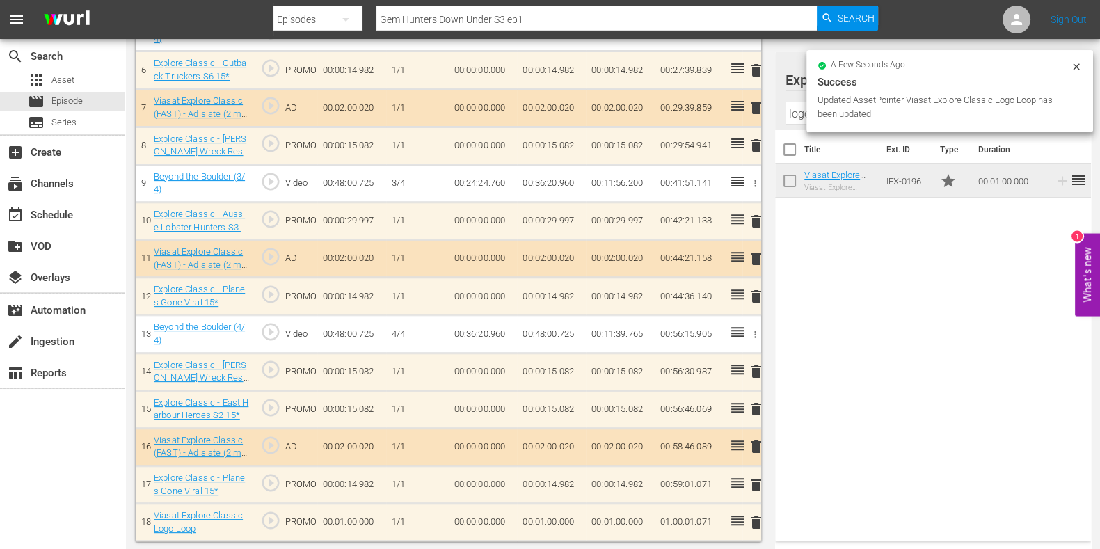
scroll to position [633, 0]
click at [546, 521] on td "00:01:00.000" at bounding box center [551, 523] width 69 height 38
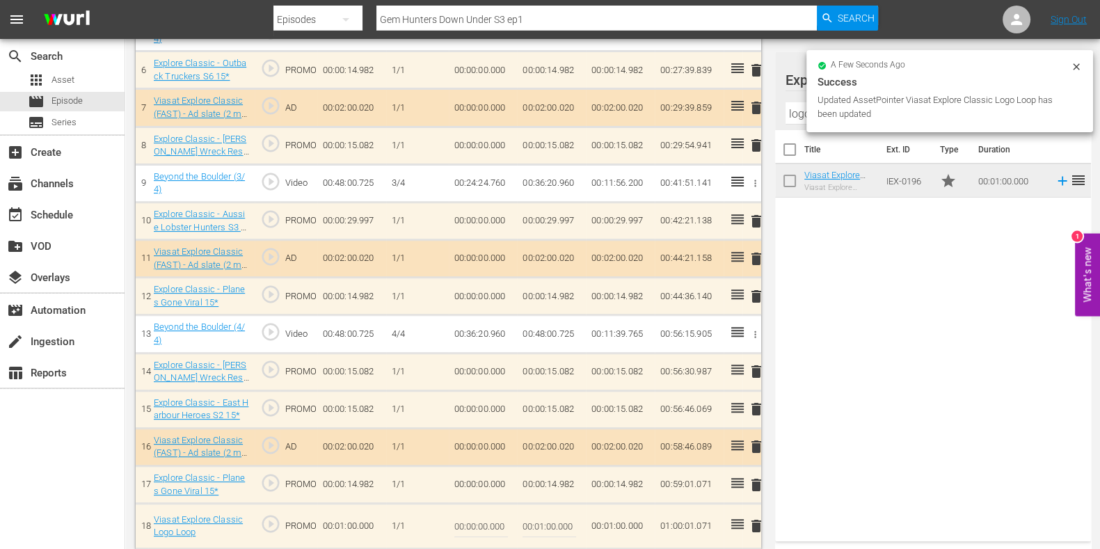
click at [543, 523] on input "00:01:00.000" at bounding box center [550, 525] width 54 height 33
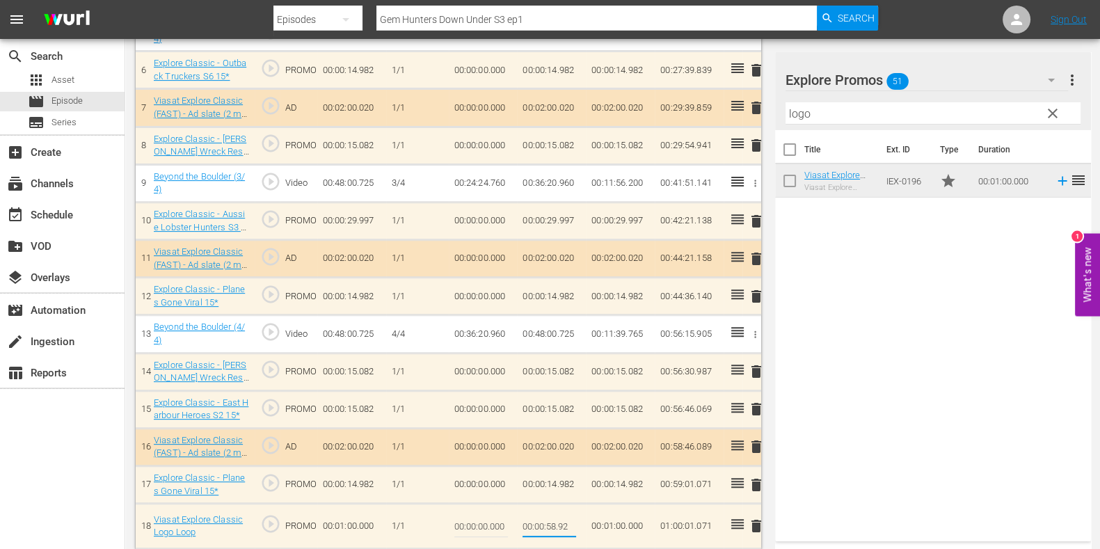
type input "00:00:58.929"
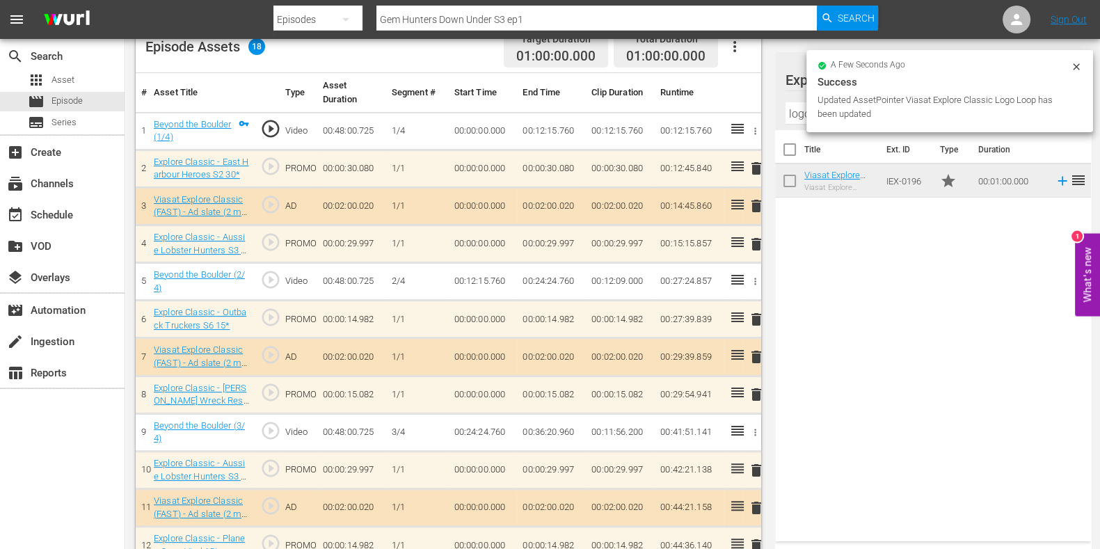
scroll to position [0, 0]
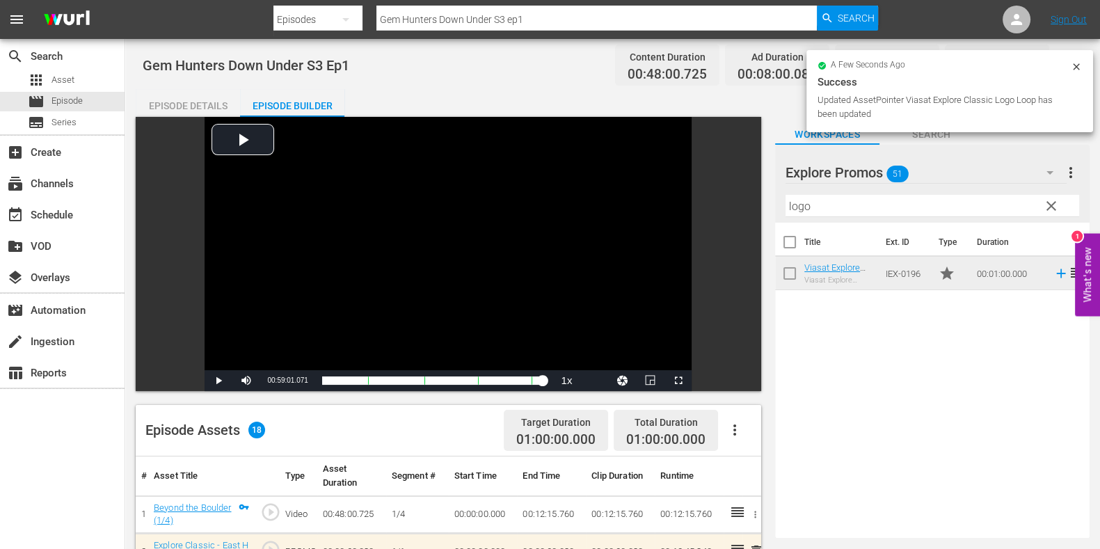
click at [208, 100] on div "Episode Details" at bounding box center [188, 105] width 104 height 33
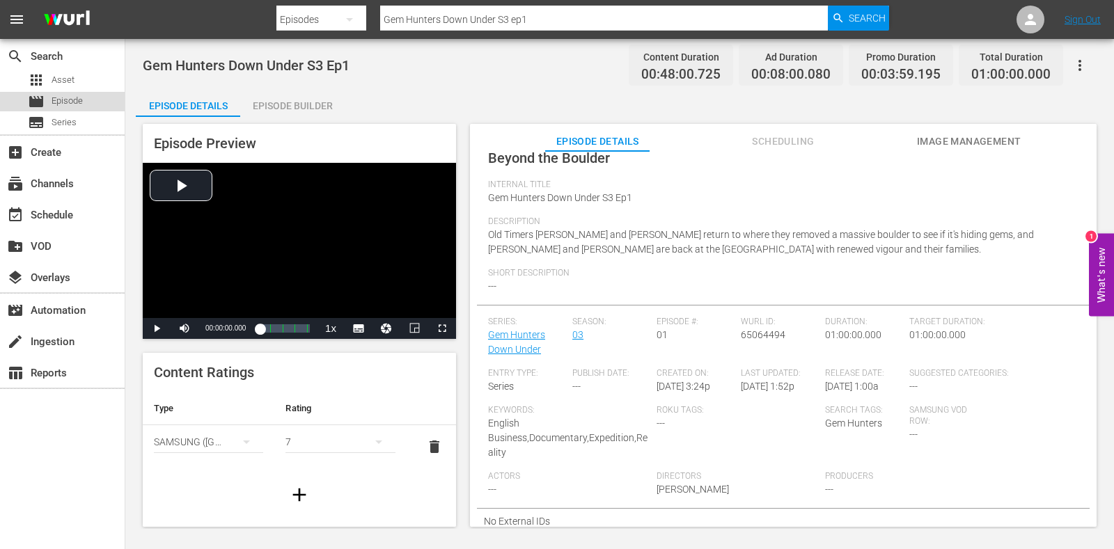
click at [95, 102] on div "movie Episode" at bounding box center [62, 101] width 125 height 19
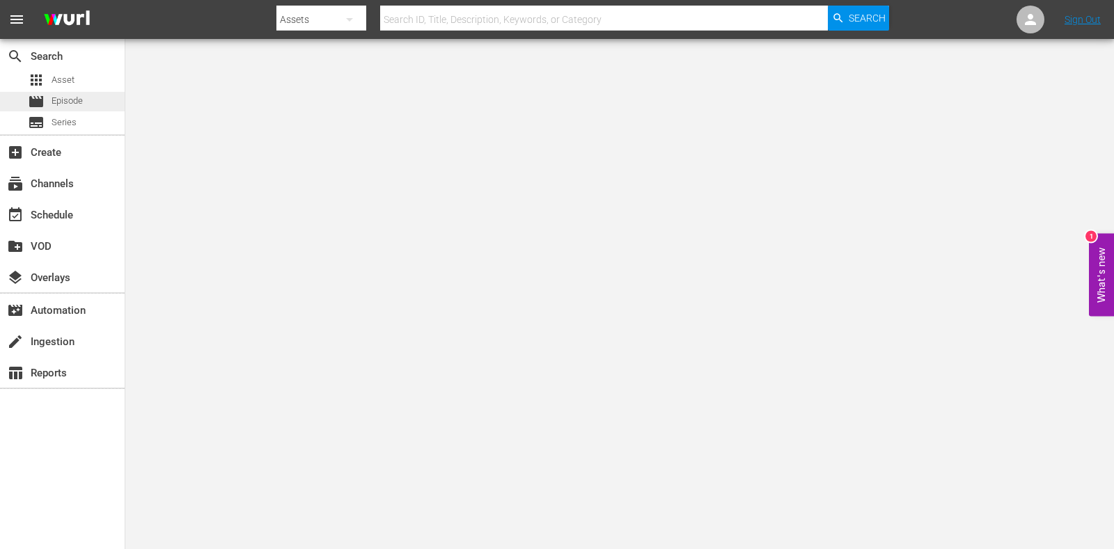
click at [47, 98] on div "movie Episode" at bounding box center [55, 101] width 55 height 19
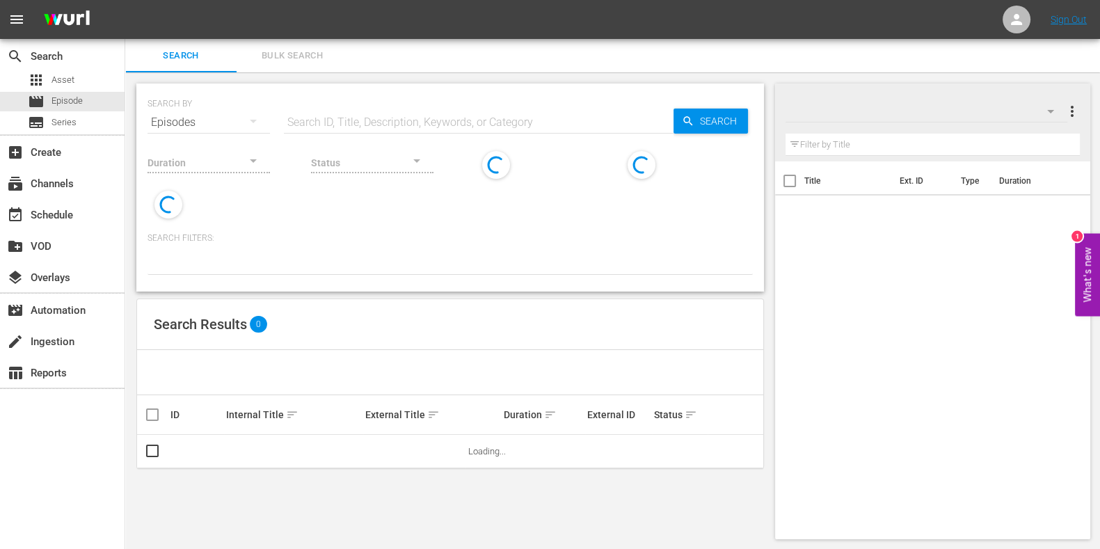
drag, startPoint x: 463, startPoint y: 122, endPoint x: 478, endPoint y: 124, distance: 15.4
click at [463, 122] on input "text" at bounding box center [479, 122] width 390 height 33
paste input "[PERSON_NAME] Wreck Rescue S1E7"
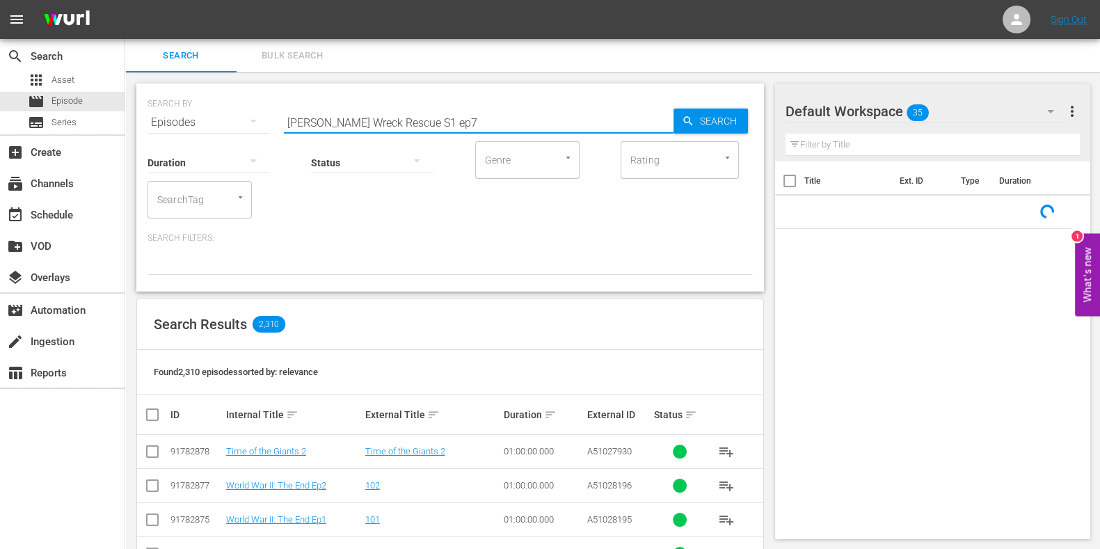
type input "[PERSON_NAME] Wreck Rescue S1 ep7"
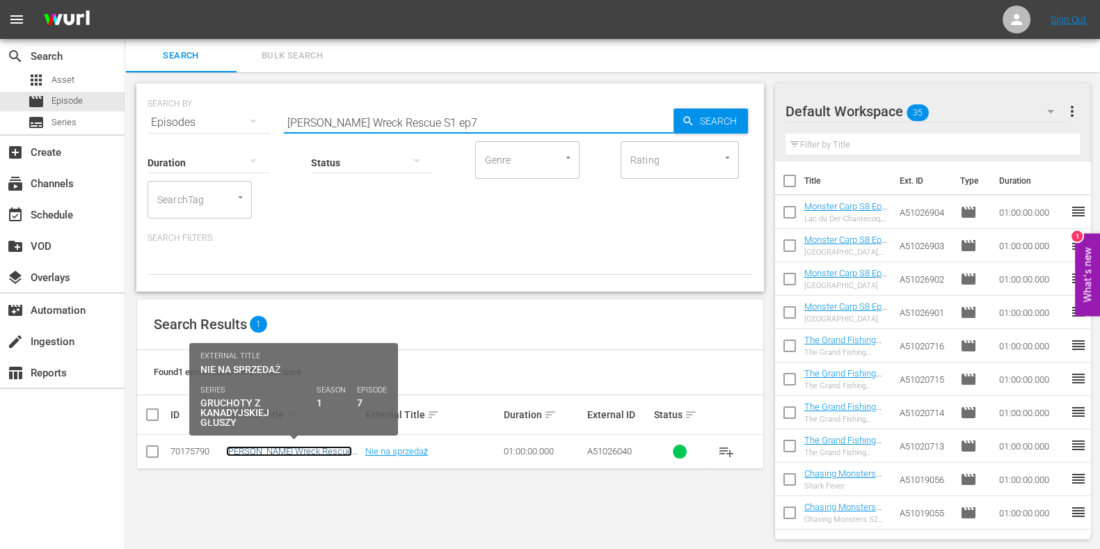
click at [278, 452] on link "[PERSON_NAME] Wreck Rescue S1 Ep7 POL" at bounding box center [289, 456] width 126 height 21
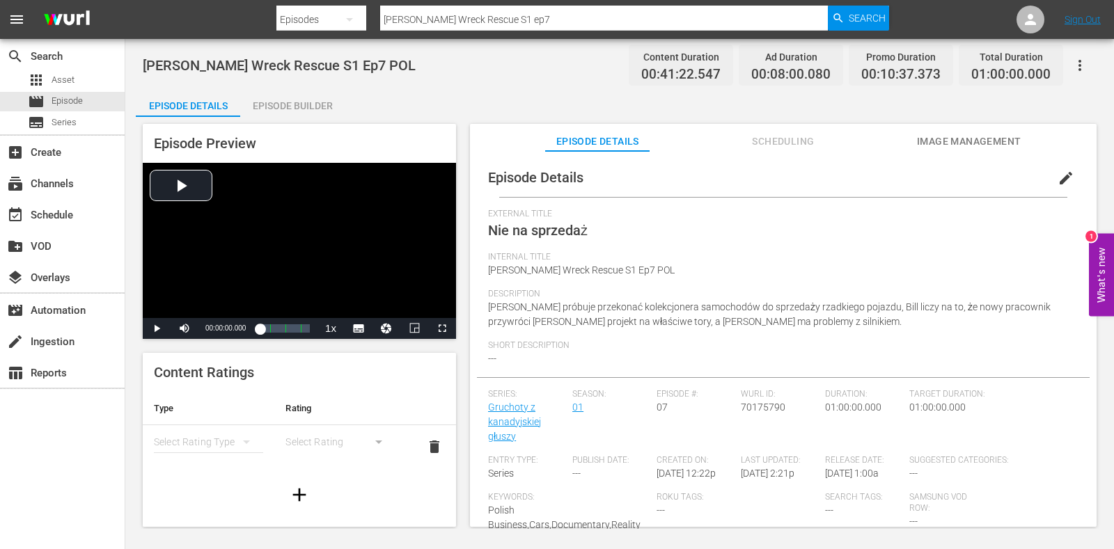
click at [299, 99] on div "Episode Builder" at bounding box center [292, 105] width 104 height 33
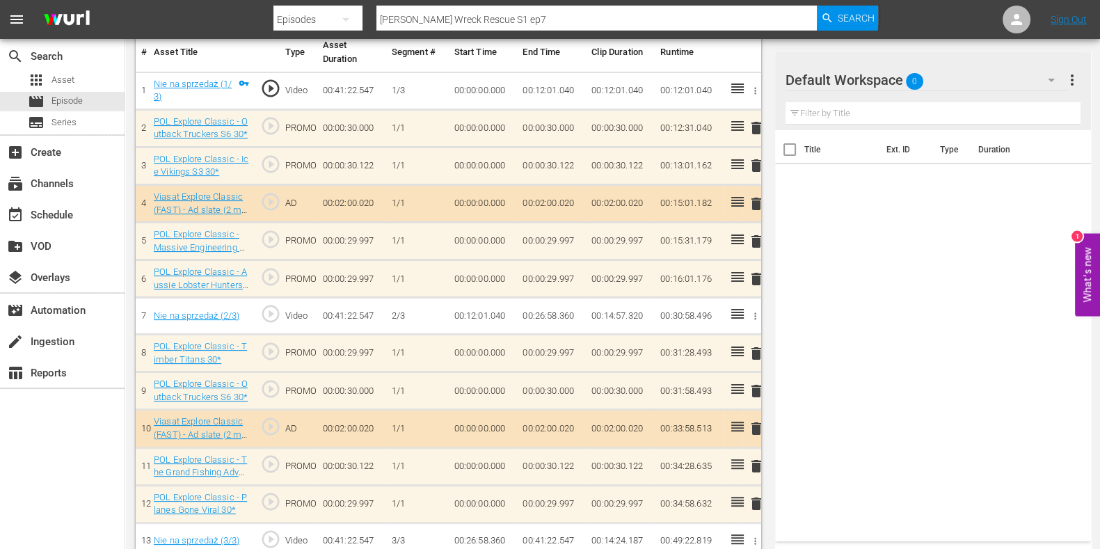
scroll to position [435, 0]
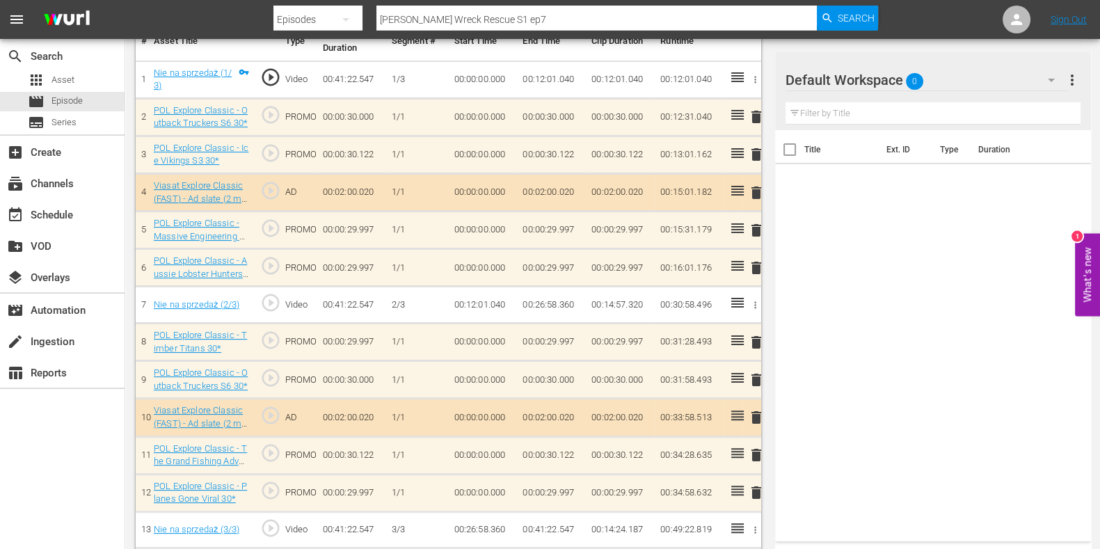
click at [1002, 81] on div "Default Workspace 0" at bounding box center [927, 80] width 283 height 39
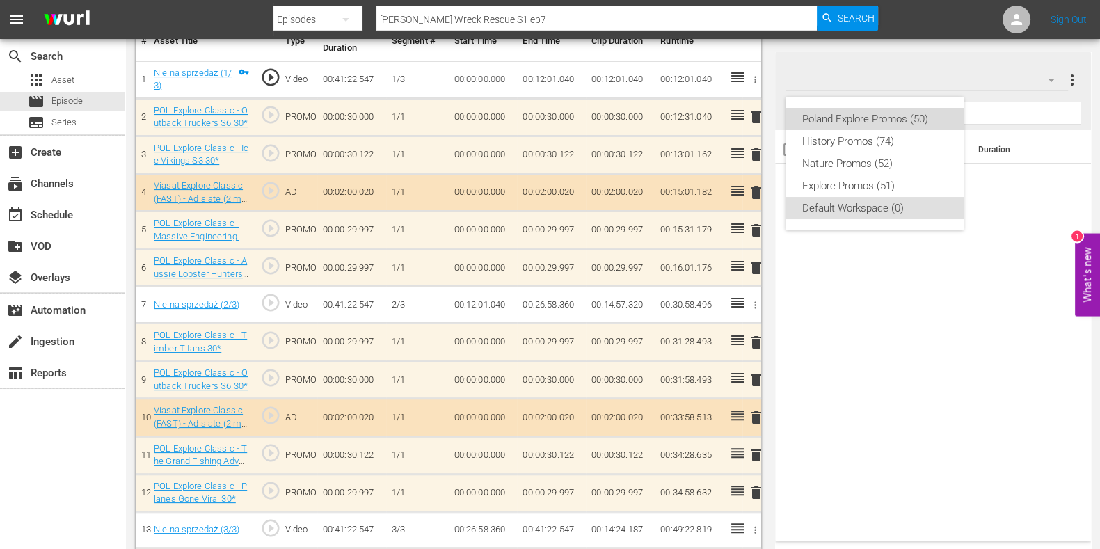
click at [846, 120] on div "Poland Explore Promos (50)" at bounding box center [874, 119] width 145 height 22
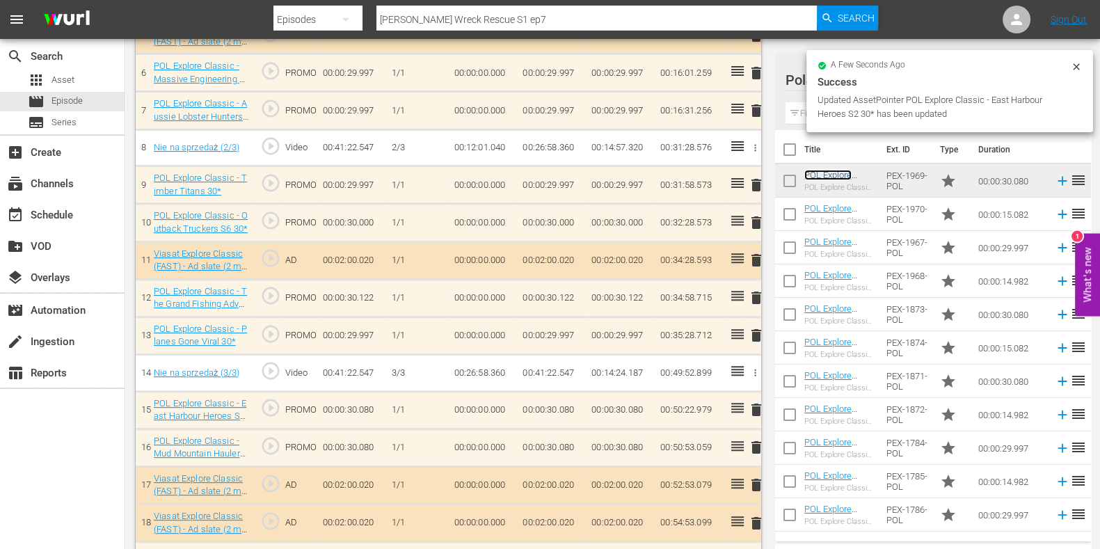
scroll to position [780, 0]
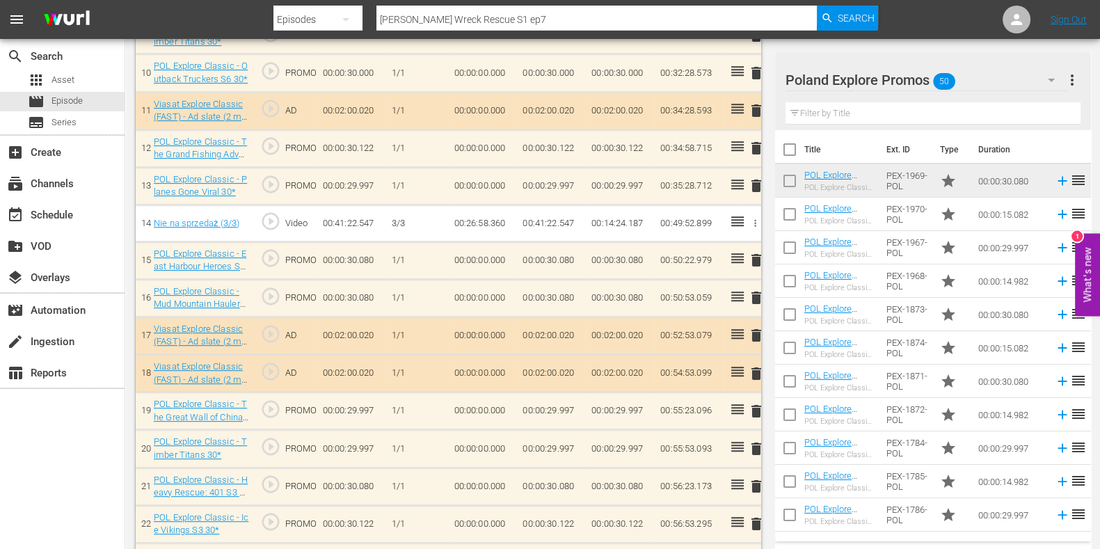
click at [754, 262] on span "delete" at bounding box center [756, 260] width 17 height 17
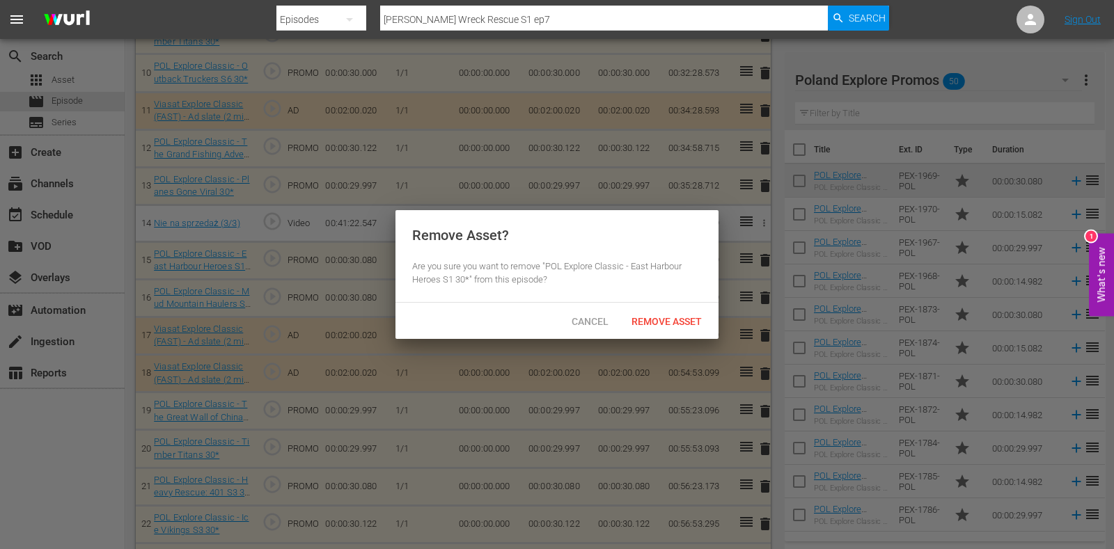
click at [655, 327] on div "Remove Asset" at bounding box center [666, 321] width 93 height 26
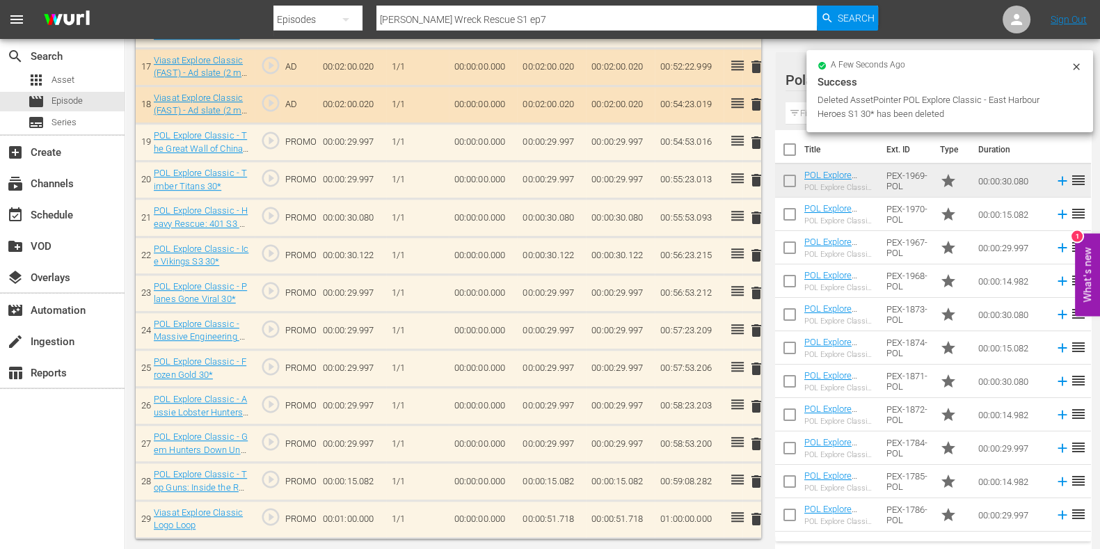
scroll to position [1006, 0]
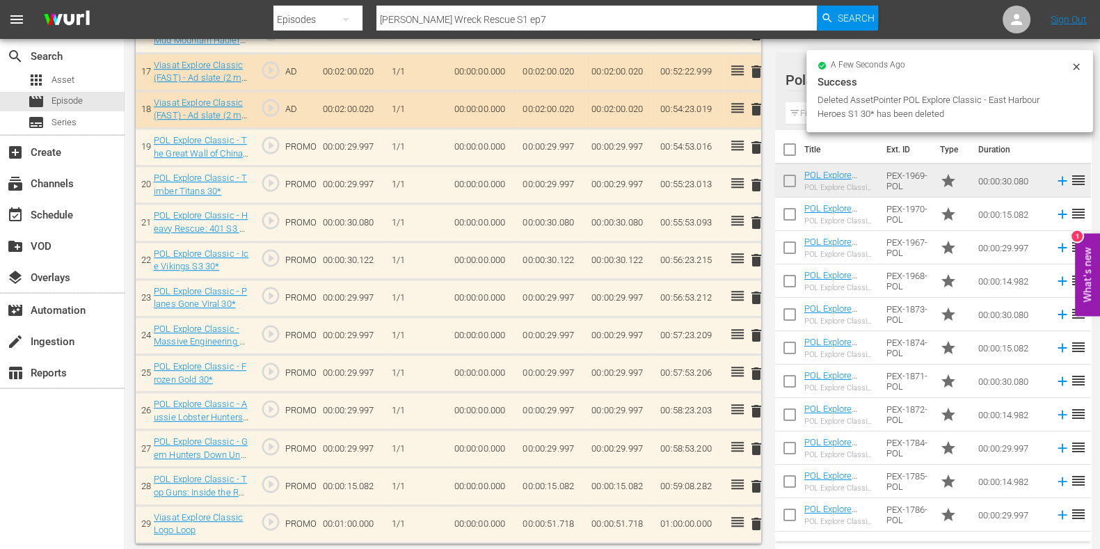
click at [752, 225] on span "delete" at bounding box center [756, 222] width 17 height 17
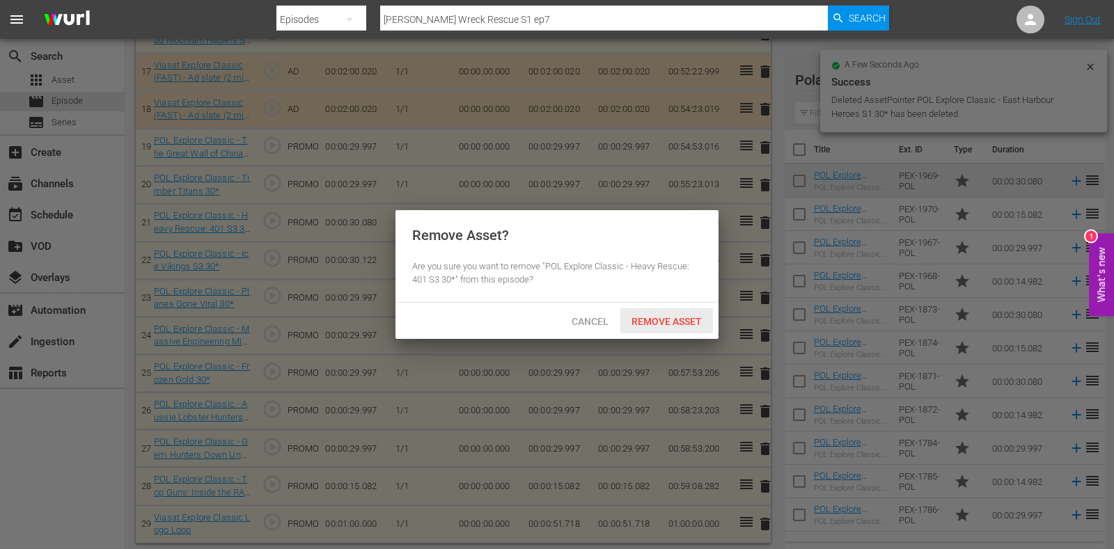
click at [648, 311] on div "Remove Asset" at bounding box center [666, 321] width 93 height 26
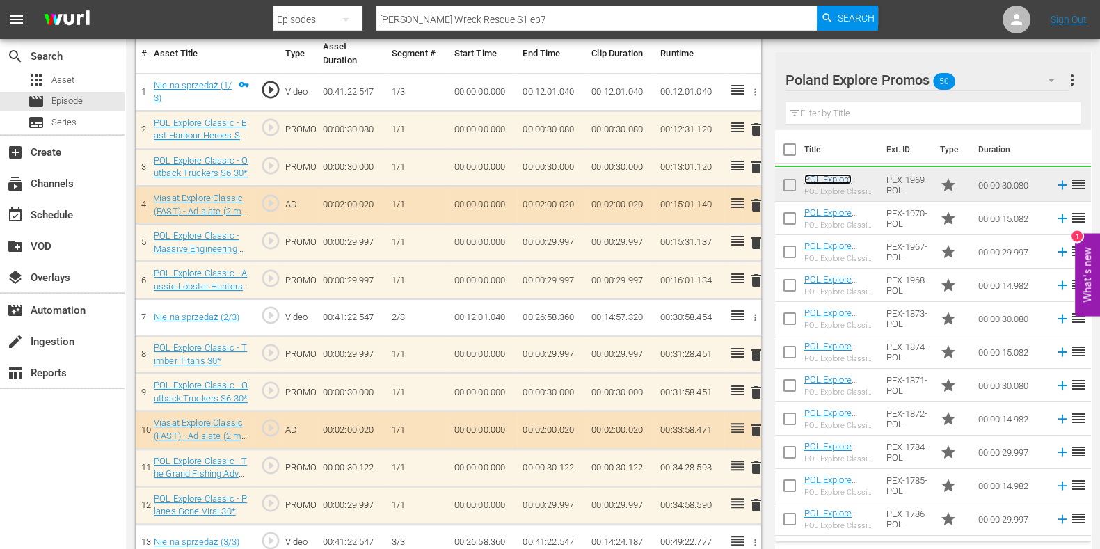
scroll to position [0, 0]
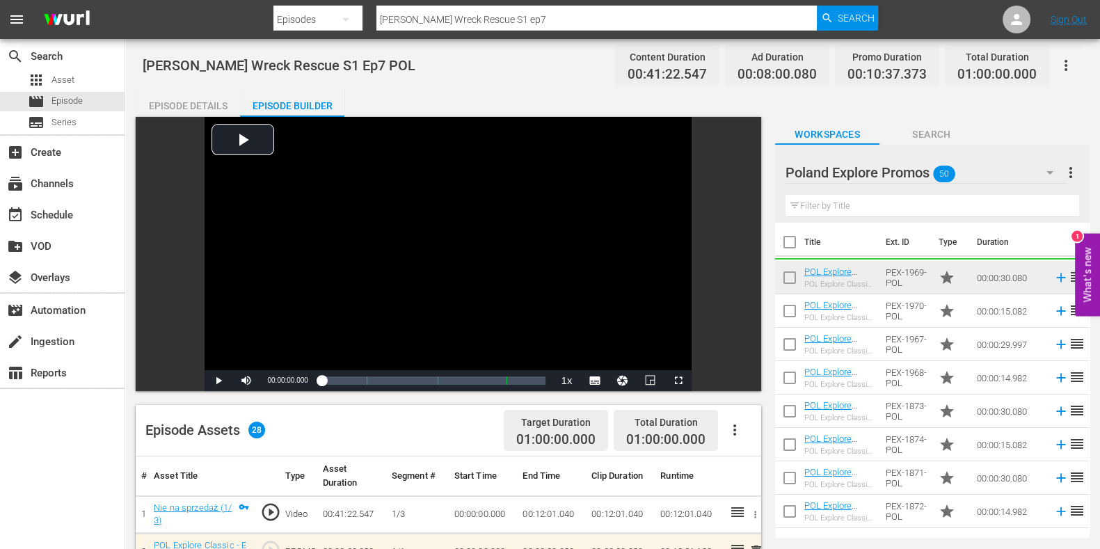
click at [504, 15] on input "[PERSON_NAME] Wreck Rescue S1 ep7" at bounding box center [597, 19] width 441 height 33
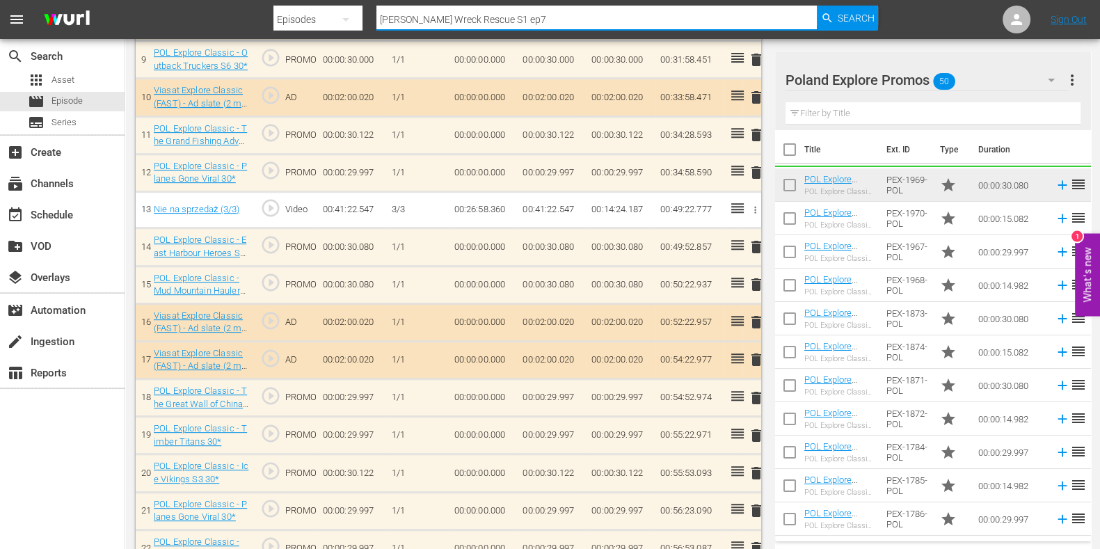
scroll to position [745, 0]
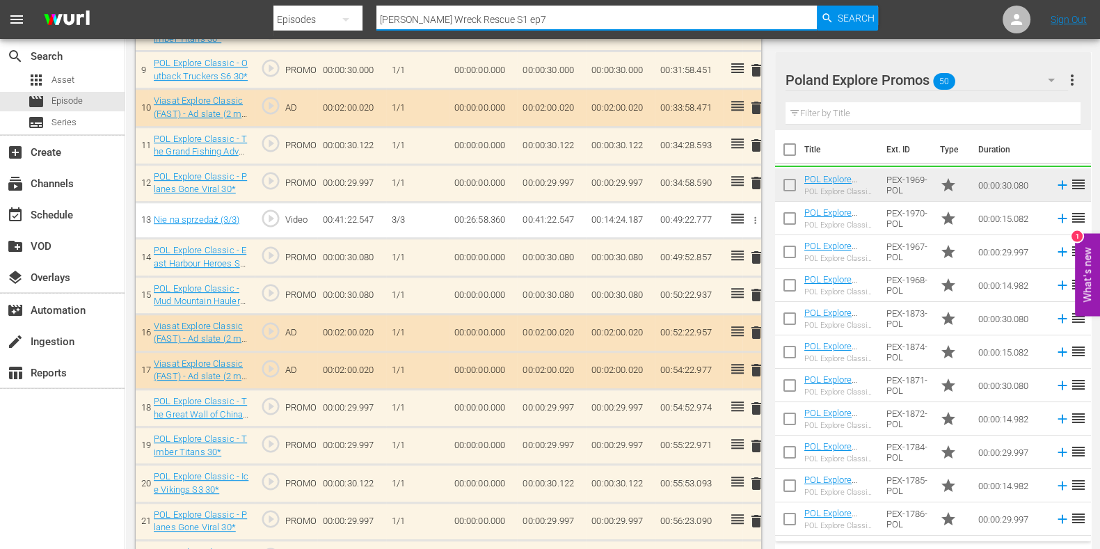
click at [535, 21] on input "[PERSON_NAME] Wreck Rescue S1 ep7" at bounding box center [597, 19] width 441 height 33
type input "[PERSON_NAME] Wreck Rescue S1 ep8"
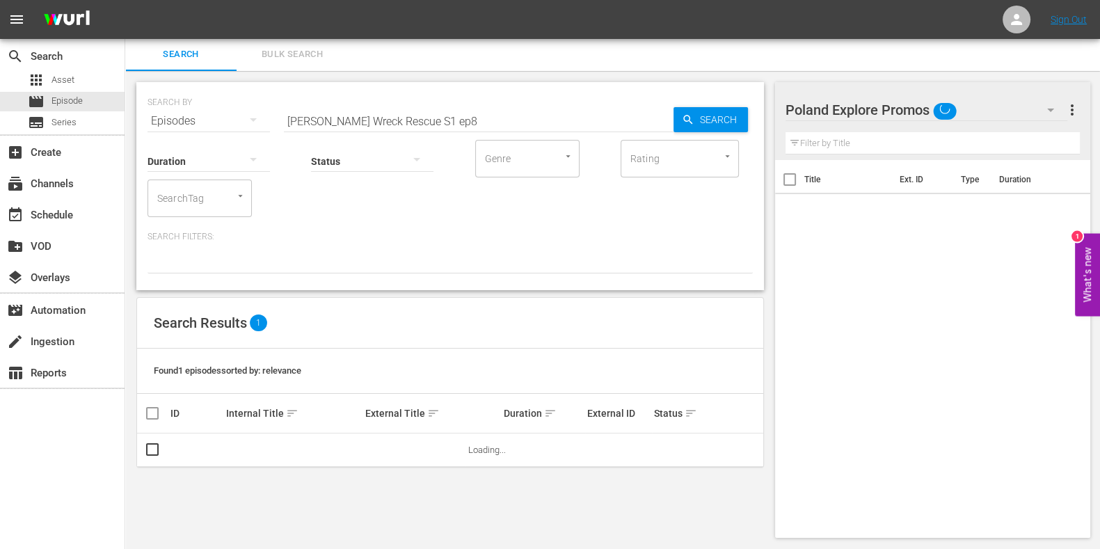
scroll to position [1, 0]
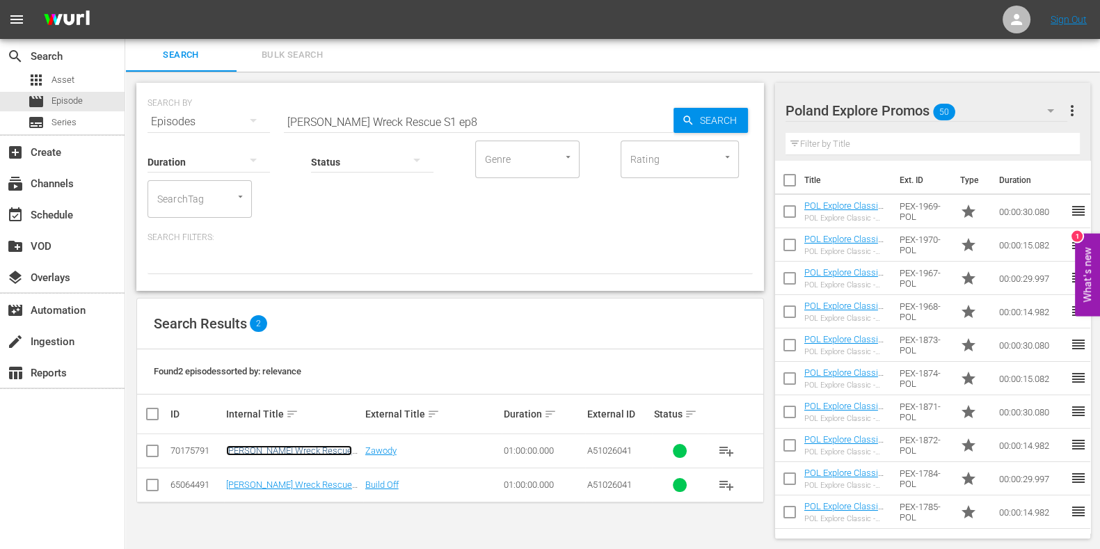
click at [310, 450] on link "[PERSON_NAME] Wreck Rescue S1 Ep8 POL" at bounding box center [289, 455] width 126 height 21
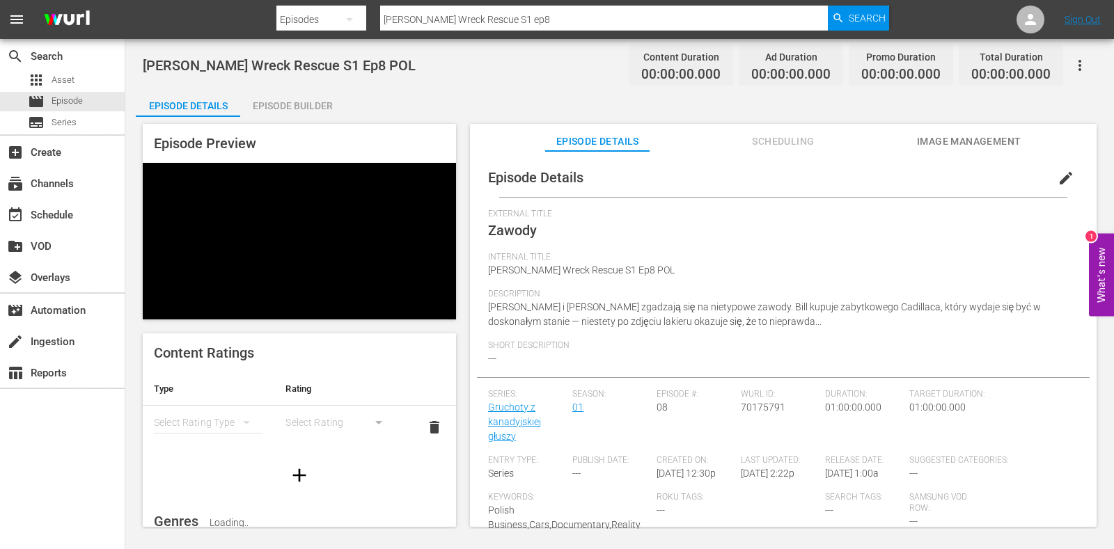
click at [294, 107] on div "Episode Builder" at bounding box center [292, 105] width 104 height 33
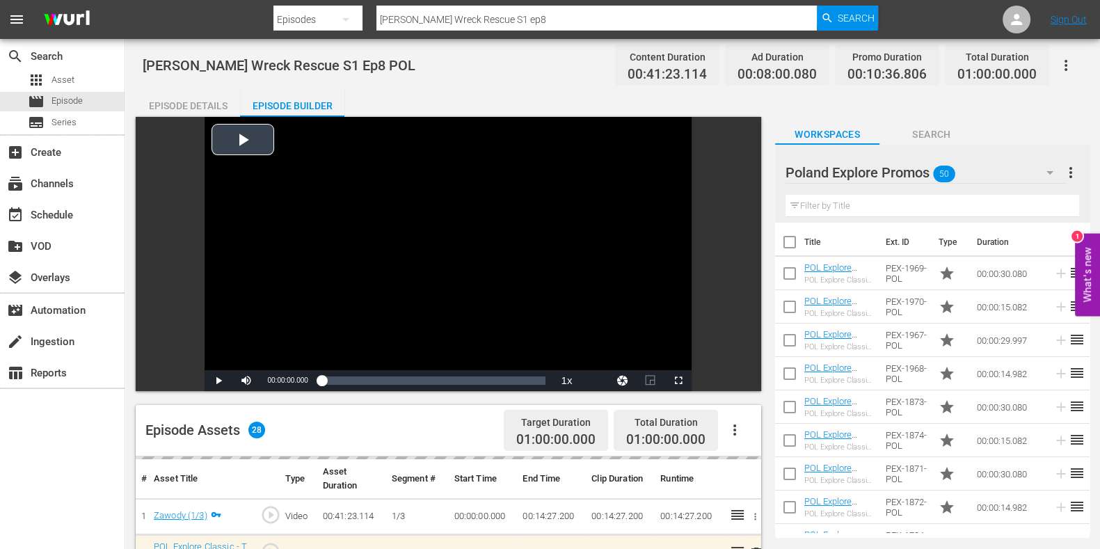
scroll to position [435, 0]
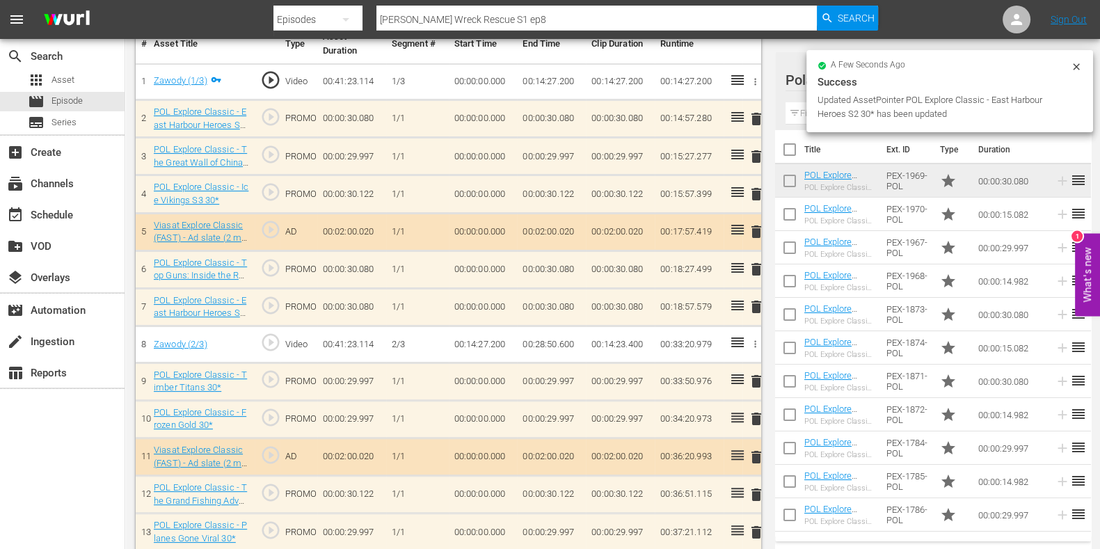
click at [750, 297] on div "delete" at bounding box center [752, 307] width 8 height 20
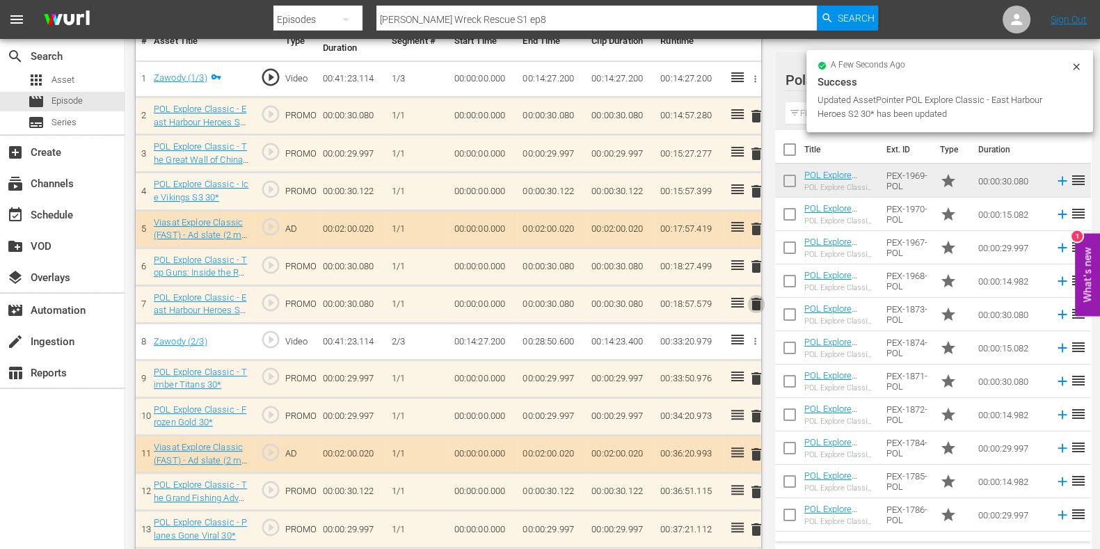
click at [752, 298] on span "delete" at bounding box center [756, 304] width 17 height 17
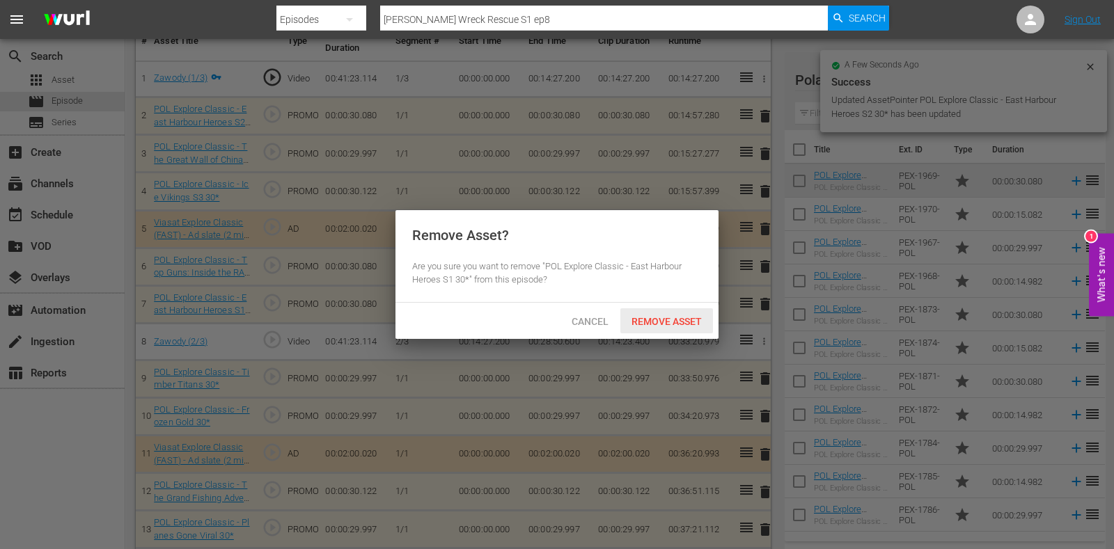
click at [665, 322] on span "Remove Asset" at bounding box center [666, 321] width 93 height 11
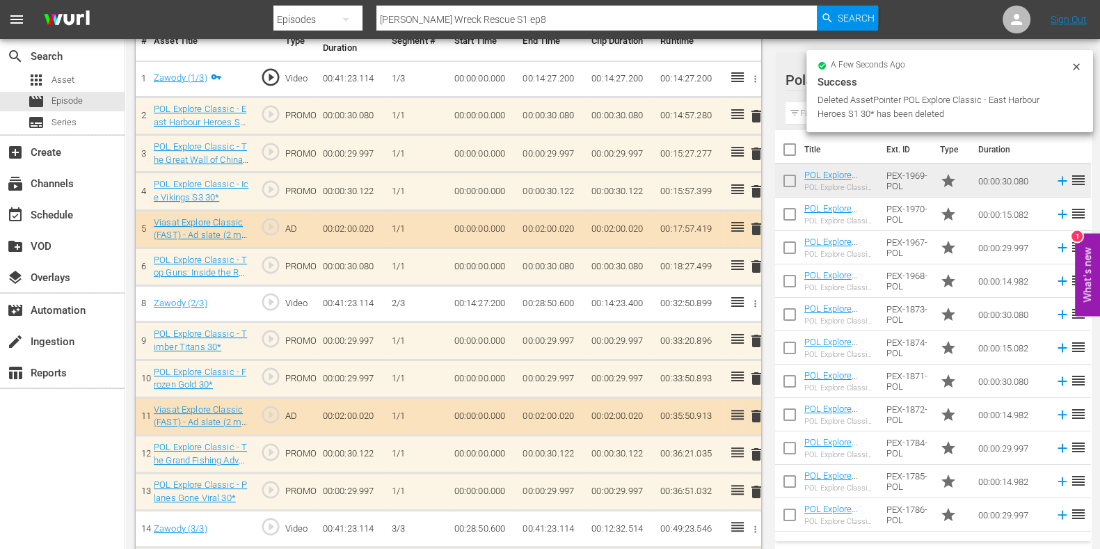
click at [805, 112] on input "text" at bounding box center [933, 113] width 295 height 22
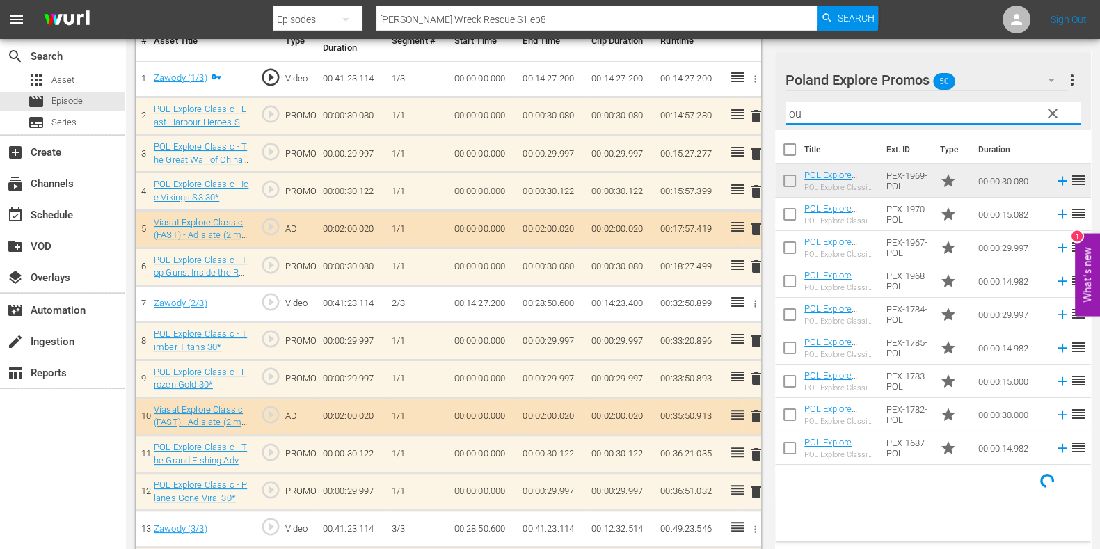
type input "o"
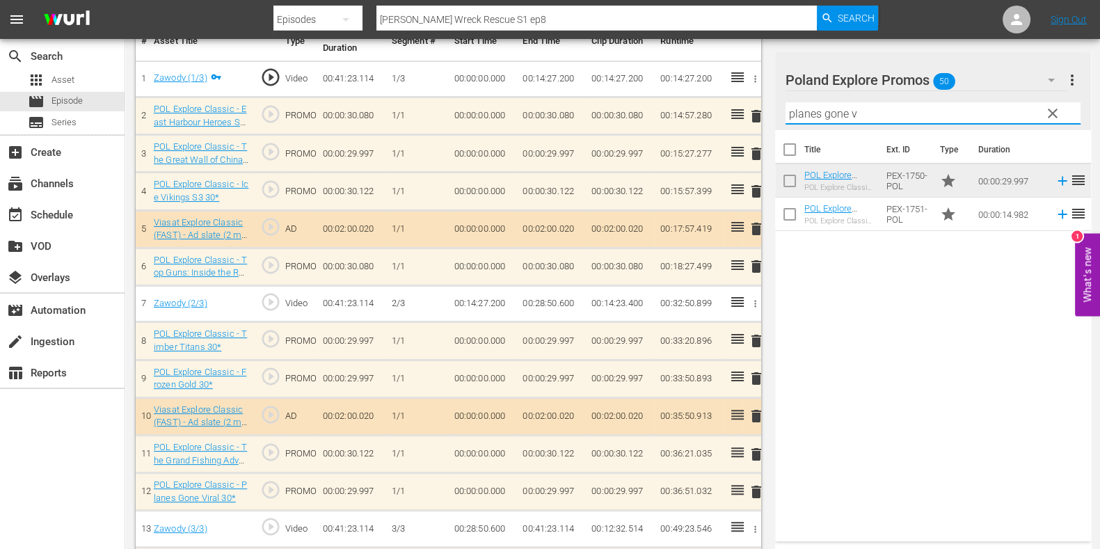
type input "planes gone vi"
click at [805, 111] on input "planes gone vi" at bounding box center [933, 113] width 295 height 22
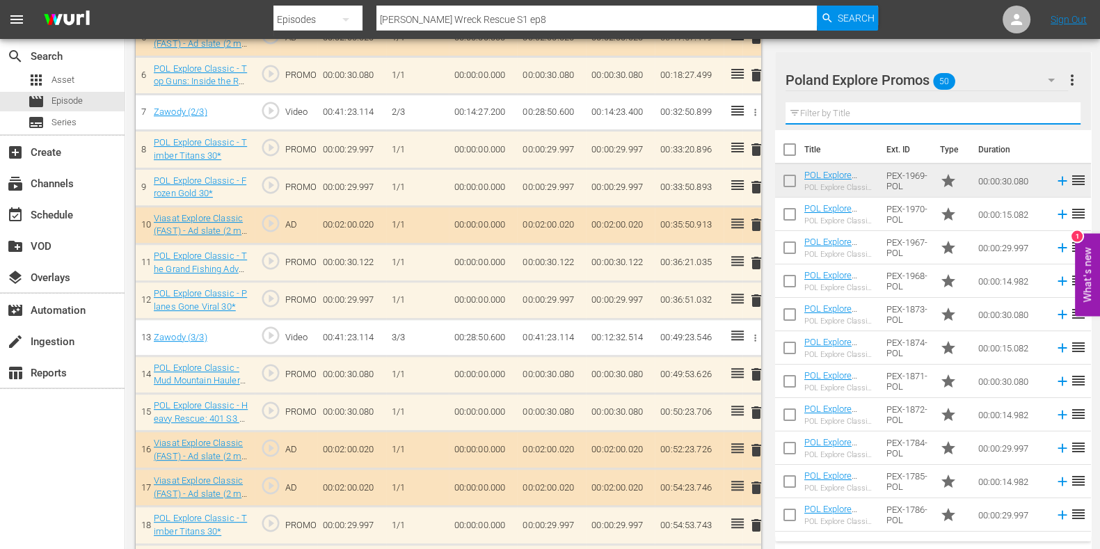
scroll to position [0, 0]
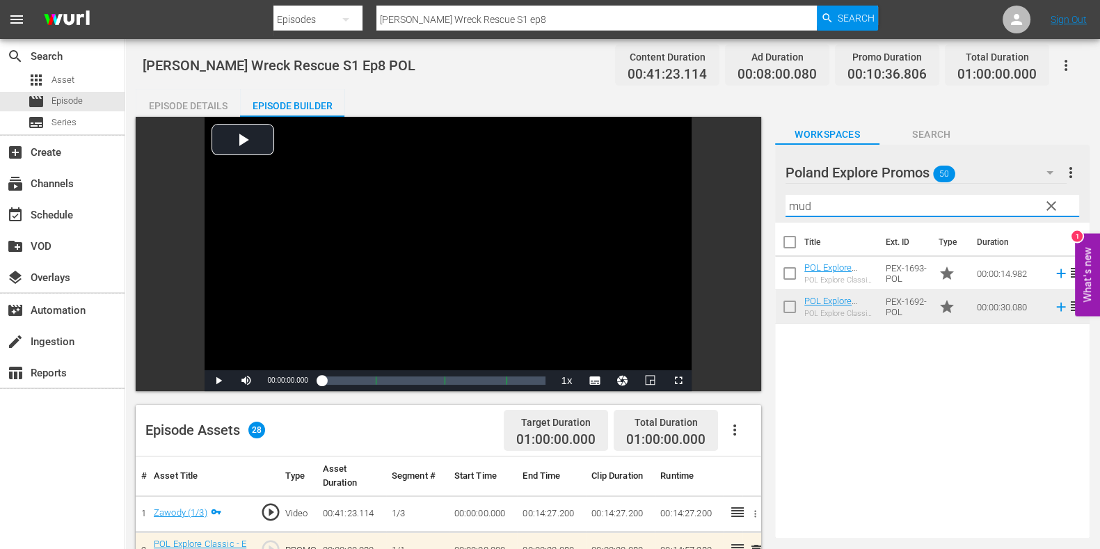
type input "mud"
drag, startPoint x: 857, startPoint y: 396, endPoint x: 567, endPoint y: 370, distance: 290.7
click at [856, 396] on div "Title Ext. ID Type Duration POL Explore Classic - Mud Mountain Haulers S2 15* P…" at bounding box center [932, 378] width 315 height 310
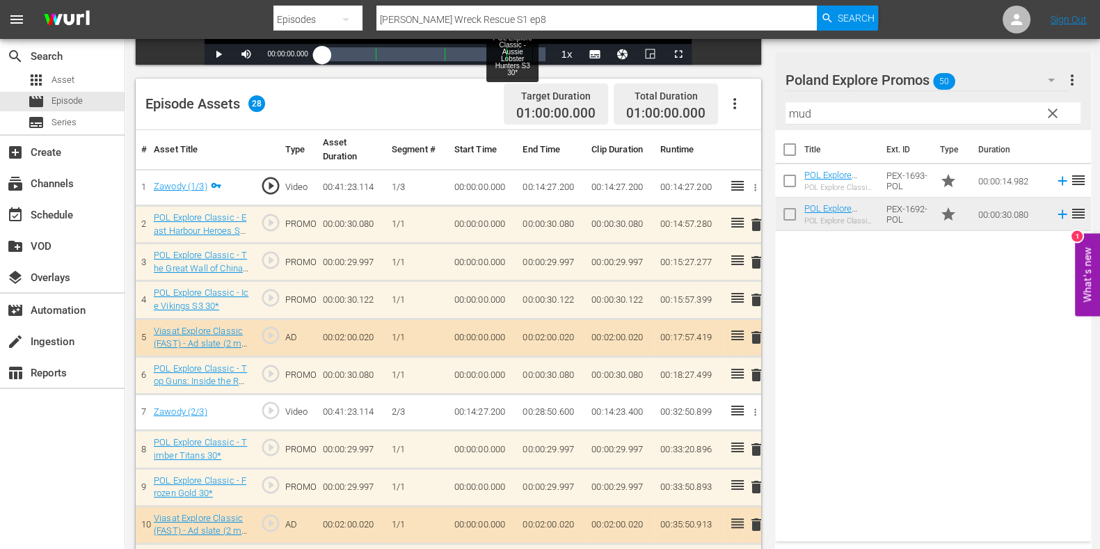
scroll to position [347, 0]
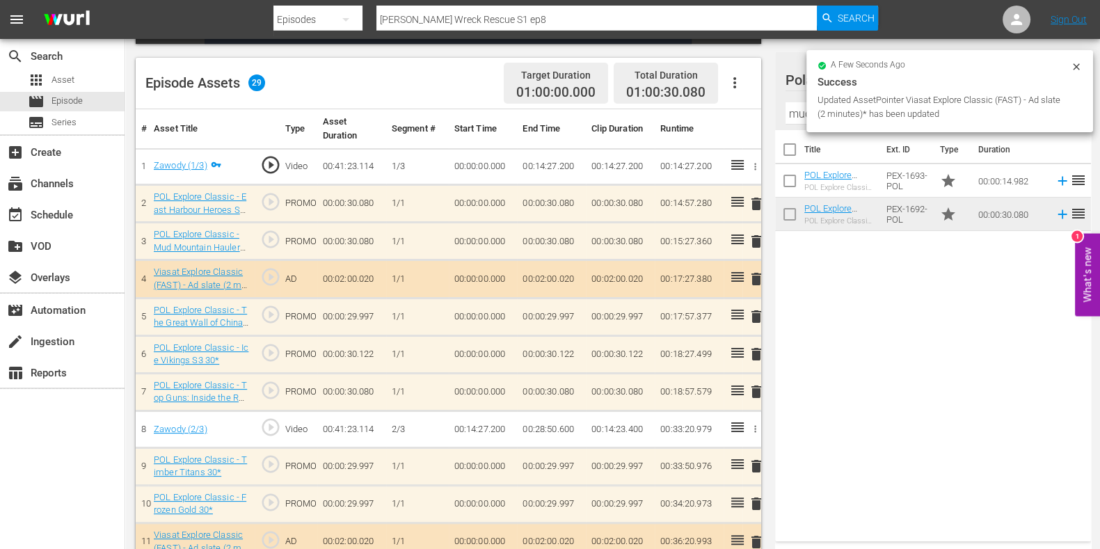
click at [756, 390] on span "delete" at bounding box center [756, 391] width 17 height 17
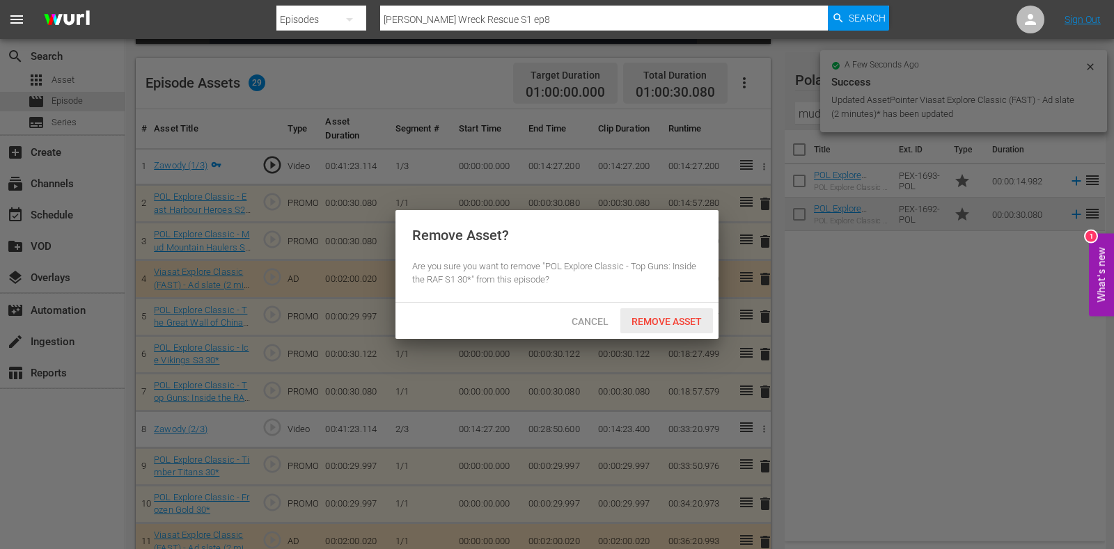
click at [681, 319] on span "Remove Asset" at bounding box center [666, 321] width 93 height 11
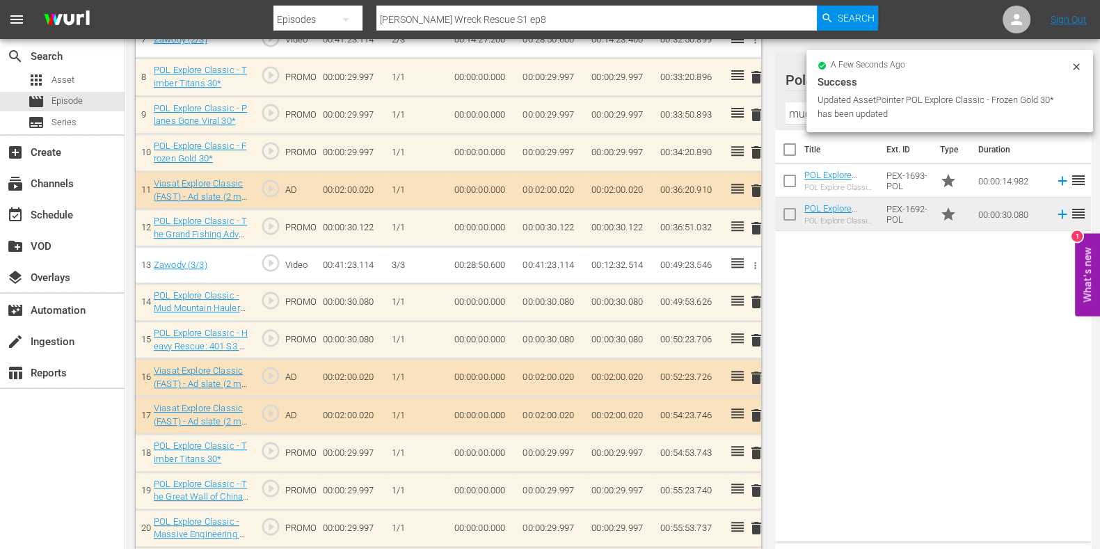
scroll to position [695, 0]
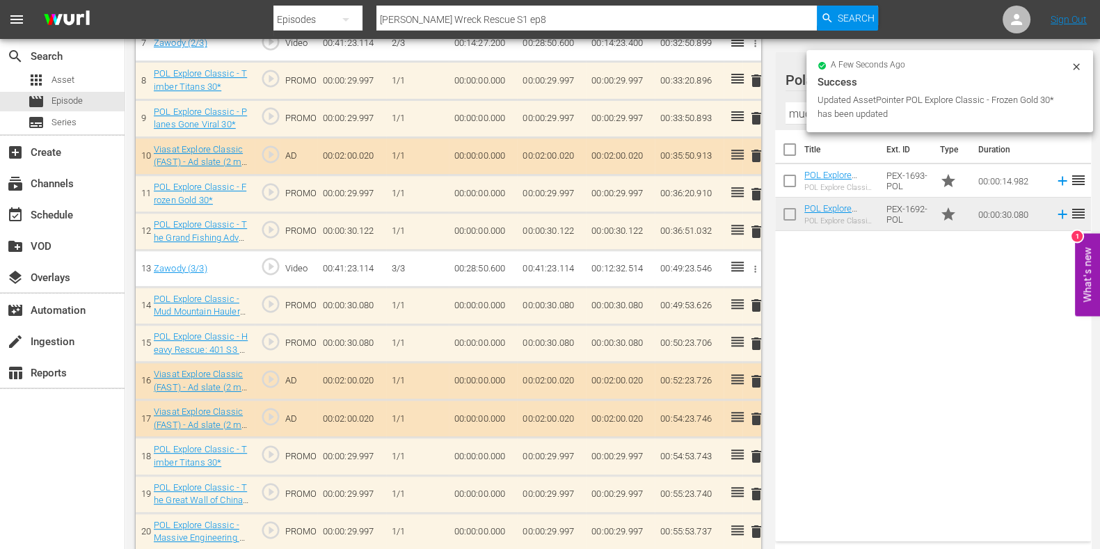
click at [758, 338] on span "delete" at bounding box center [756, 343] width 17 height 17
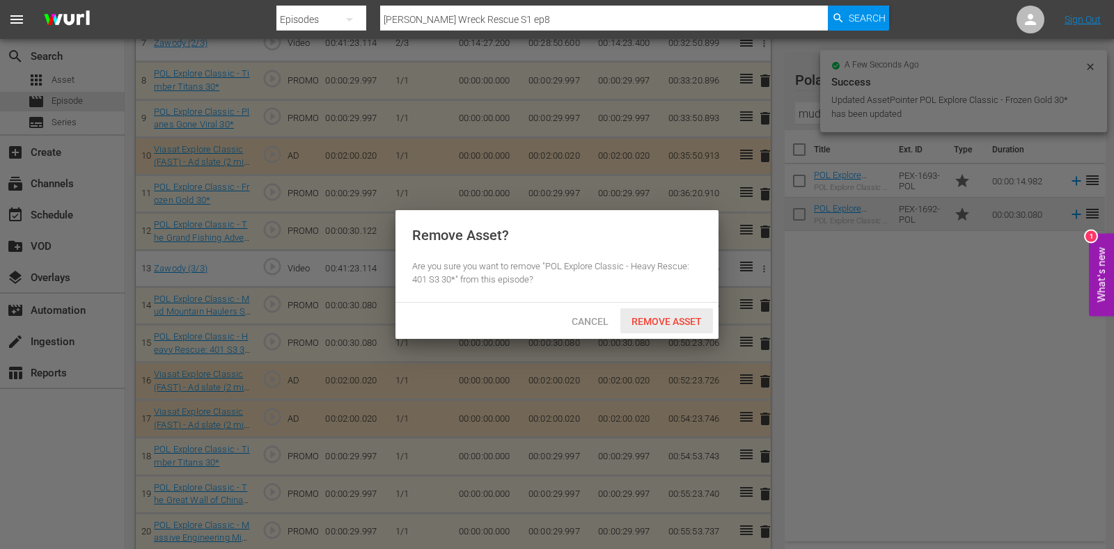
click at [639, 307] on div "Cancel Remove Asset" at bounding box center [556, 321] width 323 height 36
click at [667, 305] on div "Cancel Remove Asset" at bounding box center [556, 321] width 323 height 36
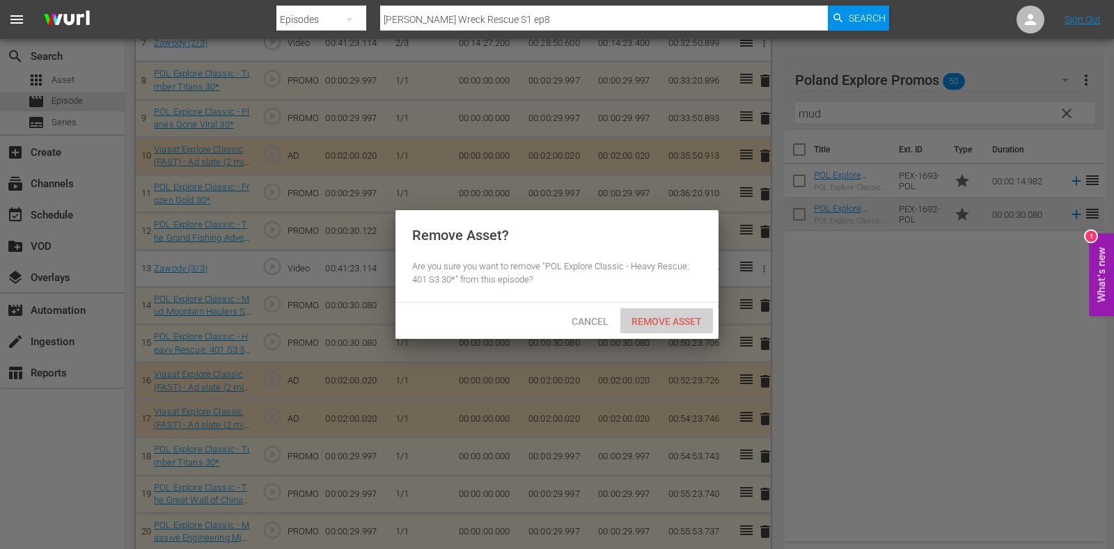
click at [672, 313] on div "Remove Asset" at bounding box center [666, 321] width 93 height 26
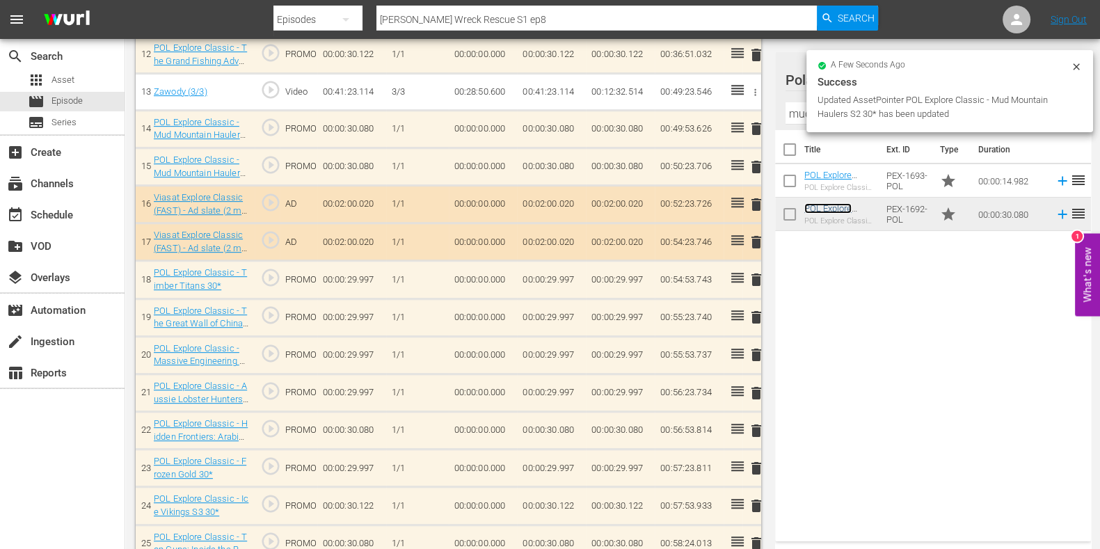
scroll to position [870, 0]
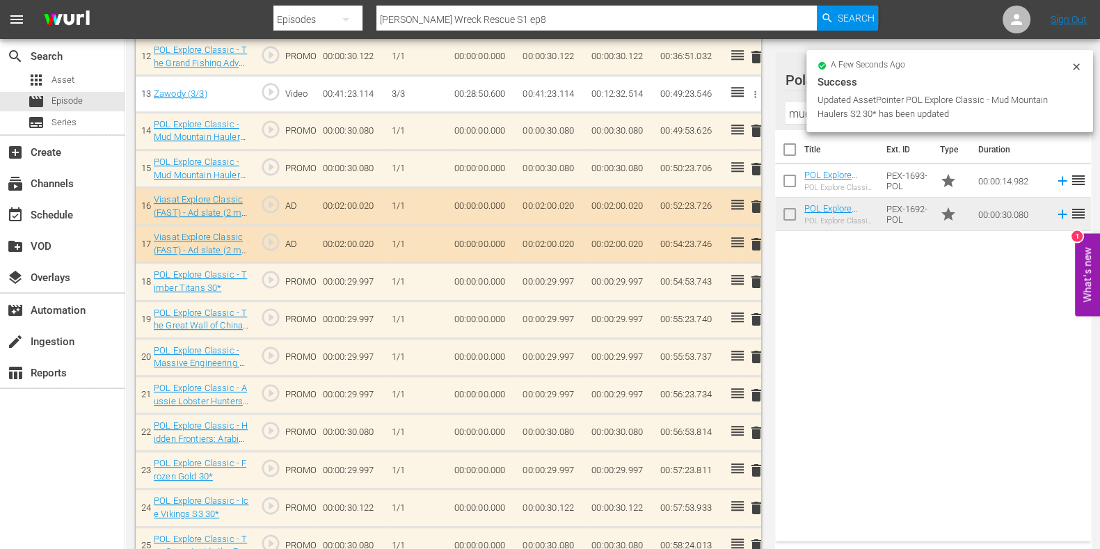
click at [756, 129] on span "delete" at bounding box center [756, 130] width 17 height 17
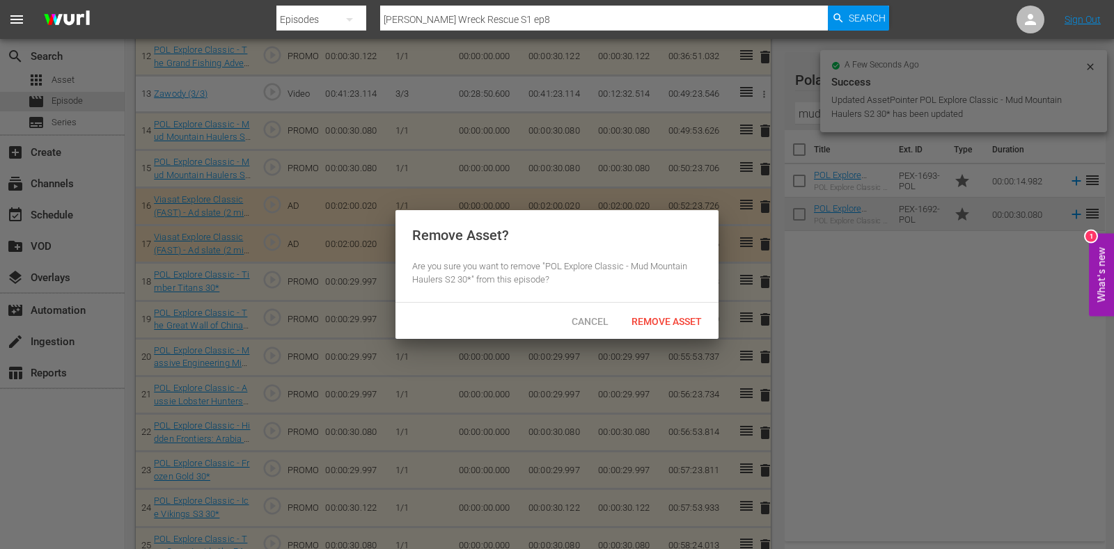
click at [654, 306] on div "Cancel Remove Asset" at bounding box center [556, 321] width 323 height 36
click at [654, 319] on span "Remove Asset" at bounding box center [666, 321] width 93 height 11
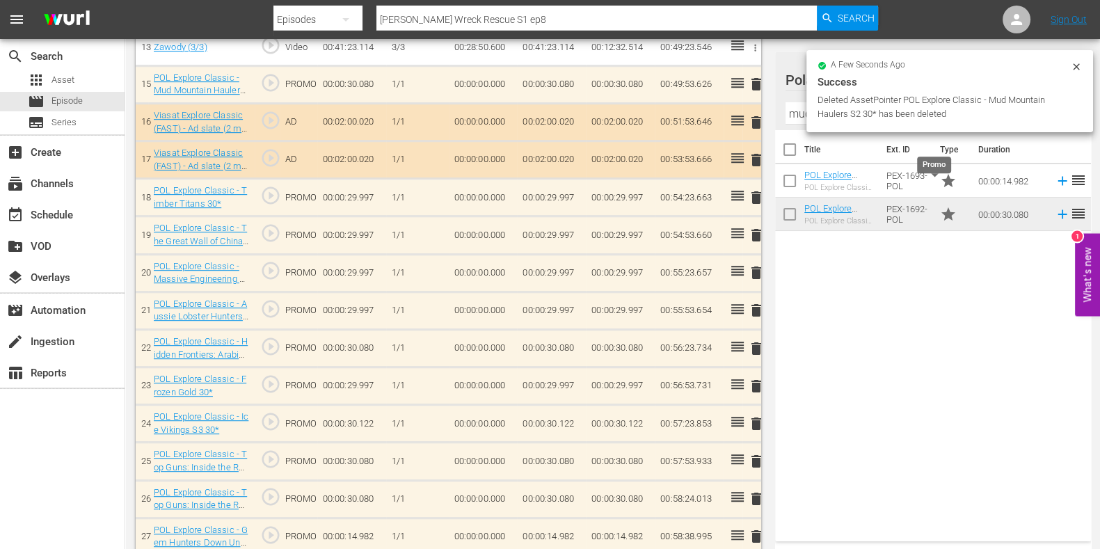
scroll to position [880, 0]
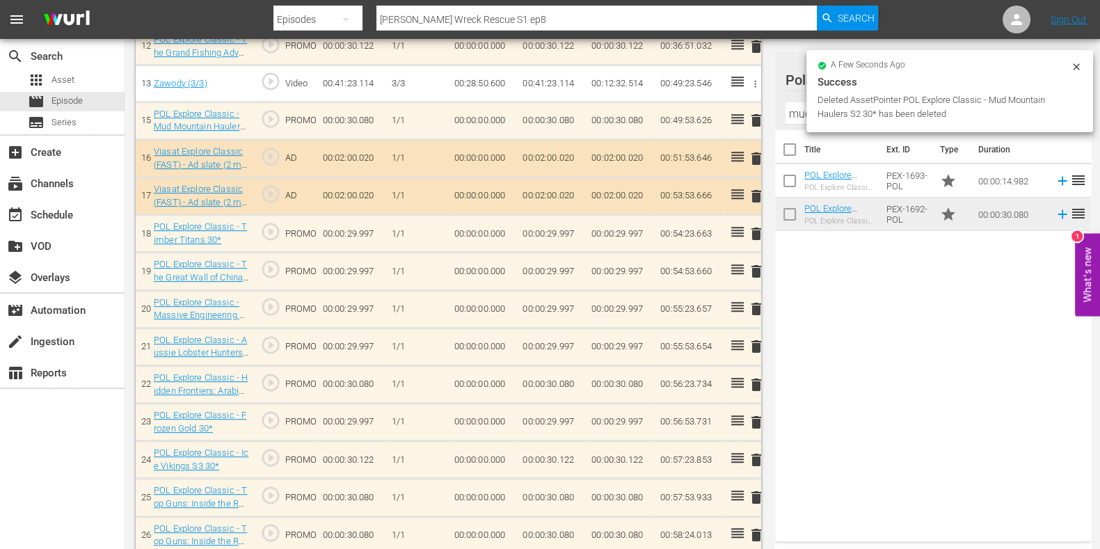
click at [1076, 67] on icon at bounding box center [1076, 66] width 6 height 6
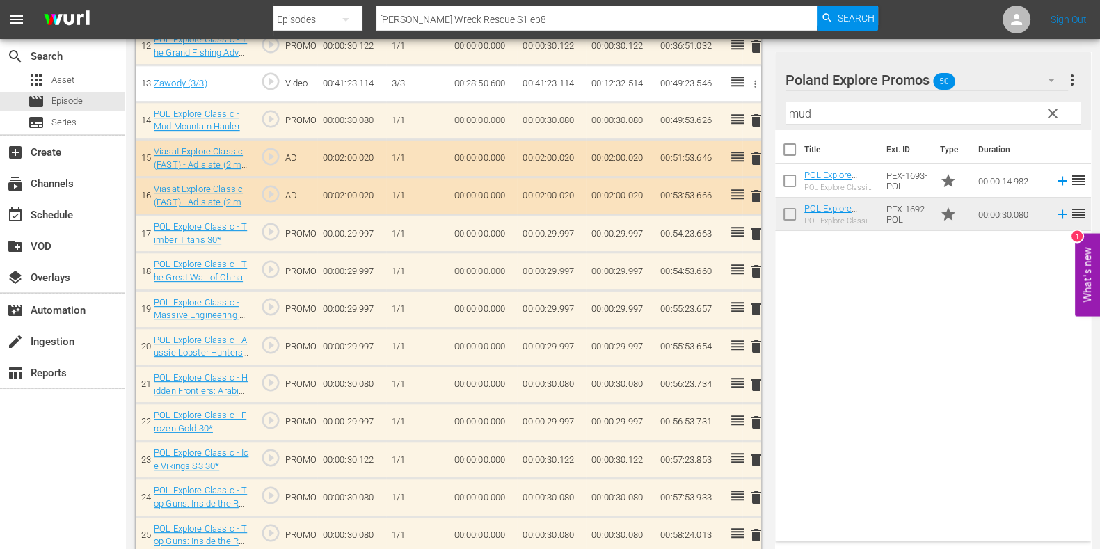
click at [1054, 111] on span "clear" at bounding box center [1053, 113] width 17 height 17
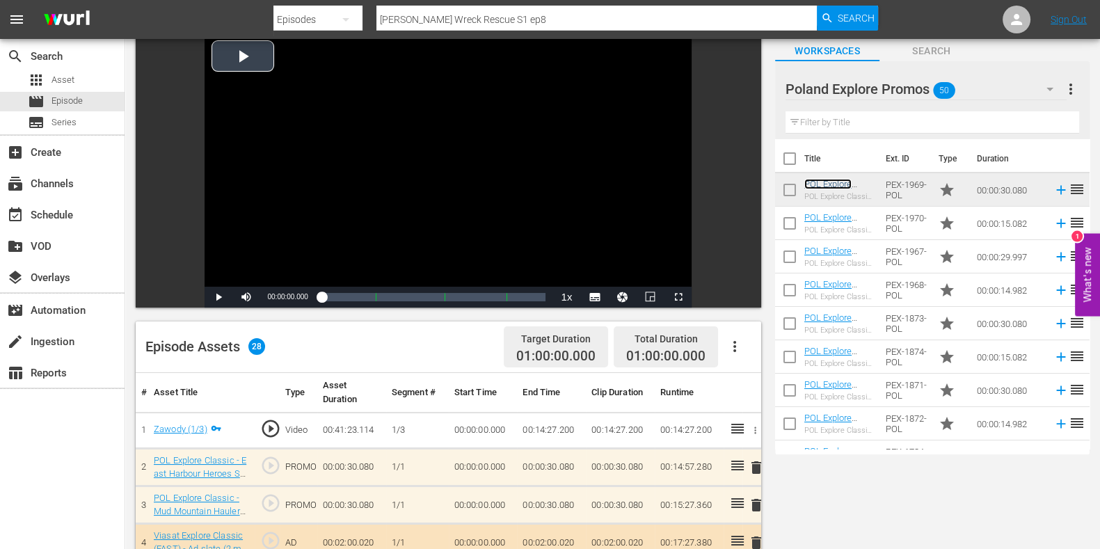
scroll to position [0, 0]
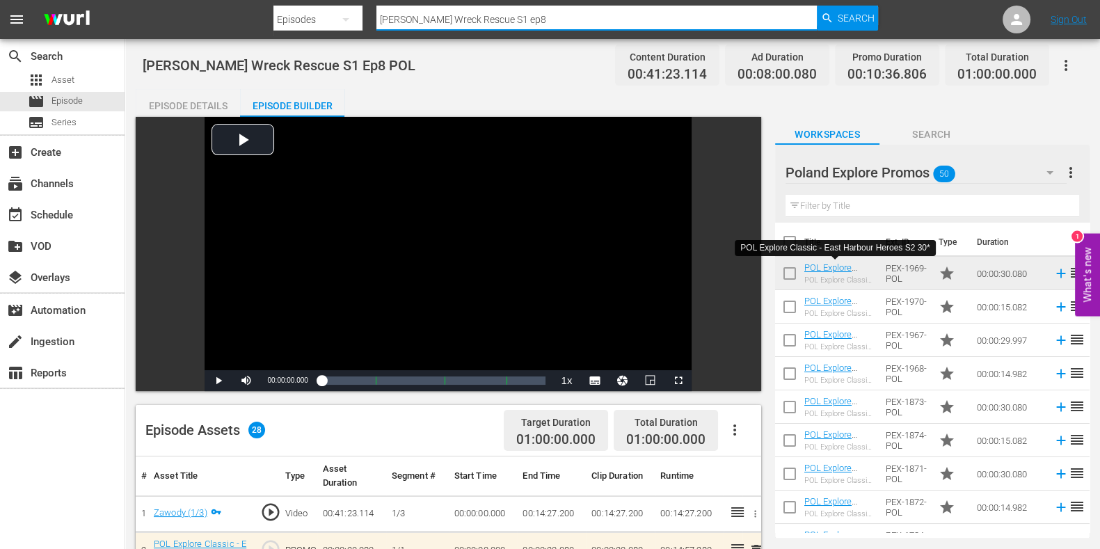
click at [616, 18] on input "[PERSON_NAME] Wreck Rescue S1 ep8" at bounding box center [597, 19] width 441 height 33
type input "[PERSON_NAME] Wreck Rescue S1 ep9"
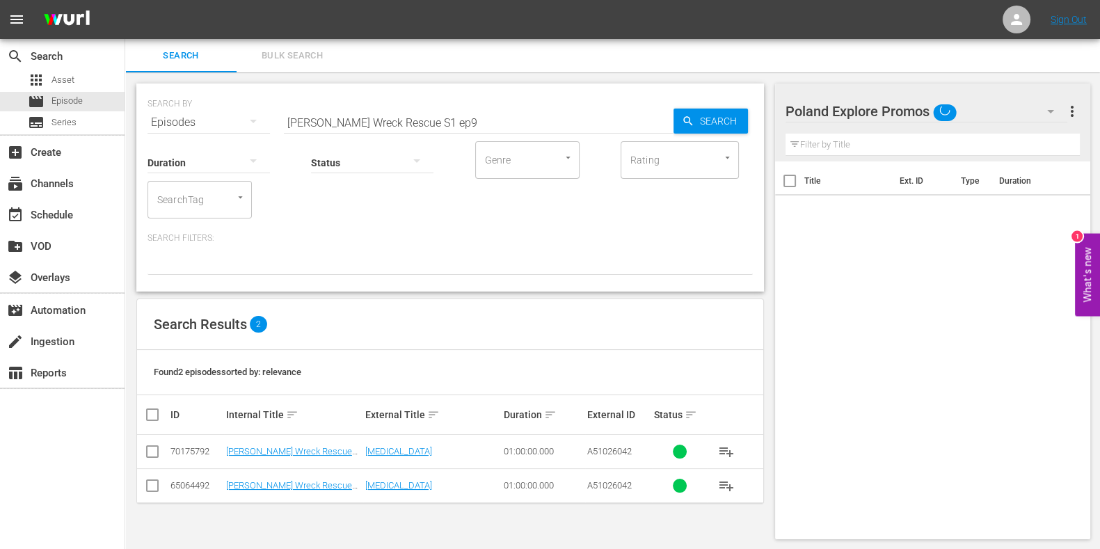
click at [293, 443] on td "[PERSON_NAME] Wreck Rescue S1 Ep9 POL" at bounding box center [293, 452] width 139 height 34
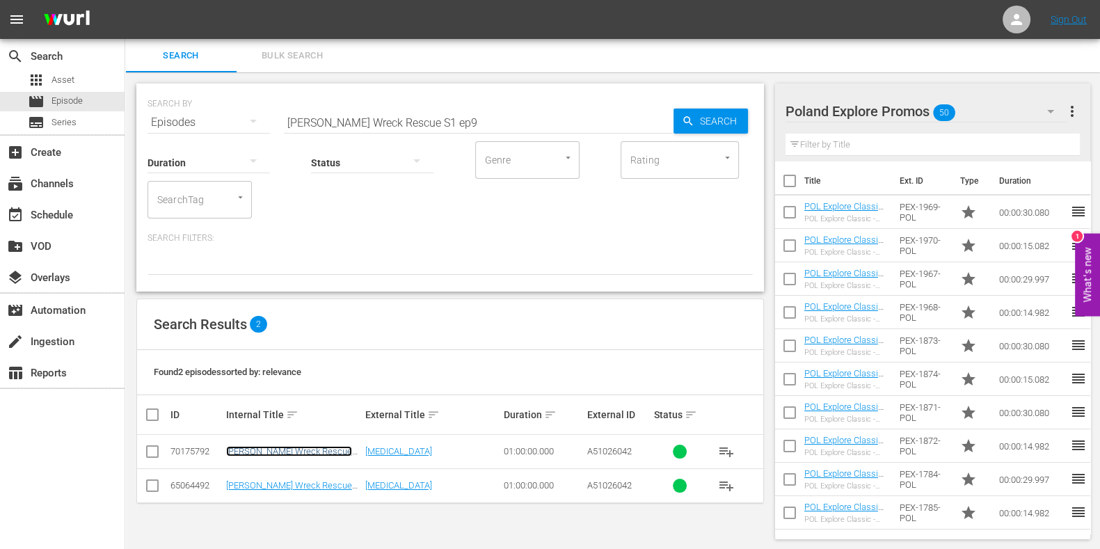
click at [291, 454] on link "[PERSON_NAME] Wreck Rescue S1 Ep9 POL" at bounding box center [289, 456] width 126 height 21
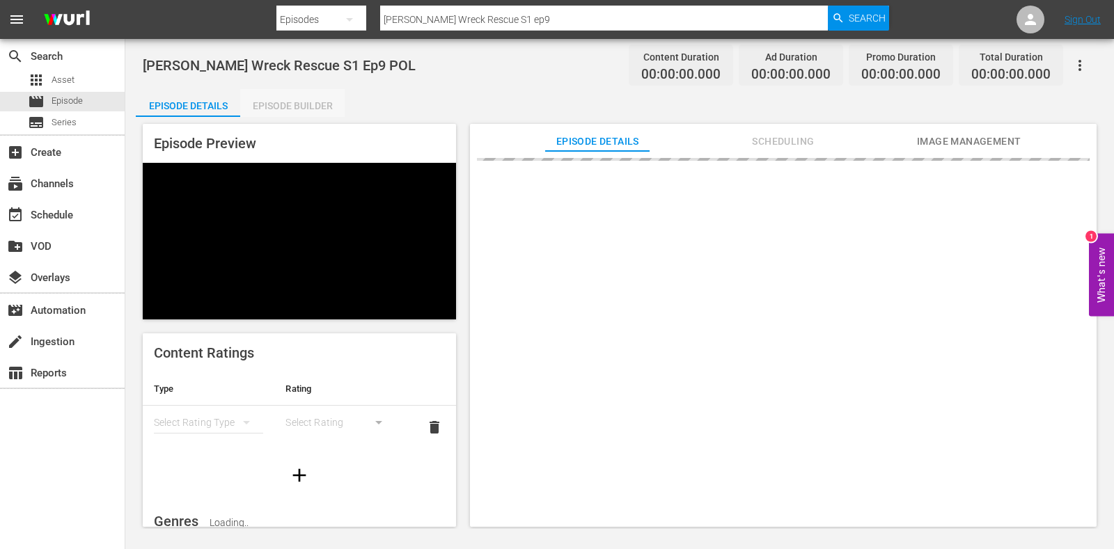
click at [297, 109] on div "Episode Builder" at bounding box center [292, 105] width 104 height 33
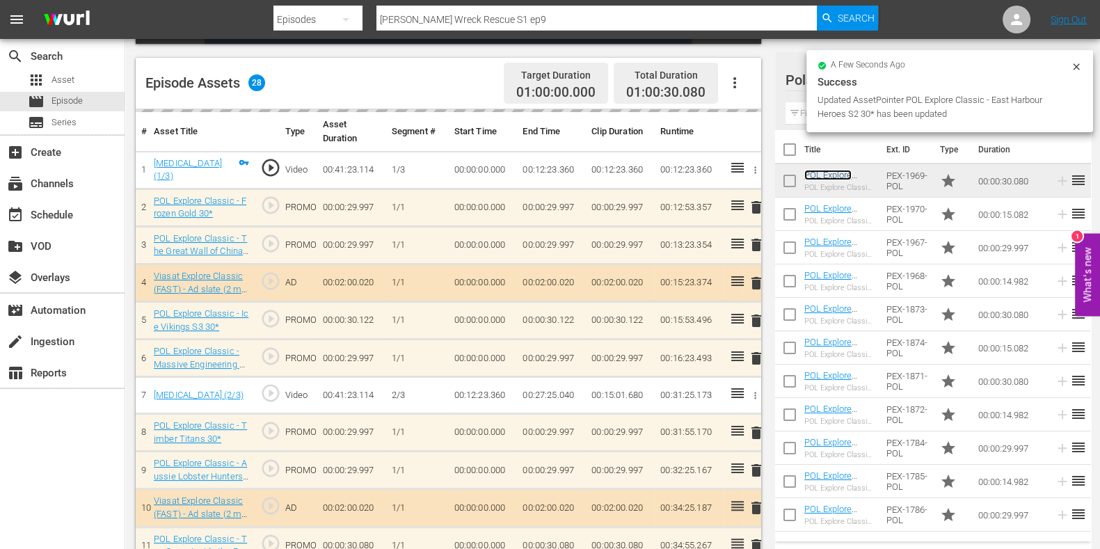
scroll to position [522, 0]
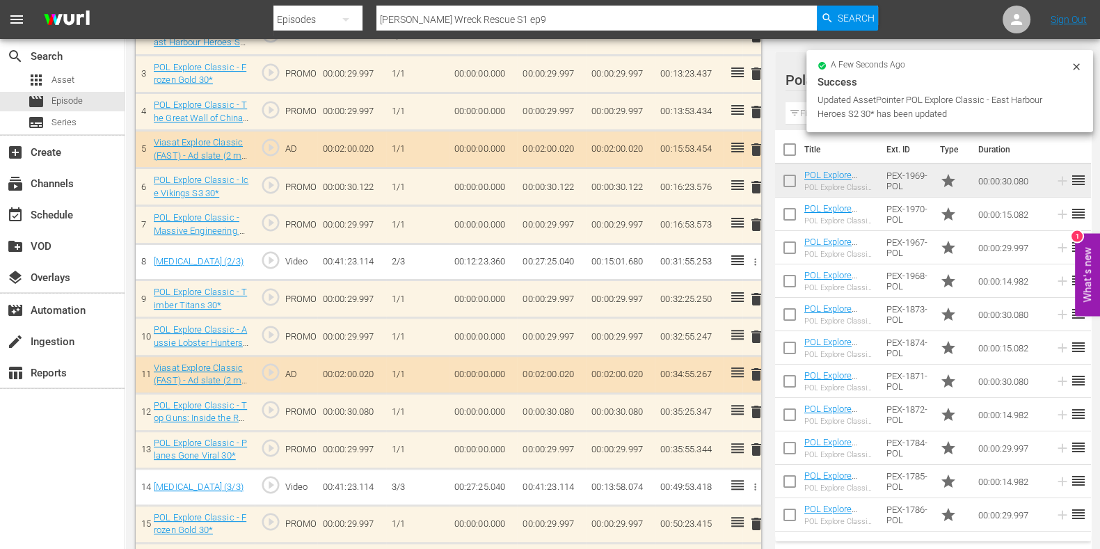
click at [755, 411] on span "delete" at bounding box center [756, 412] width 17 height 17
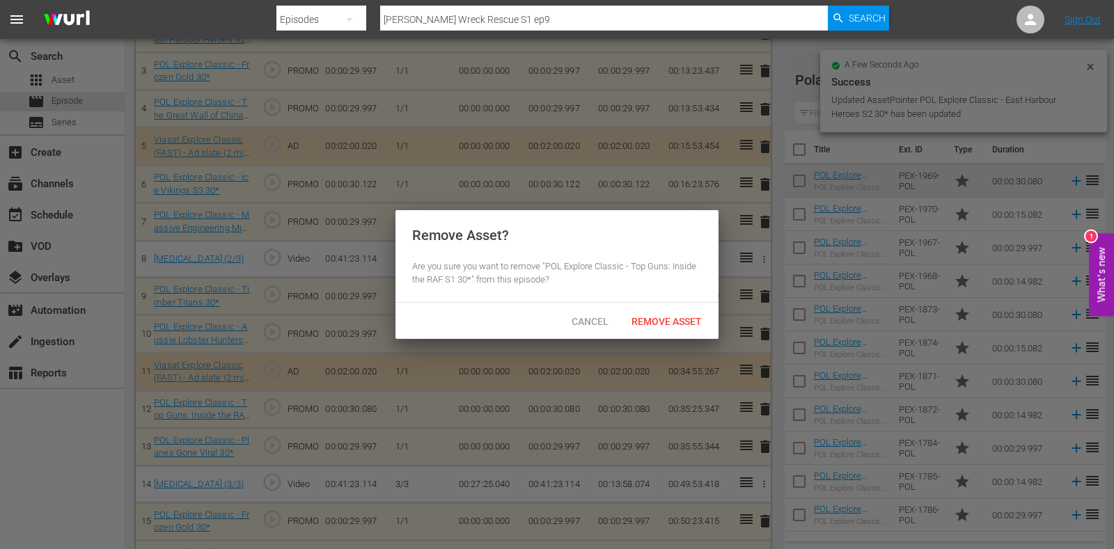
click at [689, 323] on span "Remove Asset" at bounding box center [666, 321] width 93 height 11
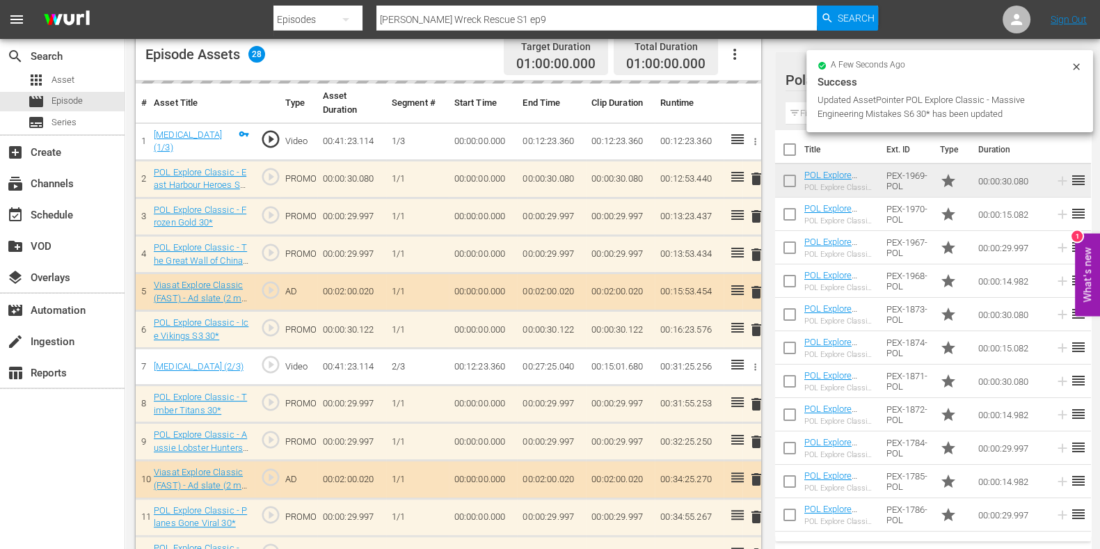
scroll to position [347, 0]
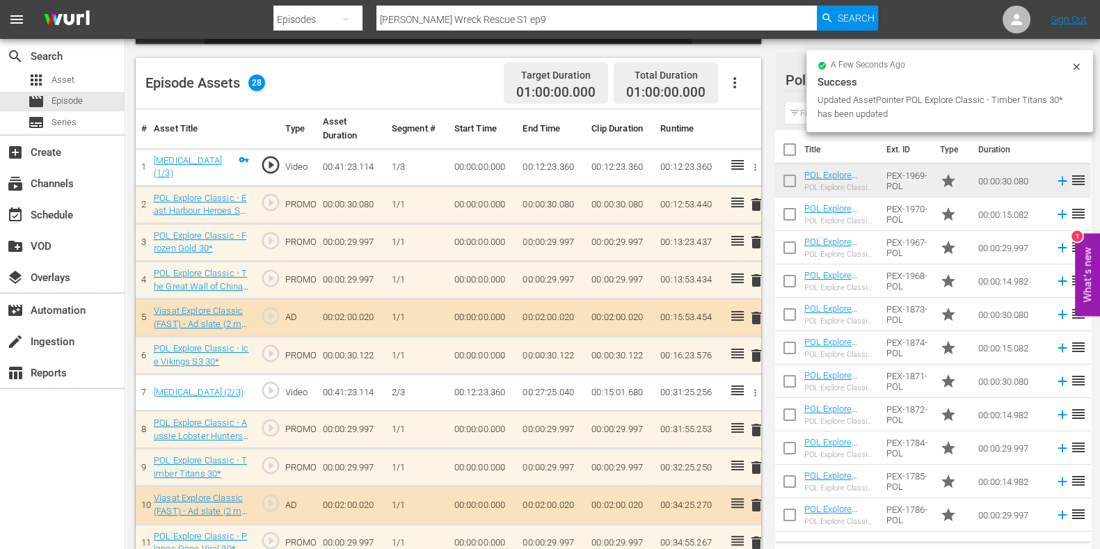
click at [734, 241] on icon at bounding box center [737, 240] width 17 height 17
drag, startPoint x: 820, startPoint y: 120, endPoint x: 811, endPoint y: 116, distance: 10.0
click at [811, 116] on div "a few seconds ago Success Updated AssetPointer POL Explore Classic - The Great …" at bounding box center [950, 91] width 287 height 82
click at [807, 116] on div "a few seconds ago Success Updated AssetPointer POL Explore Classic - The Great …" at bounding box center [950, 91] width 287 height 82
click at [798, 116] on input "text" at bounding box center [933, 113] width 295 height 22
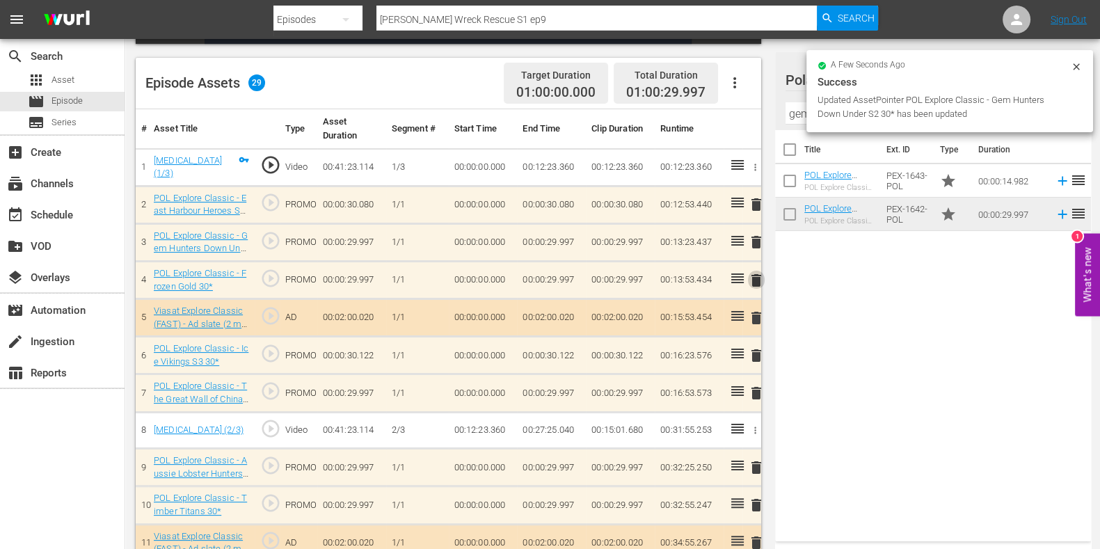
click at [755, 283] on span "delete" at bounding box center [756, 280] width 17 height 17
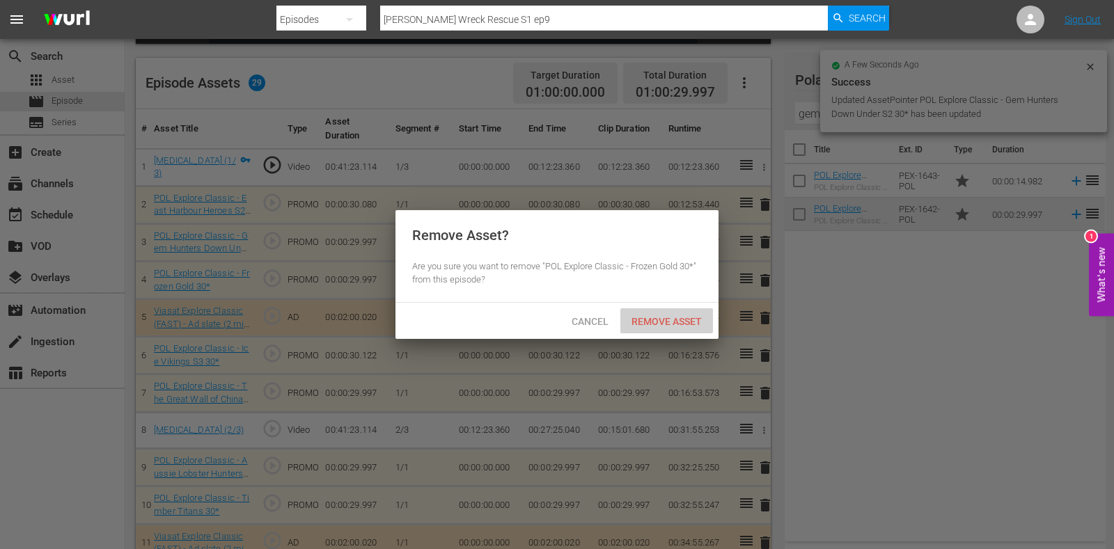
click at [653, 330] on div "Remove Asset" at bounding box center [666, 321] width 93 height 26
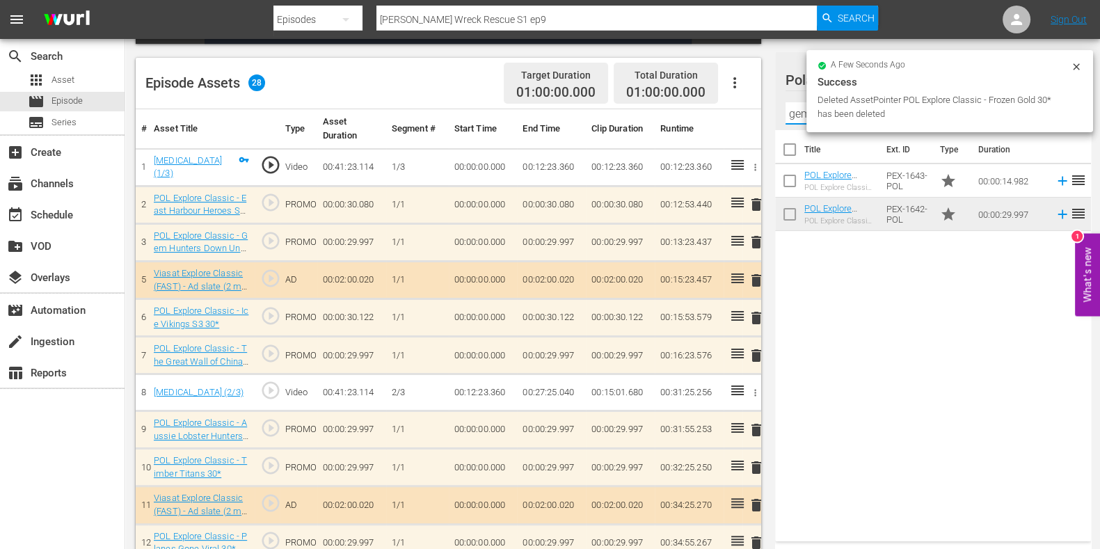
click at [799, 114] on input "gem hunt" at bounding box center [933, 113] width 295 height 22
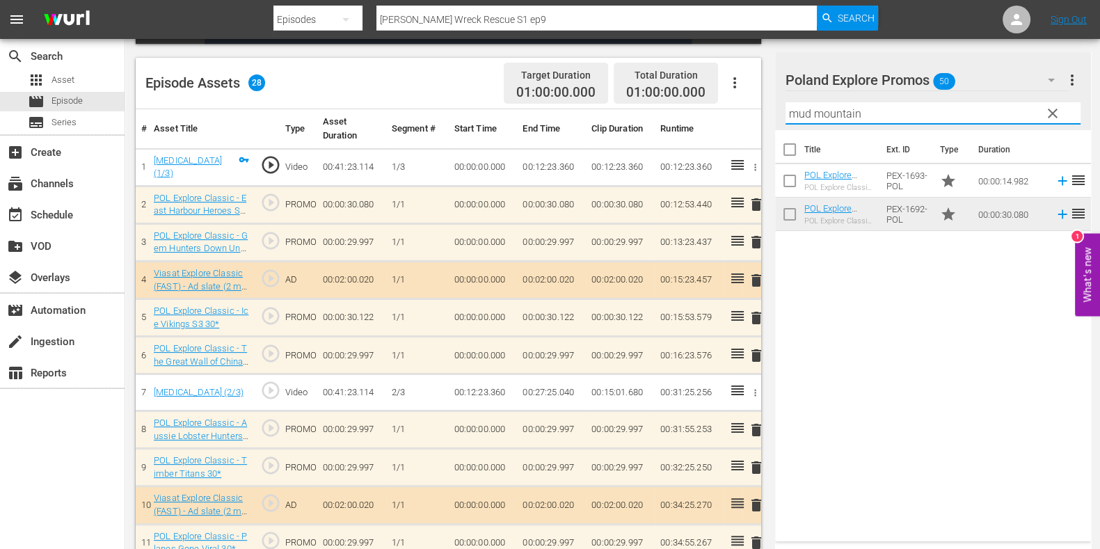
type input "mud mountain"
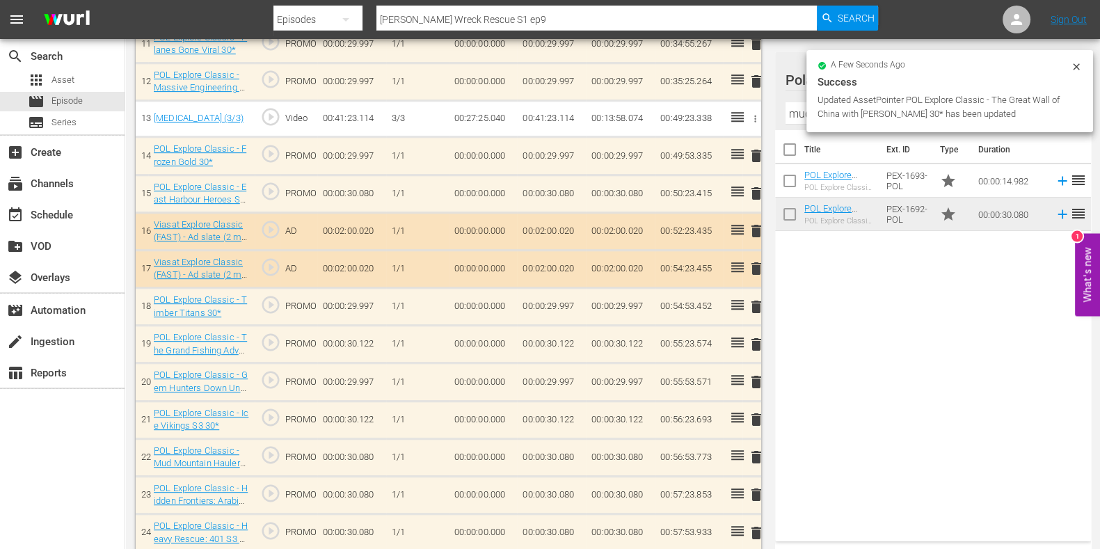
scroll to position [831, 0]
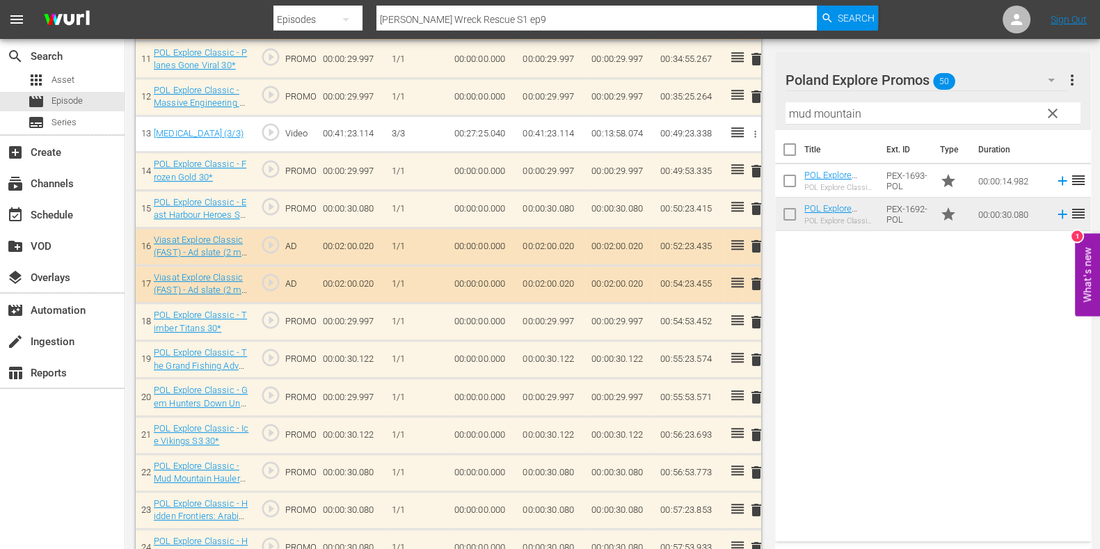
click at [832, 316] on div "Title Ext. ID Type Duration POL Explore Classic - Mud Mountain Haulers S2 15* P…" at bounding box center [933, 333] width 316 height 406
drag, startPoint x: 1058, startPoint y: 106, endPoint x: 1020, endPoint y: 106, distance: 38.3
click at [1058, 106] on span "clear" at bounding box center [1053, 113] width 17 height 17
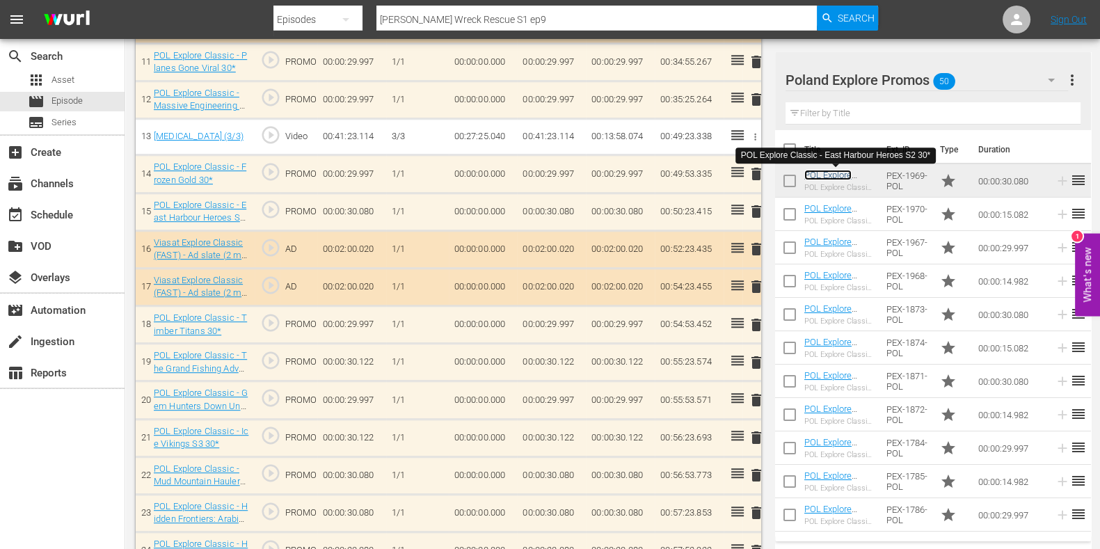
scroll to position [834, 0]
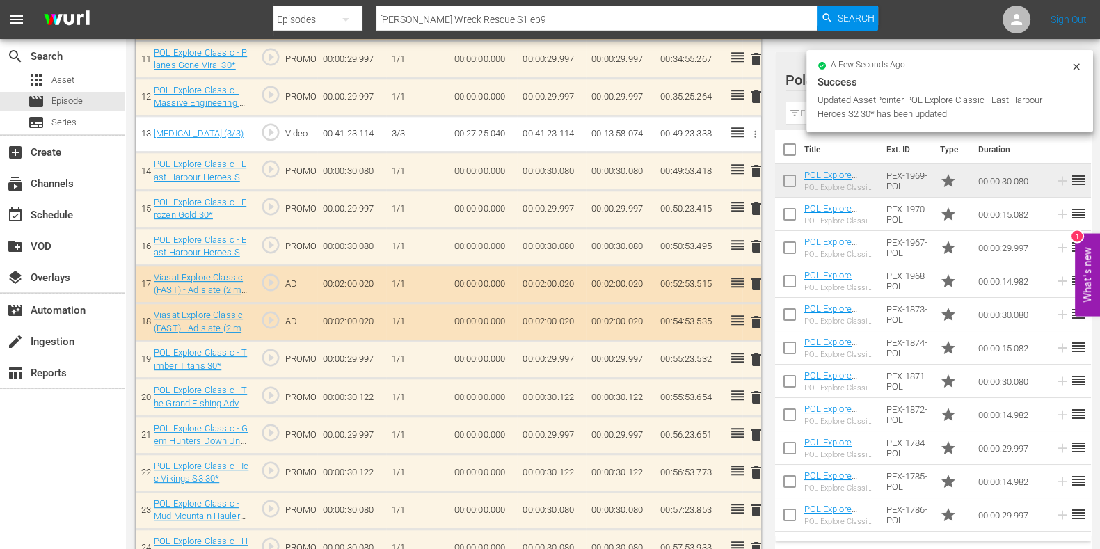
click at [754, 241] on div "delete" at bounding box center [752, 247] width 8 height 20
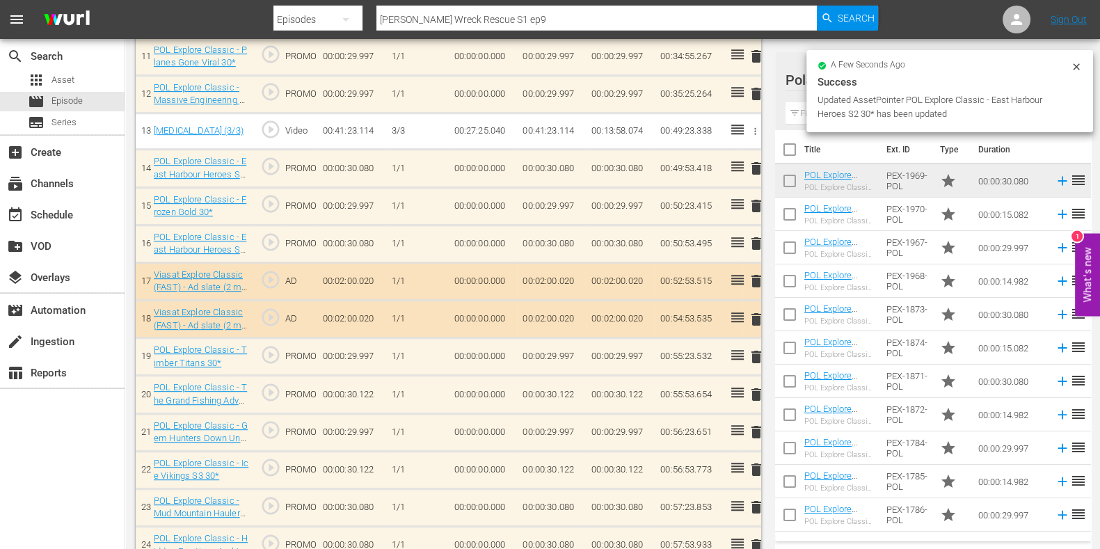
scroll to position [831, 0]
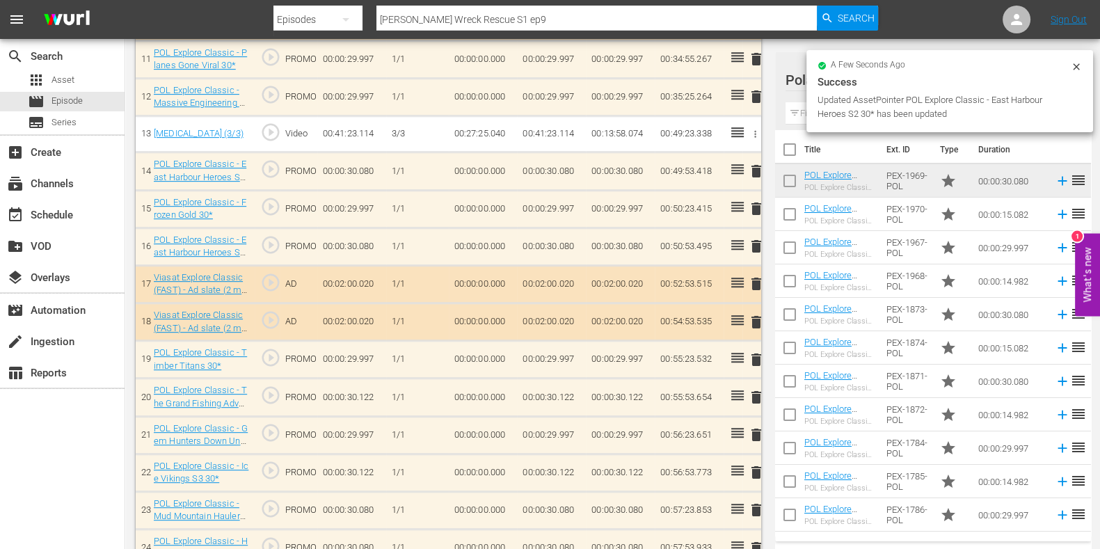
click at [752, 245] on span "delete" at bounding box center [756, 246] width 17 height 17
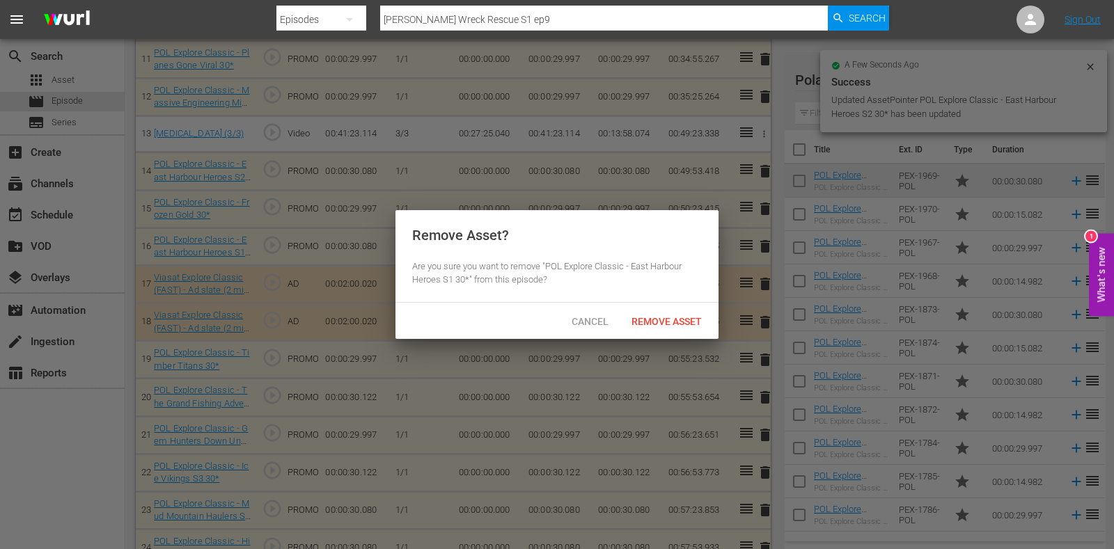
click at [683, 308] on div "Cancel Remove Asset" at bounding box center [556, 321] width 323 height 36
click at [684, 317] on span "Remove Asset" at bounding box center [666, 321] width 93 height 11
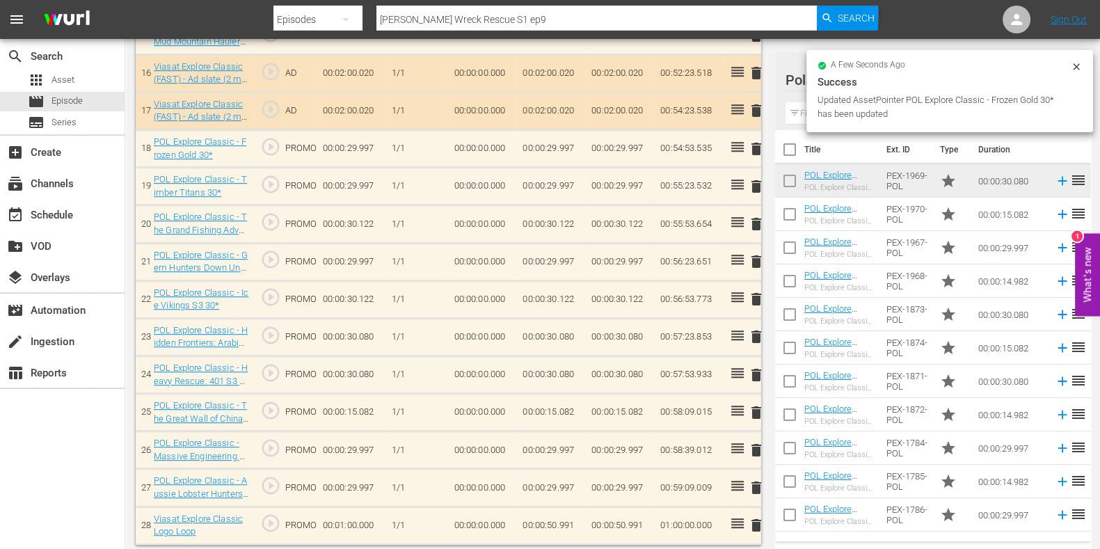
scroll to position [1005, 0]
click at [752, 370] on span "delete" at bounding box center [756, 374] width 17 height 17
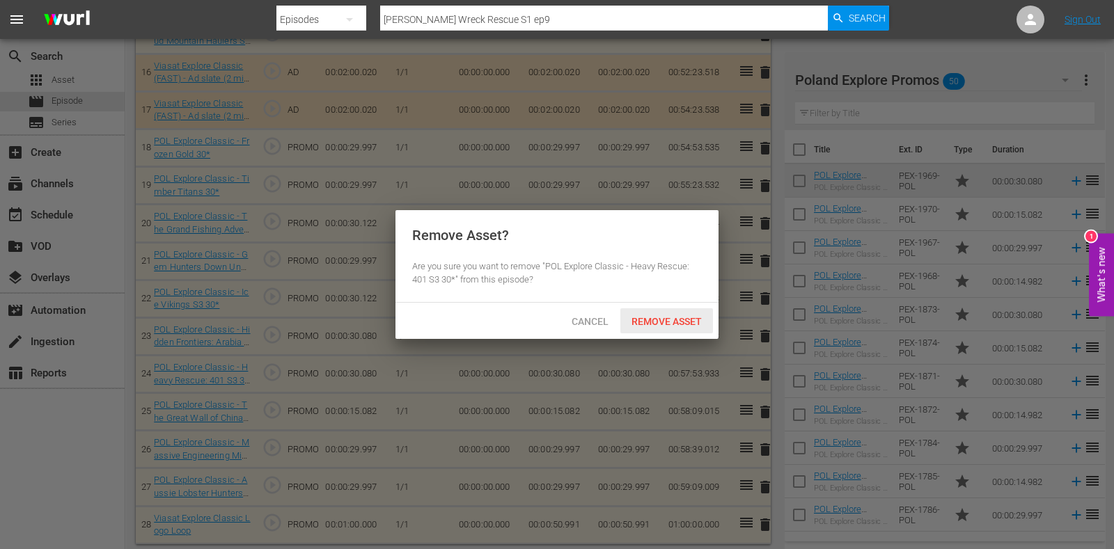
click at [667, 329] on div "Remove Asset" at bounding box center [666, 321] width 93 height 26
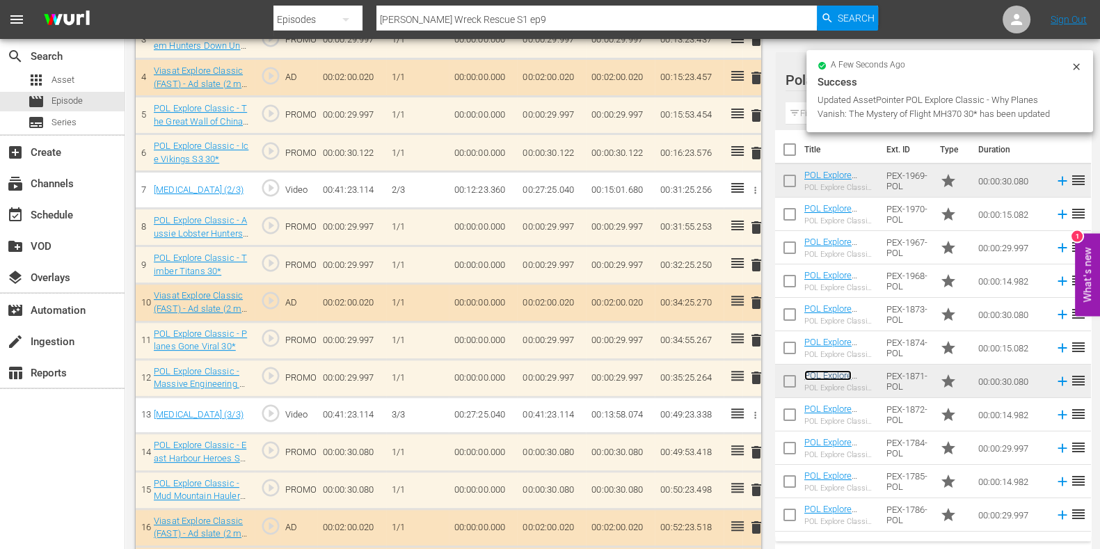
scroll to position [0, 0]
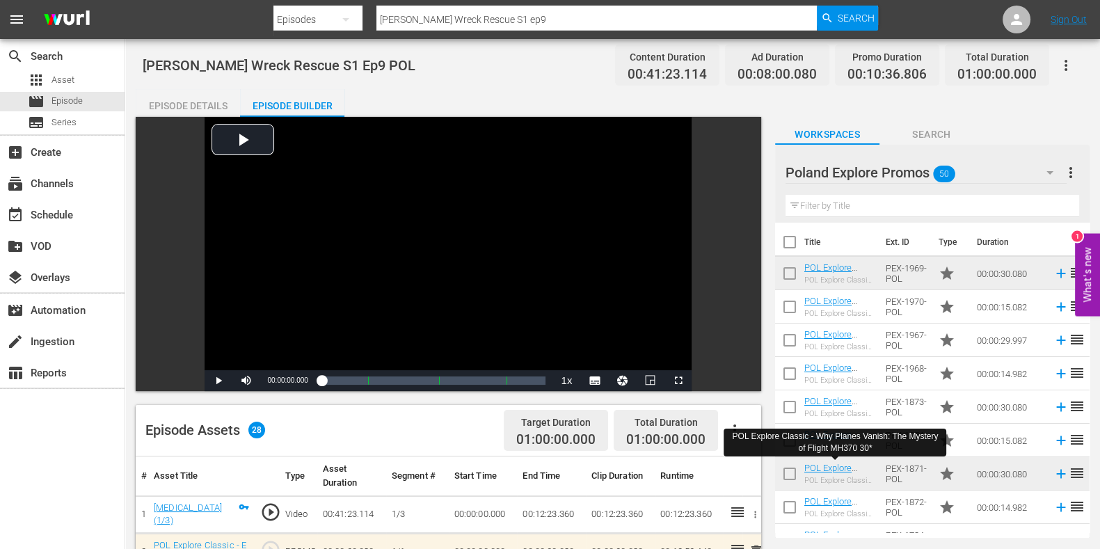
click at [205, 96] on div "Episode Details" at bounding box center [188, 105] width 104 height 33
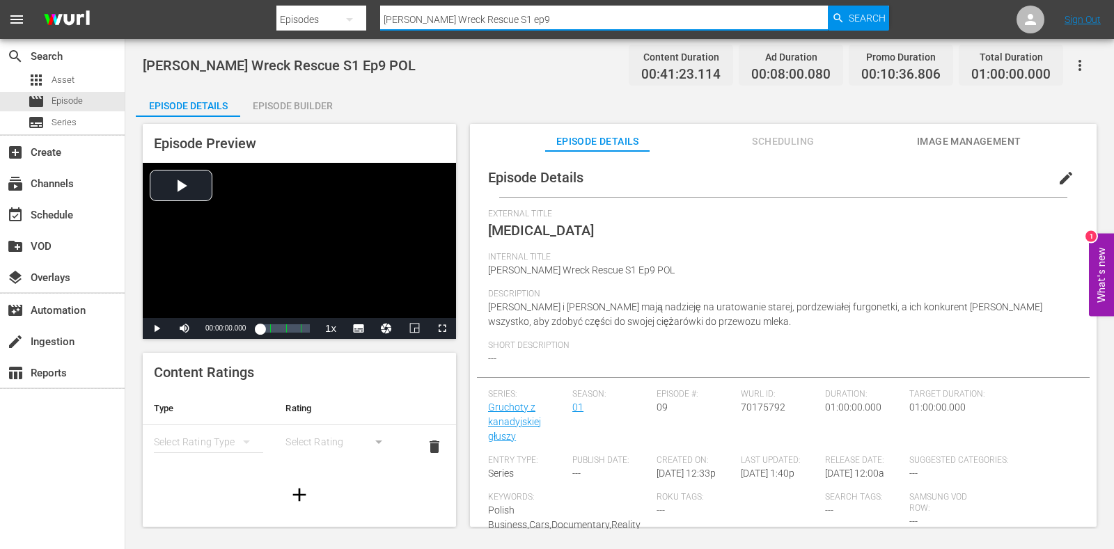
drag, startPoint x: 441, startPoint y: 24, endPoint x: 318, endPoint y: 22, distance: 123.2
click at [320, 22] on div "Search By Episodes Search ID, Title, Description, Keywords, or Category [PERSON…" at bounding box center [582, 19] width 612 height 33
paste input "Ep10"
type input "[PERSON_NAME] Wreck Rescue S1 Ep10"
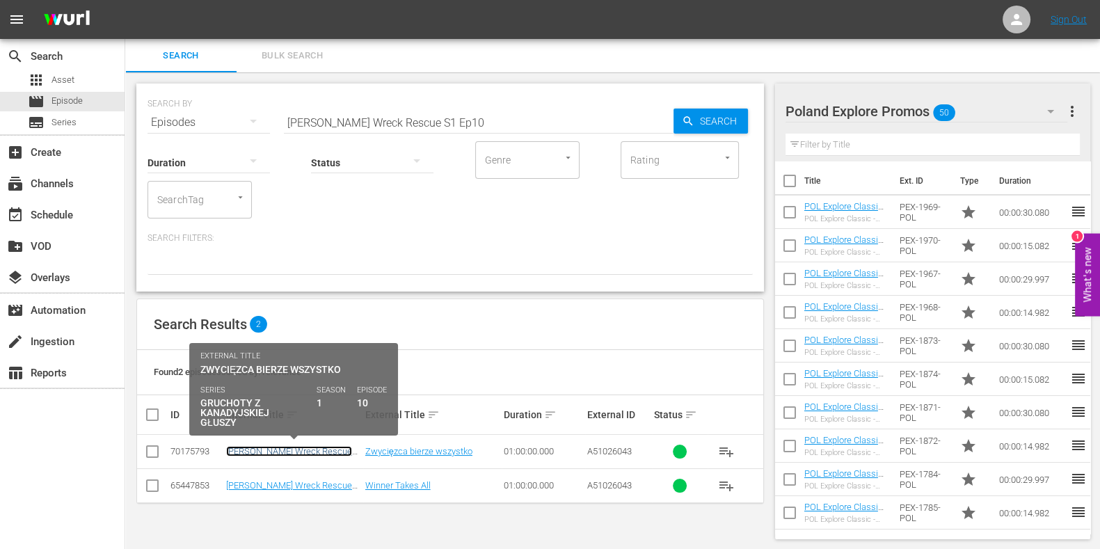
click at [306, 452] on link "[PERSON_NAME] Wreck Rescue S1 Ep10 POL" at bounding box center [289, 456] width 126 height 21
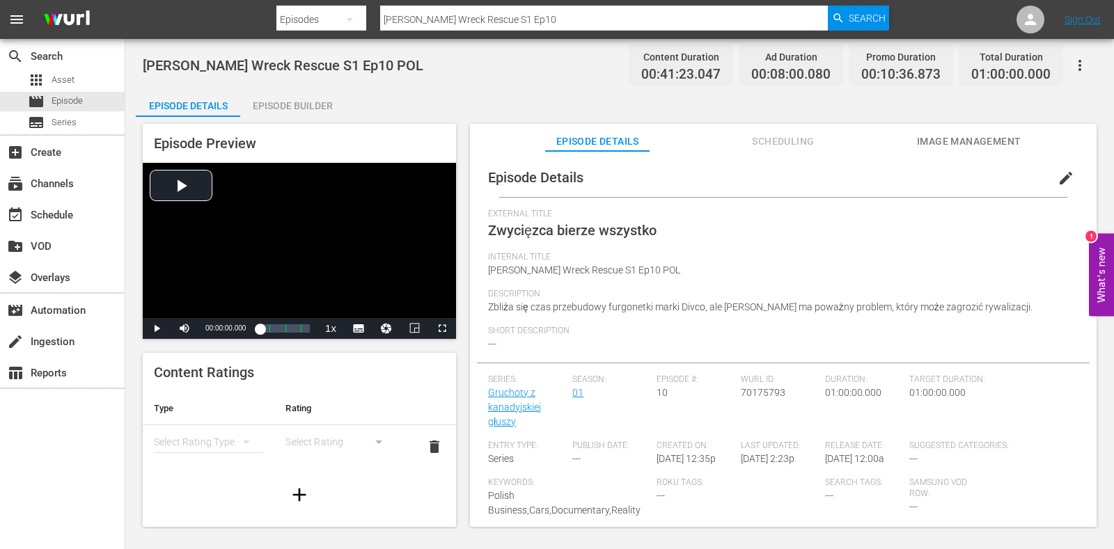
click at [310, 98] on div "Episode Builder" at bounding box center [292, 105] width 104 height 33
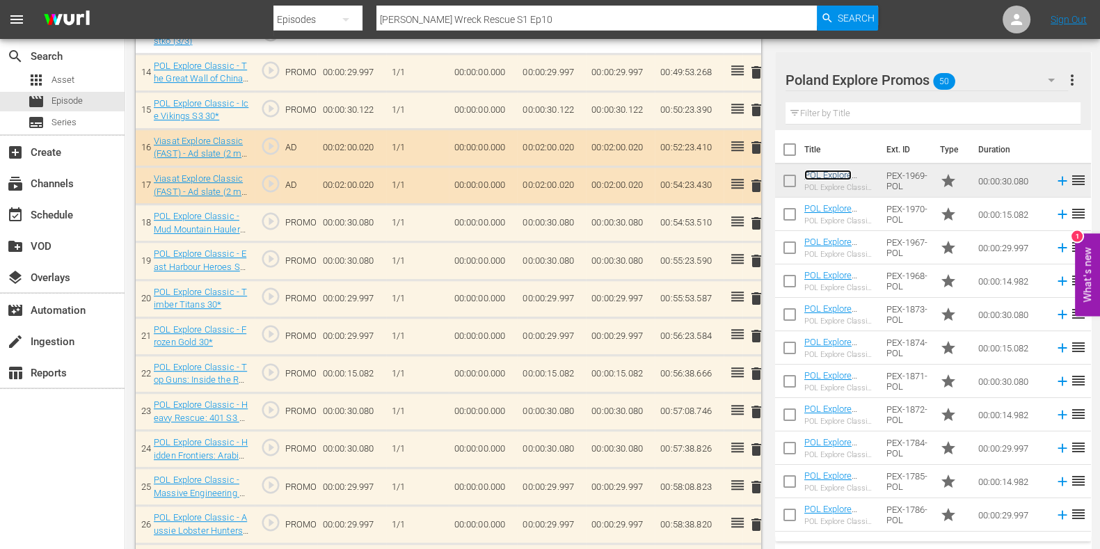
scroll to position [959, 0]
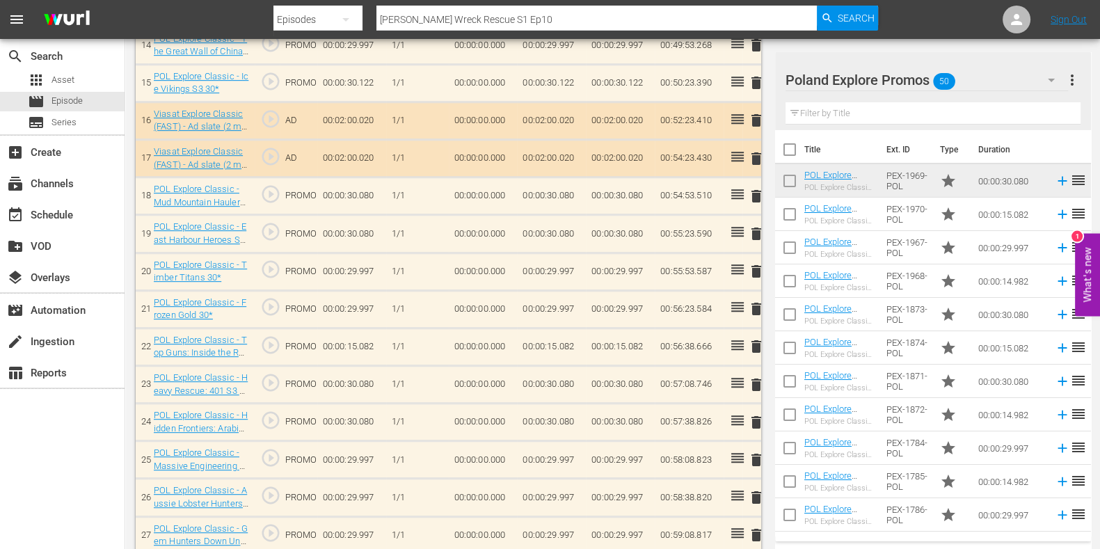
click at [753, 238] on span "delete" at bounding box center [756, 234] width 17 height 17
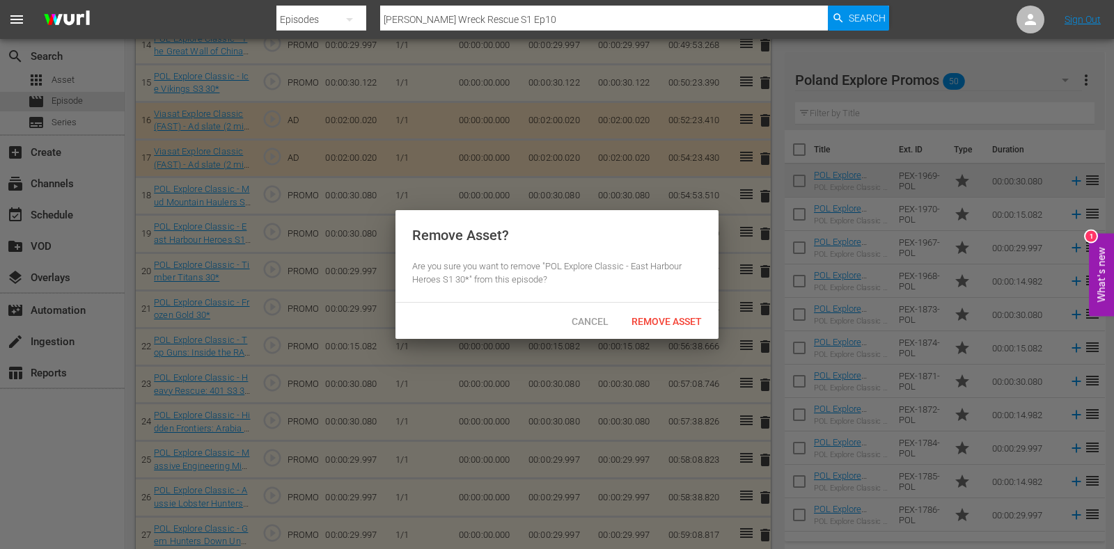
click at [677, 310] on div "Remove Asset" at bounding box center [666, 321] width 93 height 26
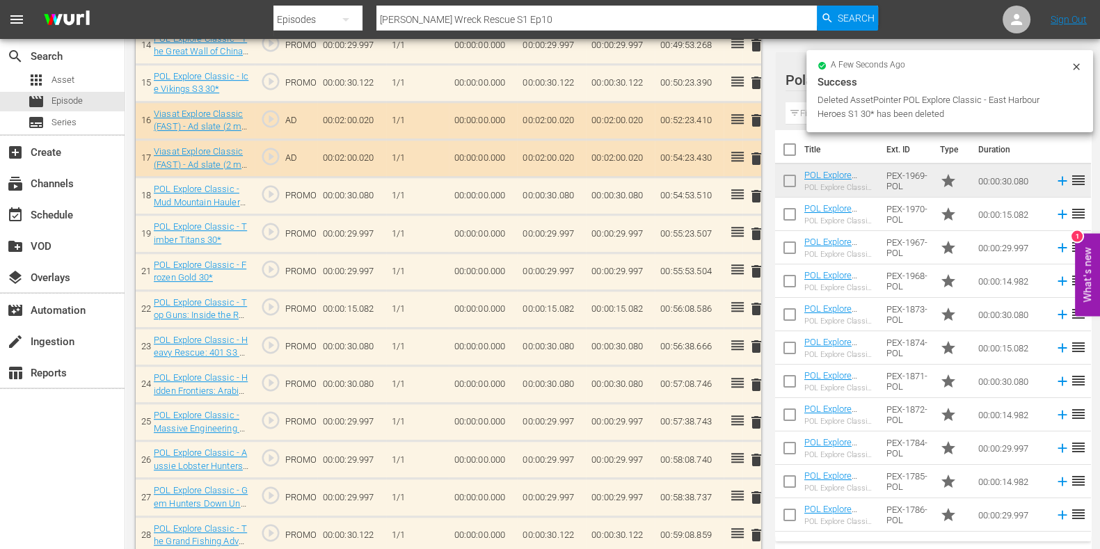
click at [752, 345] on span "delete" at bounding box center [756, 346] width 17 height 17
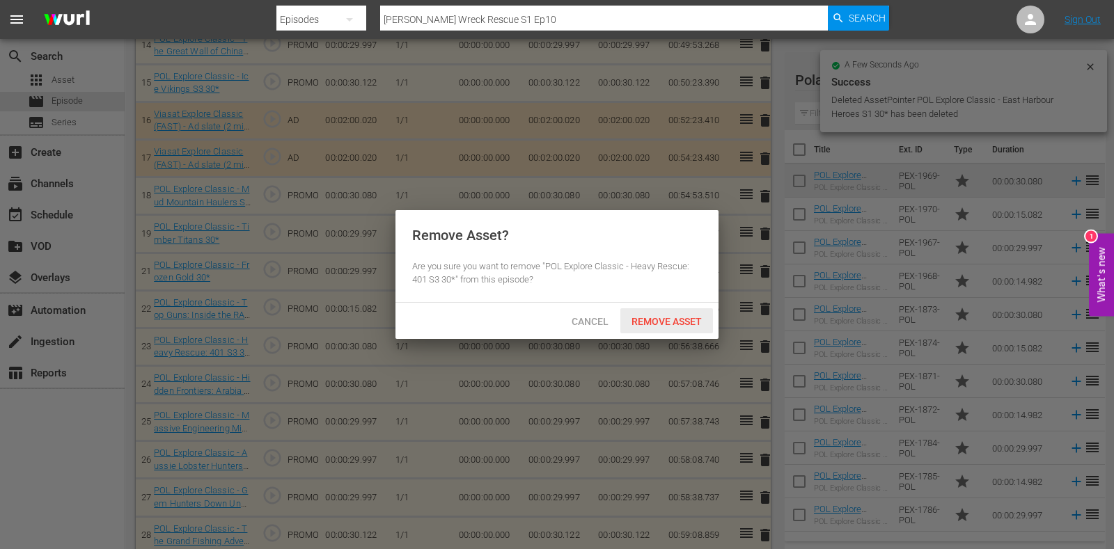
click at [638, 317] on span "Remove Asset" at bounding box center [666, 321] width 93 height 11
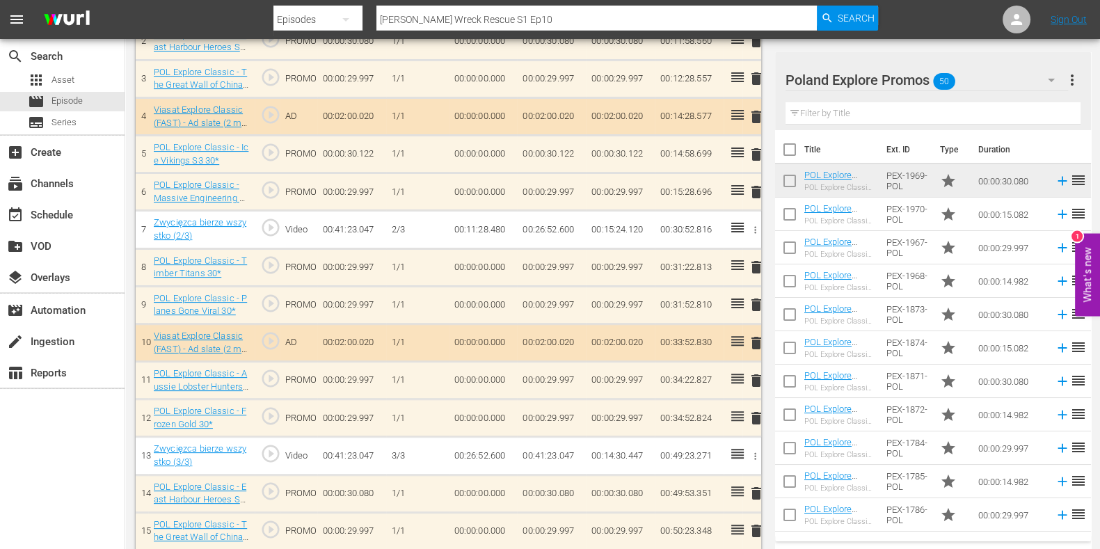
scroll to position [0, 0]
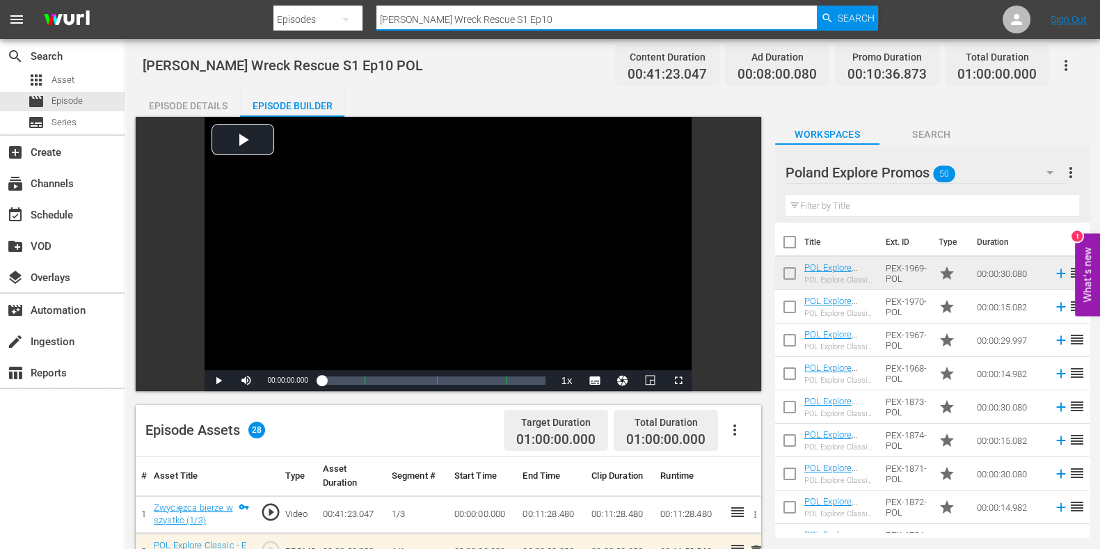
drag, startPoint x: 537, startPoint y: 22, endPoint x: 220, endPoint y: 27, distance: 317.4
click at [221, 27] on nav "menu Search By Episodes Search ID, Title, Description, Keywords, or Category [P…" at bounding box center [550, 19] width 1100 height 39
paste input "Gem Hunters Down Under S2 e3"
type input "Gem Hunters Down Under S2 ep3"
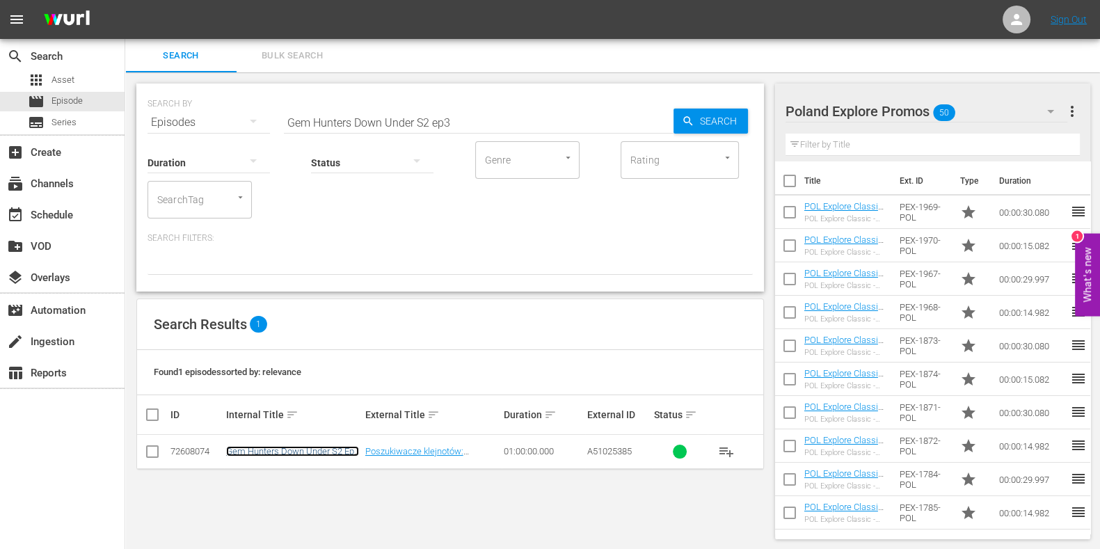
click at [325, 448] on link "Gem Hunters Down Under S2 Ep3 POL" at bounding box center [292, 456] width 133 height 21
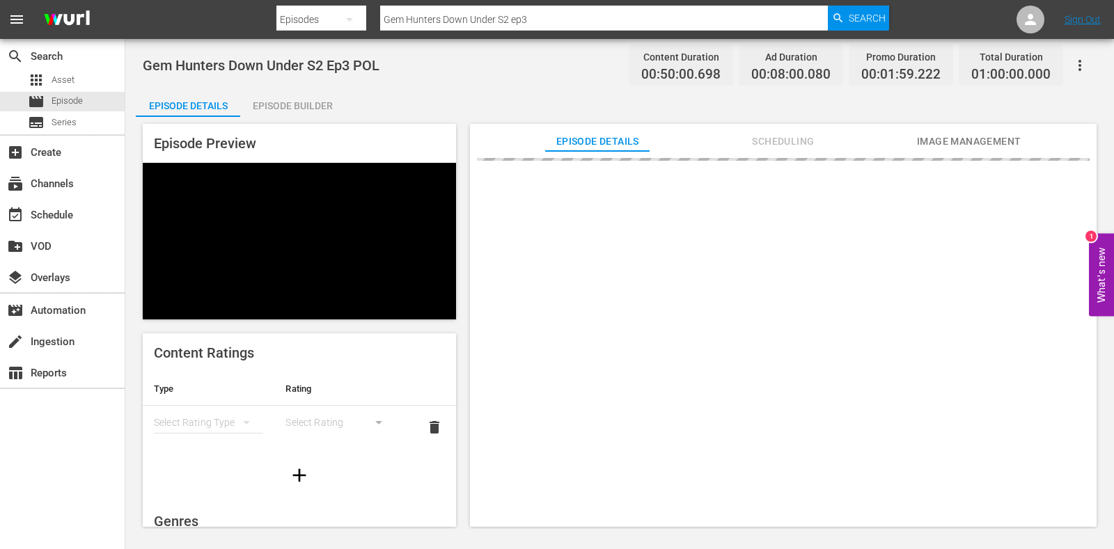
click at [294, 116] on div "Episode Details Episode Builder Episode Preview Content Ratings Type Rating Sel…" at bounding box center [619, 313] width 967 height 449
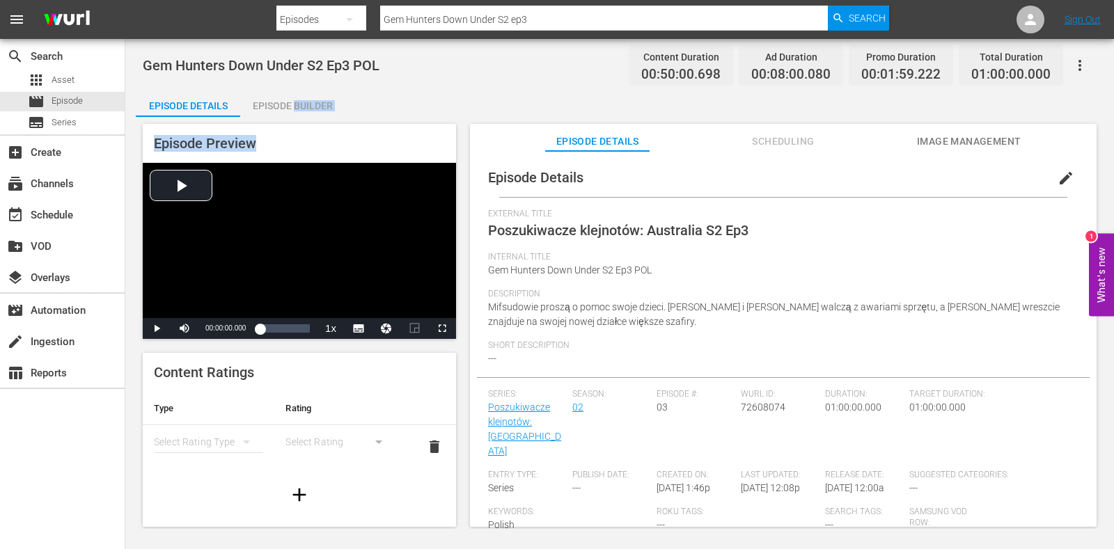
click at [292, 113] on div "Episode Builder" at bounding box center [292, 105] width 104 height 33
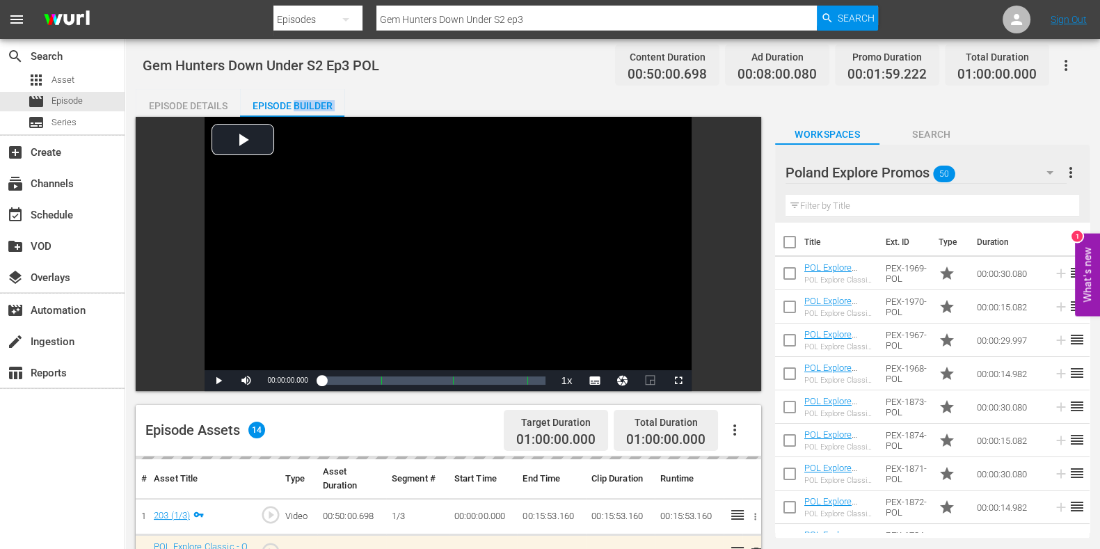
click at [377, 100] on div "Episode Details Episode Builder Episode Preview Video Player is loading. Play V…" at bounding box center [613, 556] width 954 height 934
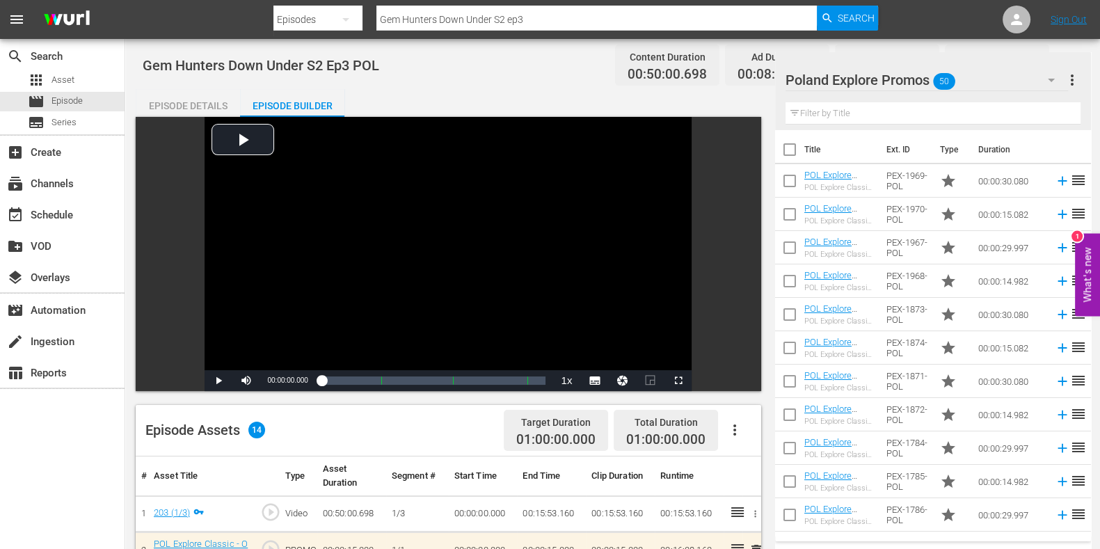
scroll to position [347, 0]
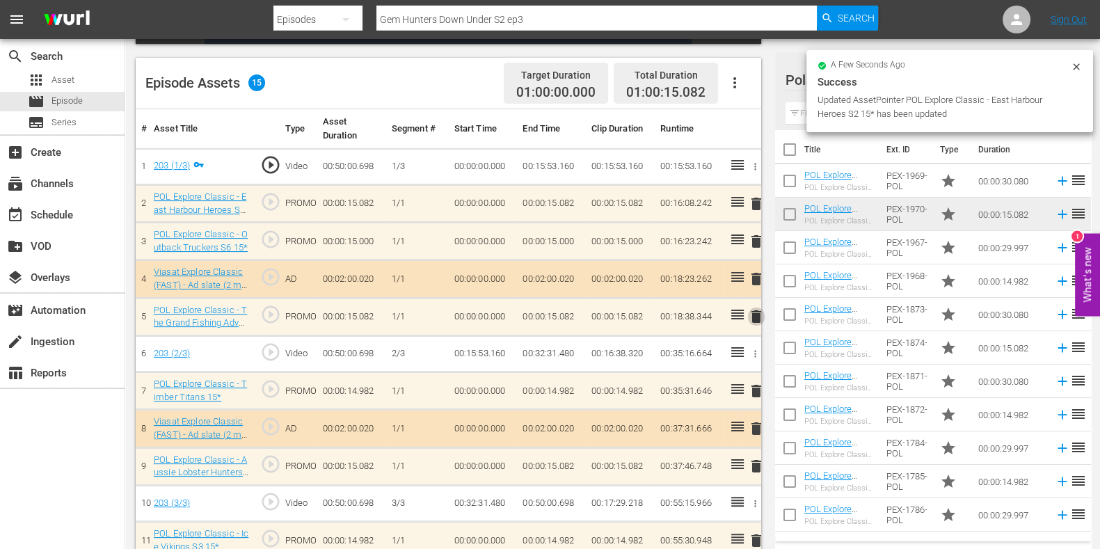
click at [756, 308] on span "delete" at bounding box center [756, 316] width 17 height 17
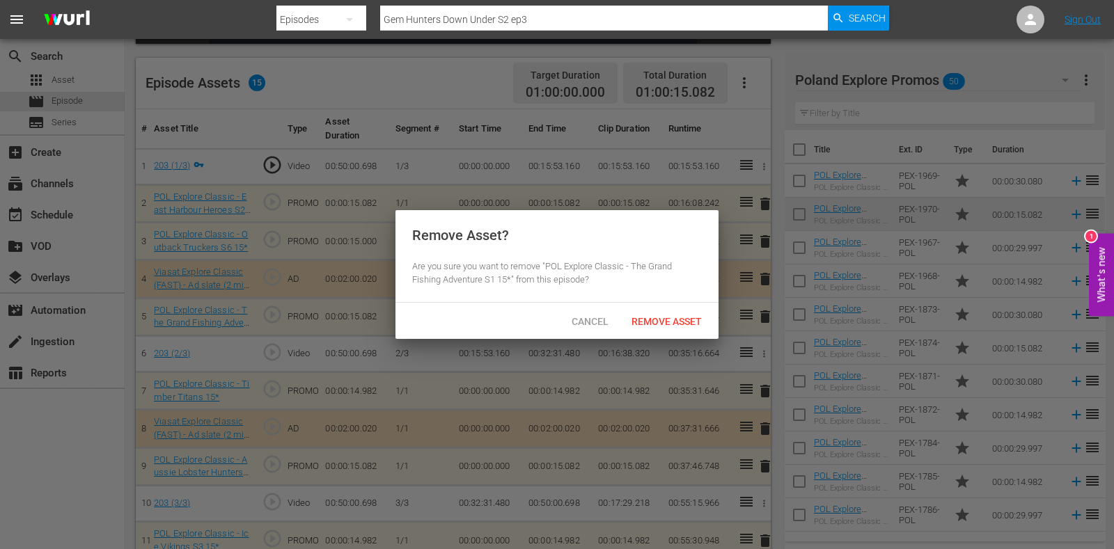
click at [683, 306] on div "Cancel Remove Asset" at bounding box center [556, 321] width 323 height 36
click at [683, 326] on div "Remove Asset" at bounding box center [666, 321] width 93 height 26
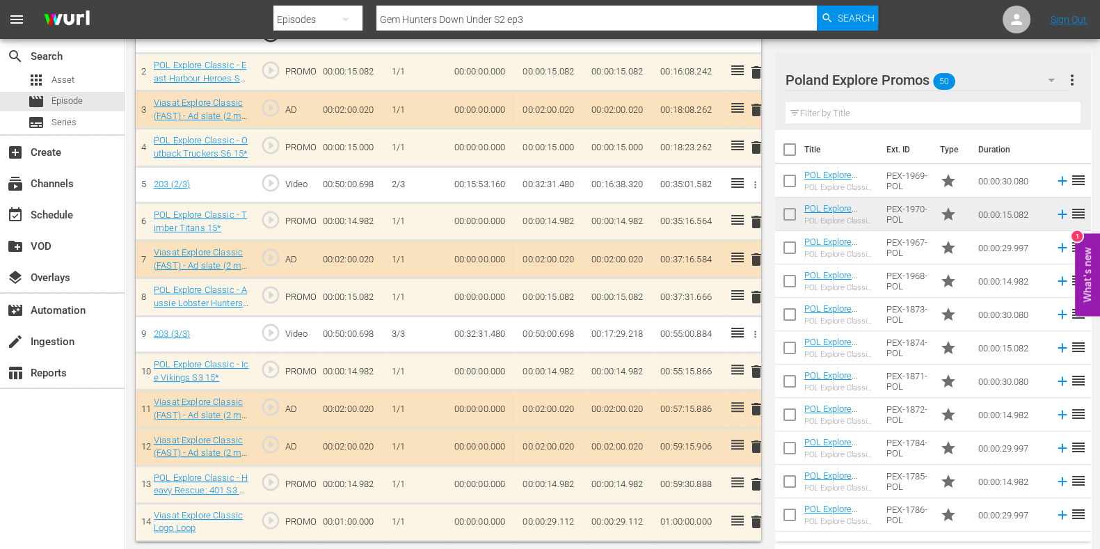
scroll to position [0, 0]
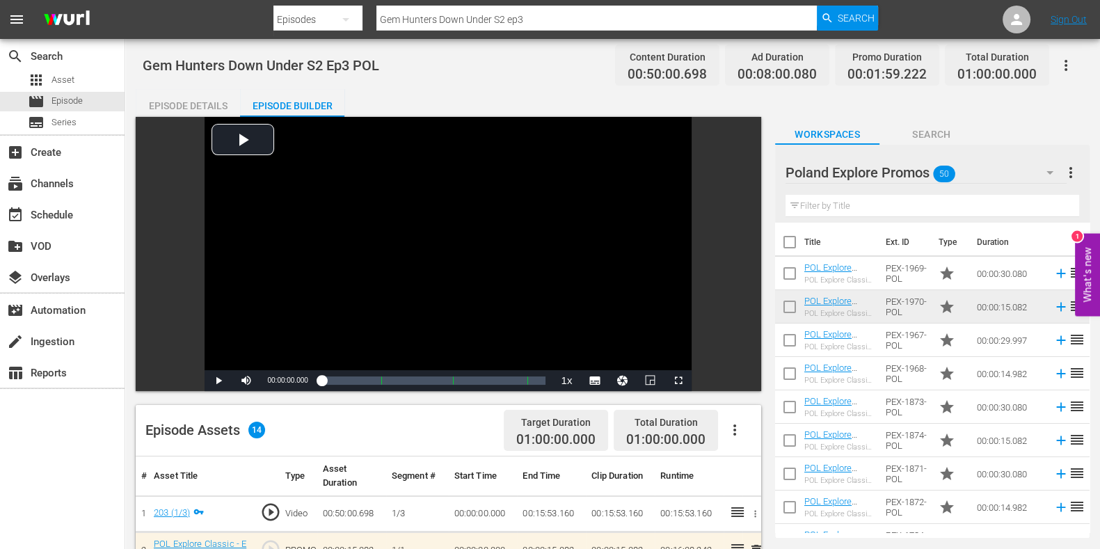
click at [578, 22] on input "Gem Hunters Down Under S2 ep3" at bounding box center [597, 19] width 441 height 33
type input "Gem Hunters Down Under S2 ep"
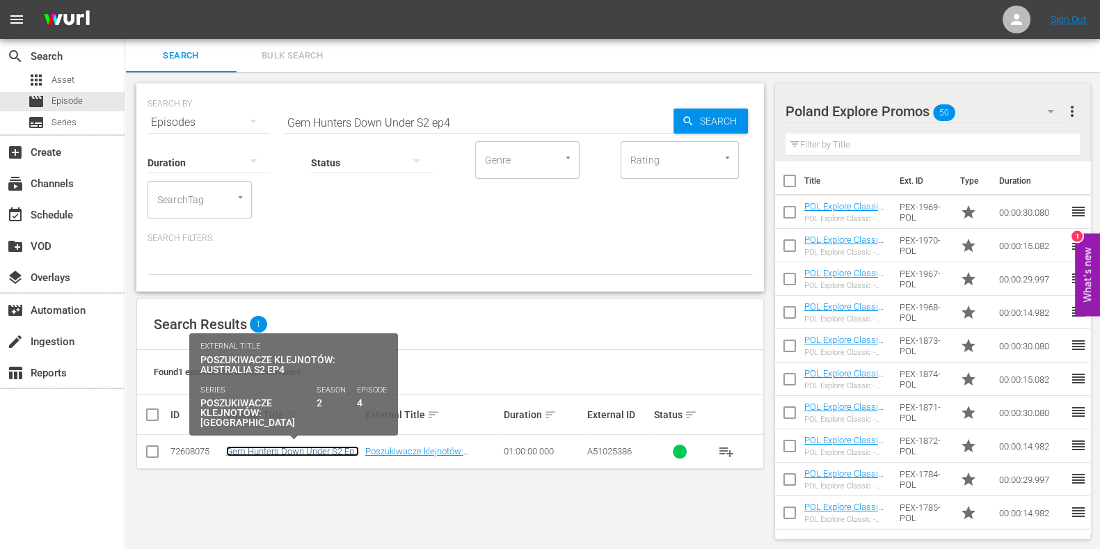
click at [326, 452] on link "Gem Hunters Down Under S2 Ep4 POL" at bounding box center [292, 456] width 133 height 21
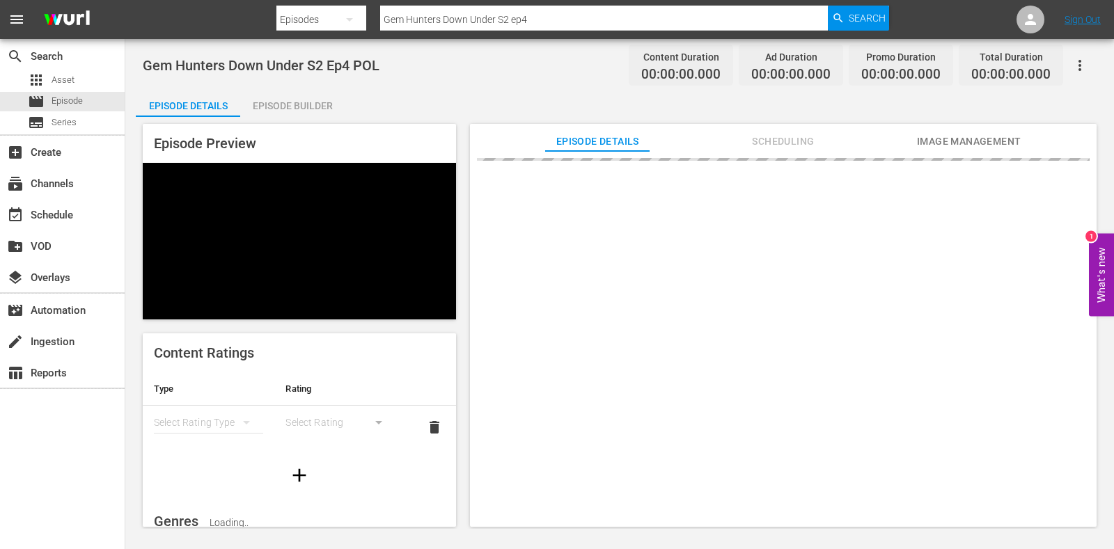
click at [272, 92] on div "Episode Builder" at bounding box center [292, 105] width 104 height 33
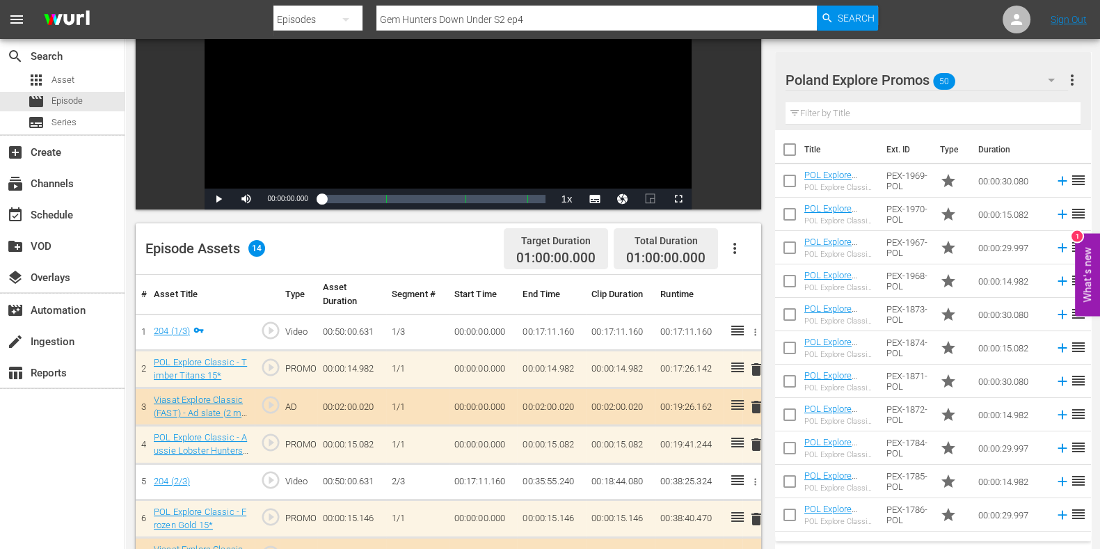
scroll to position [347, 0]
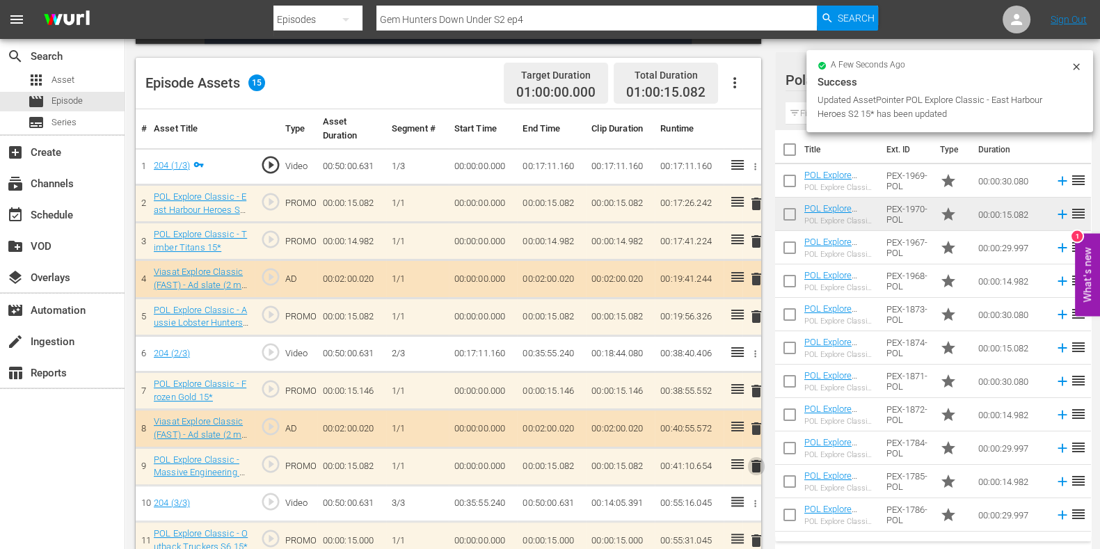
click at [758, 466] on span "delete" at bounding box center [756, 466] width 17 height 17
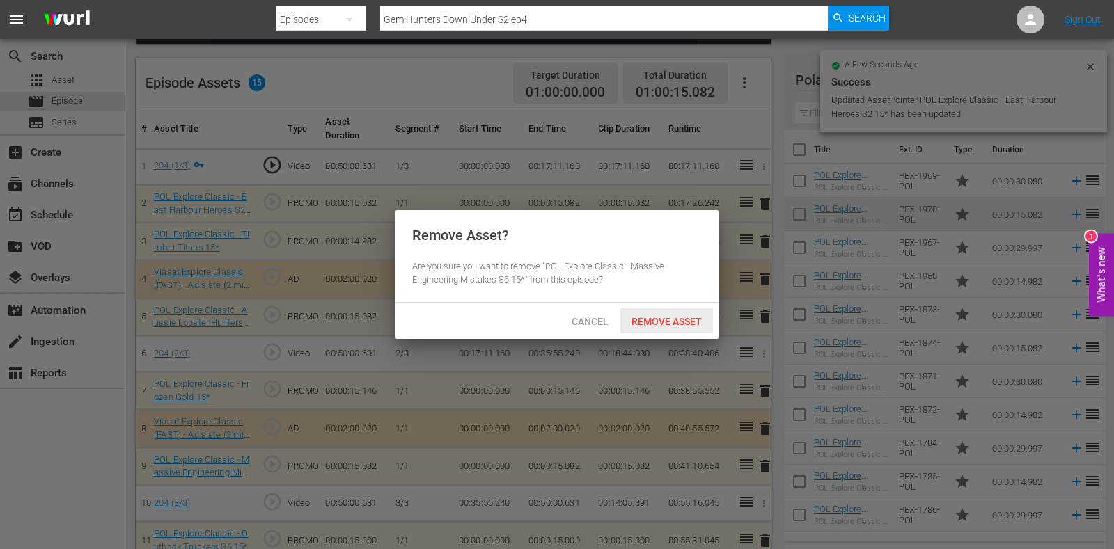
click at [668, 318] on span "Remove Asset" at bounding box center [666, 321] width 93 height 11
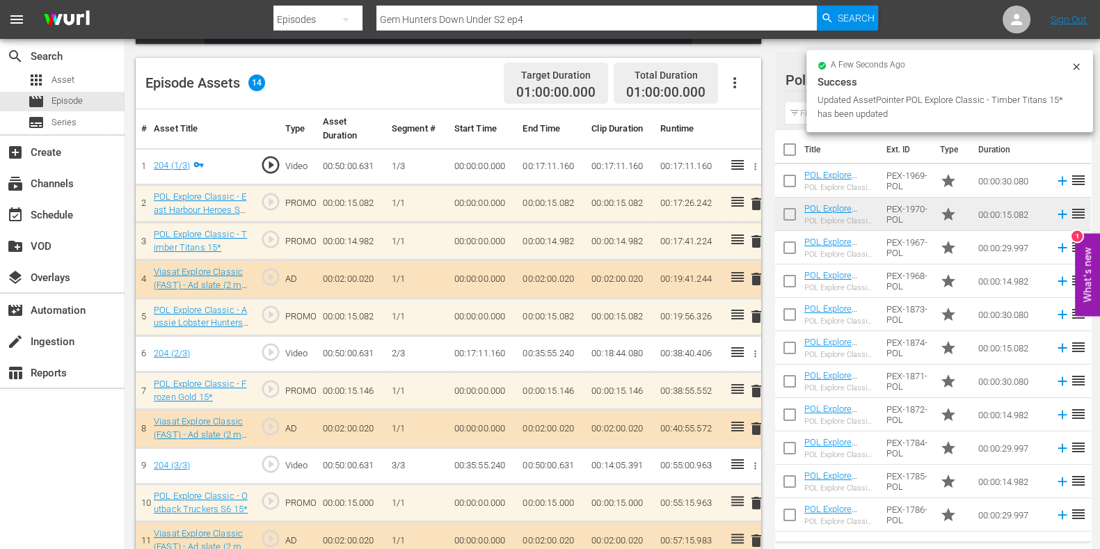
scroll to position [435, 0]
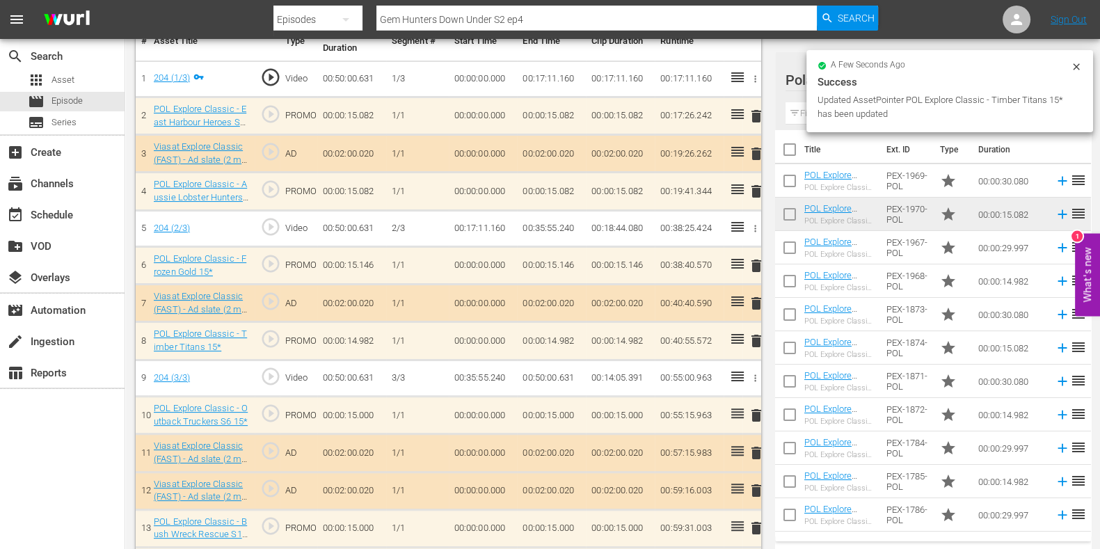
click at [756, 268] on span "delete" at bounding box center [756, 266] width 17 height 17
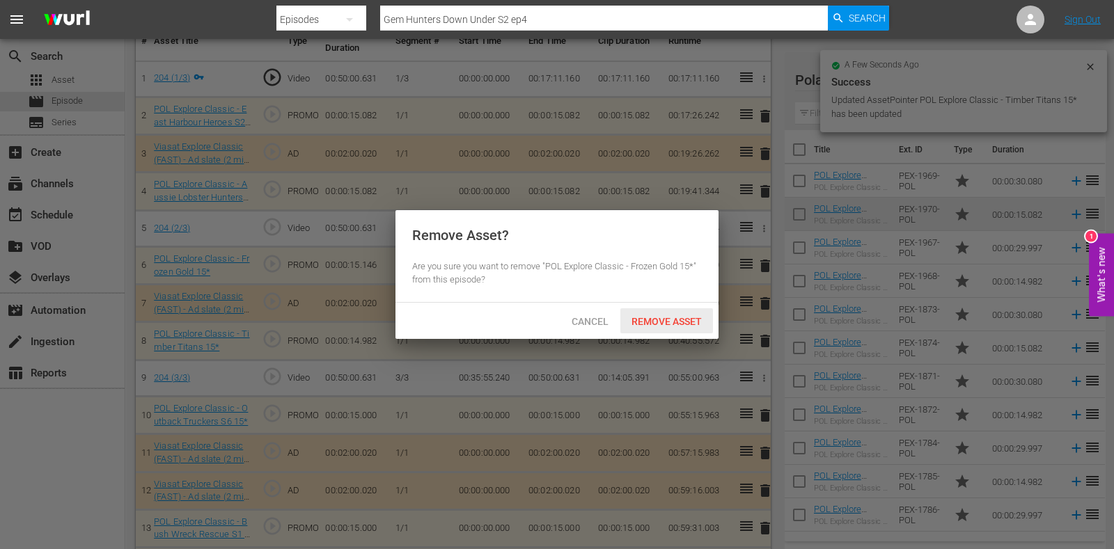
click at [674, 324] on span "Remove Asset" at bounding box center [666, 321] width 93 height 11
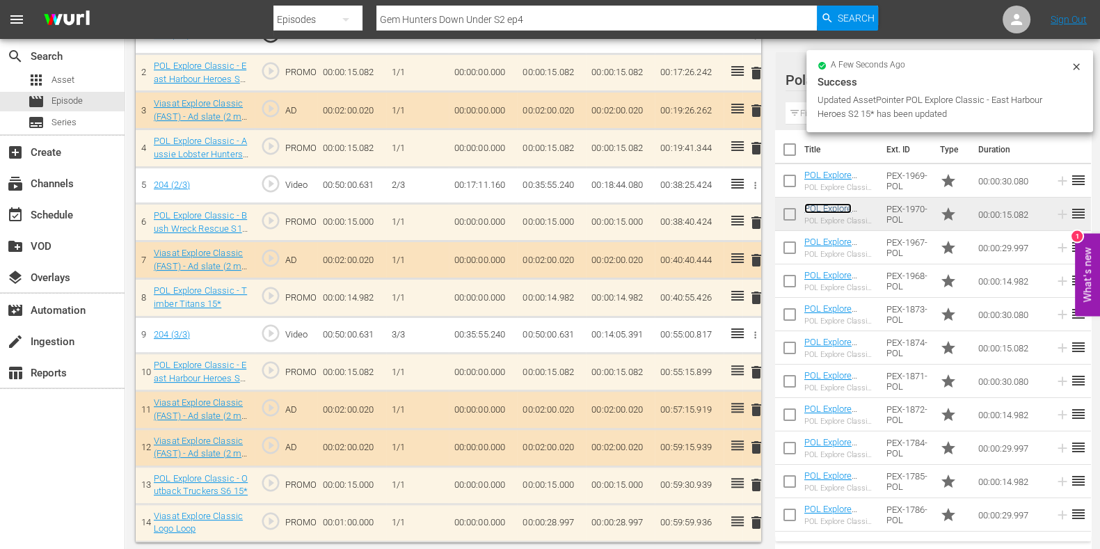
scroll to position [478, 0]
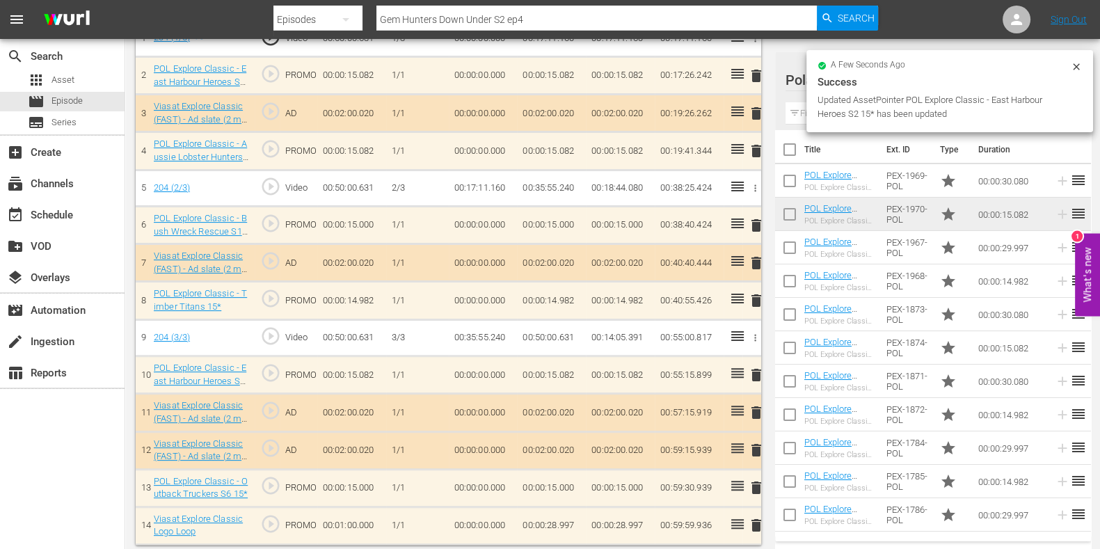
click at [556, 526] on td "00:00:28.997" at bounding box center [551, 526] width 69 height 38
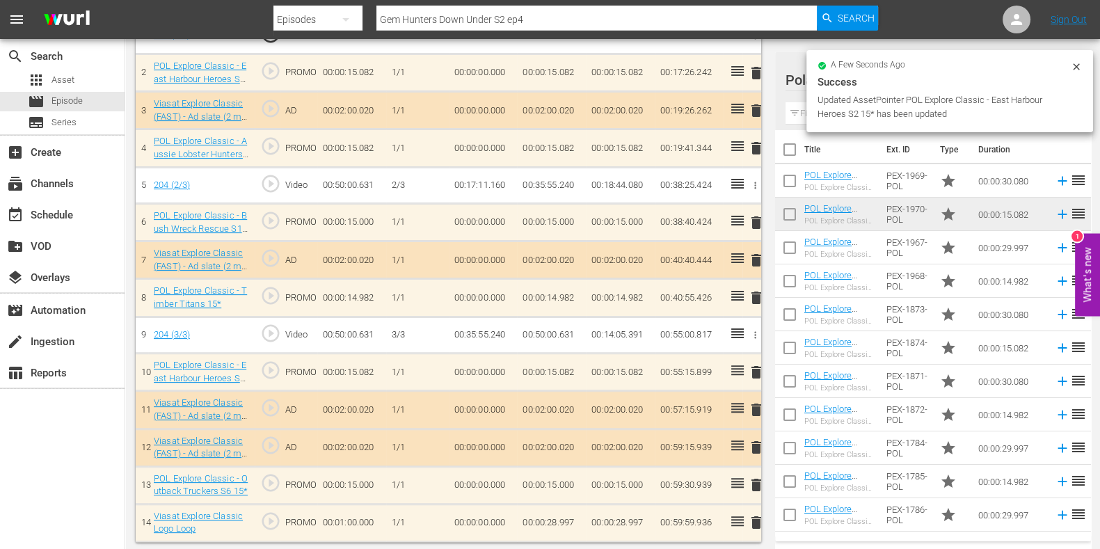
click at [561, 523] on td "00:00:28.997" at bounding box center [551, 523] width 69 height 38
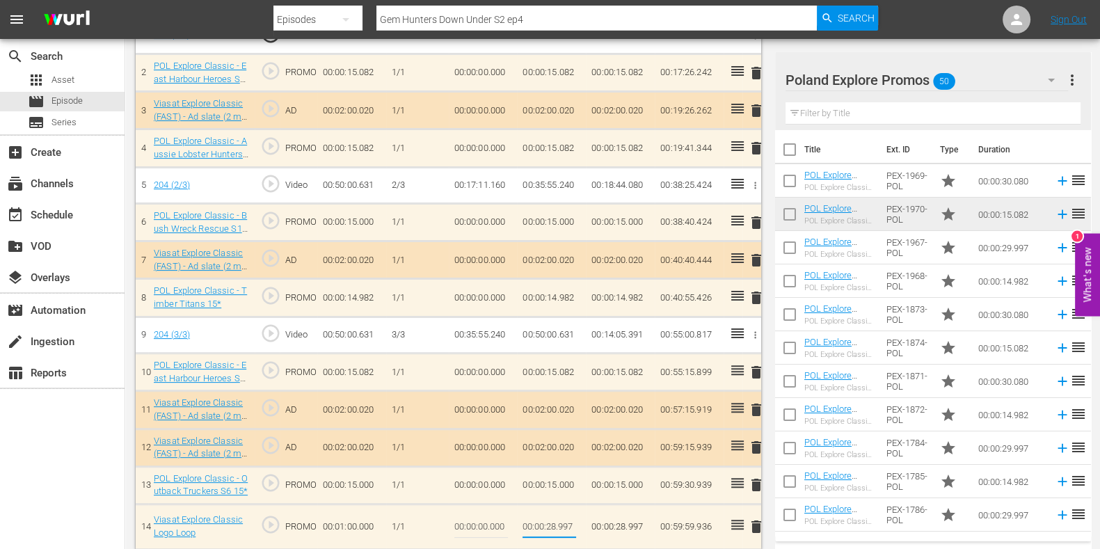
click at [572, 522] on input "00:00:28.997" at bounding box center [550, 526] width 54 height 33
type input "00:00:29.033"
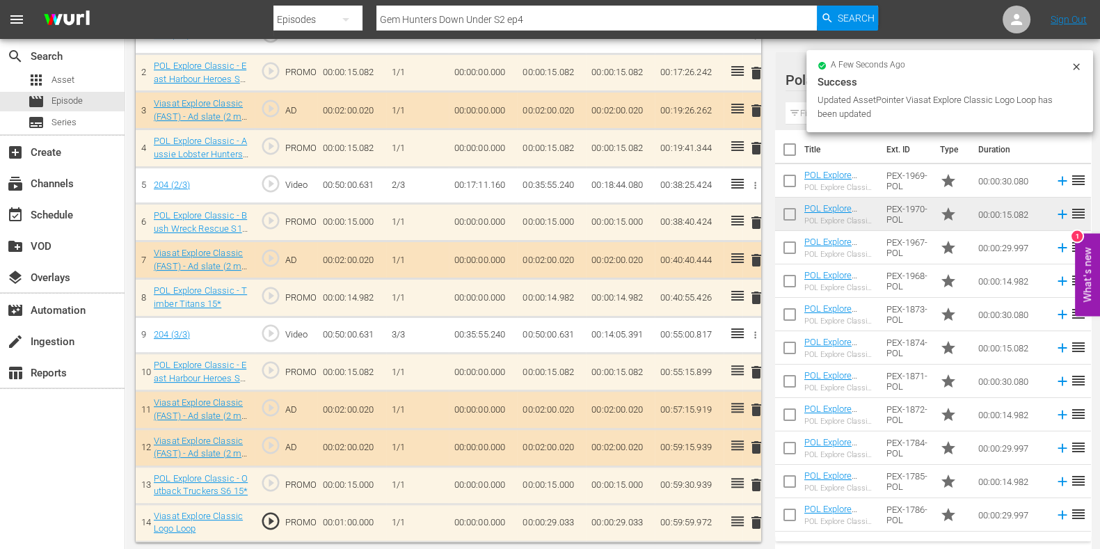
click at [565, 522] on td "00:00:29.033" at bounding box center [551, 523] width 69 height 38
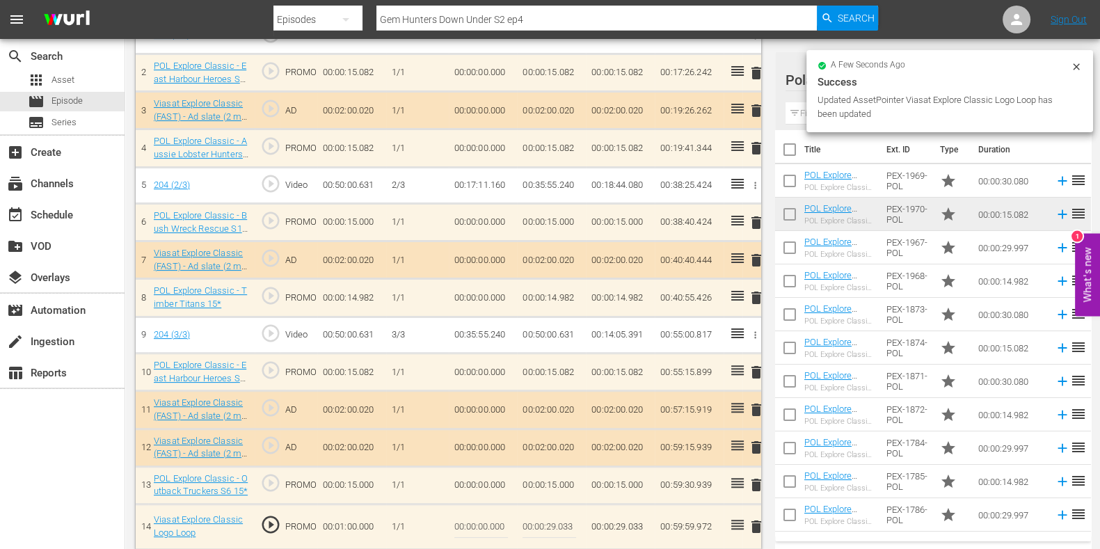
click at [560, 524] on input "00:00:29.033" at bounding box center [550, 526] width 54 height 33
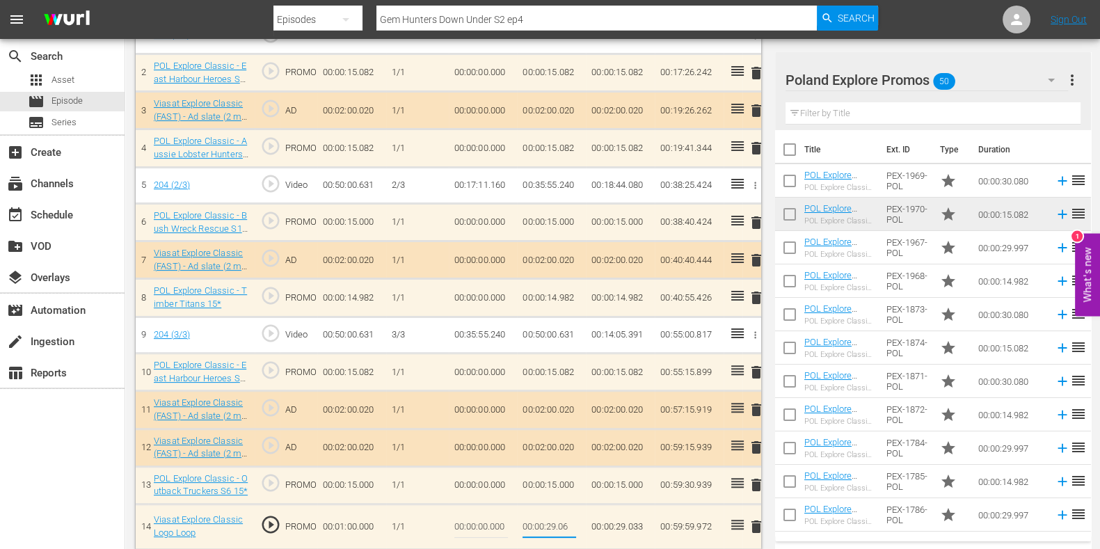
type input "00:00:29.061"
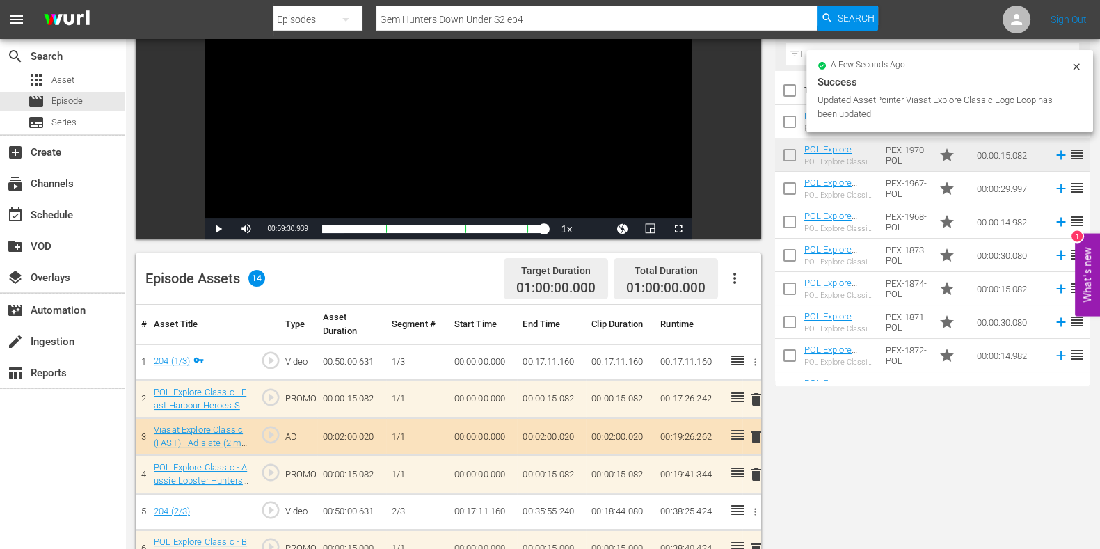
scroll to position [0, 0]
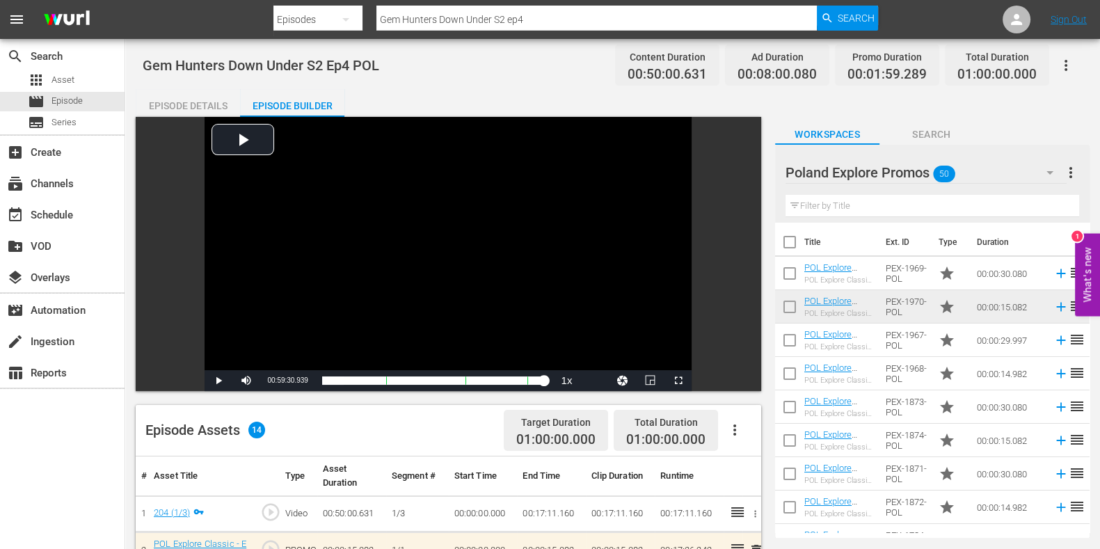
click at [547, 26] on input "Gem Hunters Down Under S2 ep4" at bounding box center [597, 19] width 441 height 33
type input "Gem Hunters Down Under S2 ep5"
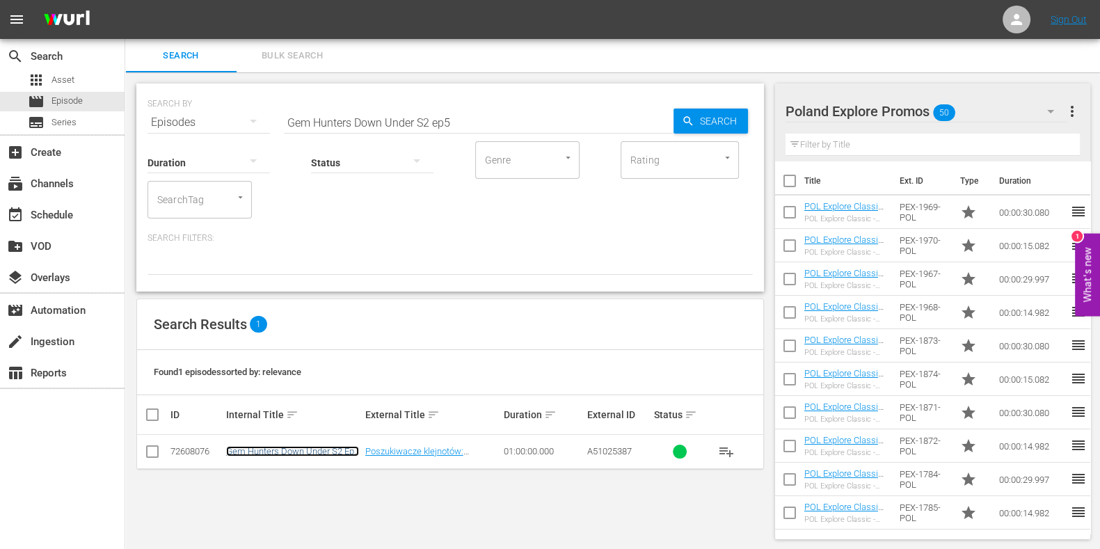
click at [239, 449] on link "Gem Hunters Down Under S2 Ep5 POL" at bounding box center [292, 456] width 133 height 21
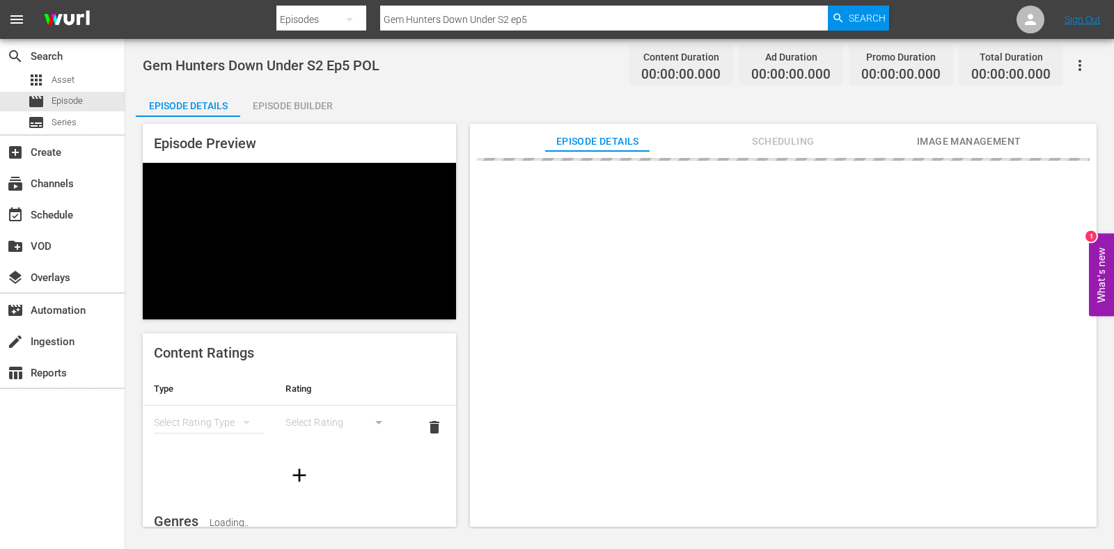
click at [275, 102] on div "Episode Builder" at bounding box center [292, 105] width 104 height 33
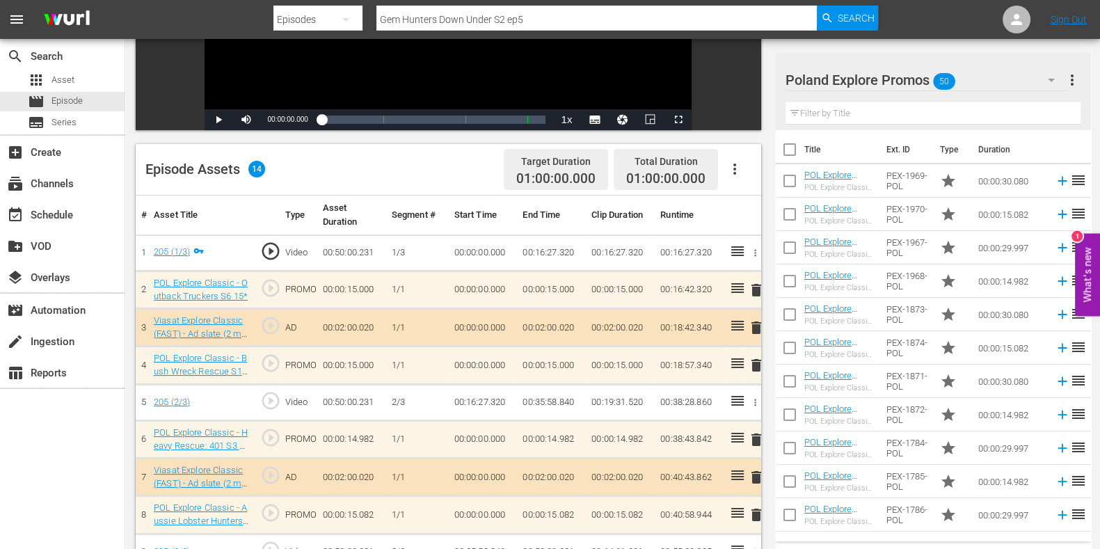
scroll to position [347, 0]
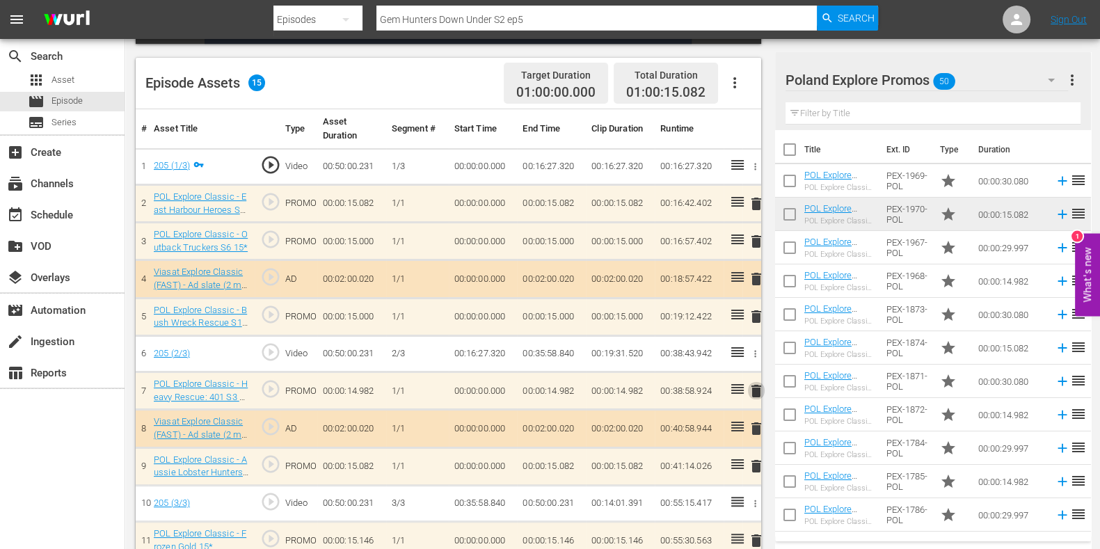
click at [759, 383] on span "delete" at bounding box center [756, 391] width 17 height 17
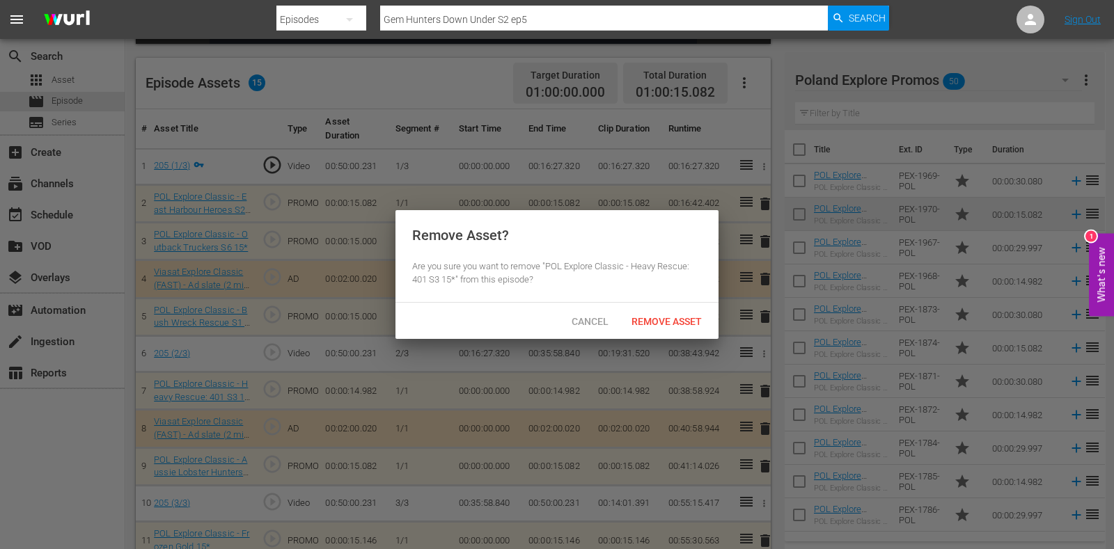
click at [682, 322] on span "Remove Asset" at bounding box center [666, 321] width 93 height 11
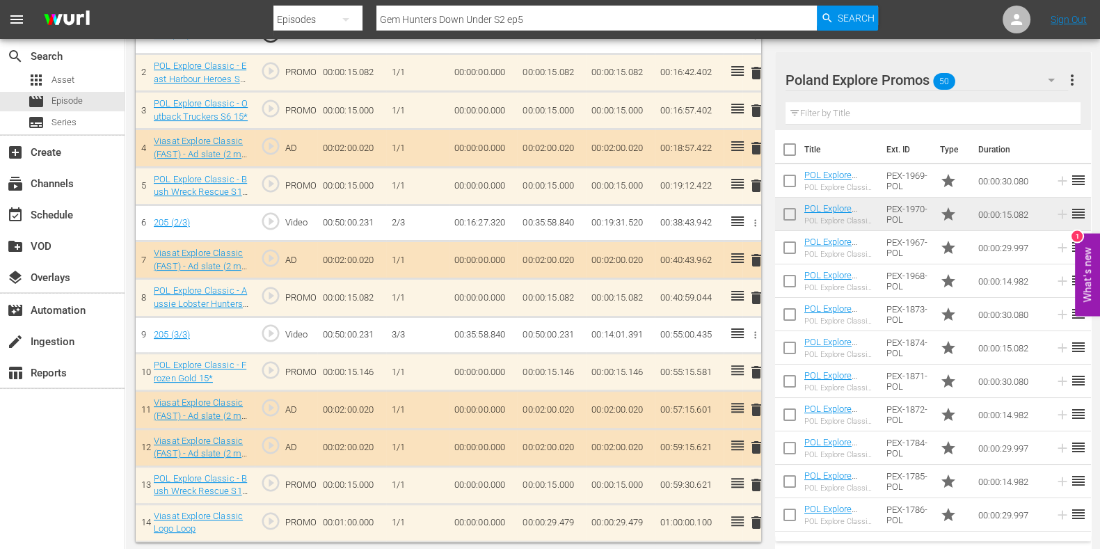
scroll to position [478, 0]
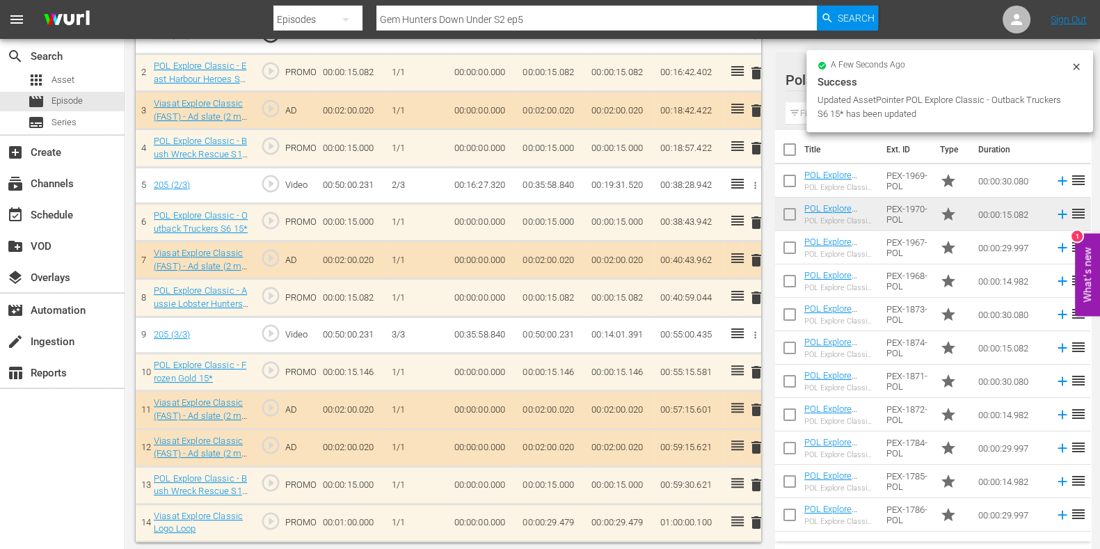
click at [567, 520] on td "00:00:29.479" at bounding box center [551, 523] width 69 height 38
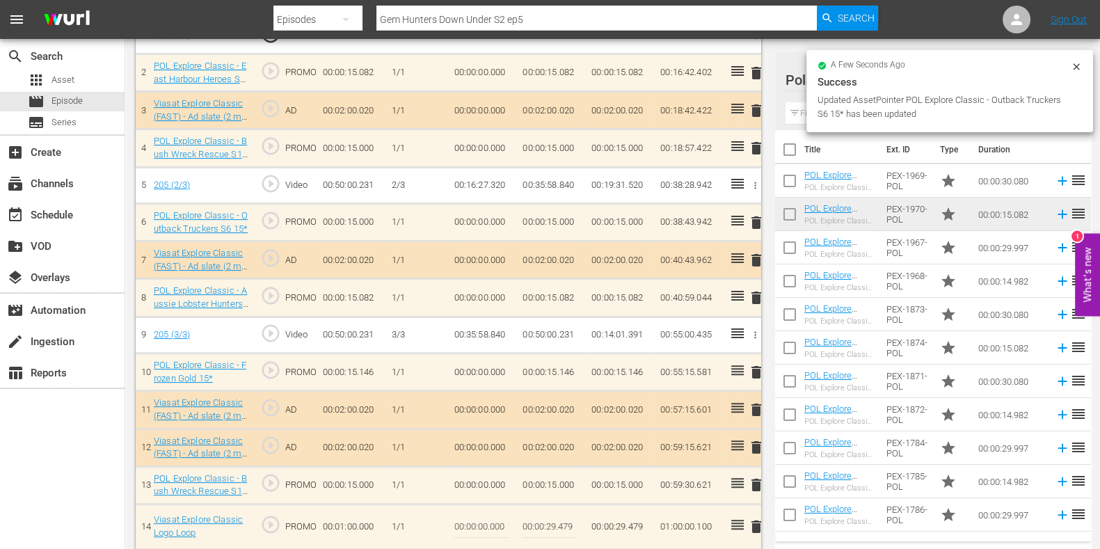
drag, startPoint x: 567, startPoint y: 520, endPoint x: 615, endPoint y: 526, distance: 47.7
click at [567, 521] on input "00:00:29.479" at bounding box center [550, 526] width 54 height 33
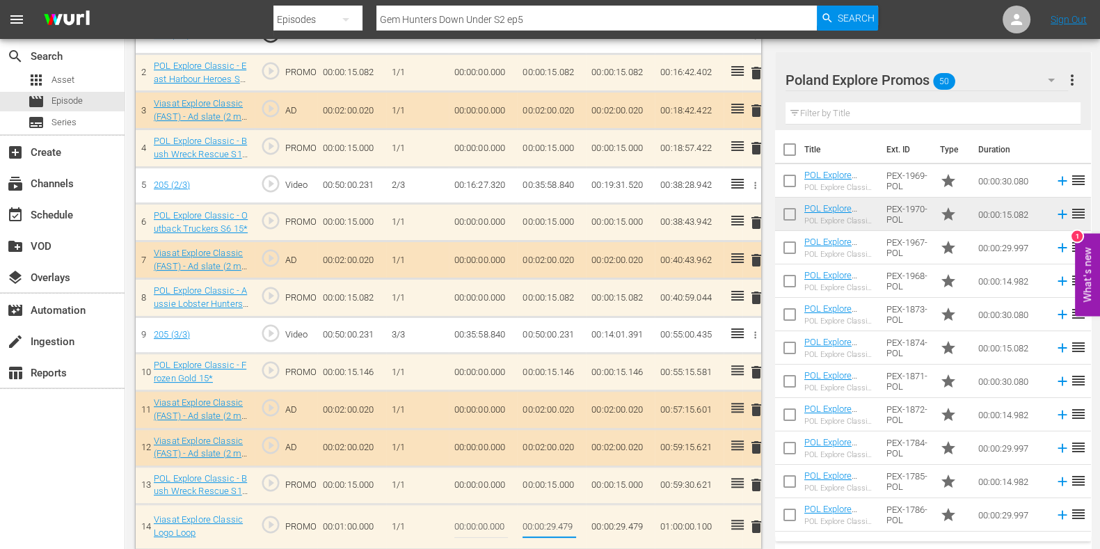
click at [566, 523] on input "00:00:29.479" at bounding box center [550, 526] width 54 height 33
type input "00:00:29.379"
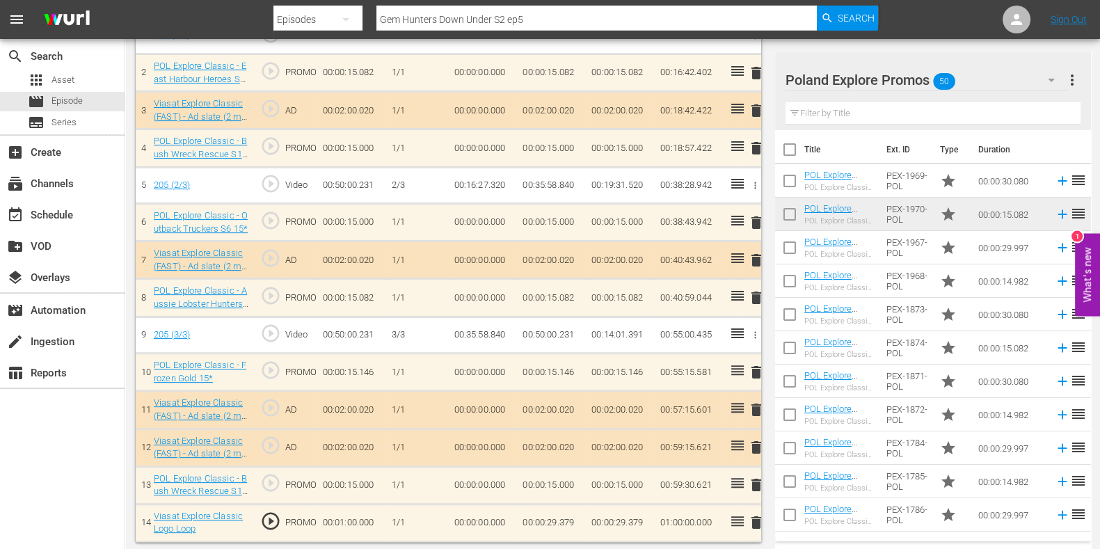
drag, startPoint x: 554, startPoint y: 33, endPoint x: 557, endPoint y: 22, distance: 10.8
click at [555, 29] on div "Search By Episodes Search ID, Title, Description, Keywords, or Category Gem Hun…" at bounding box center [577, 19] width 606 height 33
click at [557, 22] on input "Gem Hunters Down Under S2 ep5" at bounding box center [597, 19] width 441 height 33
type input "Gem Hunters Down Under S2 ep6"
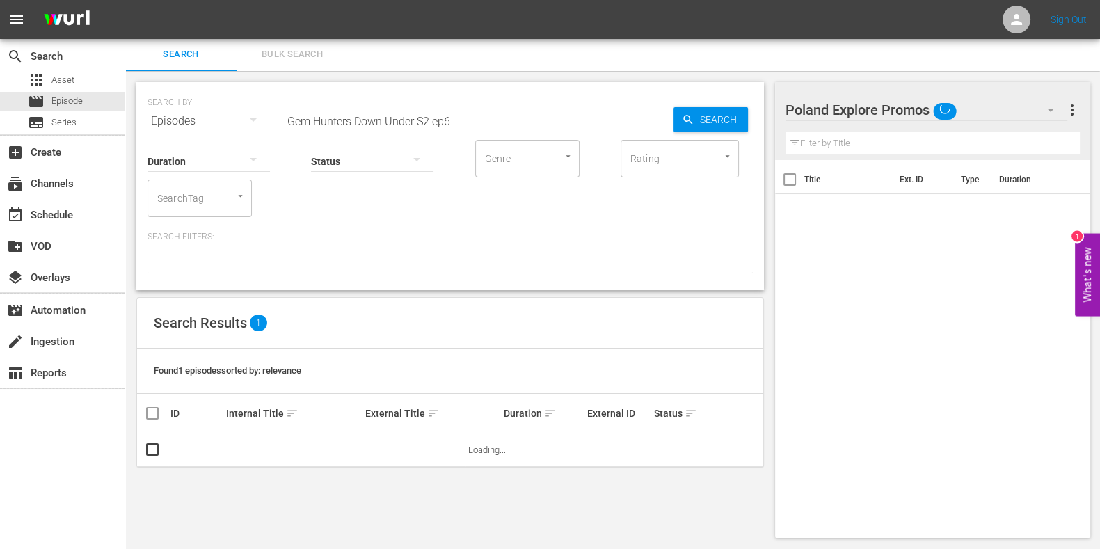
scroll to position [1, 0]
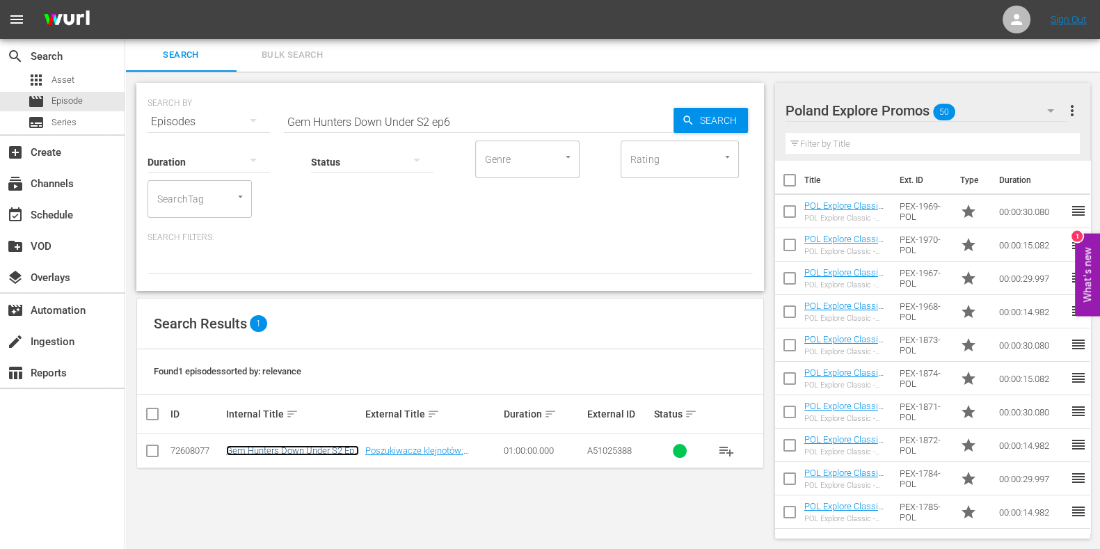
click at [272, 446] on link "Gem Hunters Down Under S2 Ep6 POL" at bounding box center [292, 455] width 133 height 21
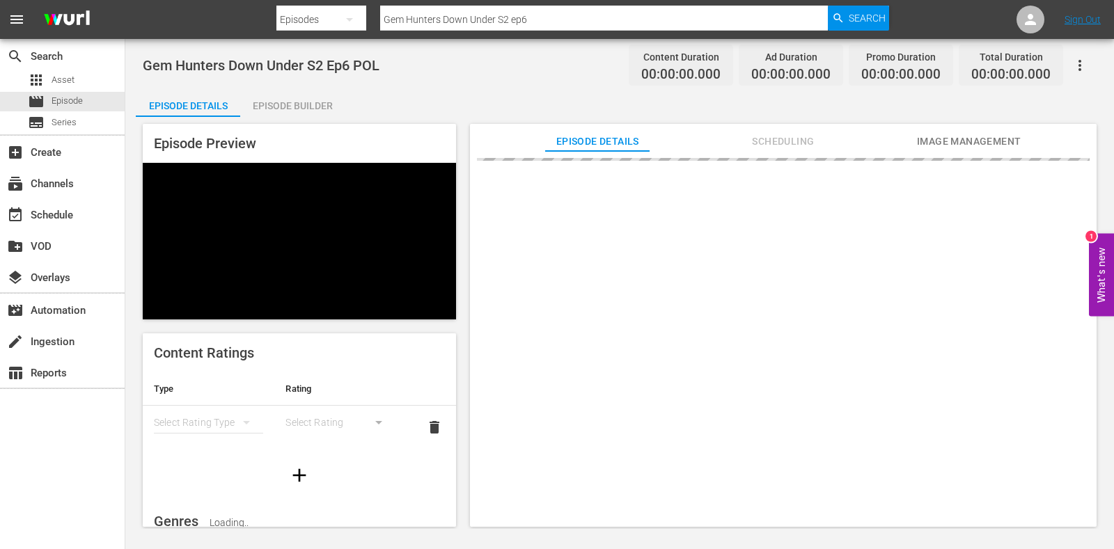
click at [287, 104] on div "Episode Builder" at bounding box center [292, 105] width 104 height 33
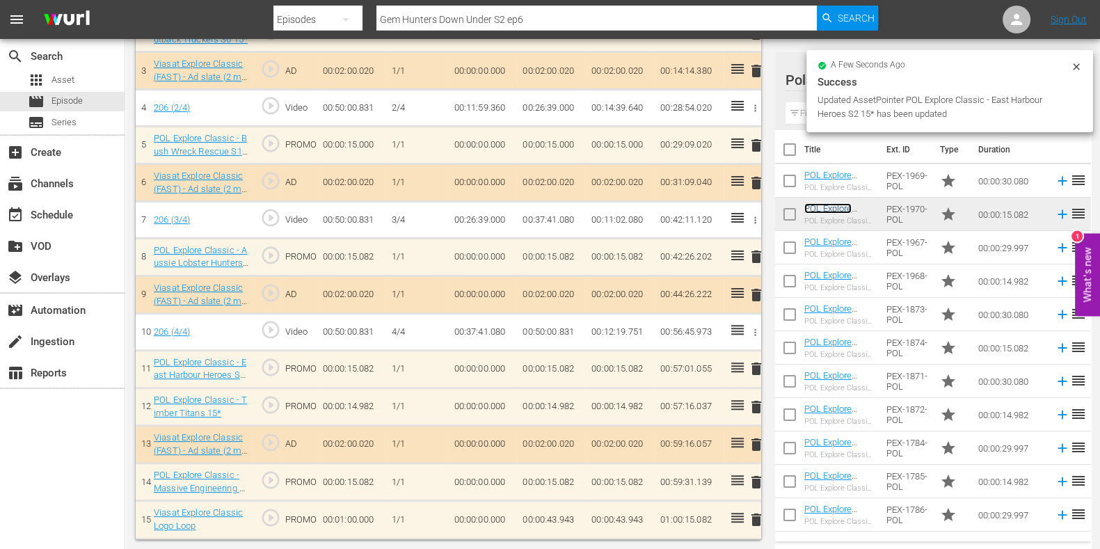
scroll to position [515, 0]
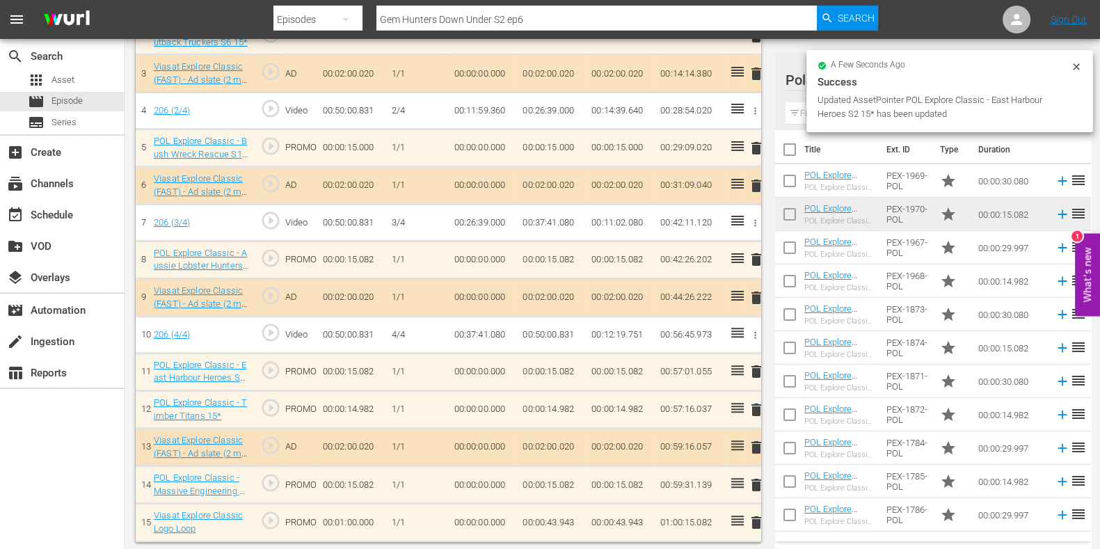
click at [757, 406] on span "delete" at bounding box center [756, 410] width 17 height 17
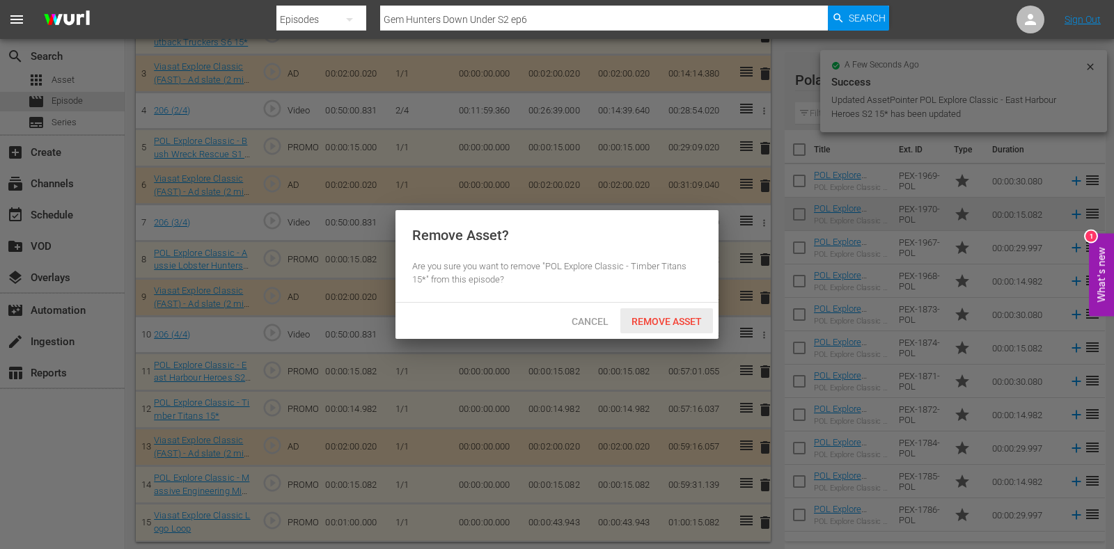
click at [666, 318] on span "Remove Asset" at bounding box center [666, 321] width 93 height 11
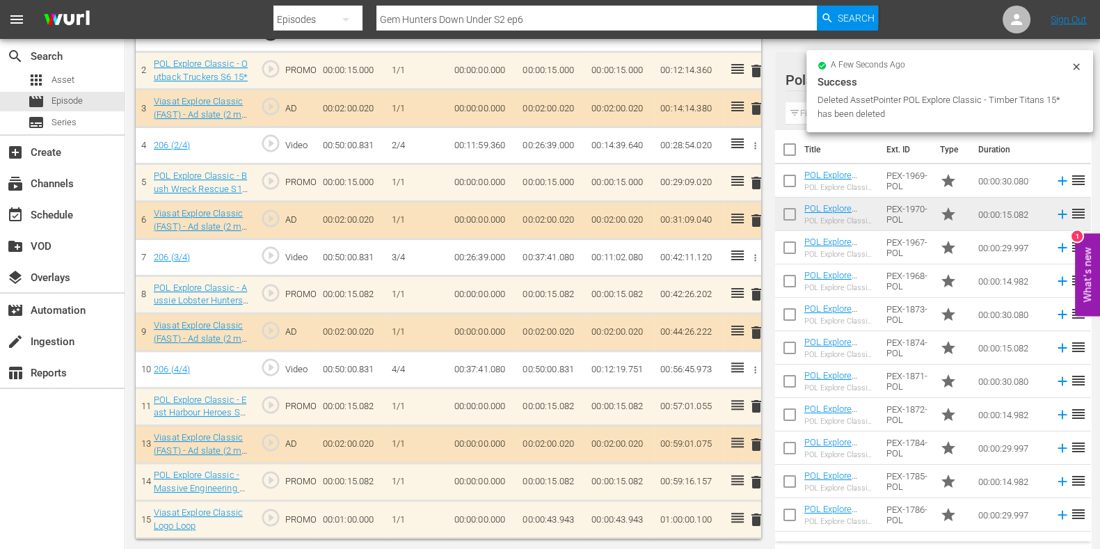
scroll to position [477, 0]
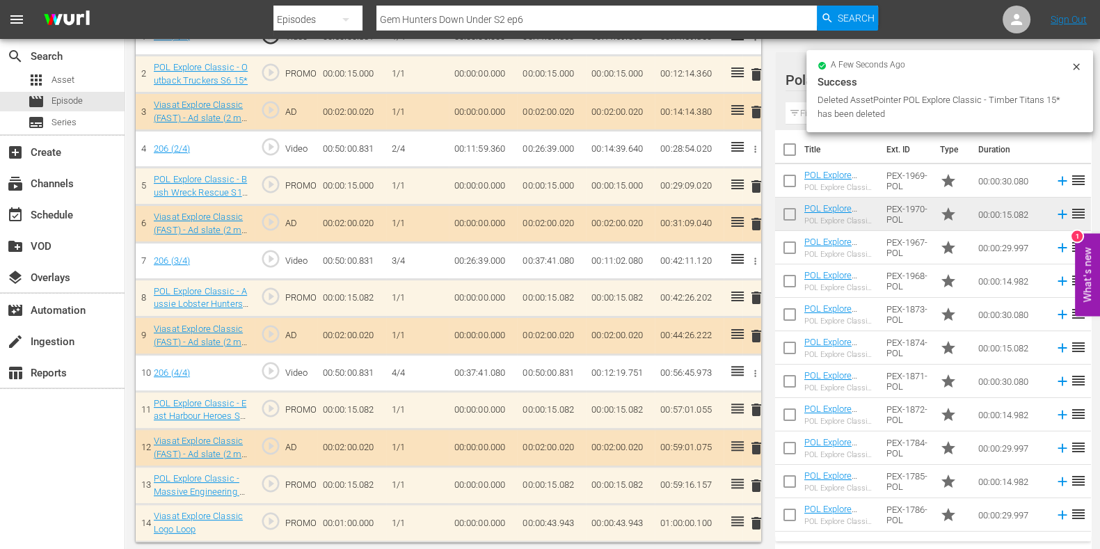
click at [567, 524] on td "00:00:43.943" at bounding box center [551, 524] width 69 height 38
click at [567, 523] on td "00:00:43.943" at bounding box center [551, 524] width 69 height 38
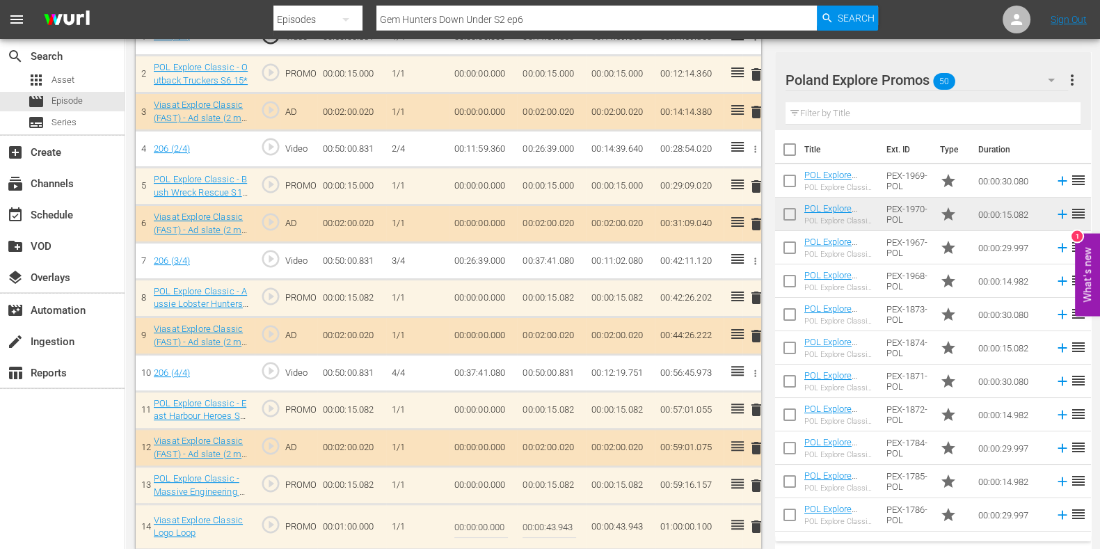
scroll to position [484, 0]
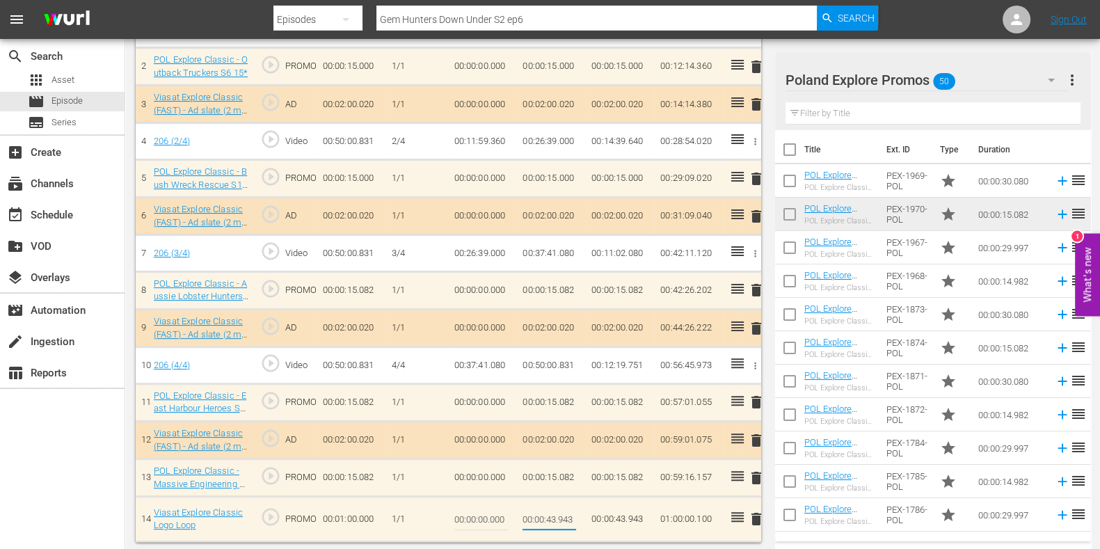
click at [564, 517] on input "00:00:43.943" at bounding box center [550, 519] width 54 height 33
type input "00:00:43.843"
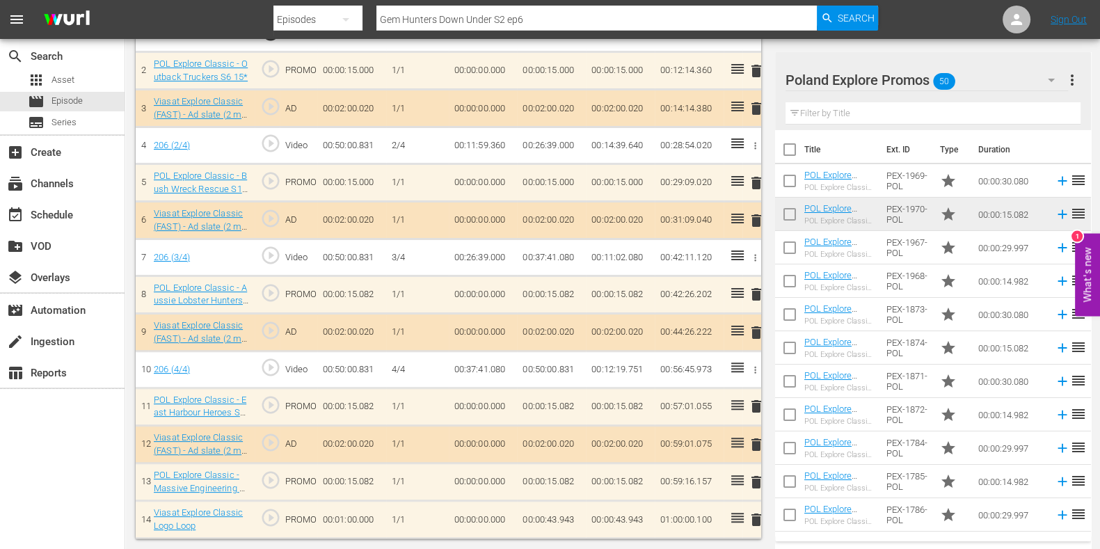
scroll to position [477, 0]
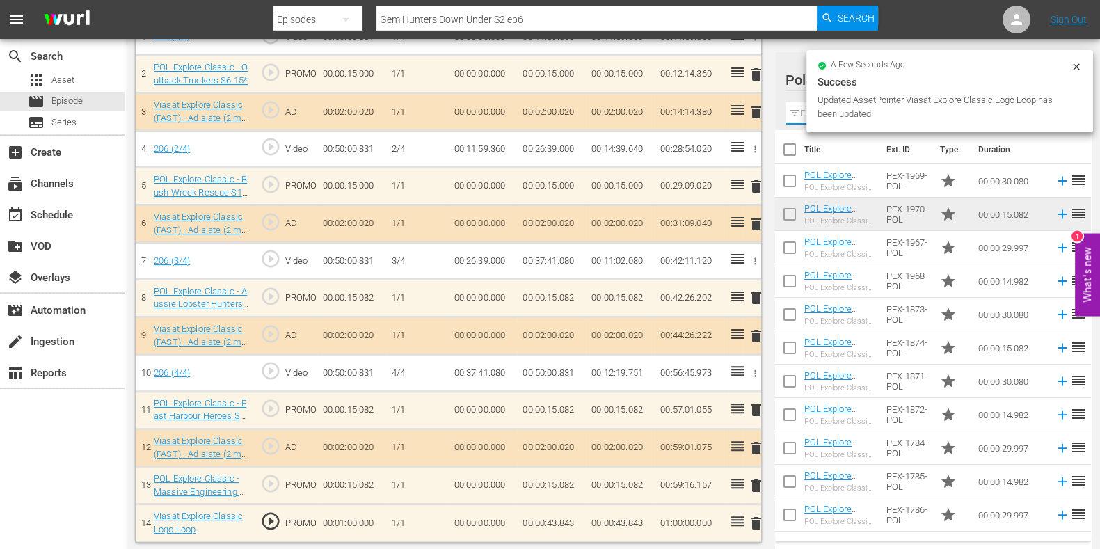
click at [804, 116] on input "text" at bounding box center [933, 113] width 295 height 22
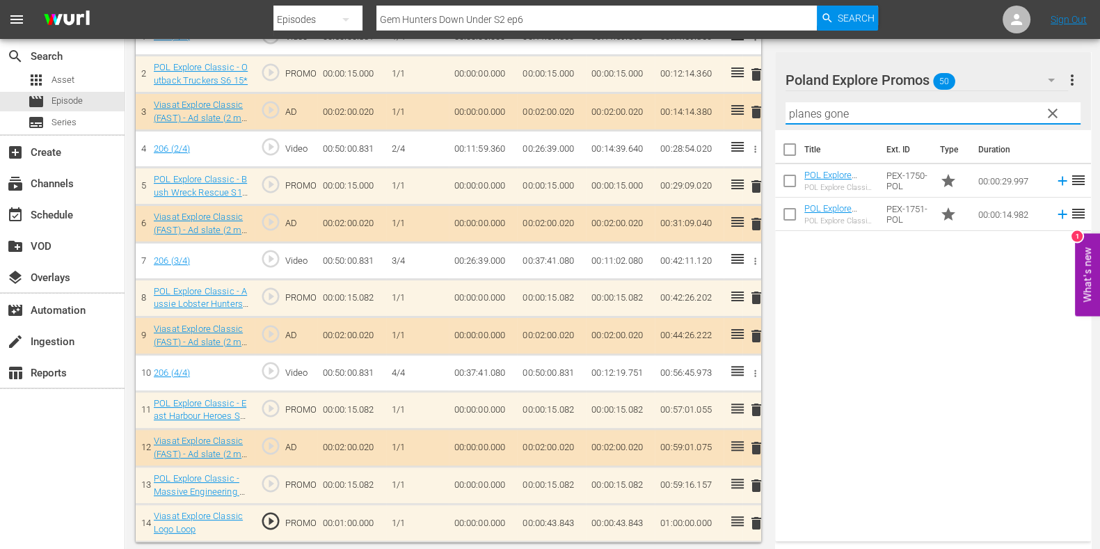
type input "planes gone"
click at [916, 377] on div "Title Ext. ID Type Duration POL Explore Classic - Planes Gone Viral 30* POL Exp…" at bounding box center [933, 333] width 316 height 406
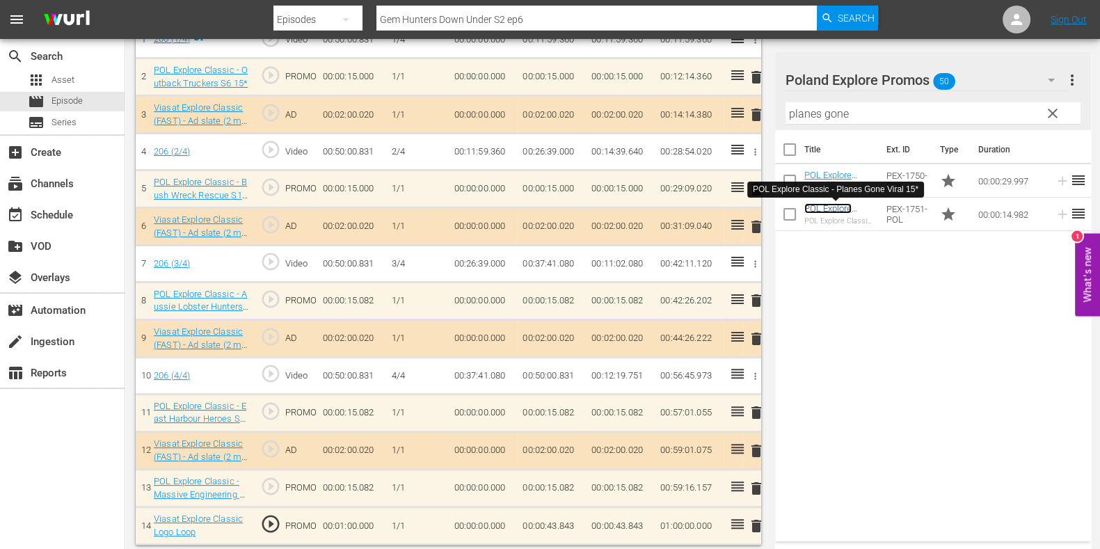
scroll to position [480, 0]
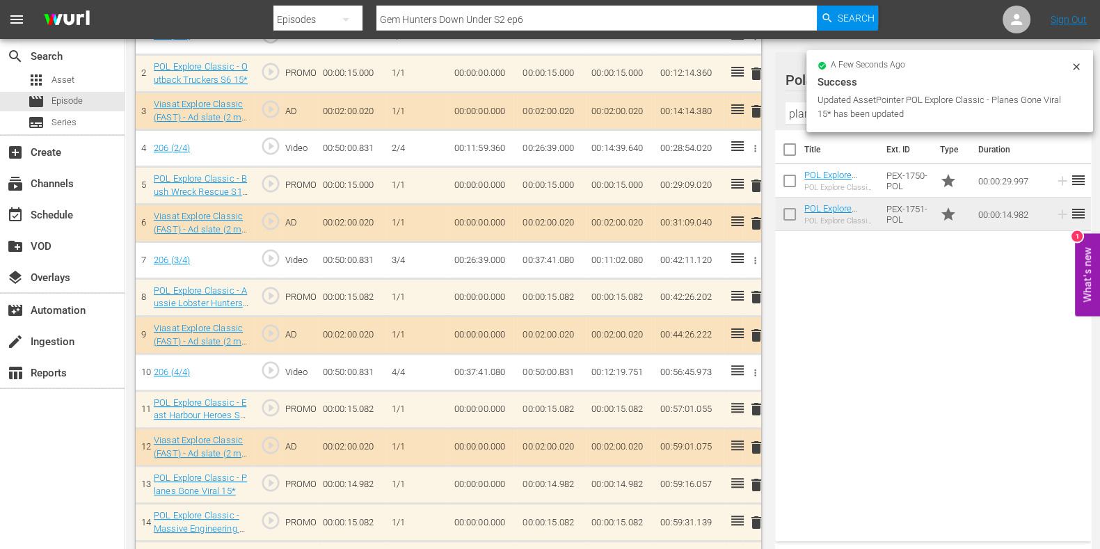
click at [752, 519] on div "delete" at bounding box center [752, 522] width 8 height 20
click at [760, 519] on td "delete" at bounding box center [752, 523] width 19 height 38
click at [752, 516] on div "delete" at bounding box center [752, 522] width 8 height 20
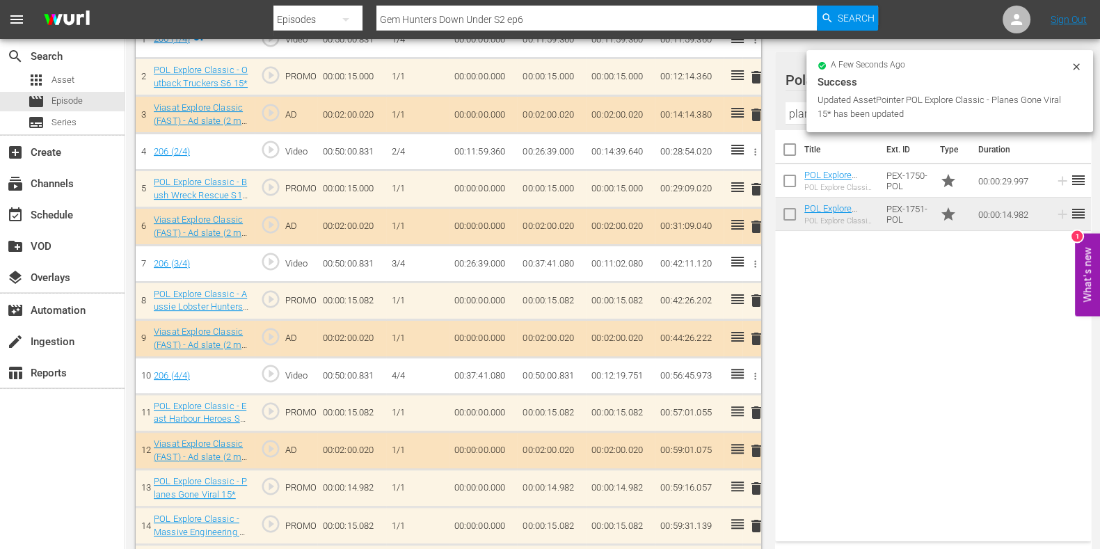
click at [758, 518] on span "delete" at bounding box center [756, 526] width 17 height 17
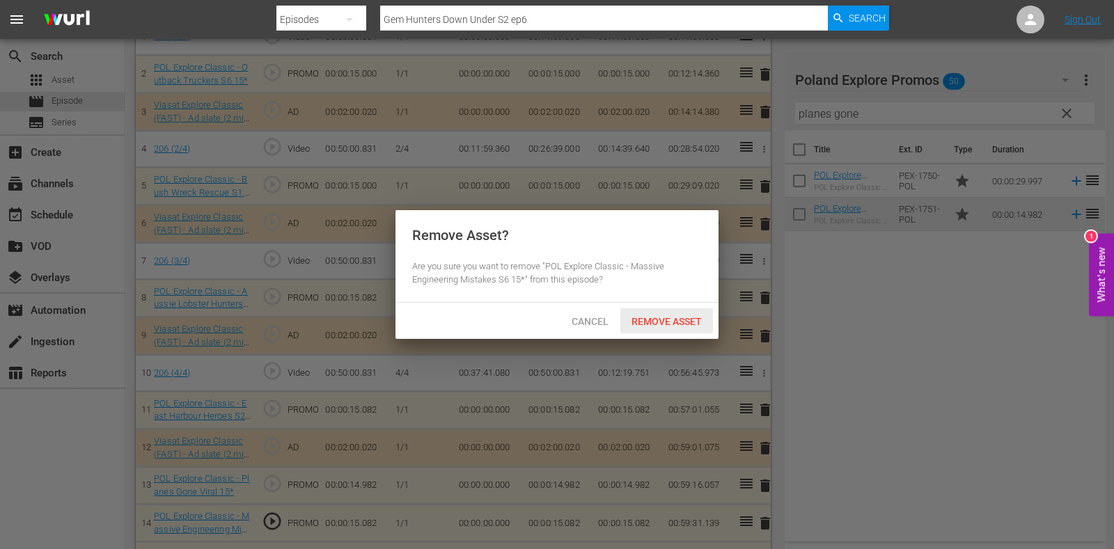
click at [686, 329] on div "Remove Asset" at bounding box center [666, 321] width 93 height 26
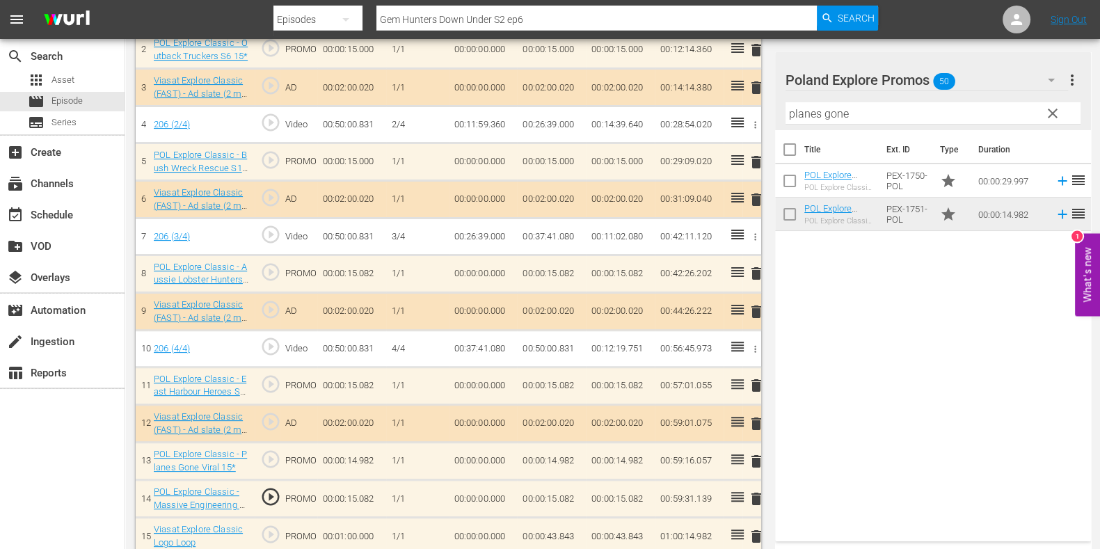
scroll to position [515, 0]
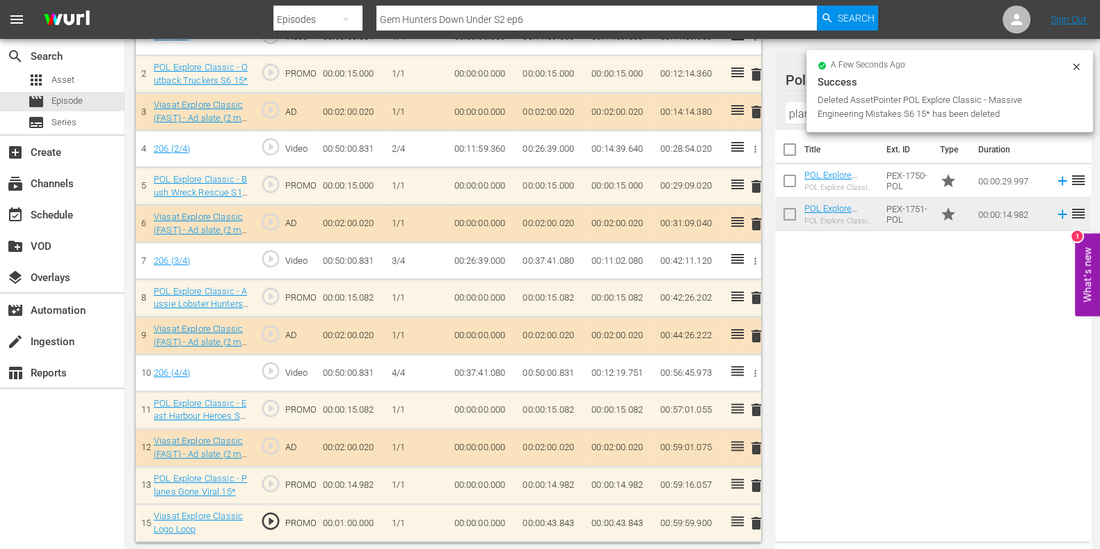
click at [562, 516] on td "00:00:43.843" at bounding box center [551, 524] width 69 height 38
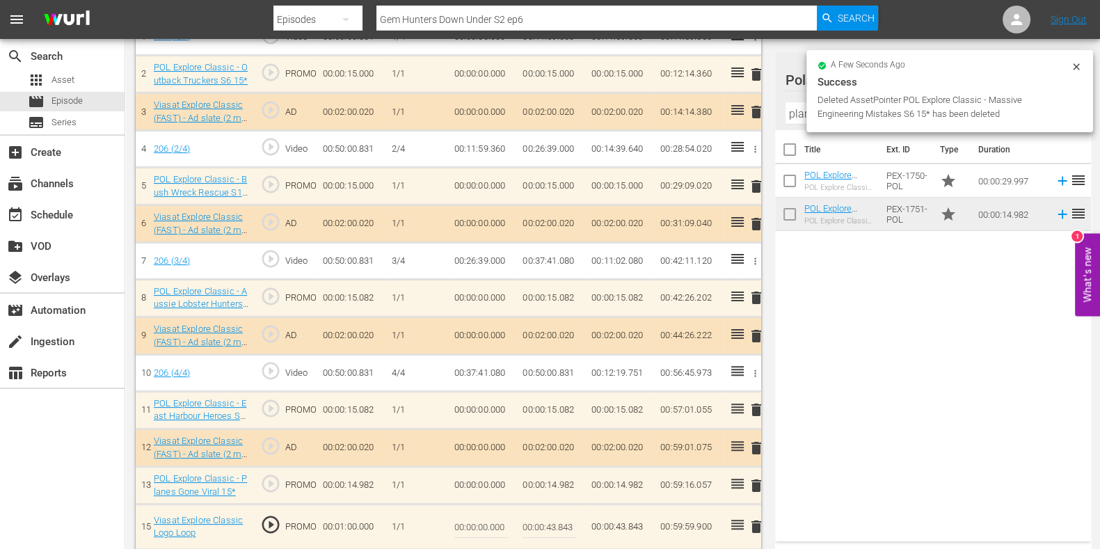
scroll to position [484, 0]
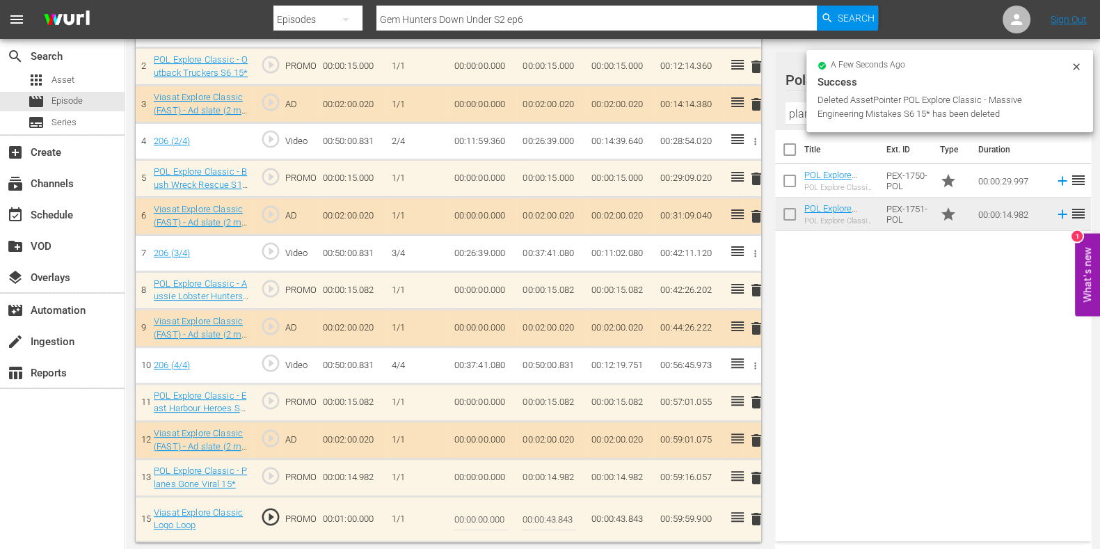
click at [562, 516] on input "00:00:43.843" at bounding box center [550, 519] width 54 height 33
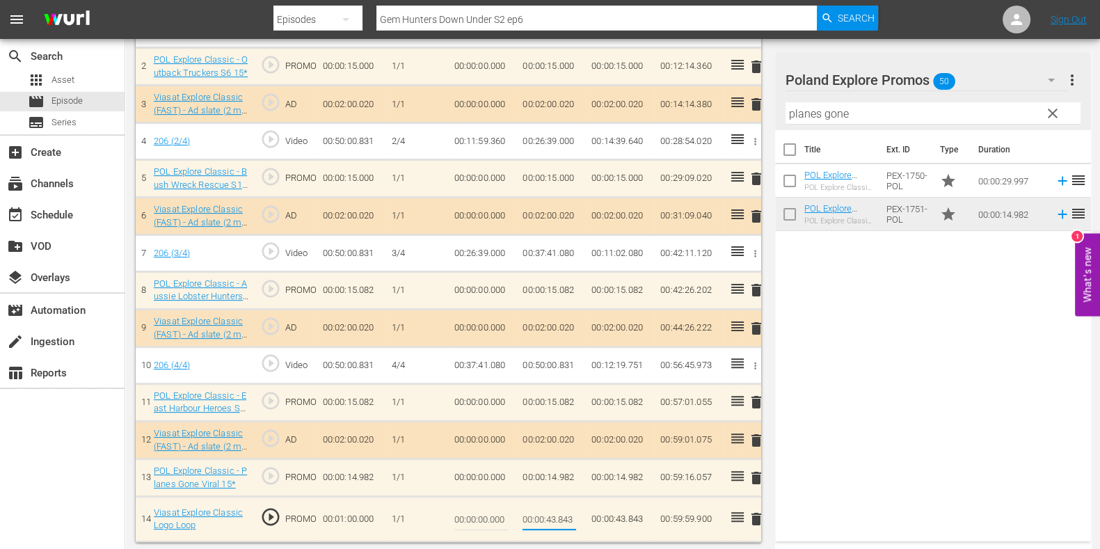
click at [560, 512] on input "00:00:43.843" at bounding box center [550, 519] width 54 height 33
click at [566, 514] on input "00:00:43.843" at bounding box center [550, 519] width 54 height 33
type input "00:00:43.943"
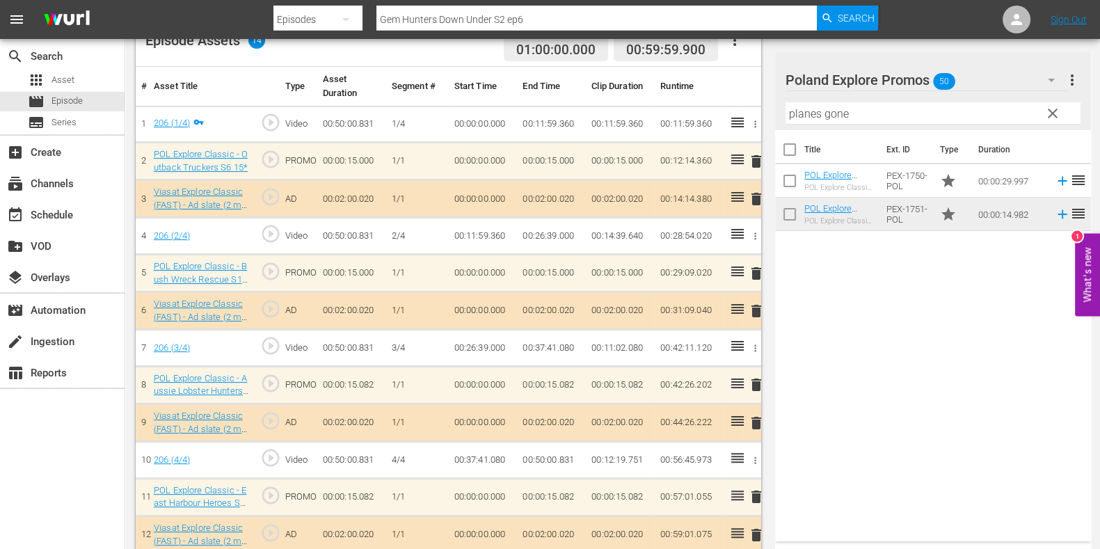
scroll to position [0, 0]
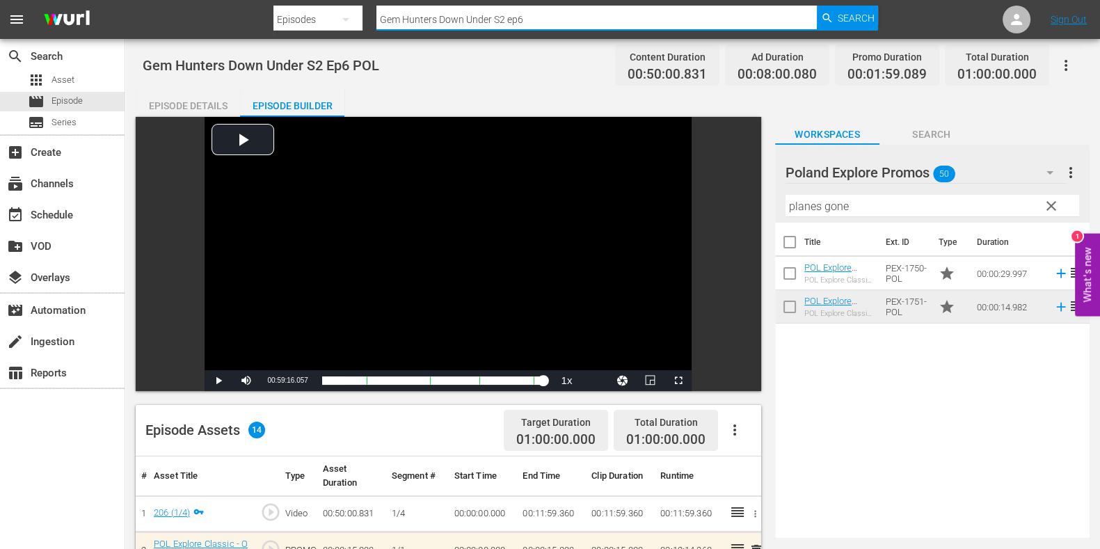
drag, startPoint x: 537, startPoint y: 17, endPoint x: 498, endPoint y: 28, distance: 41.2
click at [498, 28] on input "Gem Hunters Down Under S2 ep6" at bounding box center [597, 19] width 441 height 33
type input "Gem Hunters Down Under S3 ep"
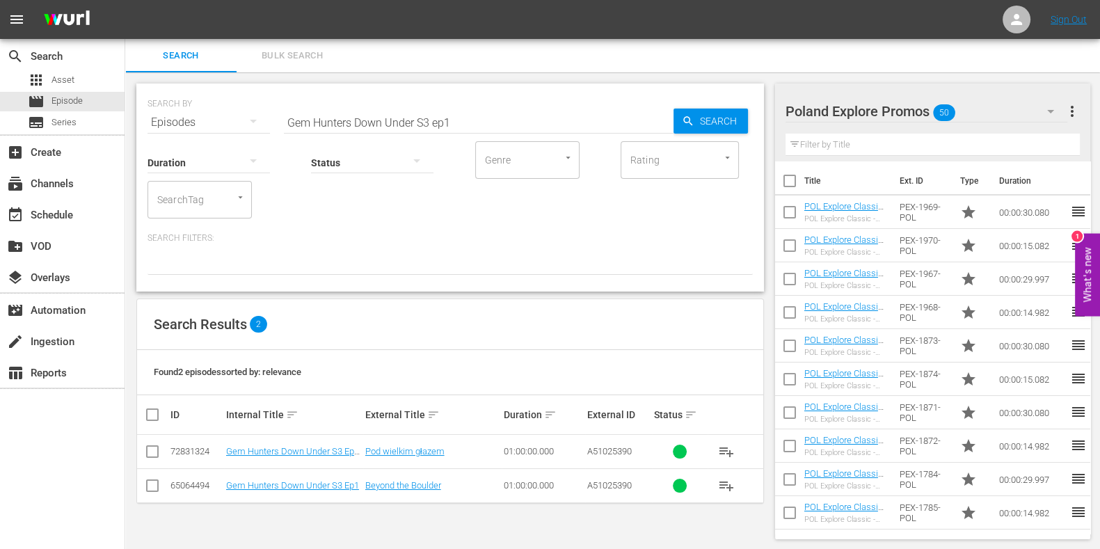
click at [298, 457] on td "Gem Hunters Down Under S3 Ep1 POL" at bounding box center [293, 452] width 139 height 34
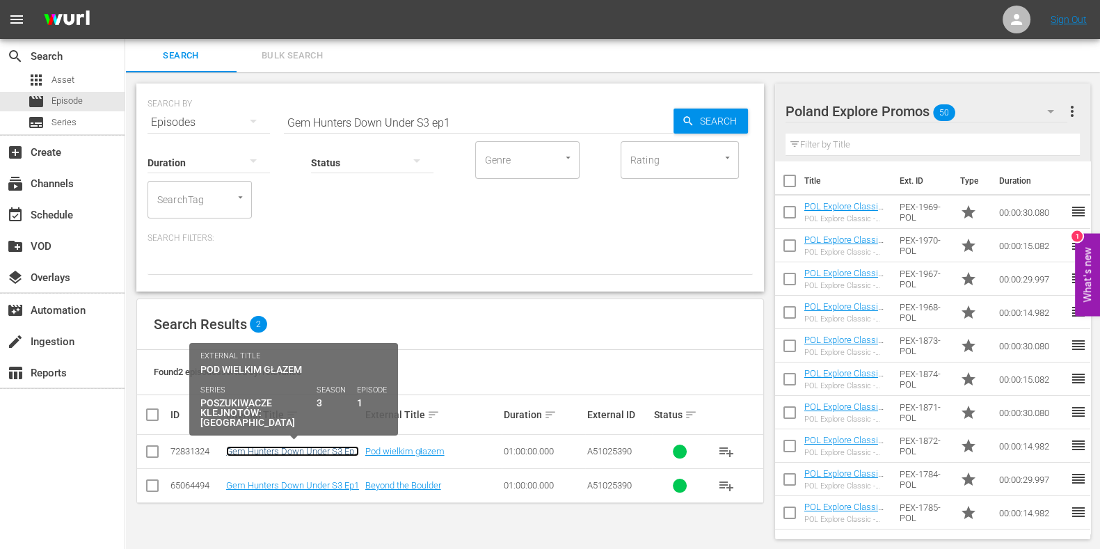
click at [298, 448] on link "Gem Hunters Down Under S3 Ep1 POL" at bounding box center [292, 456] width 133 height 21
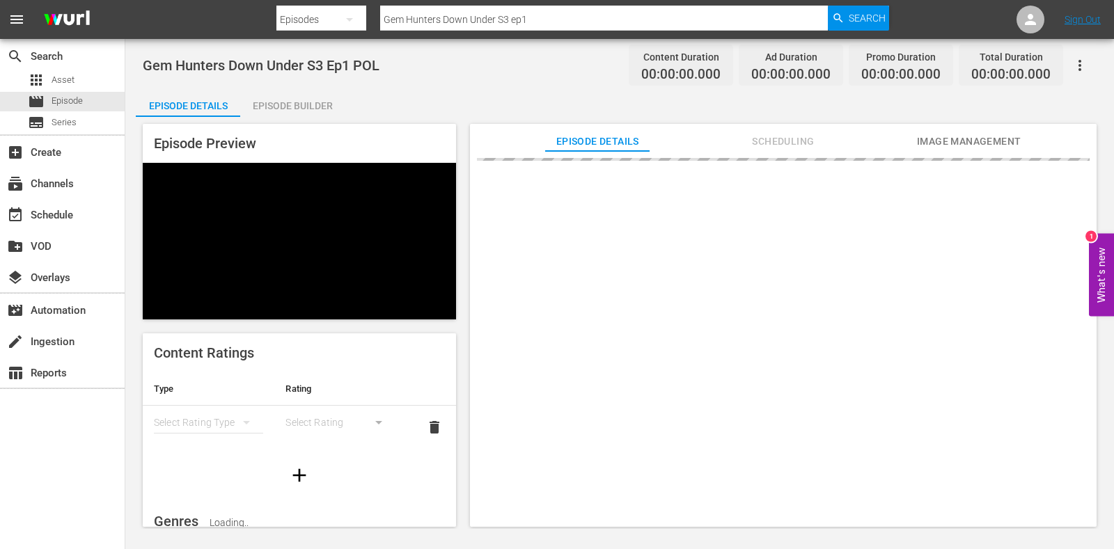
click at [290, 105] on div "Episode Builder" at bounding box center [292, 105] width 104 height 33
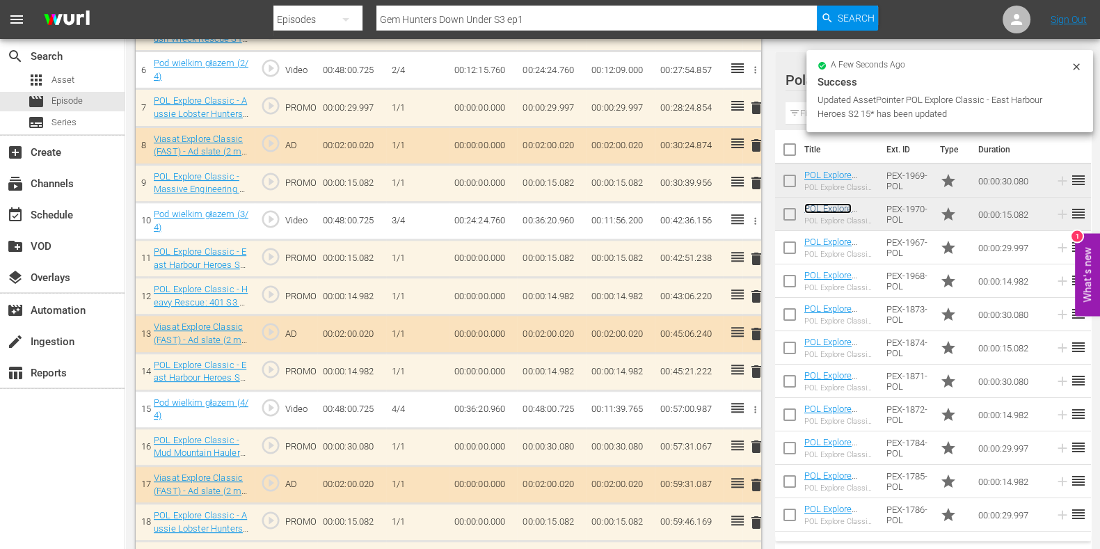
scroll to position [633, 0]
click at [754, 288] on span "delete" at bounding box center [756, 296] width 17 height 17
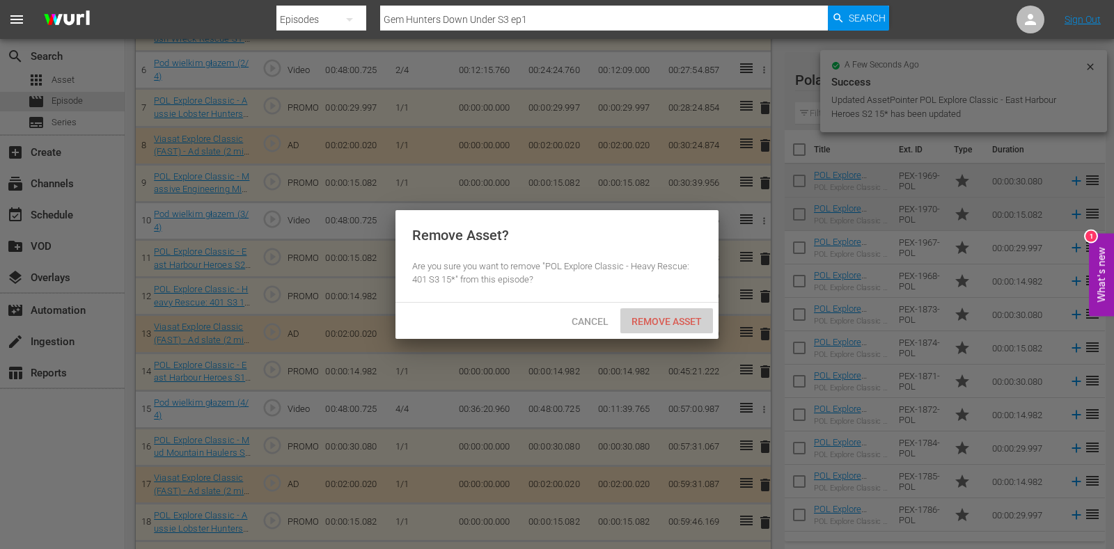
click at [690, 324] on span "Remove Asset" at bounding box center [666, 321] width 93 height 11
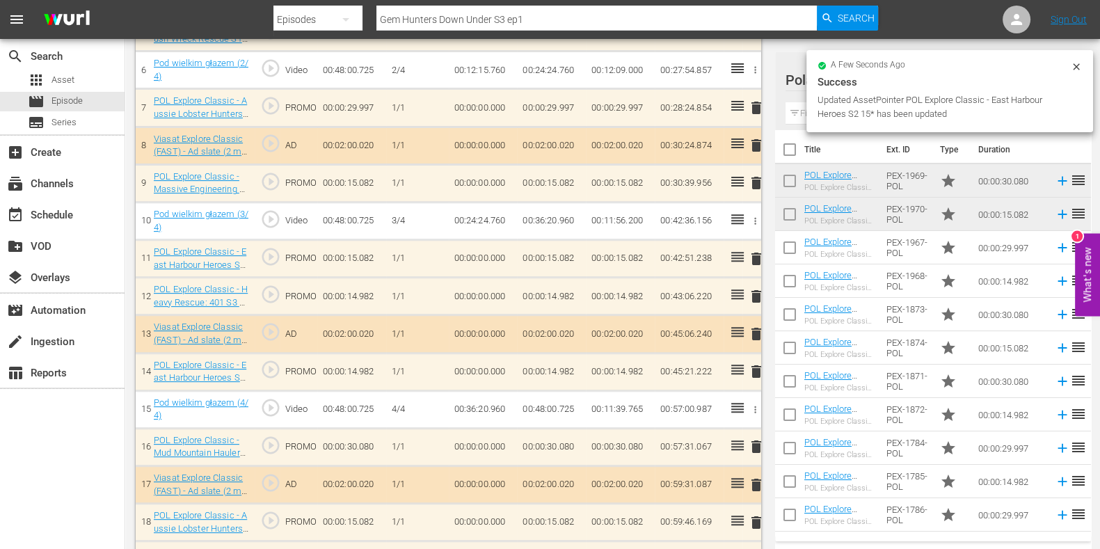
scroll to position [459, 0]
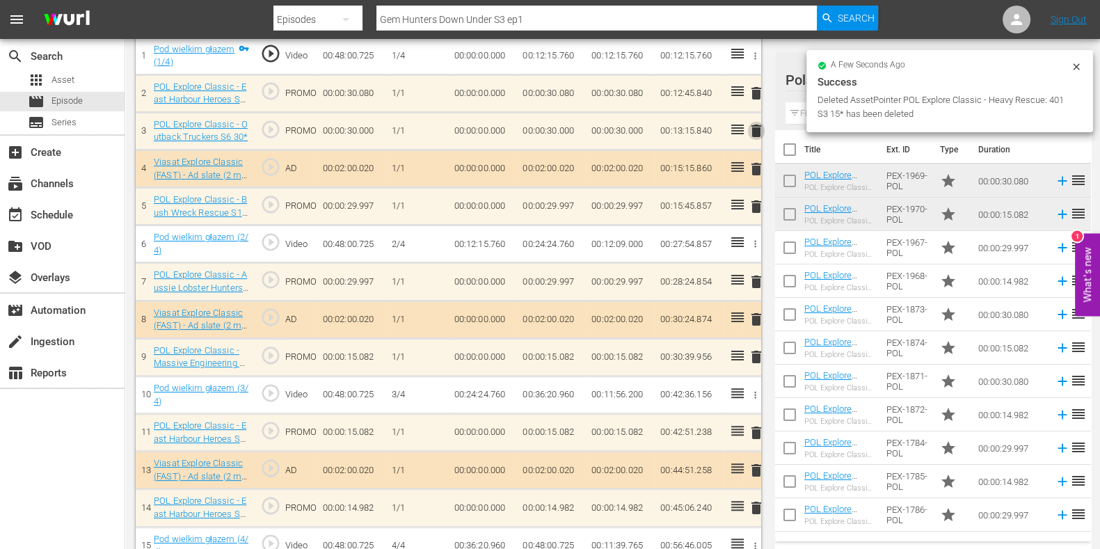
click at [750, 130] on span "delete" at bounding box center [756, 130] width 17 height 17
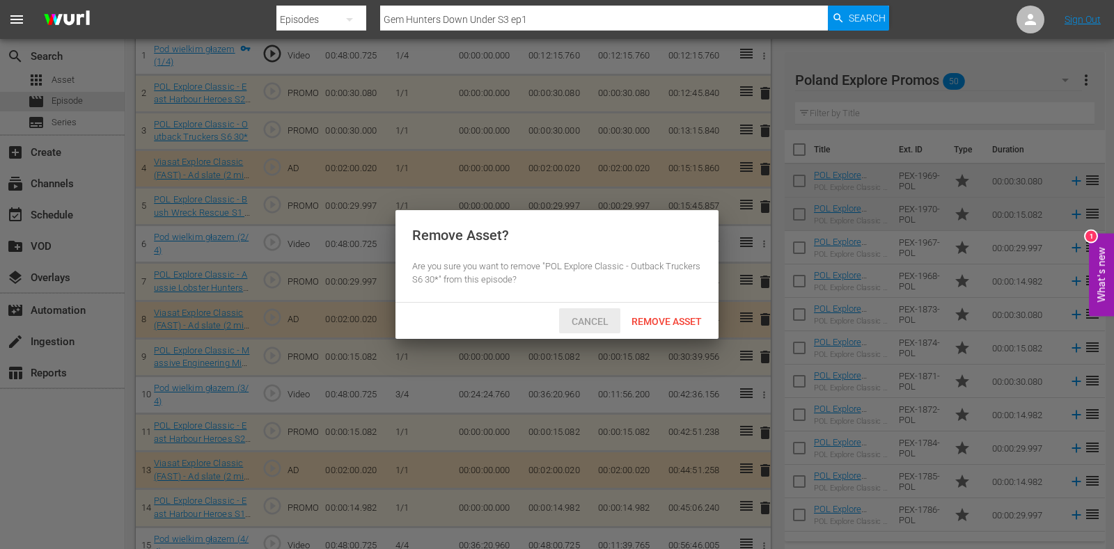
click at [604, 311] on div "Cancel" at bounding box center [589, 321] width 61 height 26
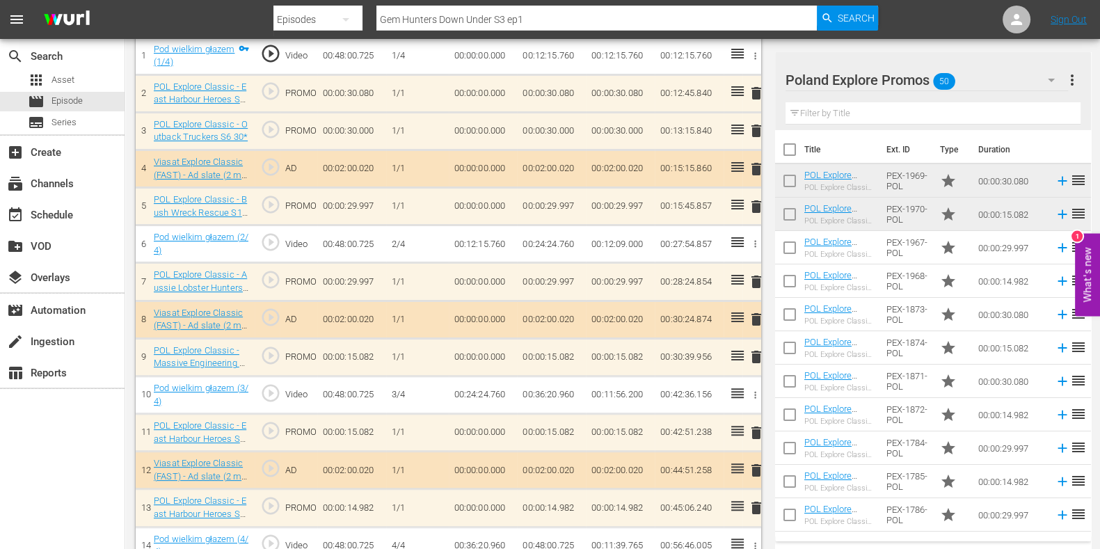
click at [759, 148] on td "delete" at bounding box center [752, 131] width 19 height 38
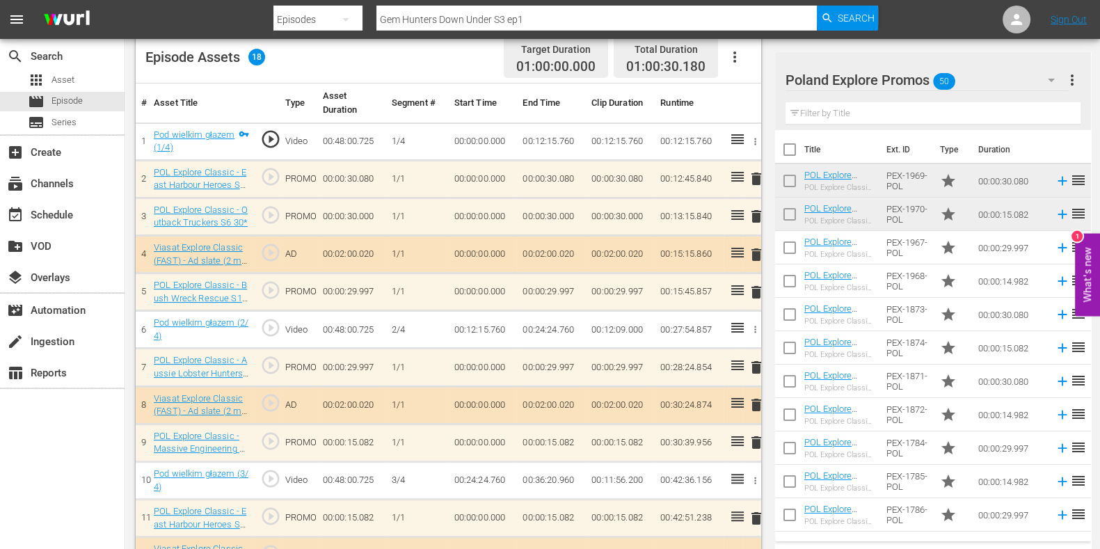
scroll to position [372, 0]
click at [759, 222] on span "delete" at bounding box center [756, 217] width 17 height 17
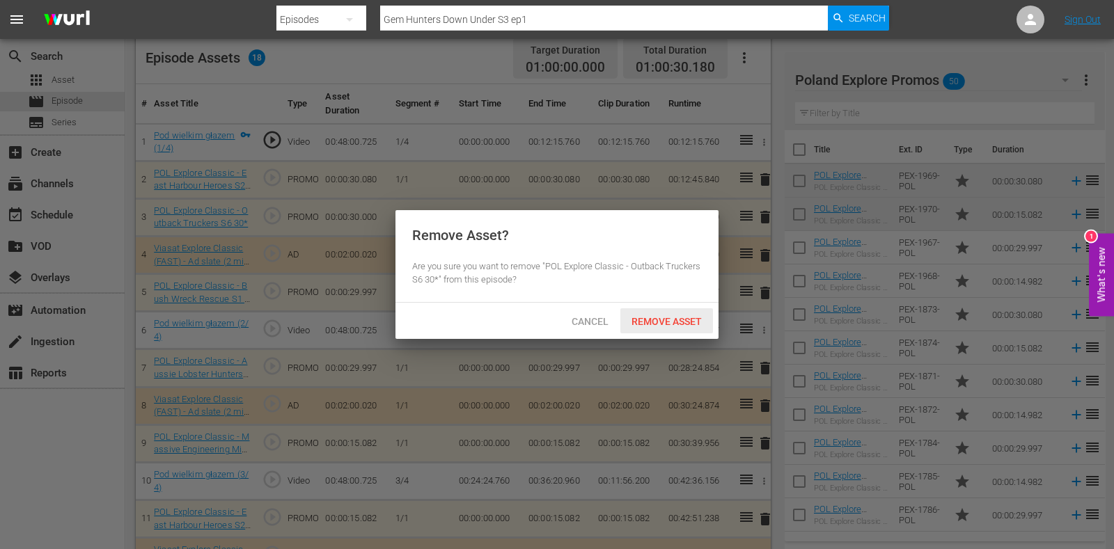
click at [697, 313] on div "Remove Asset" at bounding box center [666, 321] width 93 height 26
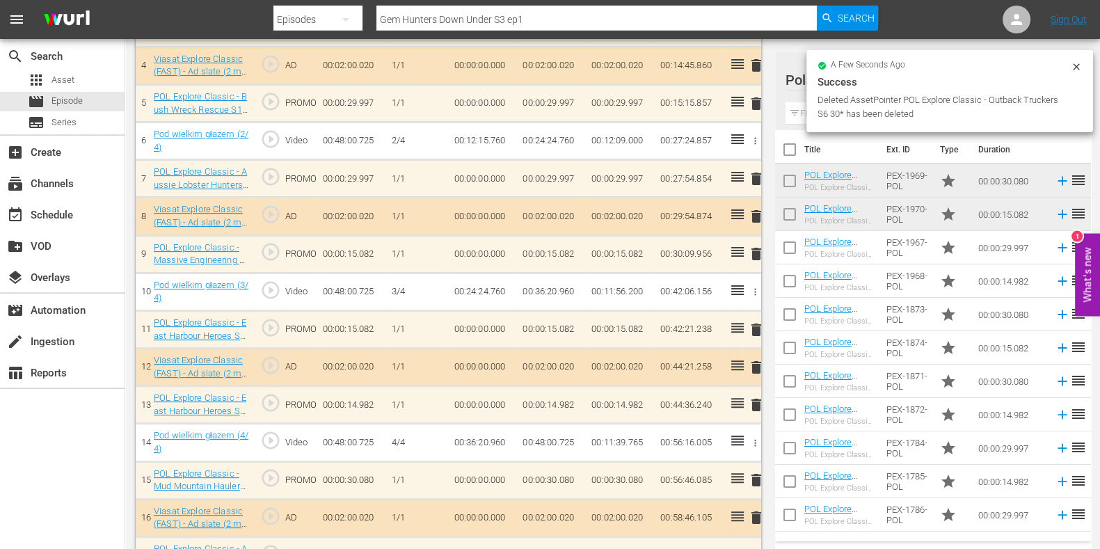
scroll to position [595, 0]
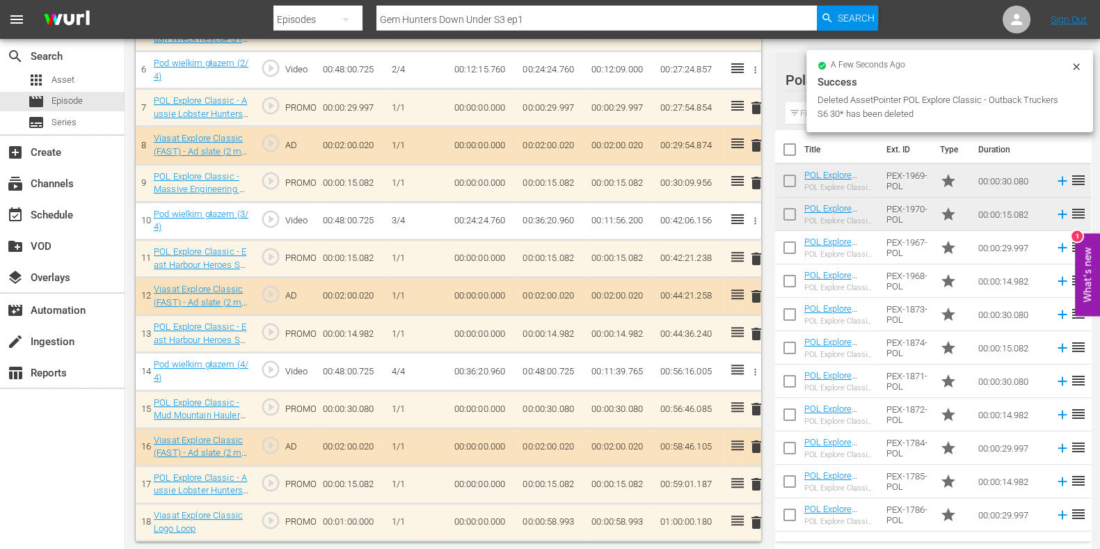
click at [567, 520] on td "00:00:58.993" at bounding box center [551, 523] width 69 height 38
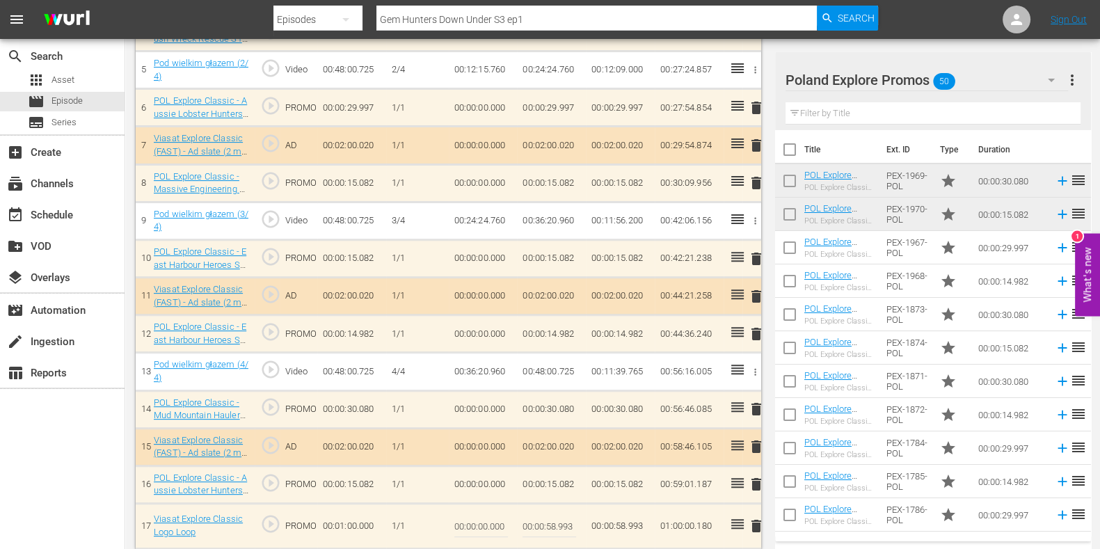
click at [563, 525] on input "00:00:58.993" at bounding box center [550, 525] width 54 height 33
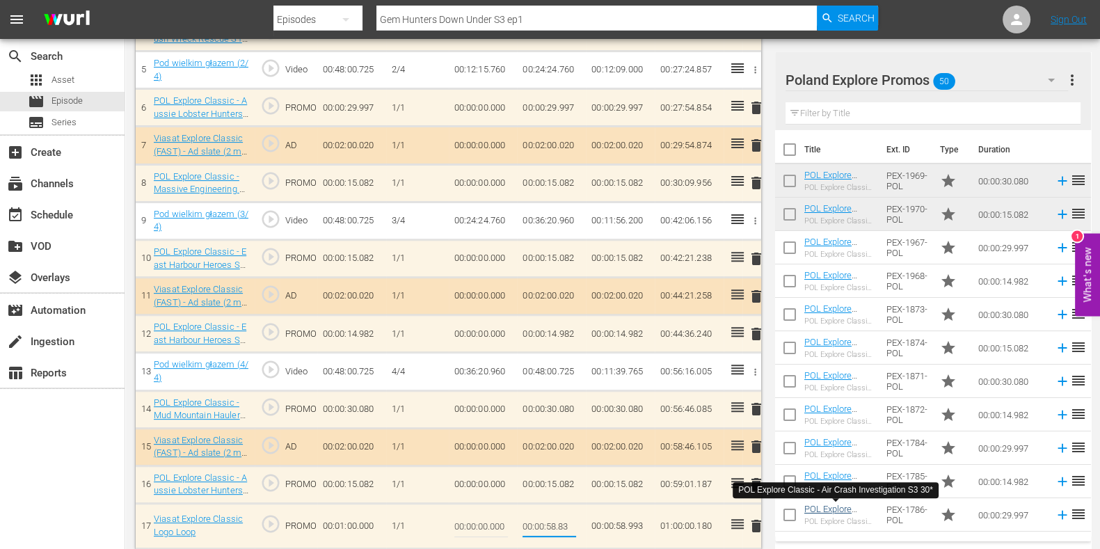
type input "00:00:58.803"
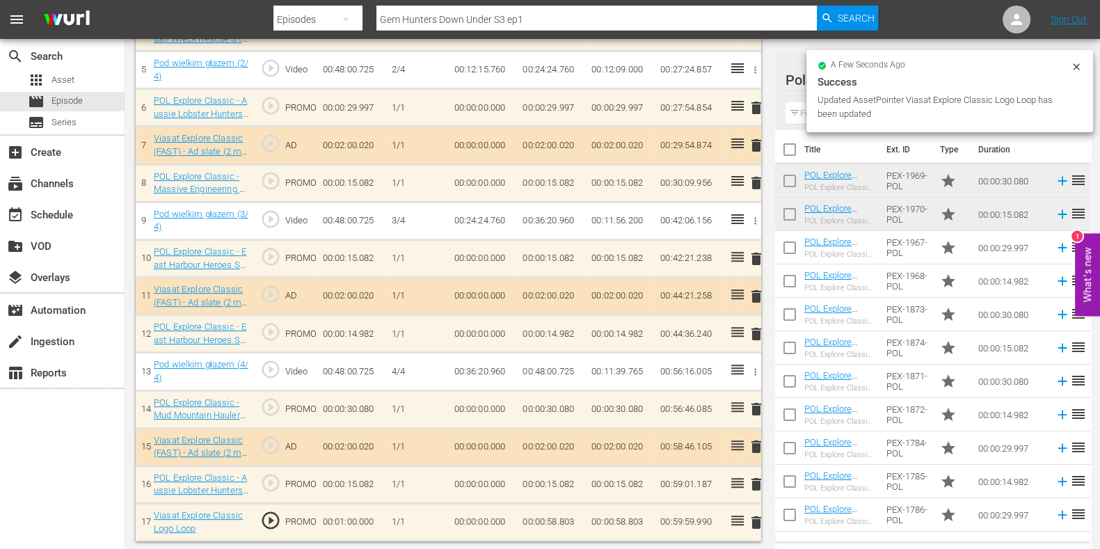
click at [598, 520] on td "00:00:58.803" at bounding box center [620, 523] width 69 height 38
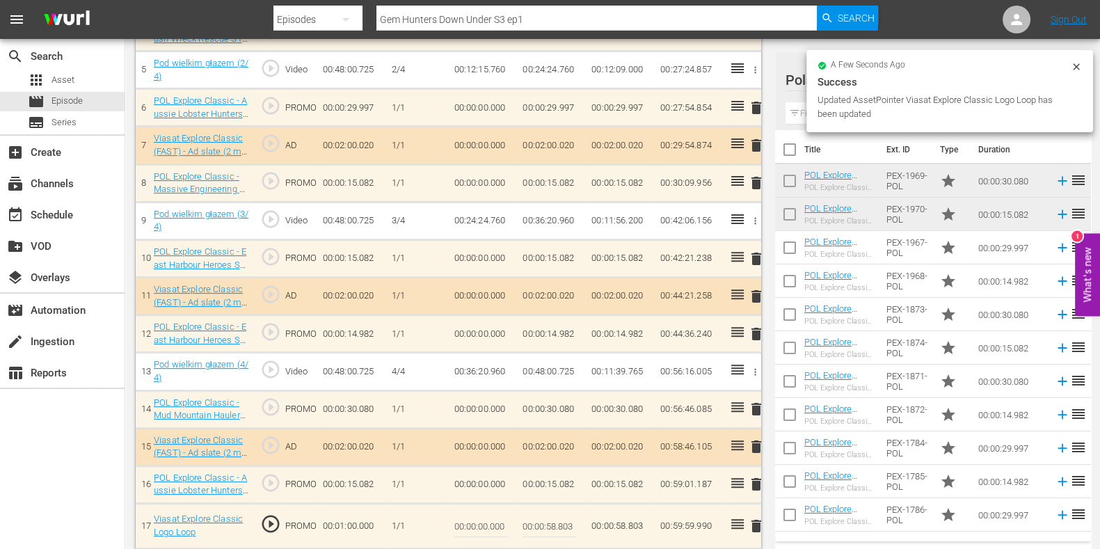
click at [564, 528] on input "00:00:58.803" at bounding box center [550, 525] width 54 height 33
click at [570, 523] on input "00:00:58.803" at bounding box center [550, 525] width 54 height 33
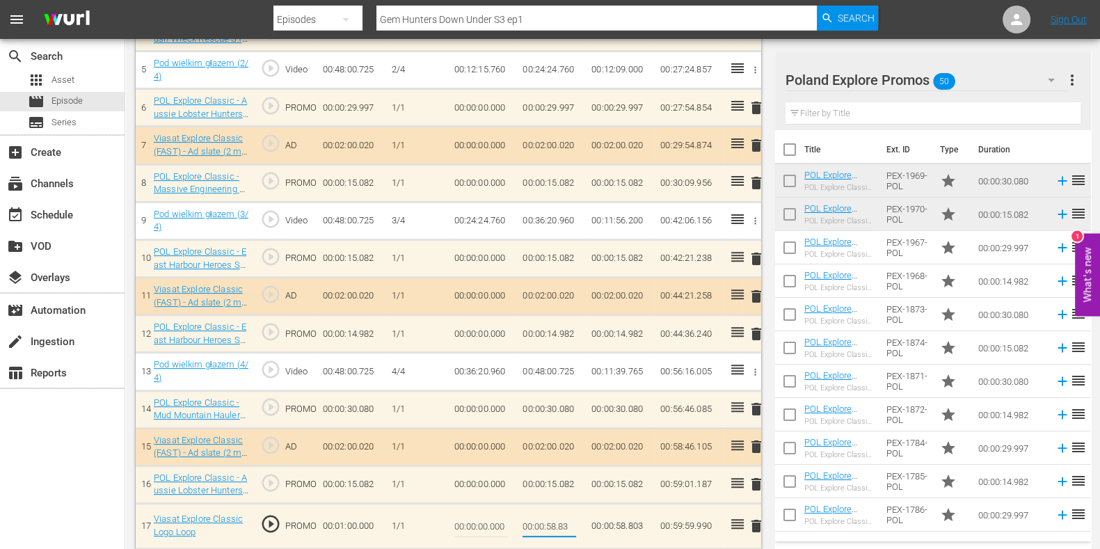
type input "00:00:58.813"
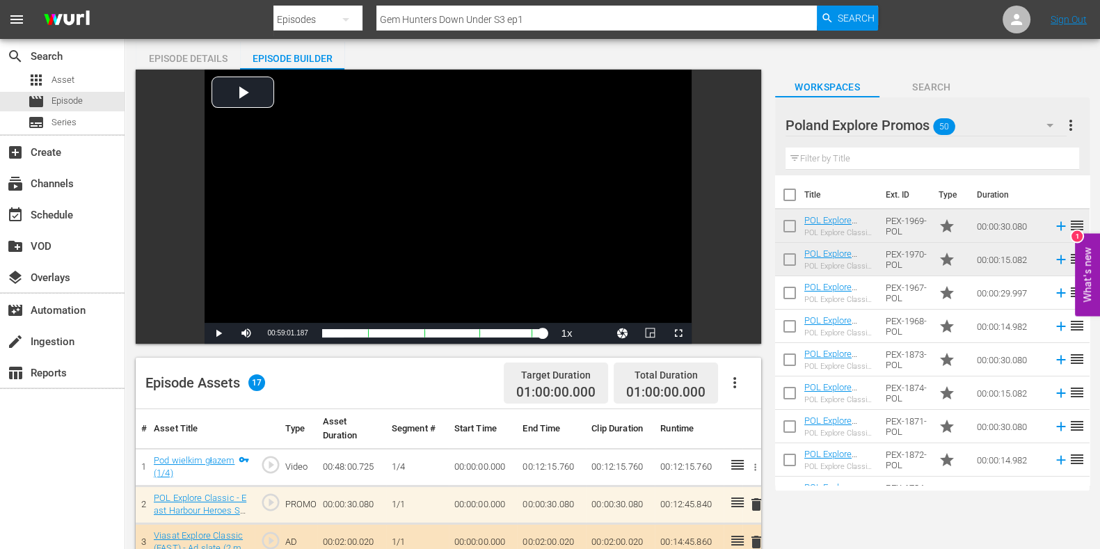
scroll to position [0, 0]
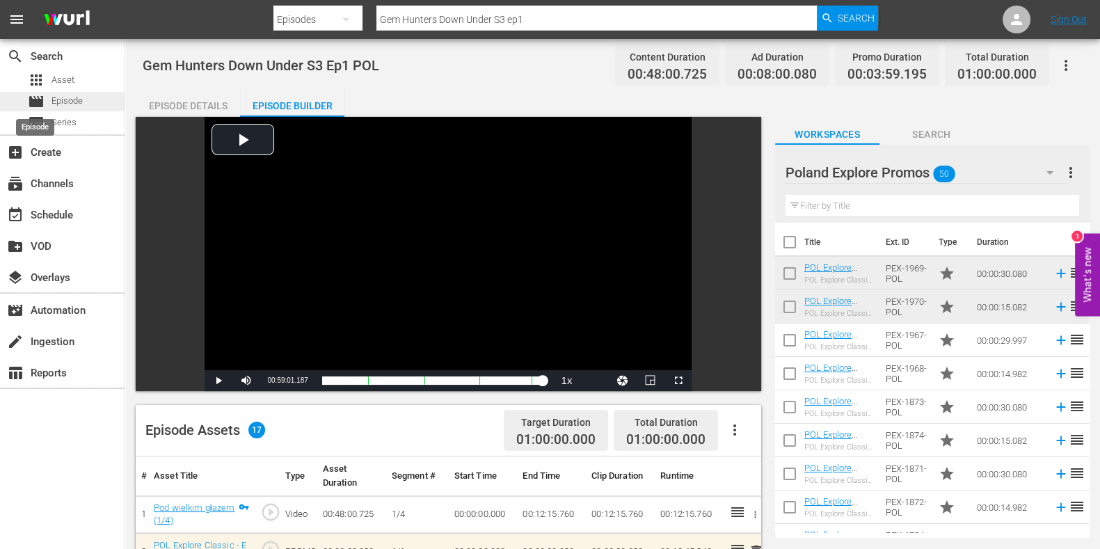
click at [33, 102] on span "movie" at bounding box center [36, 101] width 17 height 17
